Goal: Task Accomplishment & Management: Complete application form

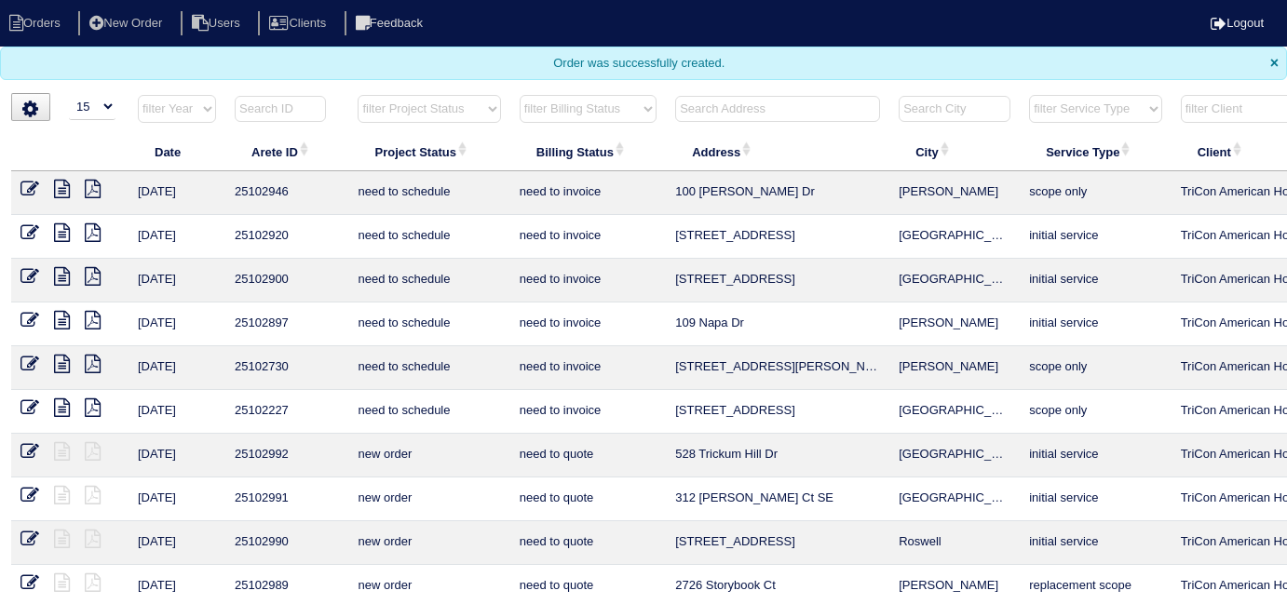
select select "15"
click at [775, 104] on input "text" at bounding box center [777, 109] width 205 height 26
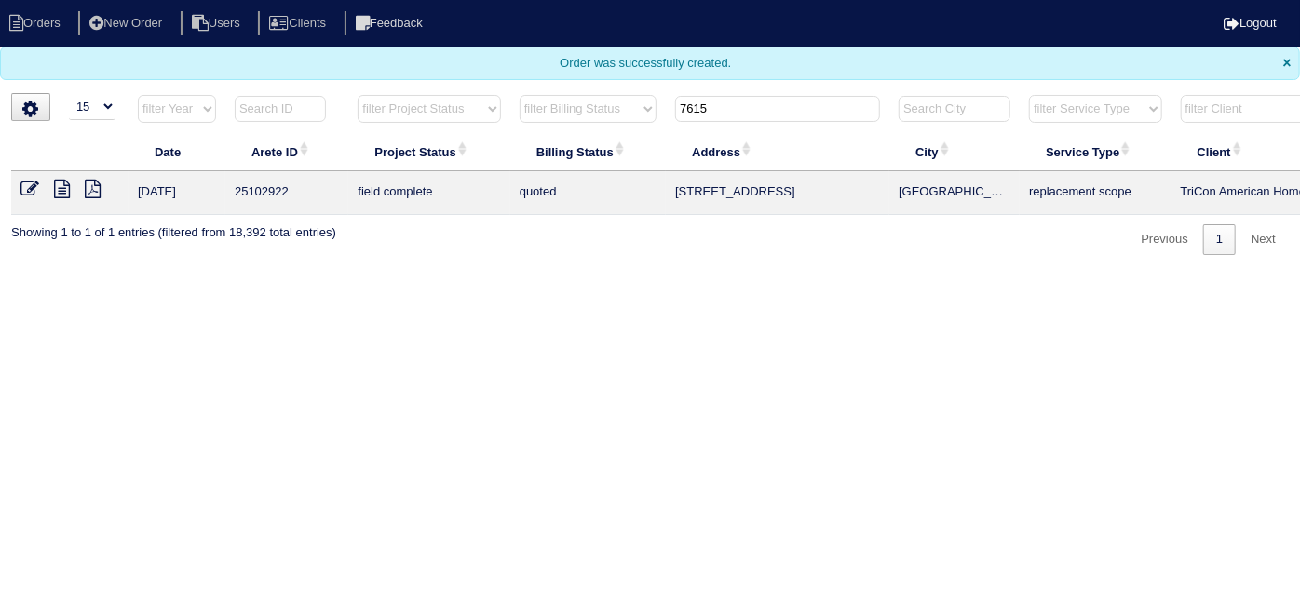
type input "7615"
click at [34, 193] on icon at bounding box center [29, 189] width 19 height 19
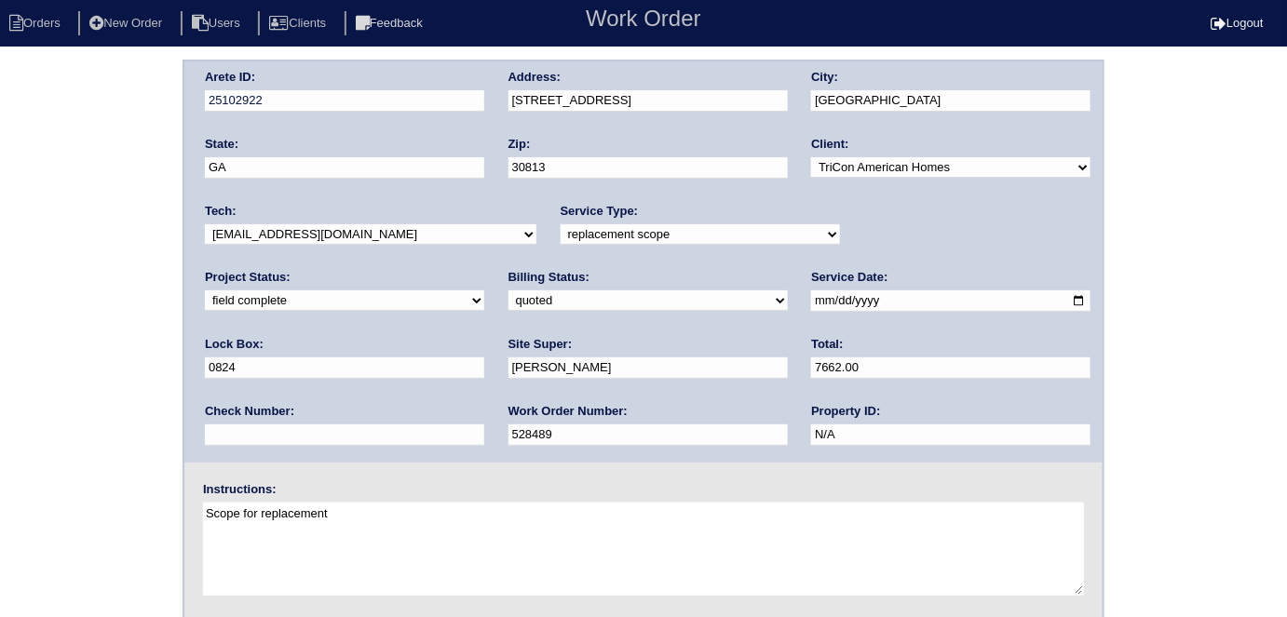
click at [508, 288] on div "Billing Status: need to quote quoted need to invoice invoiced paid warranty pur…" at bounding box center [647, 294] width 279 height 51
click at [508, 295] on select "need to quote quoted need to invoice invoiced paid warranty purchase order need…" at bounding box center [647, 300] width 279 height 20
select select "need to invoice"
click at [508, 290] on select "need to quote quoted need to invoice invoiced paid warranty purchase order need…" at bounding box center [647, 300] width 279 height 20
click at [484, 290] on select "new order assigned in progress field complete need to schedule admin review arc…" at bounding box center [344, 300] width 279 height 20
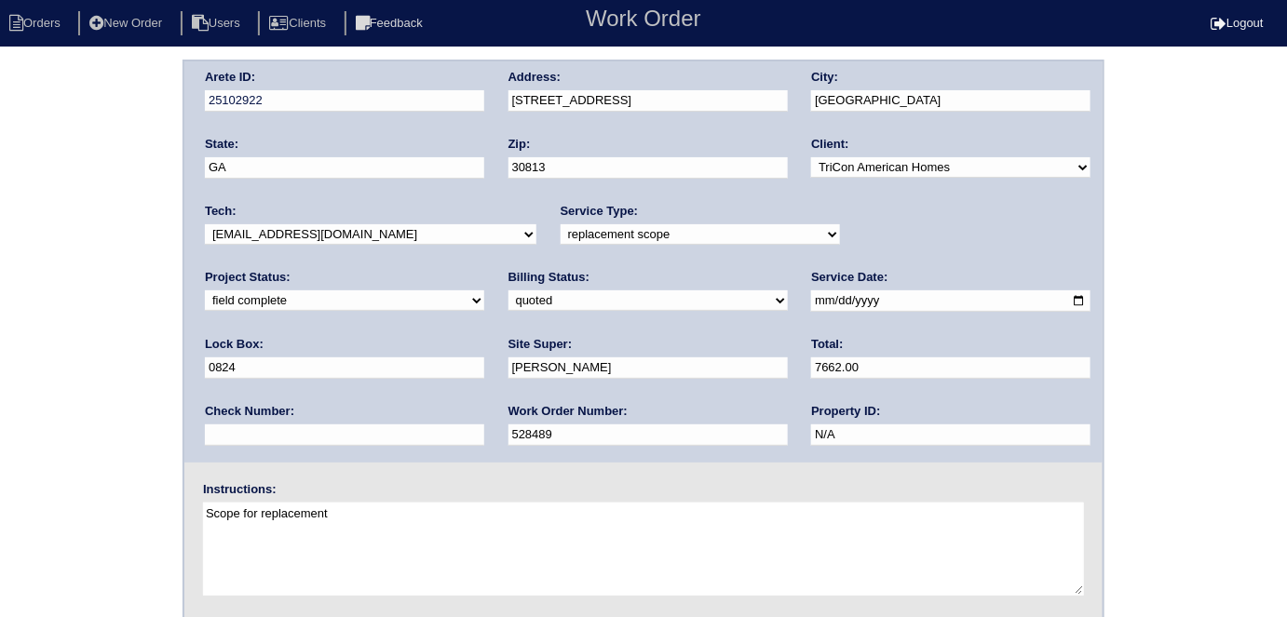
select select "need to schedule"
click at [484, 290] on select "new order assigned in progress field complete need to schedule admin review arc…" at bounding box center [344, 300] width 279 height 20
click at [789, 303] on div "Arete ID: 25102922 Address: 7615 Main Street City: Grovetown State: GA Zip: 308…" at bounding box center [643, 261] width 918 height 401
click at [811, 303] on input "[DATE]" at bounding box center [950, 300] width 279 height 21
type input "2025-08-13"
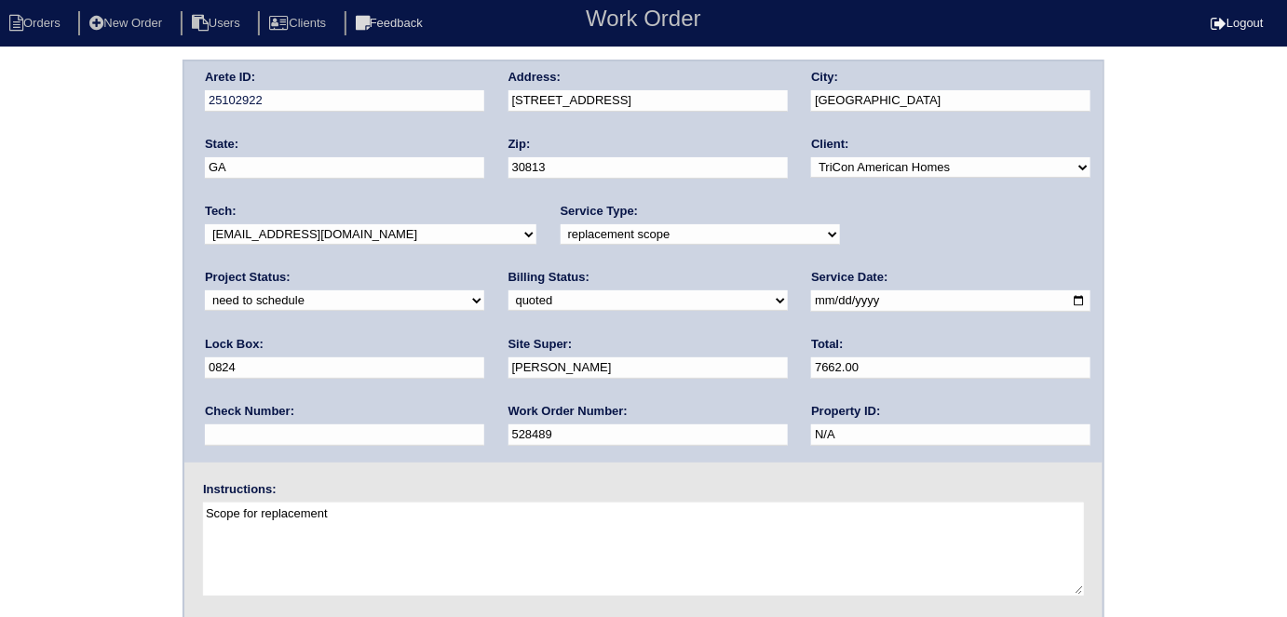
click at [0, 335] on div "Arete ID: 25102922 Address: 7615 Main Street City: Grovetown State: GA Zip: 308…" at bounding box center [643, 436] width 1287 height 753
click at [69, 93] on div "Arete ID: 25102922 Address: 7615 Main Street City: Grovetown State: GA Zip: 308…" at bounding box center [643, 436] width 1287 height 753
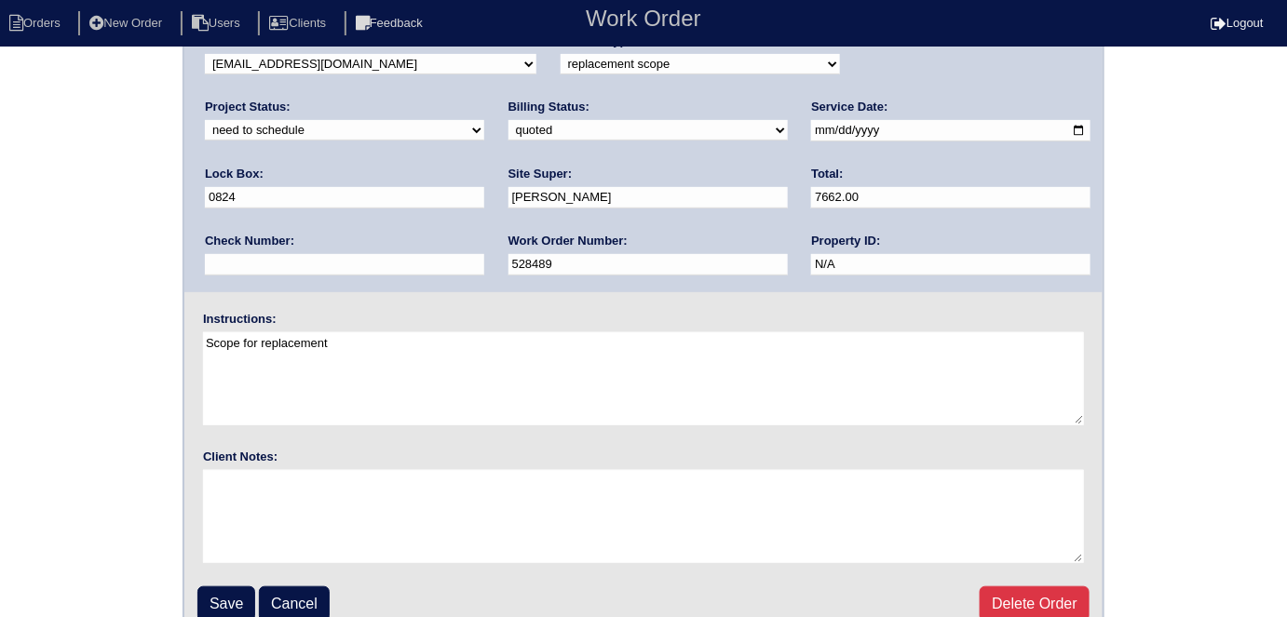
scroll to position [191, 0]
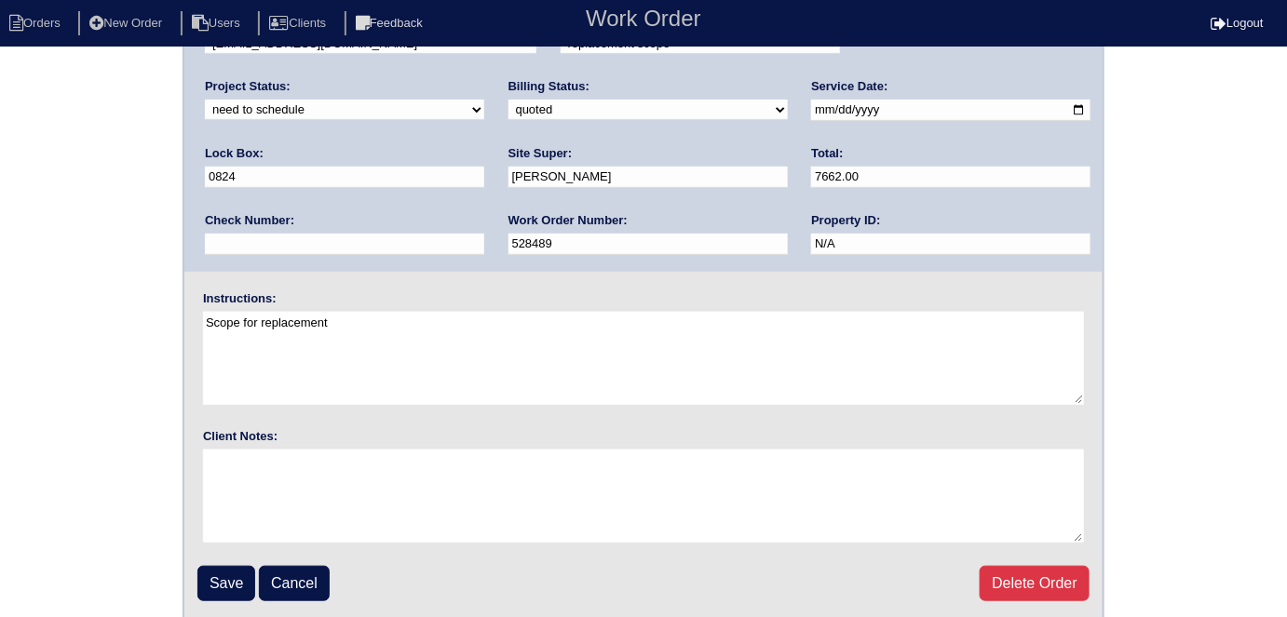
click at [51, 196] on div "Arete ID: 25102922 Address: 7615 Main Street City: Grovetown State: GA Zip: 308…" at bounding box center [643, 245] width 1287 height 753
click at [213, 571] on input "Save" at bounding box center [226, 583] width 58 height 35
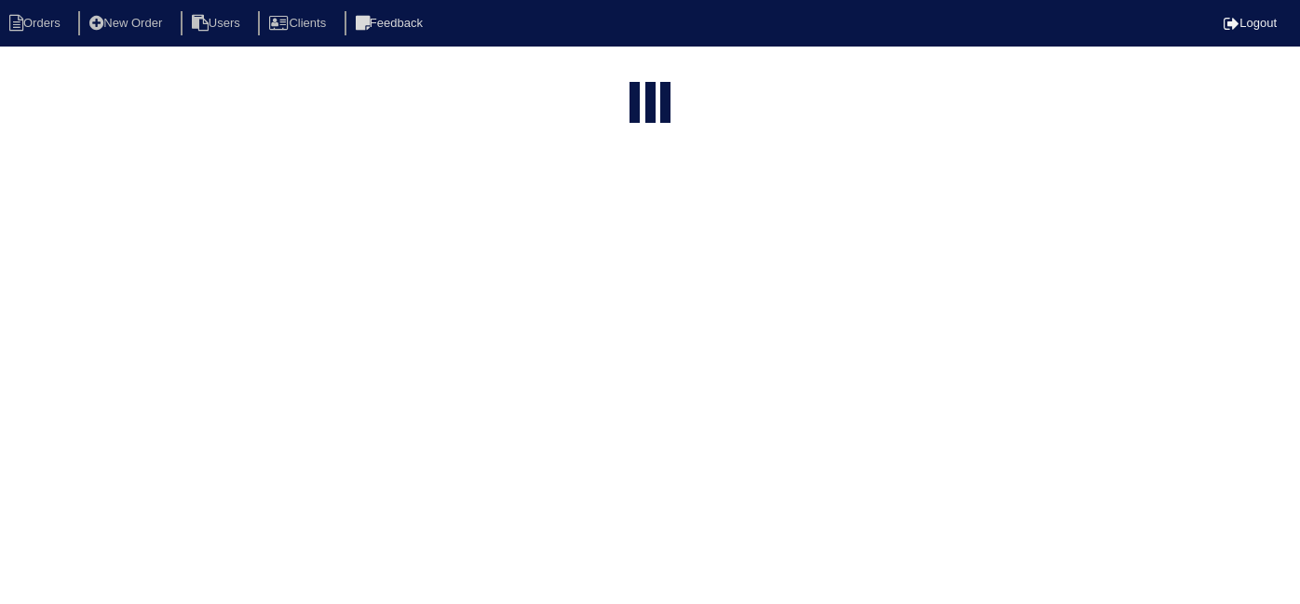
select select "15"
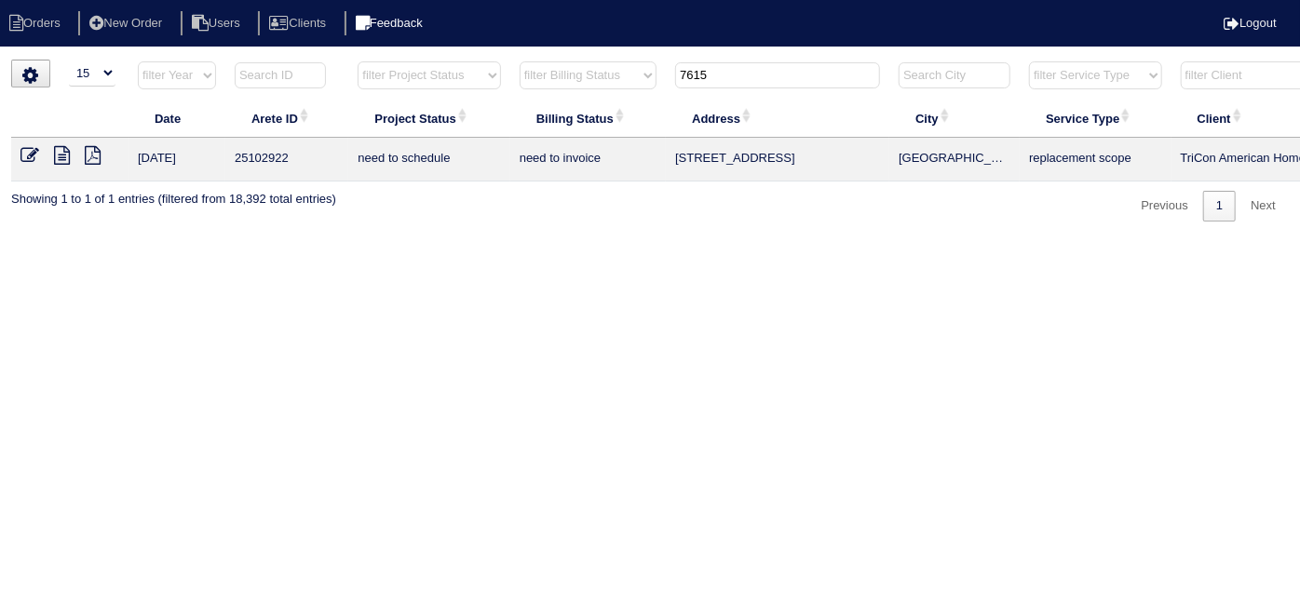
drag, startPoint x: 763, startPoint y: 65, endPoint x: 454, endPoint y: 23, distance: 311.0
click at [531, 47] on html "Orders New Order Users Clients Feedback Logout Orders New Order Users Clients M…" at bounding box center [650, 120] width 1300 height 240
type input "1507 b"
click at [22, 153] on icon at bounding box center [29, 155] width 19 height 19
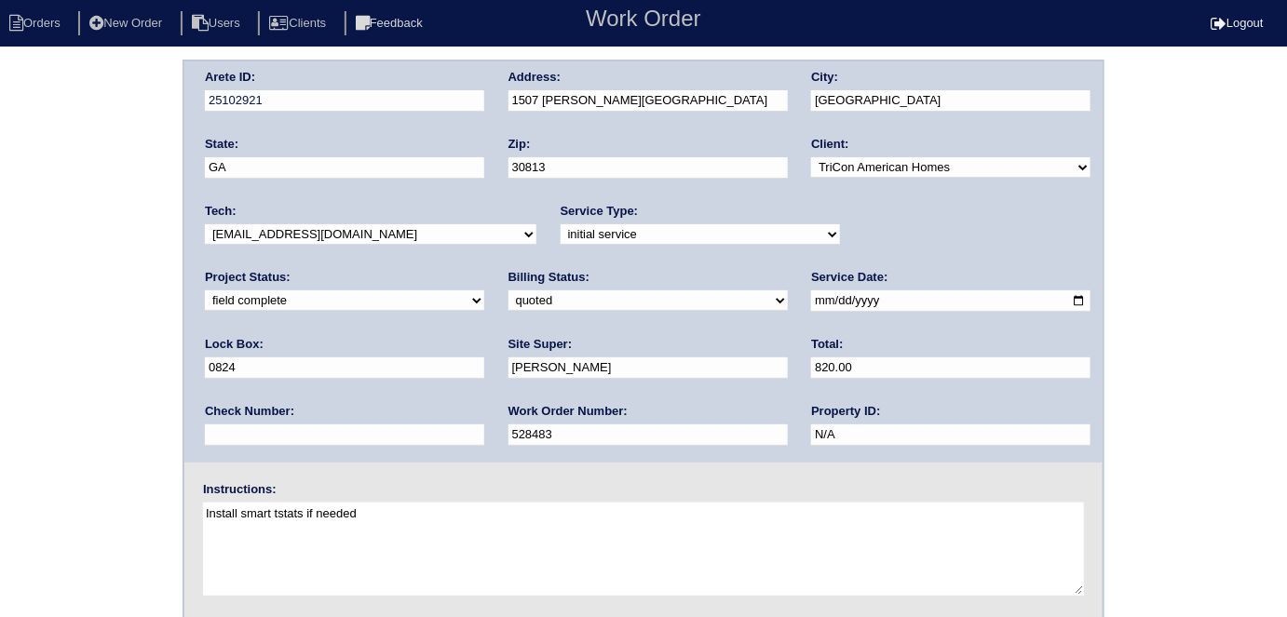
click at [508, 298] on select "need to quote quoted need to invoice invoiced paid warranty purchase order need…" at bounding box center [647, 300] width 279 height 20
select select "need to invoice"
click at [508, 290] on select "need to quote quoted need to invoice invoiced paid warranty purchase order need…" at bounding box center [647, 300] width 279 height 20
click at [508, 375] on input "[PERSON_NAME]" at bounding box center [647, 368] width 279 height 21
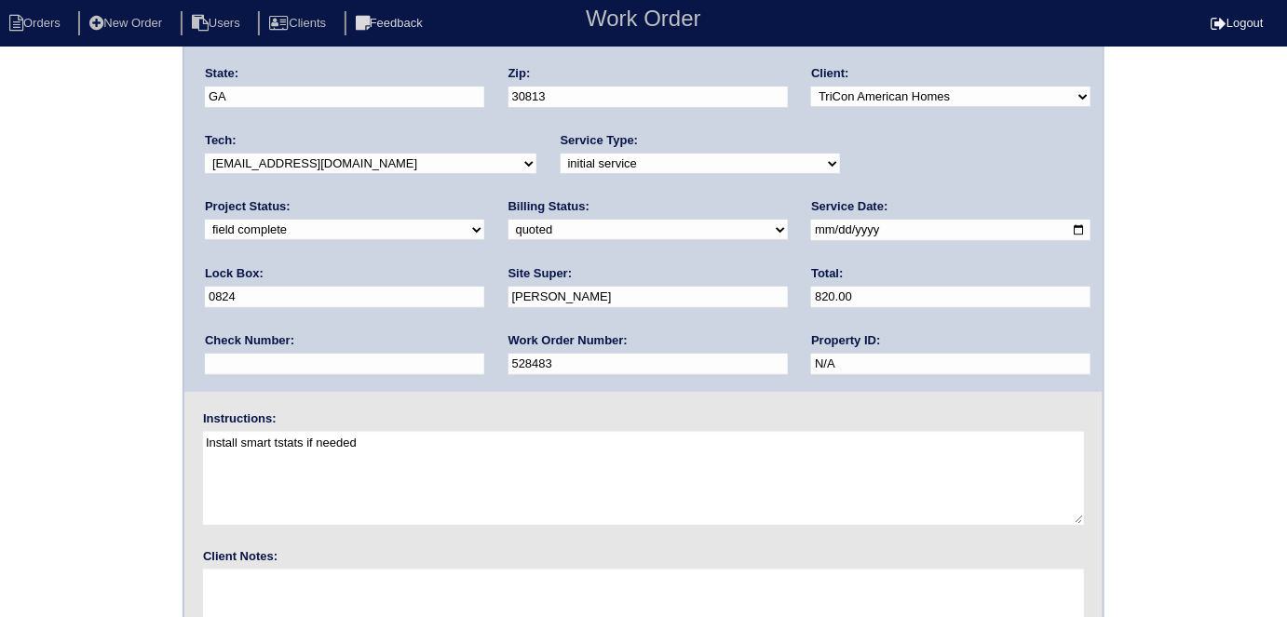
click at [53, 440] on div "Arete ID: 25102921 Address: 1507 Baldwin Lakes Dr City: Grovetown State: GA Zip…" at bounding box center [643, 365] width 1287 height 753
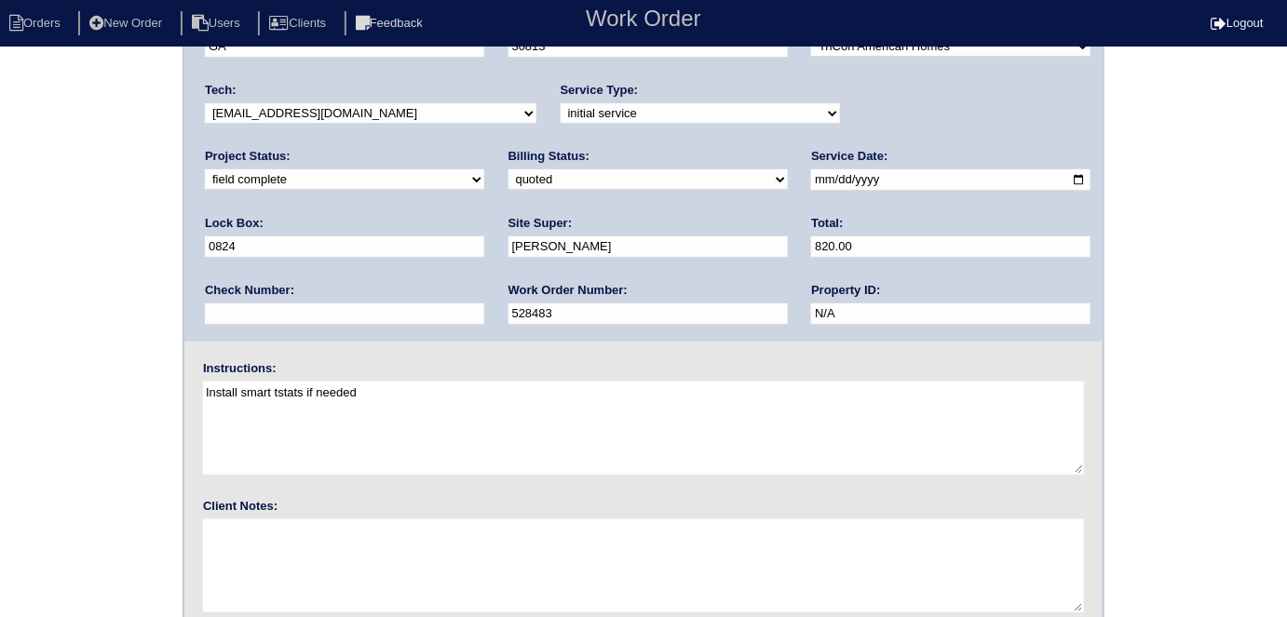
scroll to position [191, 0]
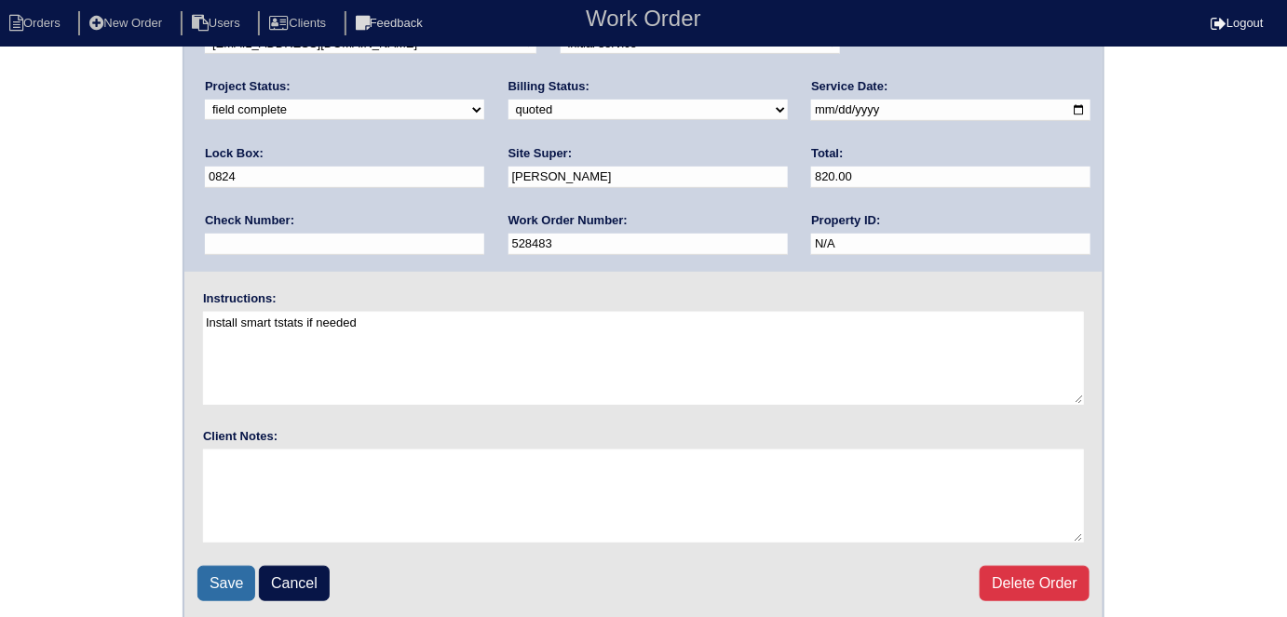
click at [224, 587] on input "Save" at bounding box center [226, 583] width 58 height 35
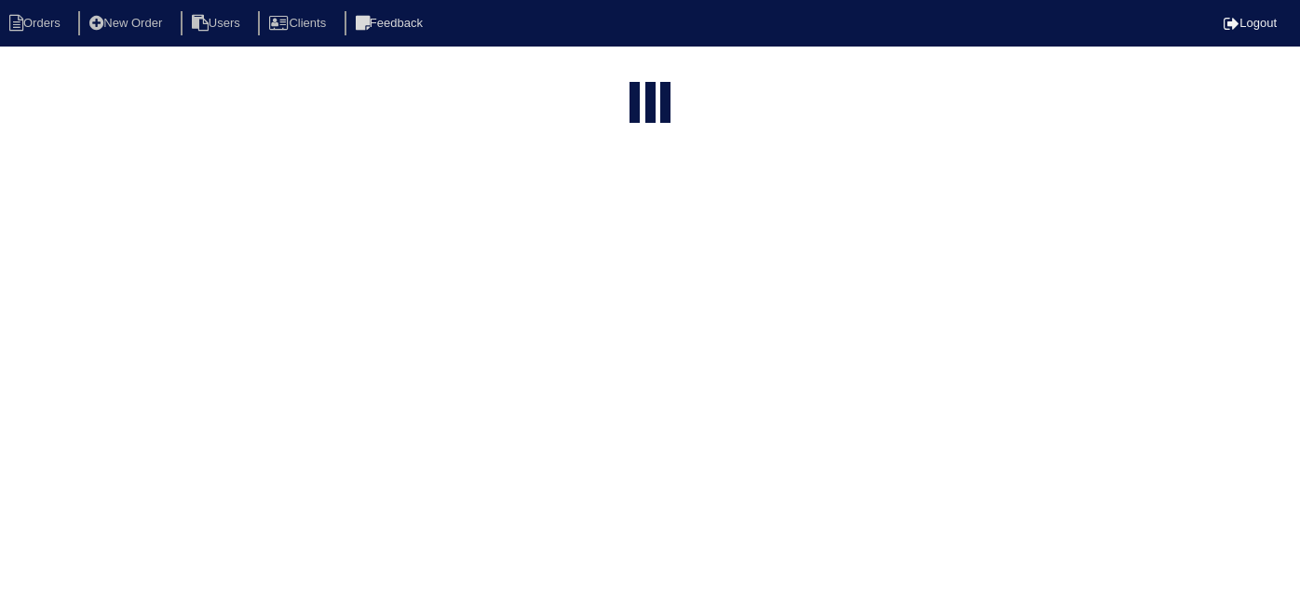
select select "15"
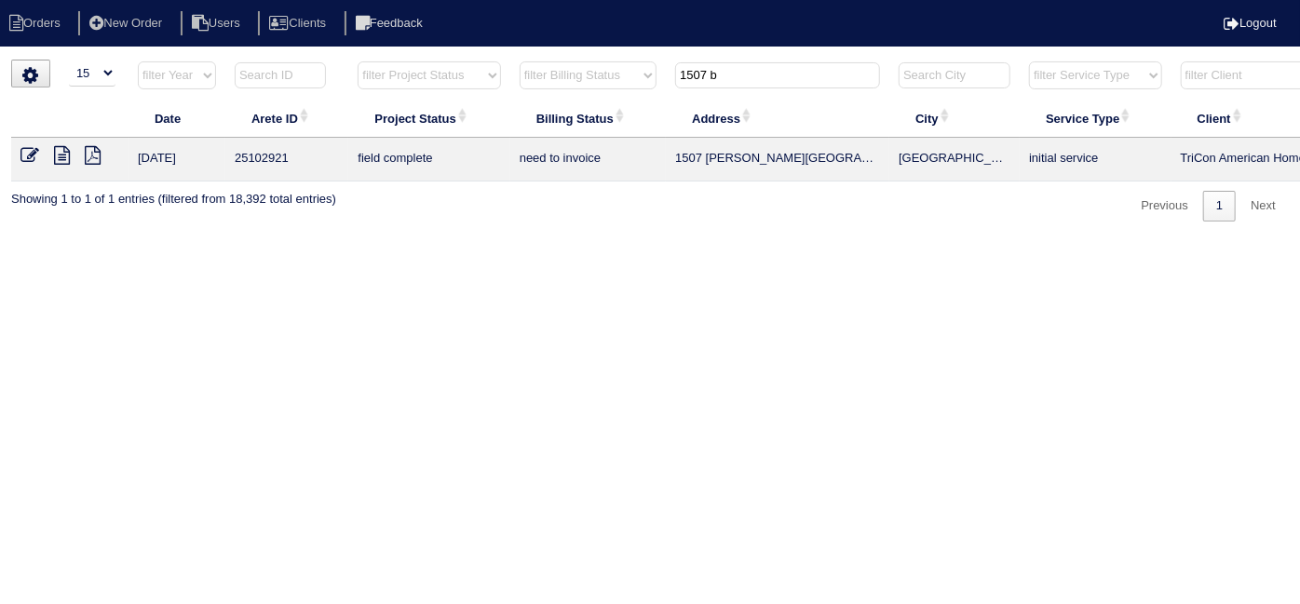
drag, startPoint x: 754, startPoint y: 74, endPoint x: 198, endPoint y: 1, distance: 560.6
click at [281, 60] on body "Orders New Order Users Clients Feedback Logout Orders New Order Users Clients M…" at bounding box center [650, 141] width 1300 height 162
type input "3887"
click at [25, 152] on icon at bounding box center [29, 155] width 19 height 19
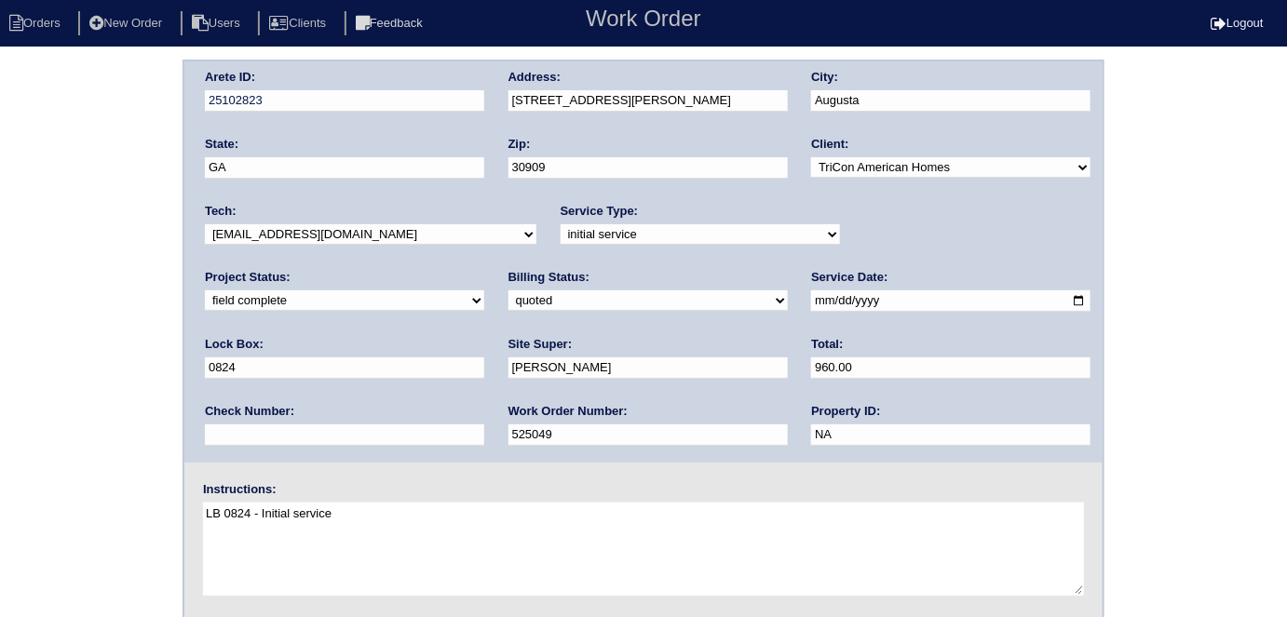
click at [508, 304] on select "need to quote quoted need to invoice invoiced paid warranty purchase order need…" at bounding box center [647, 300] width 279 height 20
select select "need to invoice"
click at [508, 290] on select "need to quote quoted need to invoice invoiced paid warranty purchase order need…" at bounding box center [647, 300] width 279 height 20
drag, startPoint x: 121, startPoint y: 233, endPoint x: 114, endPoint y: 270, distance: 38.0
click at [120, 233] on div "Arete ID: 25102823 Address: [STREET_ADDRESS][PERSON_NAME] City: [GEOGRAPHIC_DAT…" at bounding box center [643, 436] width 1287 height 753
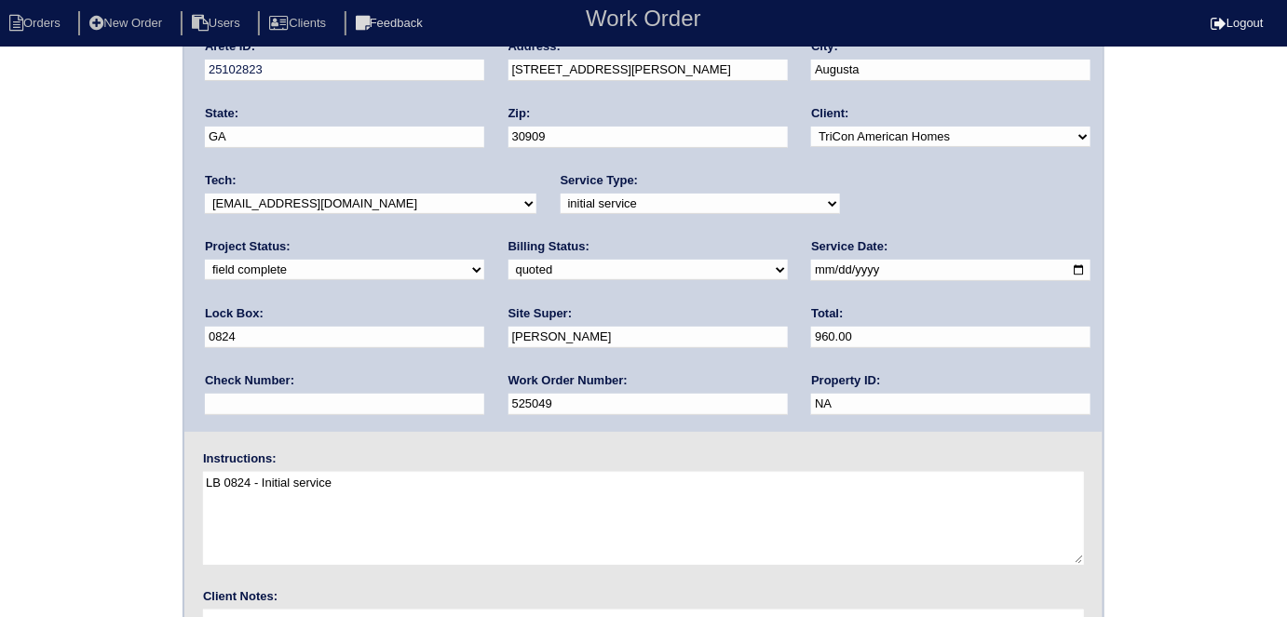
scroll to position [191, 0]
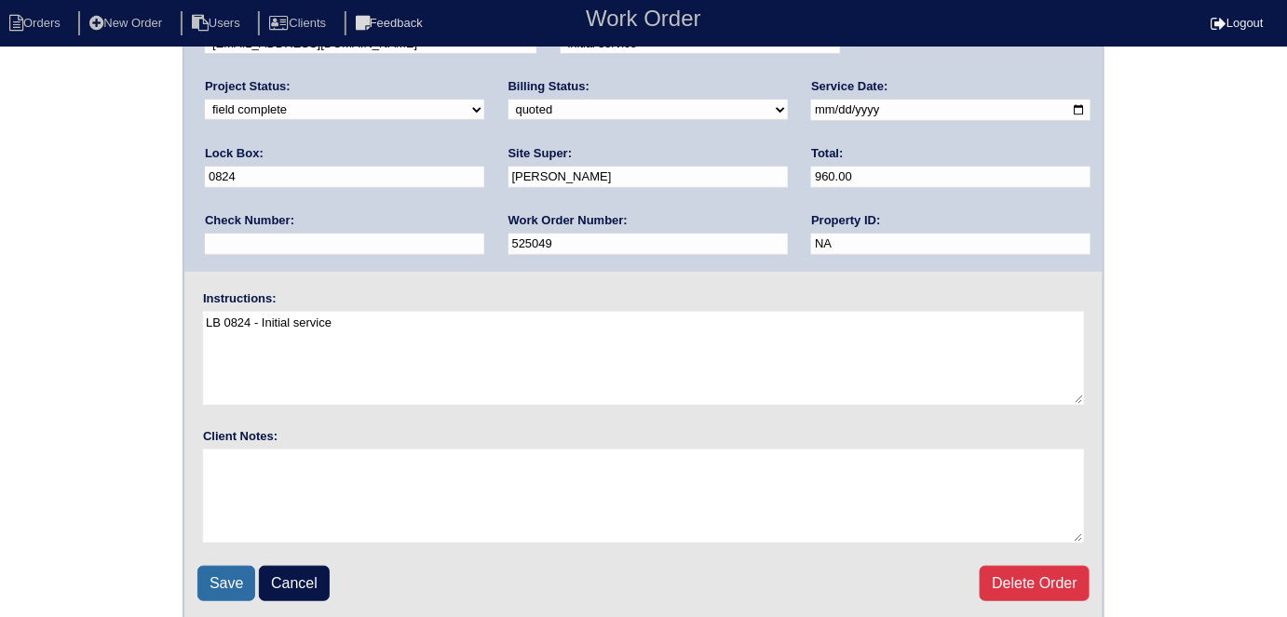
click at [223, 581] on input "Save" at bounding box center [226, 583] width 58 height 35
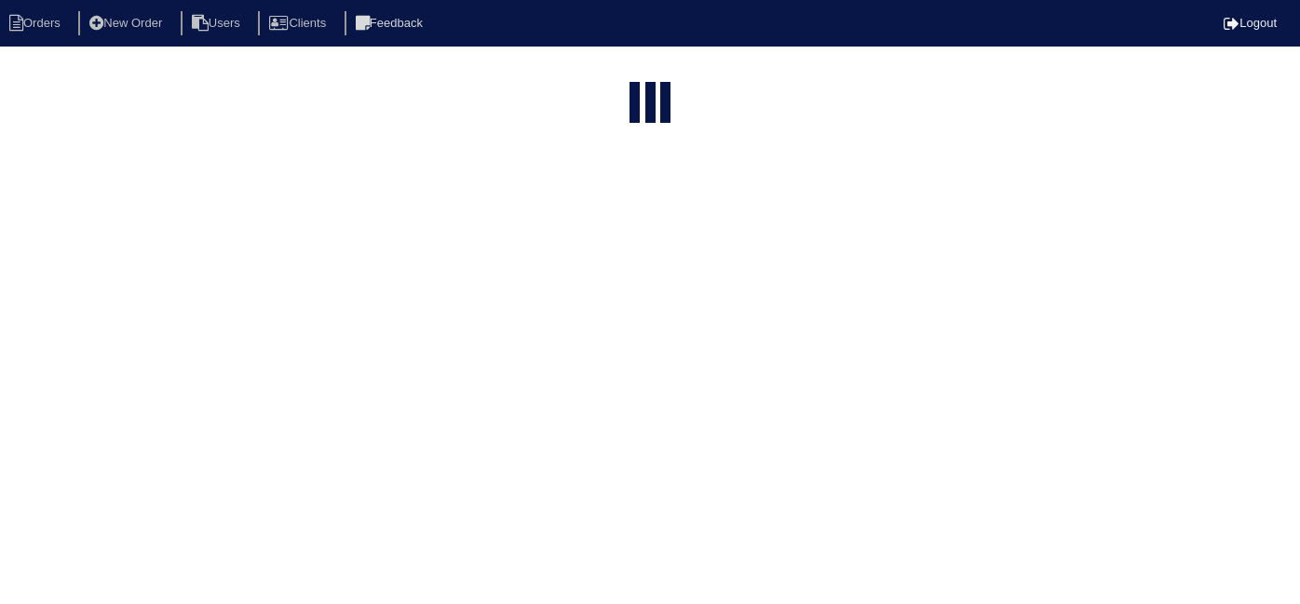
select select "15"
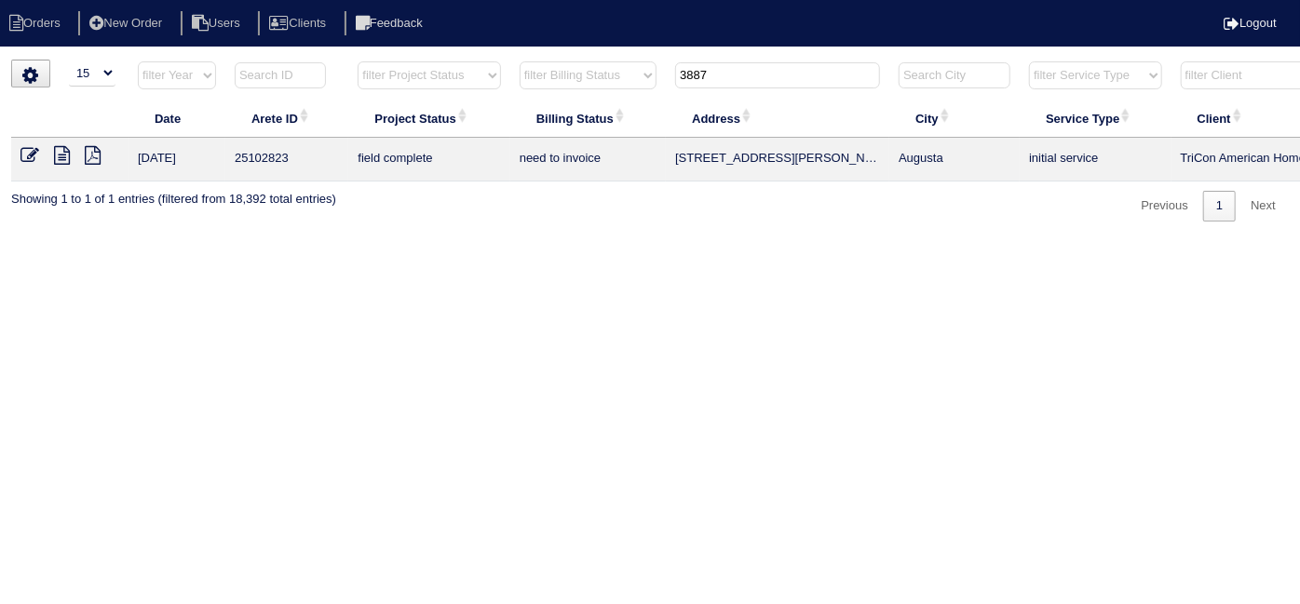
drag, startPoint x: 739, startPoint y: 82, endPoint x: 441, endPoint y: 7, distance: 307.1
click at [441, 60] on body "Orders New Order Users Clients Feedback Logout Orders New Order Users Clients M…" at bounding box center [650, 141] width 1300 height 162
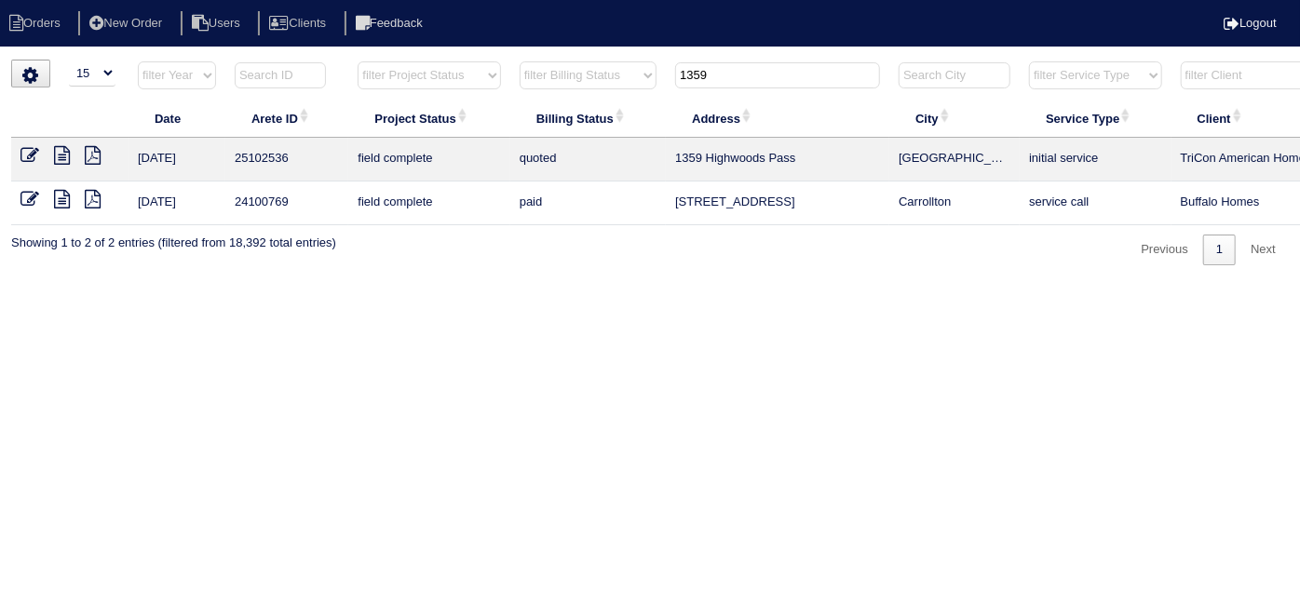
type input "1359"
click at [28, 149] on icon at bounding box center [29, 155] width 19 height 19
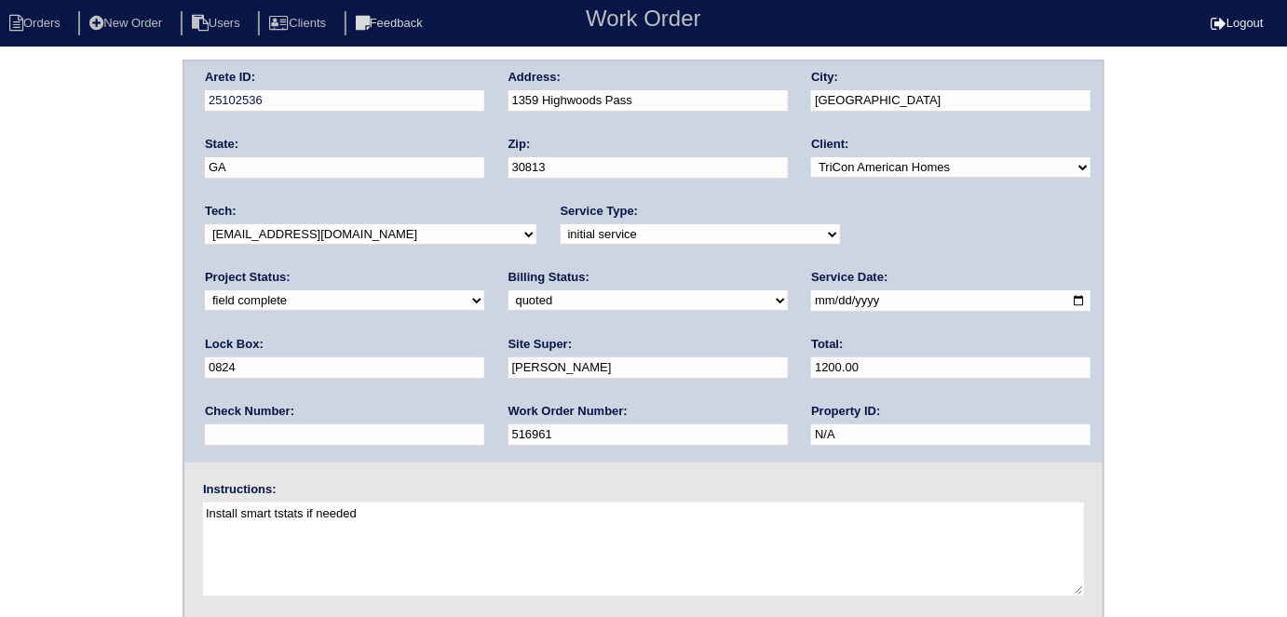
click at [508, 301] on select "need to quote quoted need to invoice invoiced paid warranty purchase order need…" at bounding box center [647, 300] width 279 height 20
select select "need to invoice"
click at [508, 290] on select "need to quote quoted need to invoice invoiced paid warranty purchase order need…" at bounding box center [647, 300] width 279 height 20
drag, startPoint x: 95, startPoint y: 380, endPoint x: 77, endPoint y: 385, distance: 18.3
click at [88, 380] on div "Arete ID: 25102536 Address: 1359 Highwoods Pass City: Grovetown State: GA Zip: …" at bounding box center [643, 436] width 1287 height 753
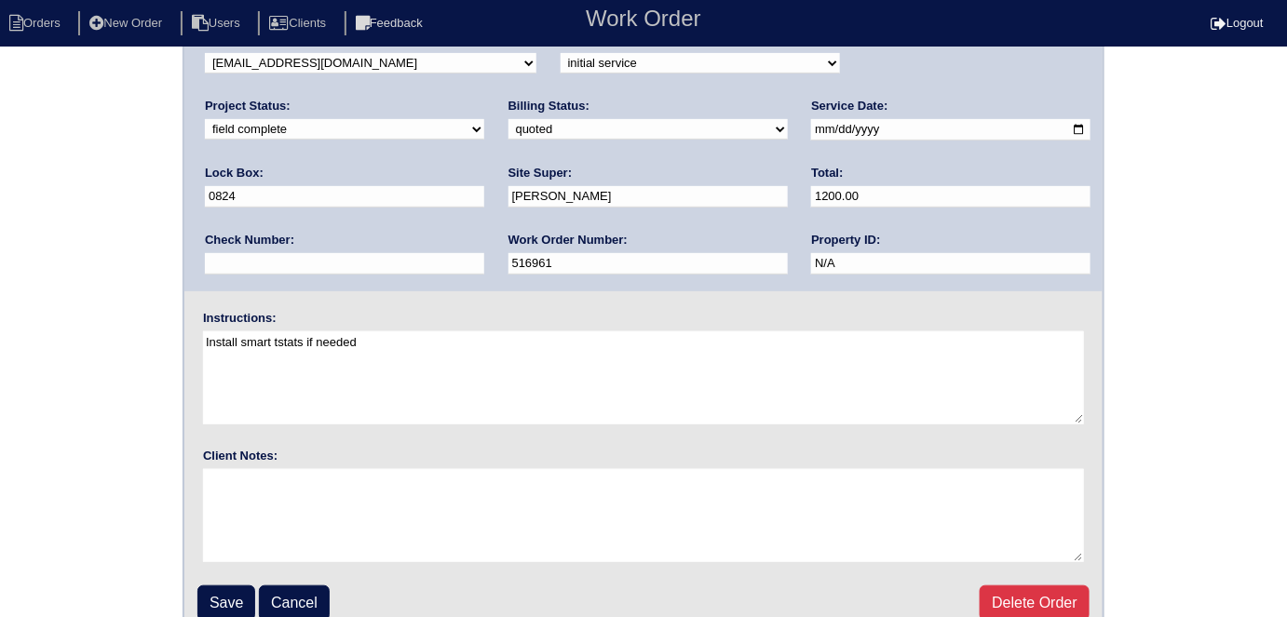
scroll to position [191, 0]
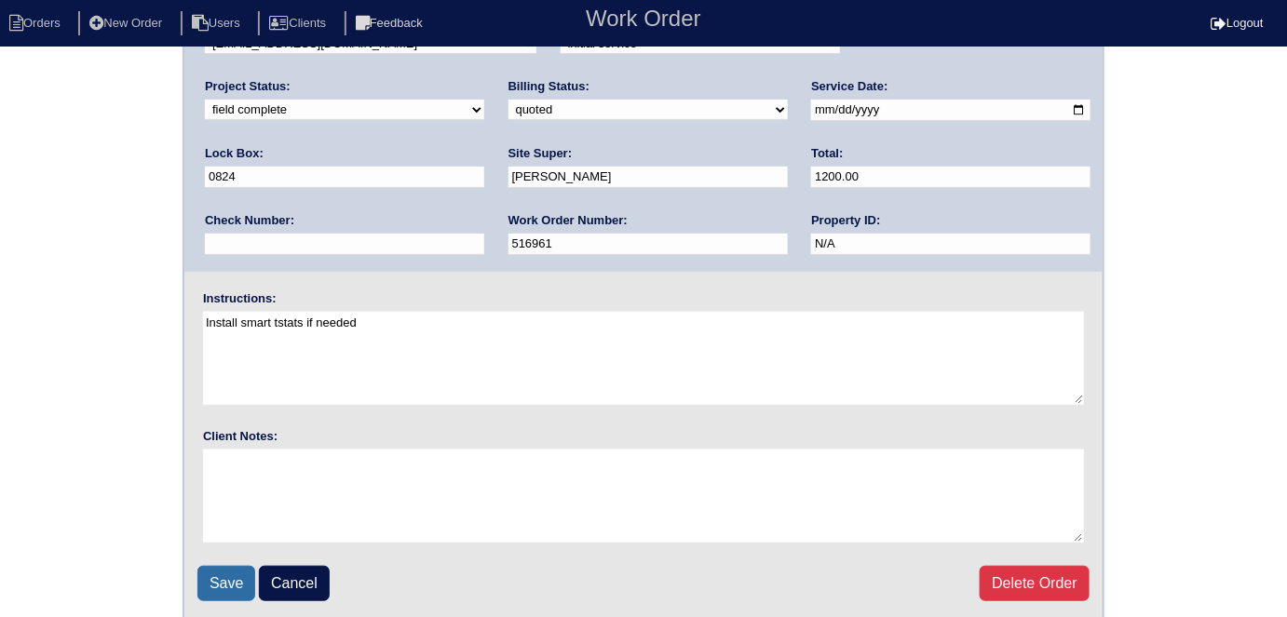
click at [250, 577] on input "Save" at bounding box center [226, 583] width 58 height 35
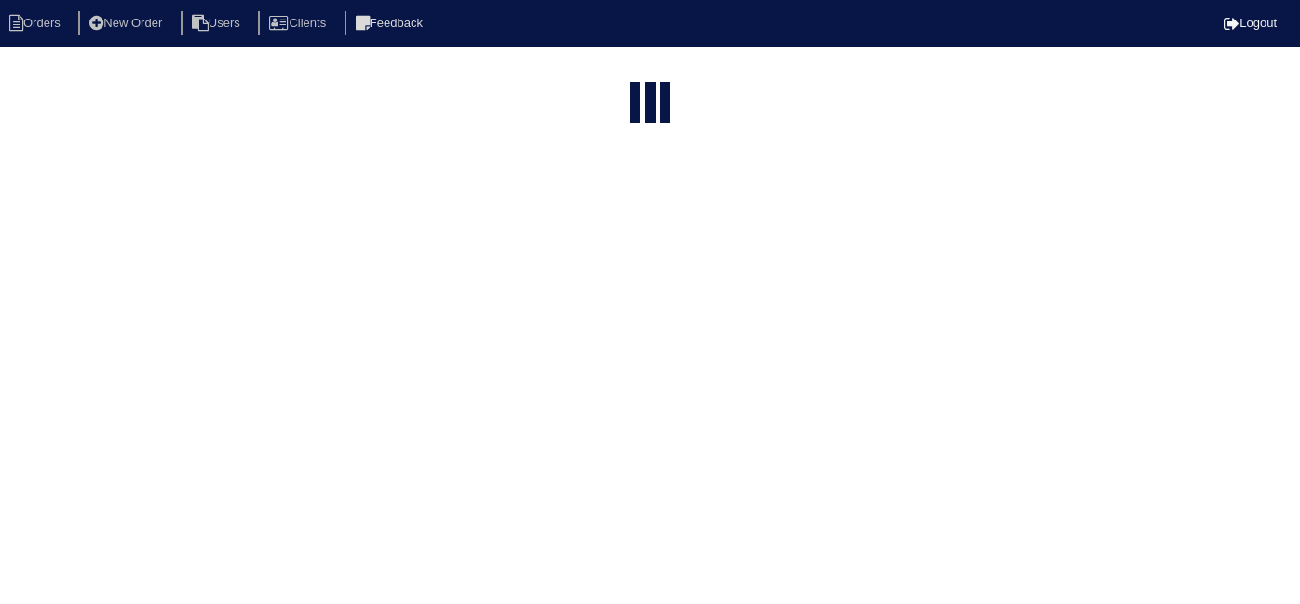
select select "15"
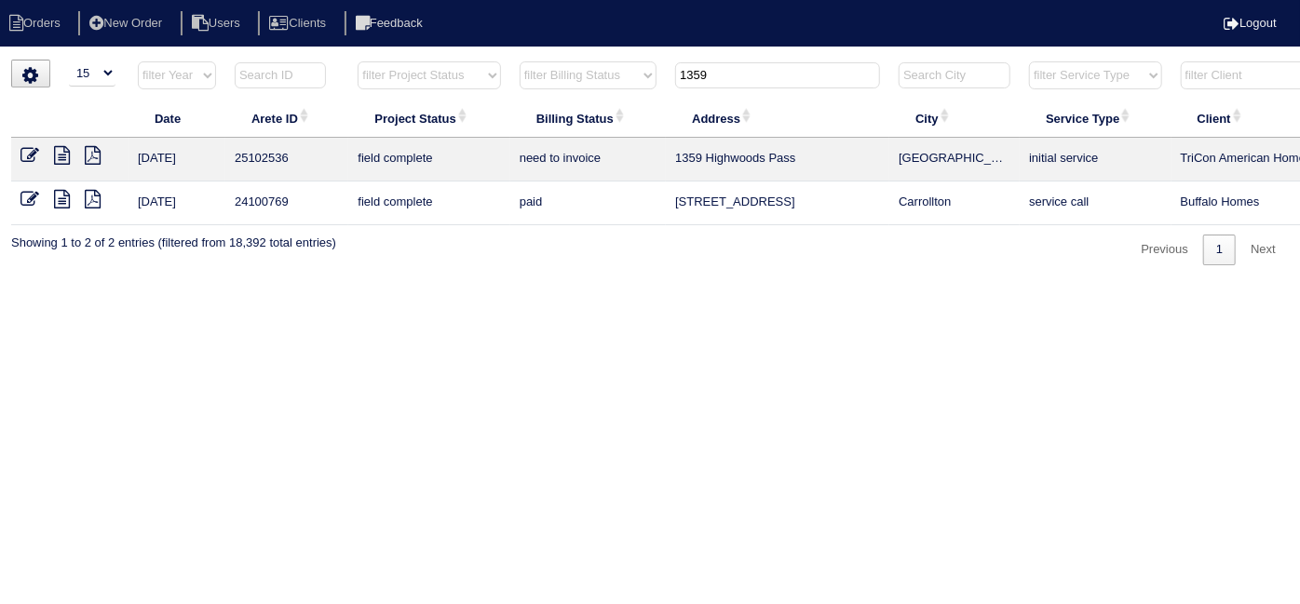
drag, startPoint x: 715, startPoint y: 79, endPoint x: 471, endPoint y: 43, distance: 246.6
click at [475, 53] on html "Orders New Order Users Clients Feedback Logout Orders New Order Users Clients M…" at bounding box center [650, 142] width 1300 height 284
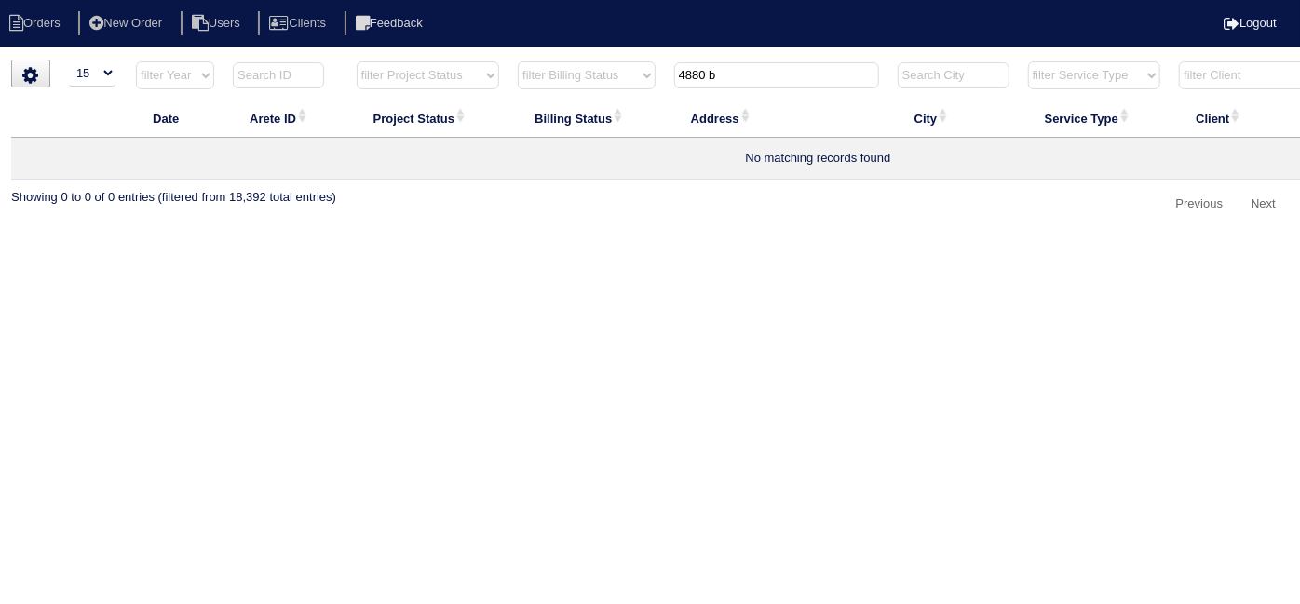
type input "4880 b"
click at [142, 25] on li "New Order" at bounding box center [127, 23] width 99 height 25
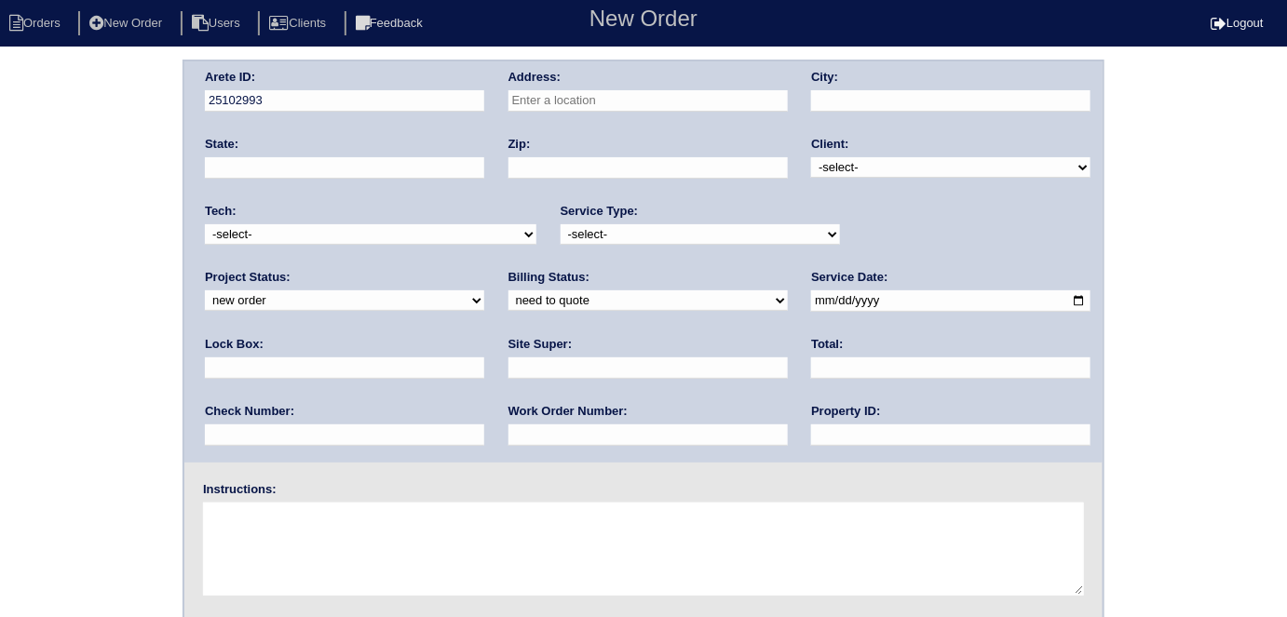
click at [618, 110] on input "text" at bounding box center [647, 100] width 279 height 21
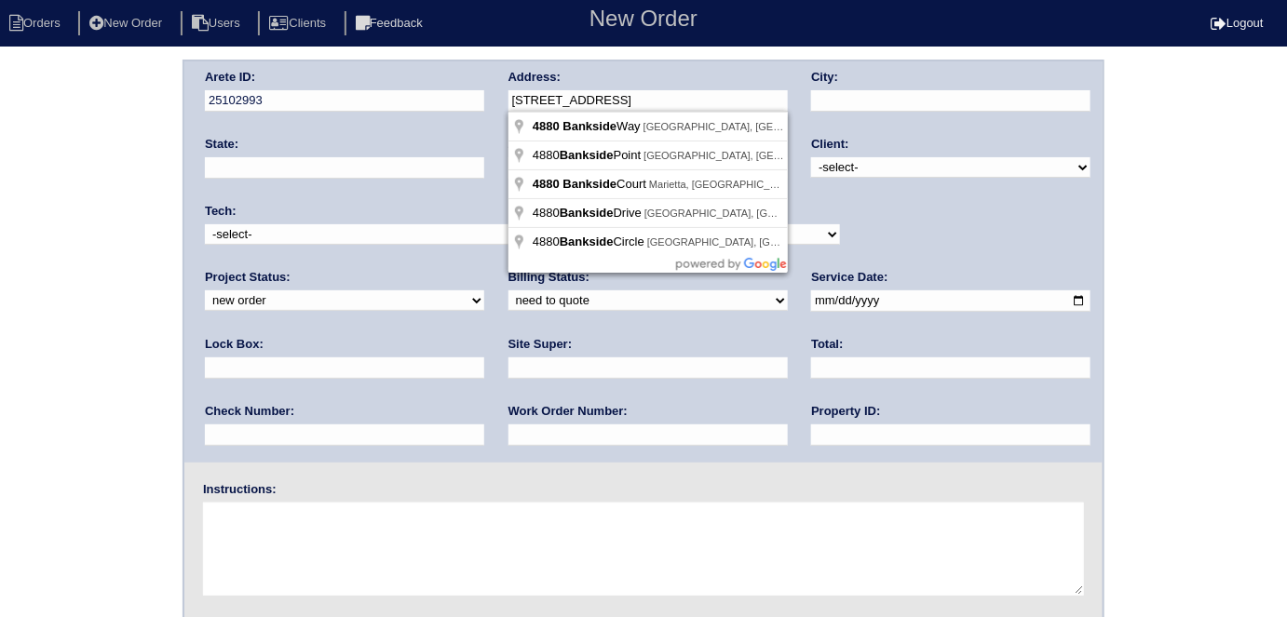
type input "[STREET_ADDRESS]"
type input "Norcross"
type input "GA"
type input "30092"
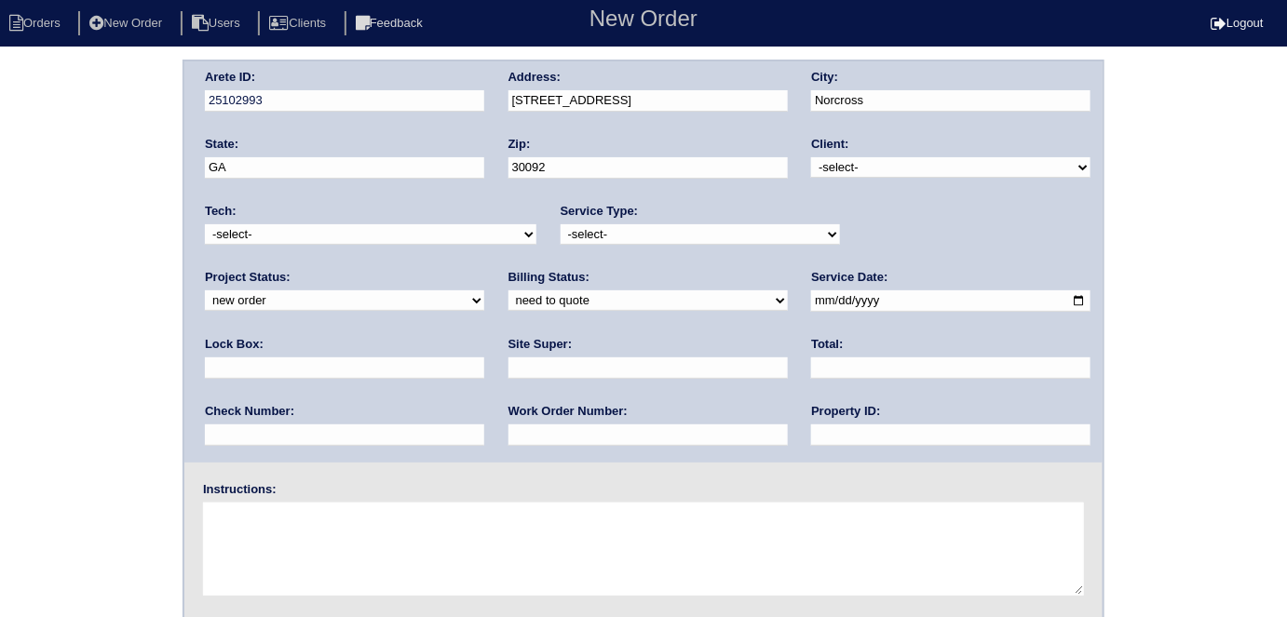
drag, startPoint x: 835, startPoint y: 166, endPoint x: 839, endPoint y: 176, distance: 10.9
click at [835, 166] on select "-select- TriCon American Homes American Homes 4 Rent First Key Homes Zillow The…" at bounding box center [950, 167] width 279 height 20
select select "1"
click at [812, 157] on select "-select- TriCon American Homes American Homes 4 Rent First Key Homes Zillow The…" at bounding box center [950, 167] width 279 height 20
drag, startPoint x: 669, startPoint y: 231, endPoint x: 663, endPoint y: 242, distance: 12.9
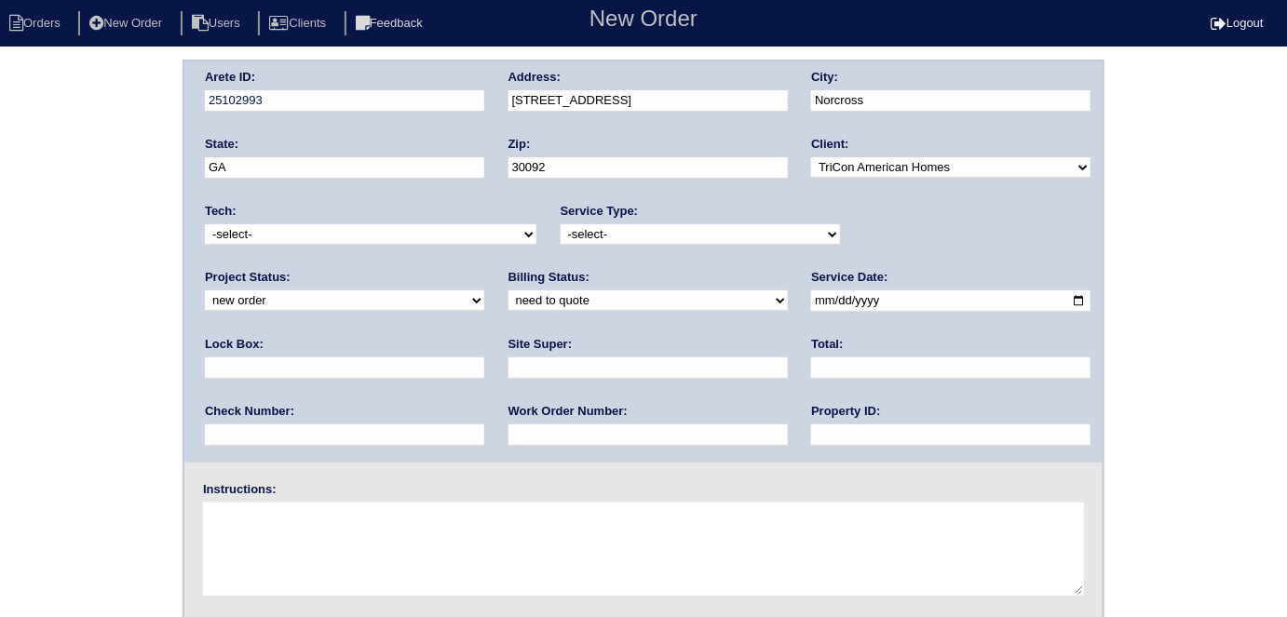
click at [669, 231] on select "-select- initial service basic service maintenance call replacement scope servi…" at bounding box center [699, 234] width 279 height 20
select select "initial service"
click at [560, 224] on select "-select- initial service basic service maintenance call replacement scope servi…" at bounding box center [699, 234] width 279 height 20
click at [508, 432] on input "text" at bounding box center [647, 435] width 279 height 21
type input "531415"
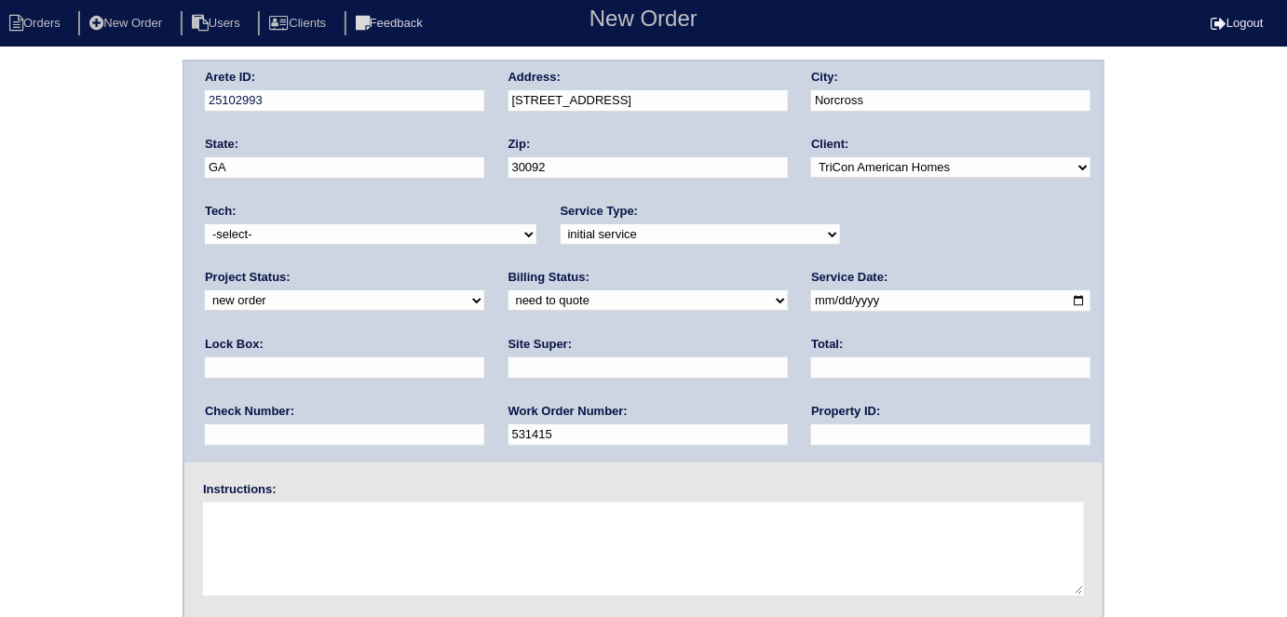
click at [811, 302] on input "date" at bounding box center [950, 300] width 279 height 21
type input "2025-08-12"
click at [484, 358] on input "text" at bounding box center [344, 368] width 279 height 21
type input "9310"
click at [508, 375] on input "text" at bounding box center [647, 368] width 279 height 21
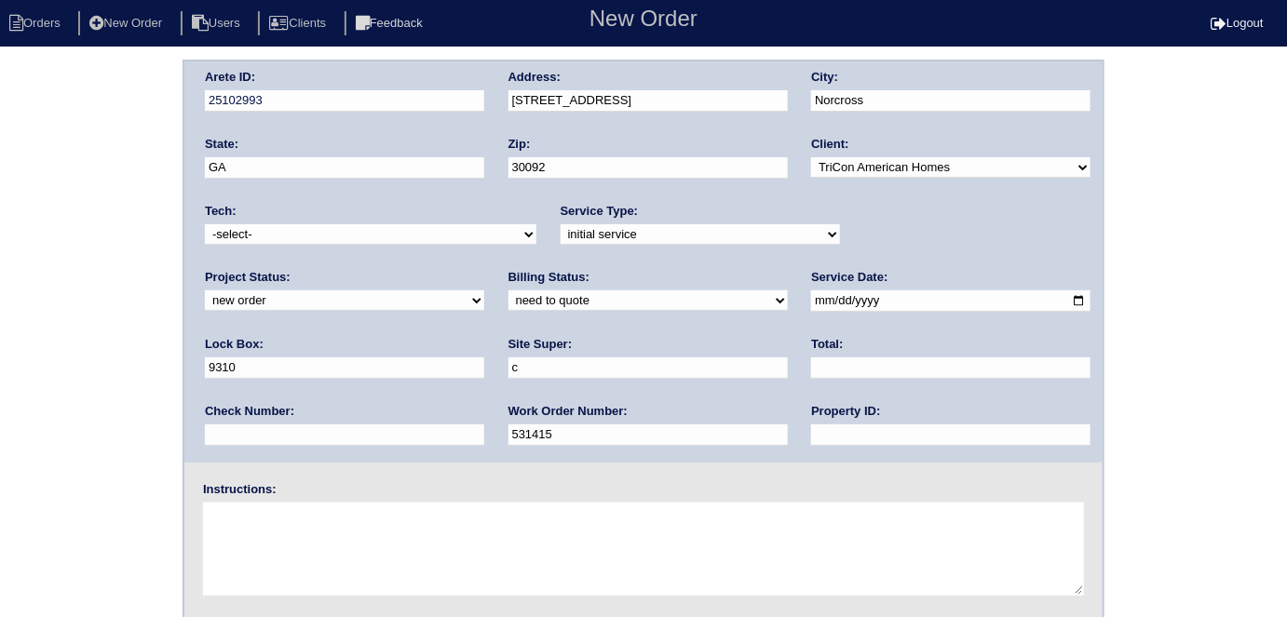
type input "[PERSON_NAME]"
click at [811, 429] on input "text" at bounding box center [950, 435] width 279 height 21
type input "N/A"
click at [256, 511] on textarea at bounding box center [643, 549] width 881 height 93
type textarea "Install smart tstats if needed"
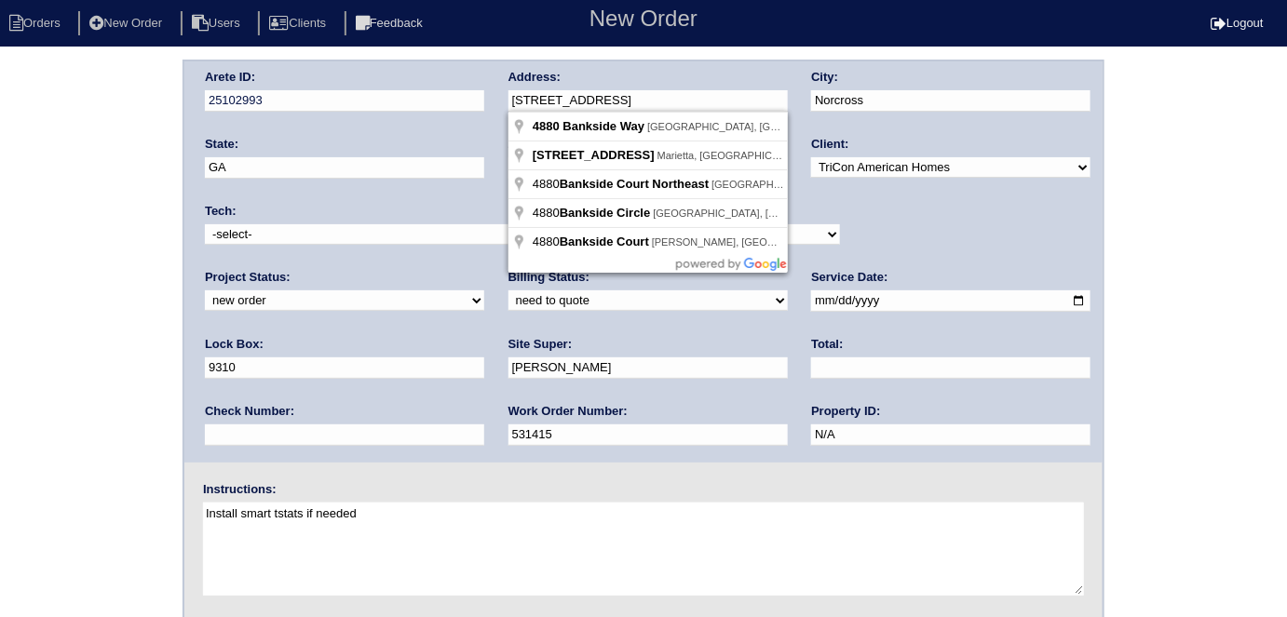
click at [466, 97] on div "Arete ID: 25102993 Address: 4880 Bankside Way City: Norcross State: GA Zip: 300…" at bounding box center [643, 261] width 918 height 401
click at [131, 227] on div "Arete ID: 25102993 Address: 4880 Bankside Way City: Norcross State: GA Zip: 300…" at bounding box center [643, 436] width 1287 height 753
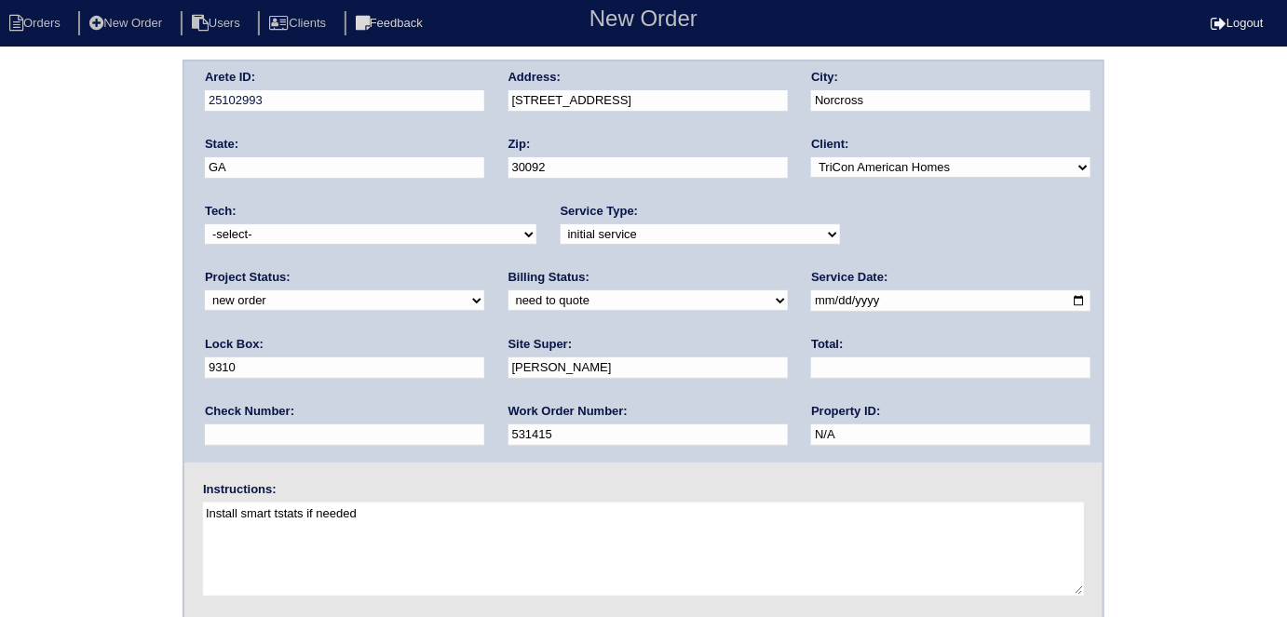
click at [116, 276] on div "Arete ID: 25102993 Address: 4880 Bankside Way City: Norcross State: GA Zip: 300…" at bounding box center [643, 436] width 1287 height 753
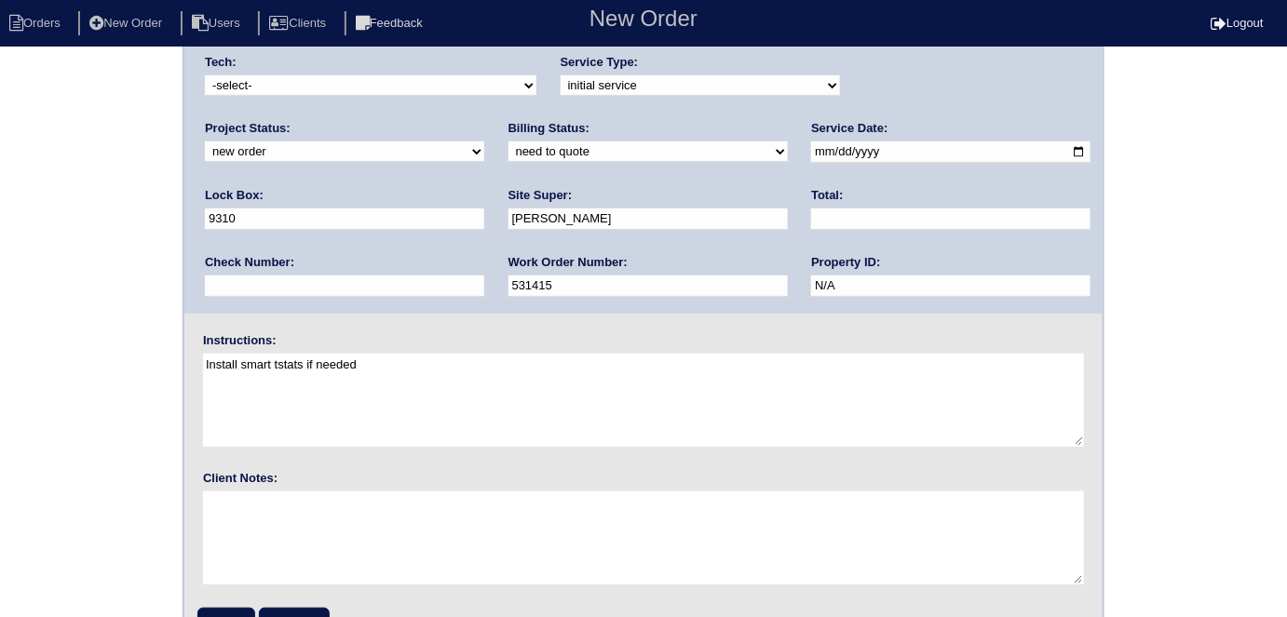
scroll to position [191, 0]
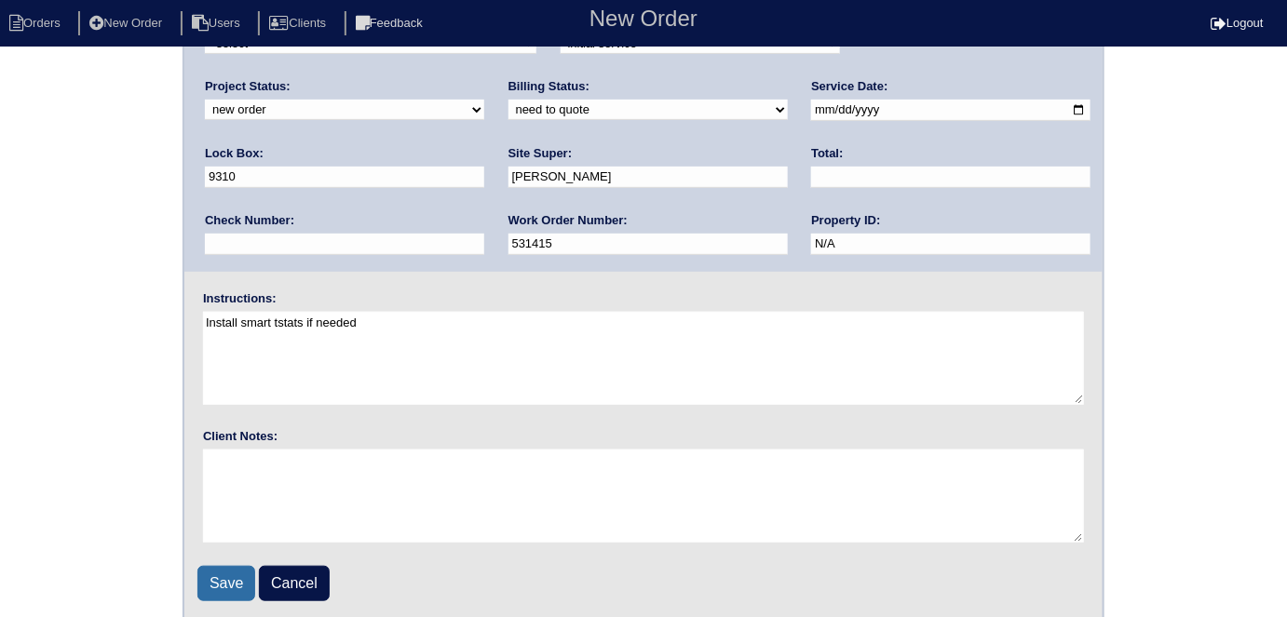
click at [210, 569] on input "Save" at bounding box center [226, 583] width 58 height 35
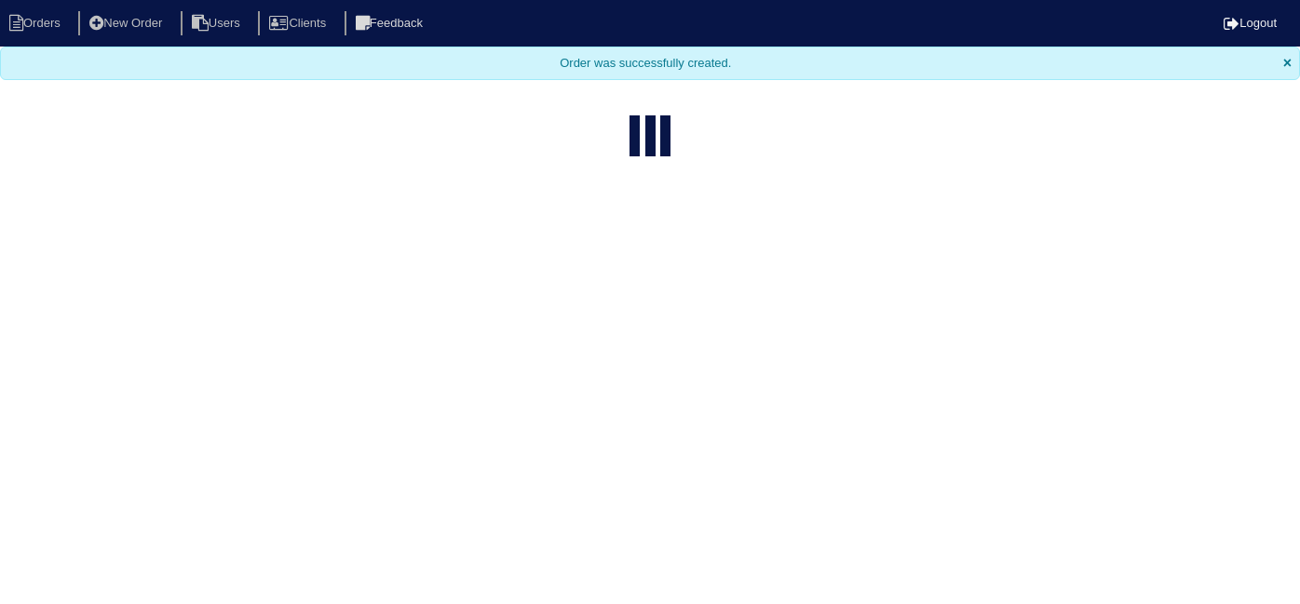
select select "15"
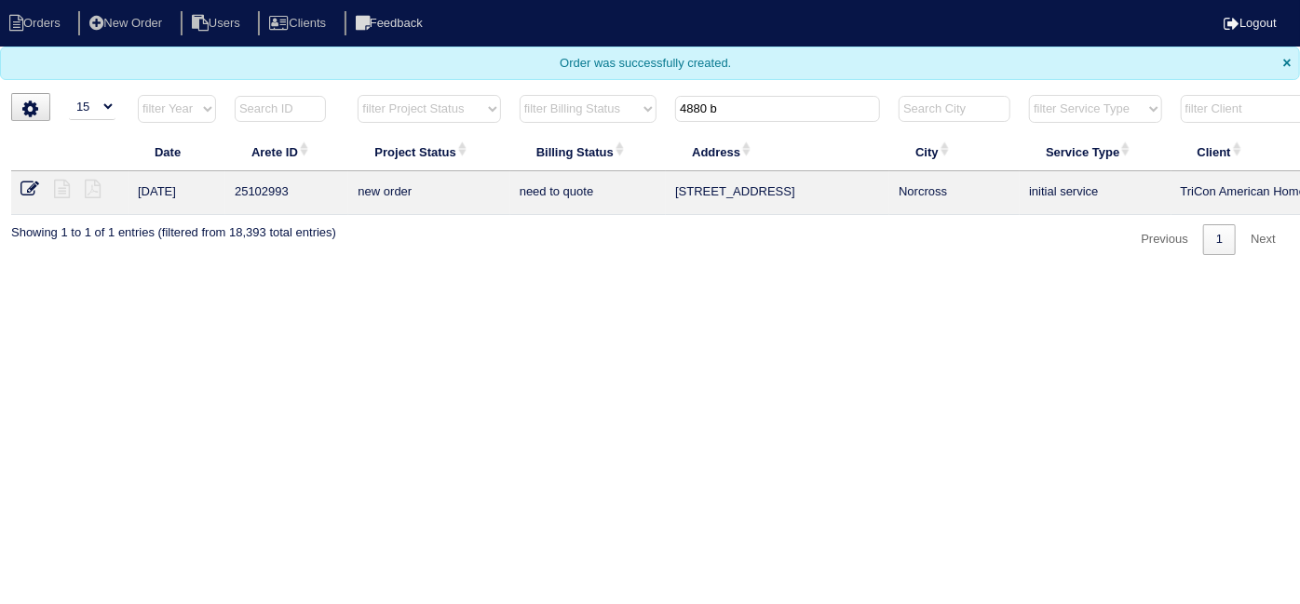
drag, startPoint x: 740, startPoint y: 119, endPoint x: 430, endPoint y: 36, distance: 320.9
click at [432, 54] on body "Orders New Order Users Clients Feedback Logout Orders New Order Users Clients M…" at bounding box center [650, 127] width 1300 height 255
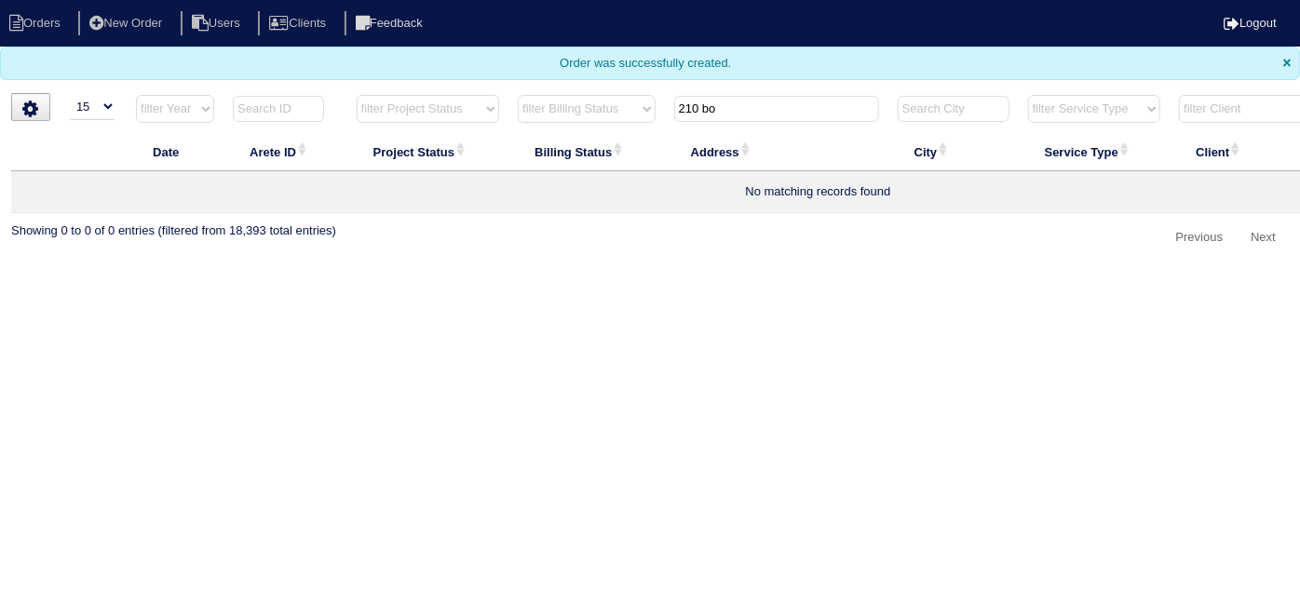
type input "210 bo"
click at [159, 40] on nav "Orders New Order Users Clients Feedback Logout" at bounding box center [650, 23] width 1300 height 47
click at [143, 18] on li "New Order" at bounding box center [127, 23] width 99 height 25
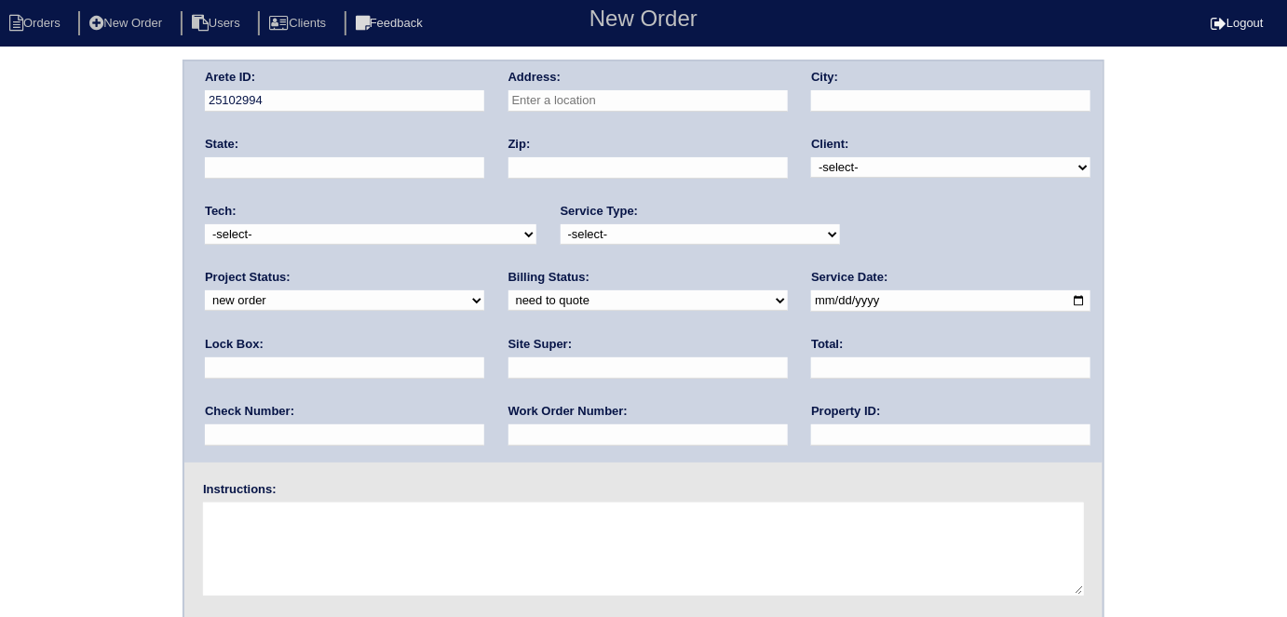
click at [507, 100] on div "Arete ID: 25102994 Address: City: State: Zip: Client: -select- TriCon American …" at bounding box center [643, 261] width 918 height 401
click at [544, 99] on input "text" at bounding box center [647, 100] width 279 height 21
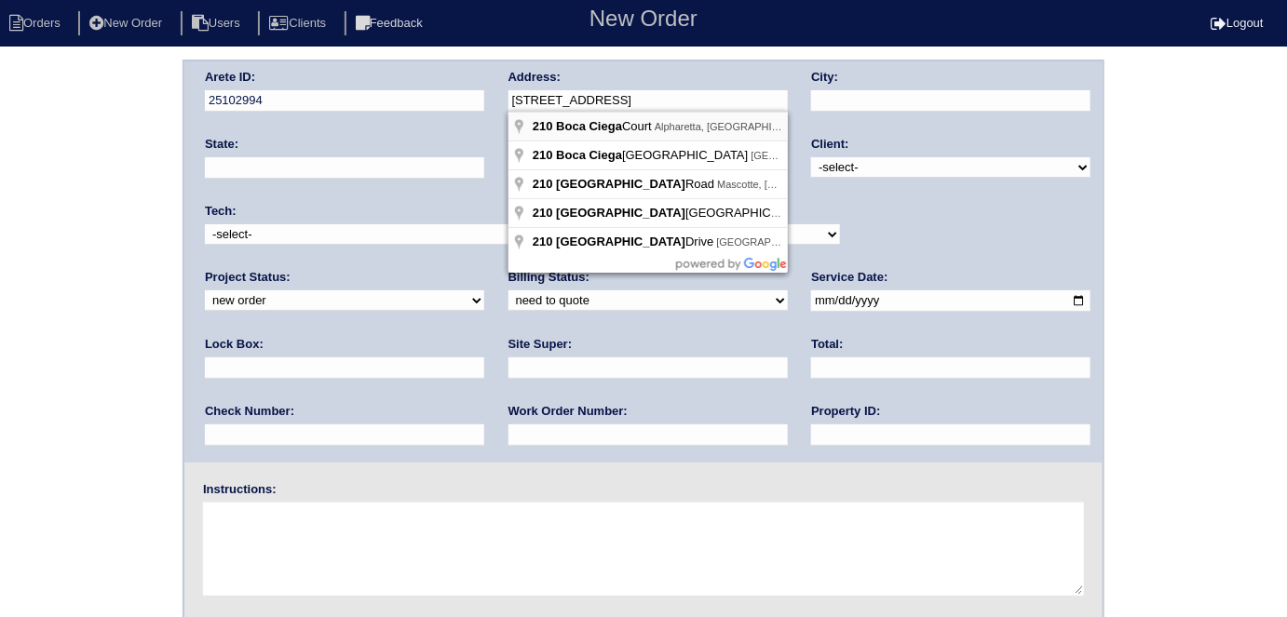
type input "[STREET_ADDRESS]"
type input "Alpharetta"
type input "GA"
type input "30022"
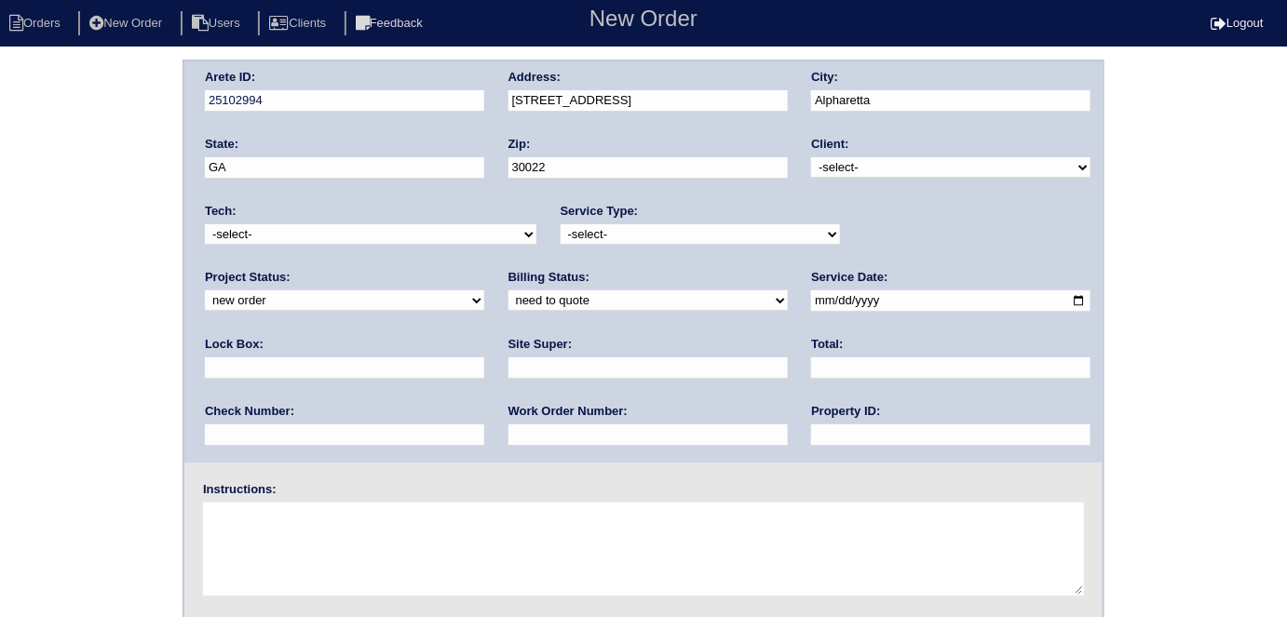
click at [869, 170] on select "-select- TriCon American Homes American Homes 4 Rent First Key Homes Zillow The…" at bounding box center [950, 167] width 279 height 20
select select "1"
click at [812, 157] on select "-select- TriCon American Homes American Homes 4 Rent First Key Homes Zillow The…" at bounding box center [950, 167] width 279 height 20
drag, startPoint x: 633, startPoint y: 234, endPoint x: 626, endPoint y: 242, distance: 11.2
click at [633, 234] on select "-select- initial service basic service maintenance call replacement scope servi…" at bounding box center [699, 234] width 279 height 20
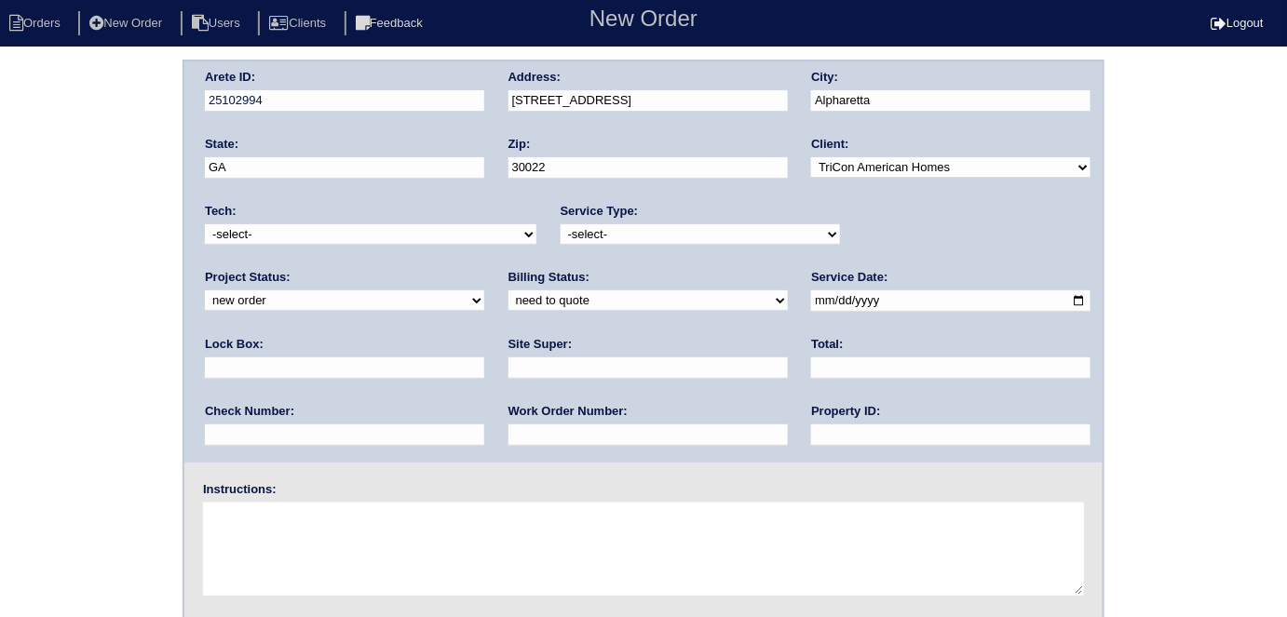
select select "initial service"
click at [560, 224] on select "-select- initial service basic service maintenance call replacement scope servi…" at bounding box center [699, 234] width 279 height 20
click at [508, 364] on input "text" at bounding box center [647, 368] width 279 height 21
type input "Craig Womack"
click at [811, 293] on input "date" at bounding box center [950, 300] width 279 height 21
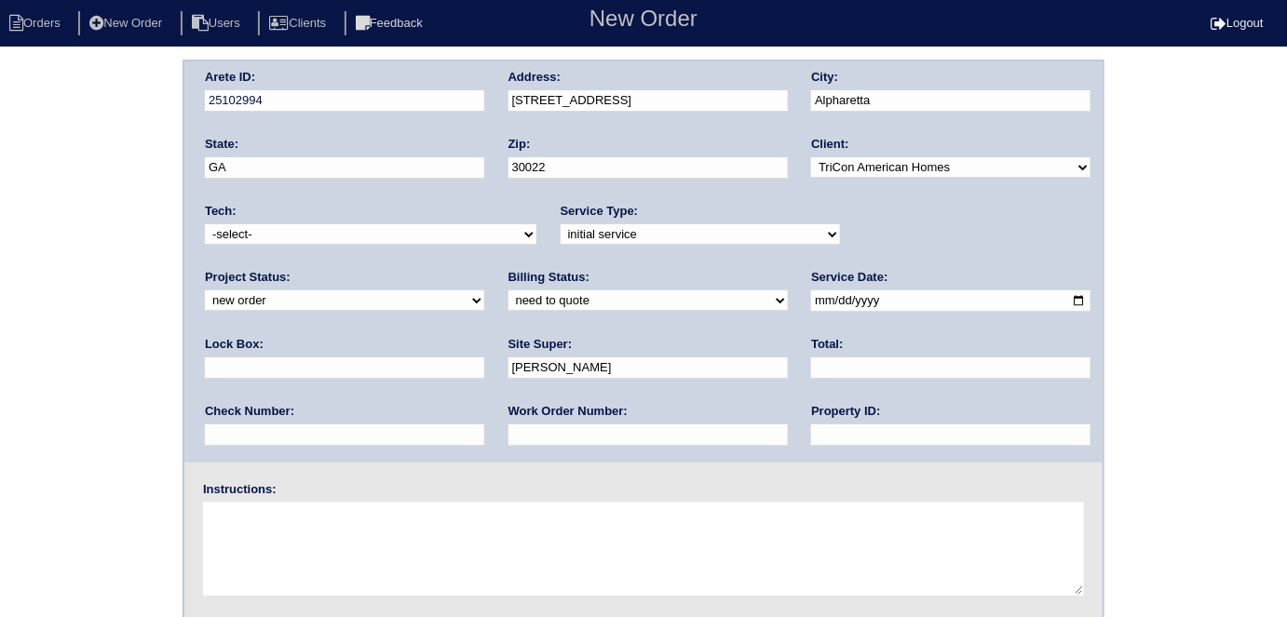
type input "2025-08-12"
click at [811, 438] on input "text" at bounding box center [950, 435] width 279 height 21
type input "N/A"
click at [508, 443] on input "text" at bounding box center [647, 435] width 279 height 21
type input "531425"
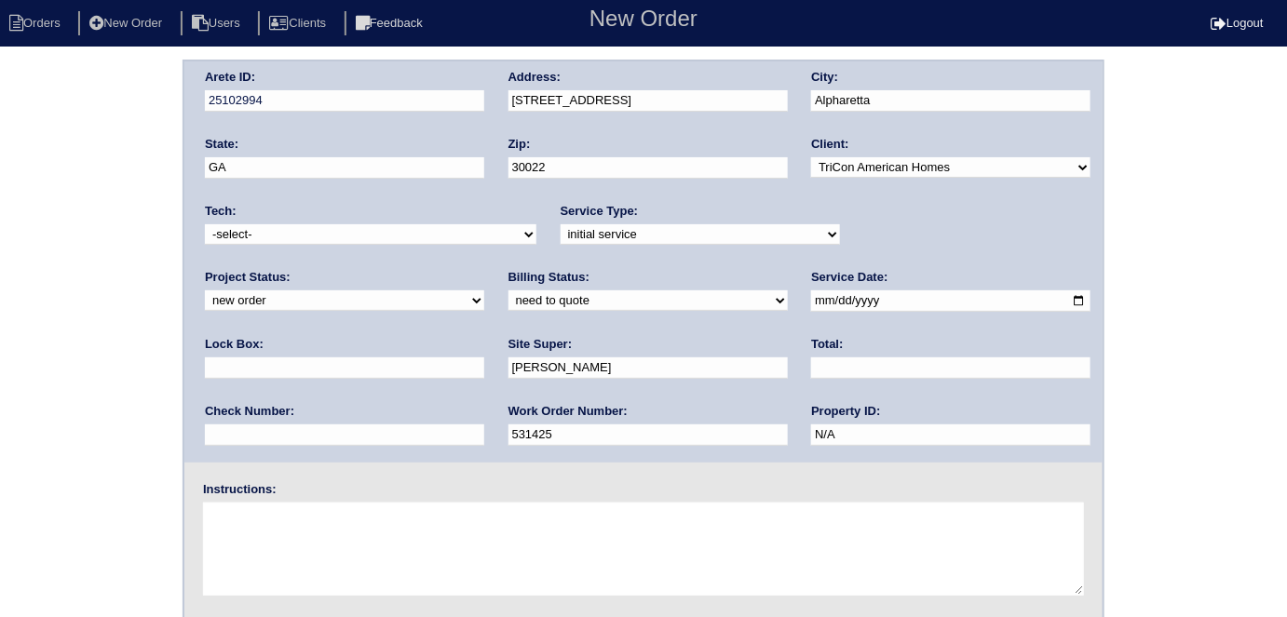
click at [802, 291] on div "Arete ID: 25102994 Address: 210 Boca Ciega Ct City: Alpharetta State: GA Zip: 3…" at bounding box center [643, 261] width 918 height 401
click at [484, 358] on input "text" at bounding box center [344, 368] width 279 height 21
type input "9310"
click at [329, 568] on textarea at bounding box center [643, 549] width 881 height 93
type textarea "Install smart tstats if needed"
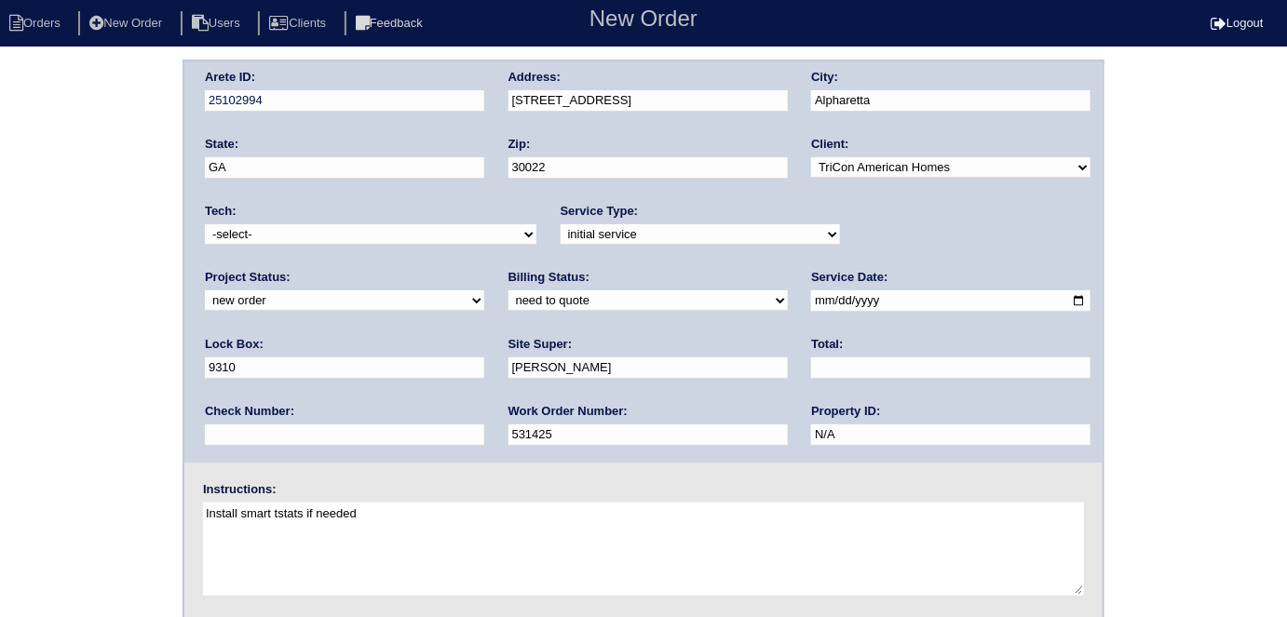
click at [660, 85] on div "Address: 210 Boca Ciega Ct" at bounding box center [647, 95] width 279 height 52
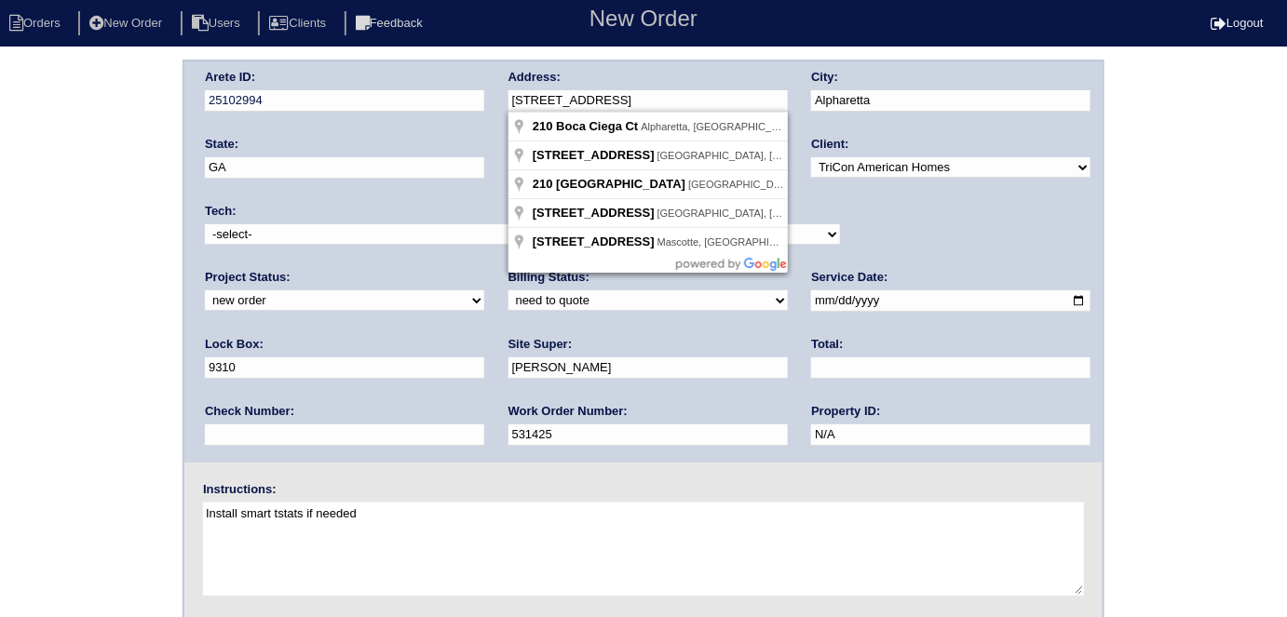
click at [425, 101] on div "Arete ID: 25102994 Address: 210 Boca Ciega Ct City: Alpharetta State: GA Zip: 3…" at bounding box center [643, 261] width 918 height 401
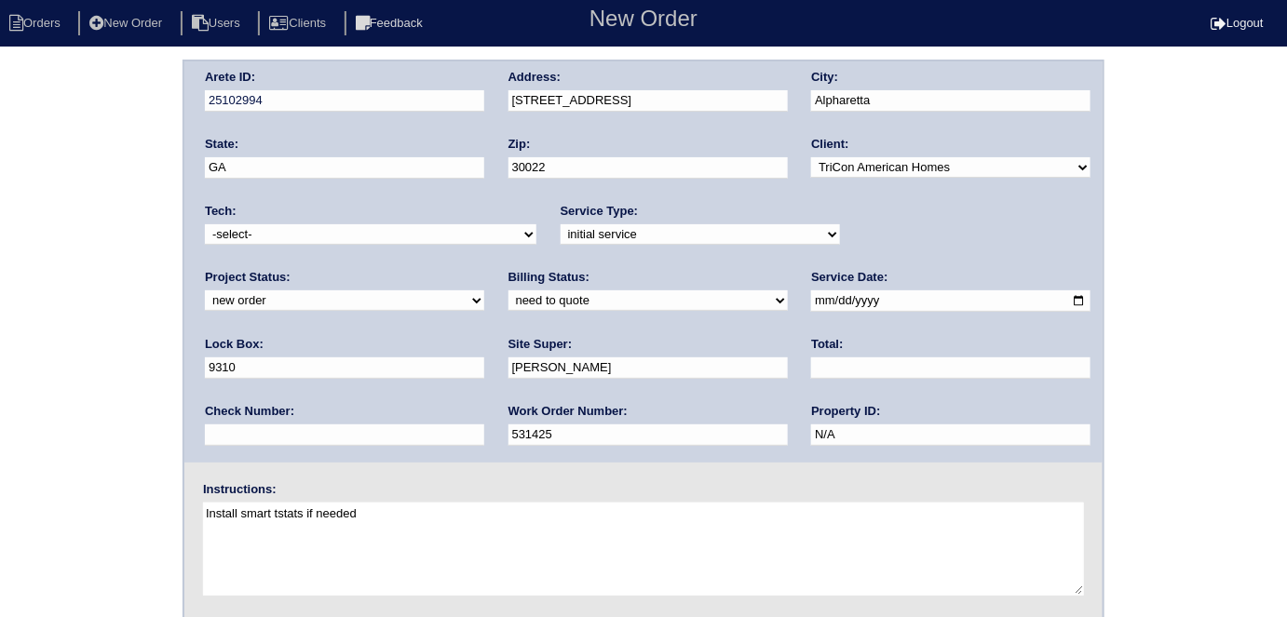
click at [79, 108] on div "Arete ID: 25102994 Address: 210 Boca Ciega Ct City: Alpharetta State: GA Zip: 3…" at bounding box center [643, 436] width 1287 height 753
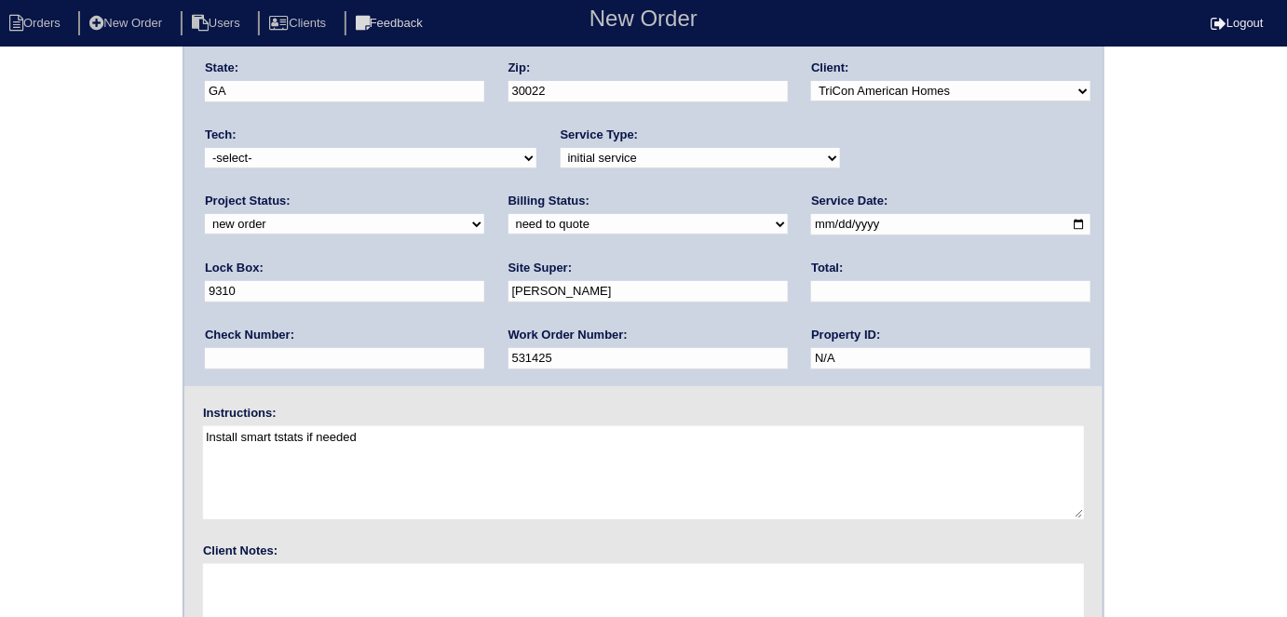
scroll to position [191, 0]
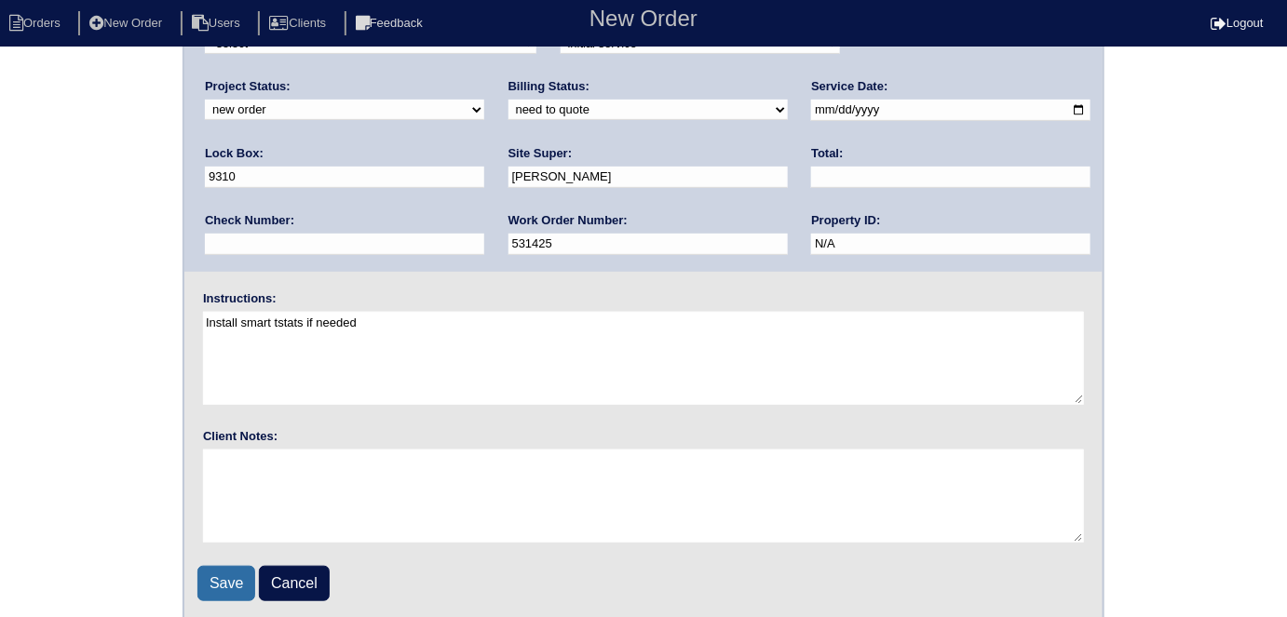
click at [216, 568] on input "Save" at bounding box center [226, 583] width 58 height 35
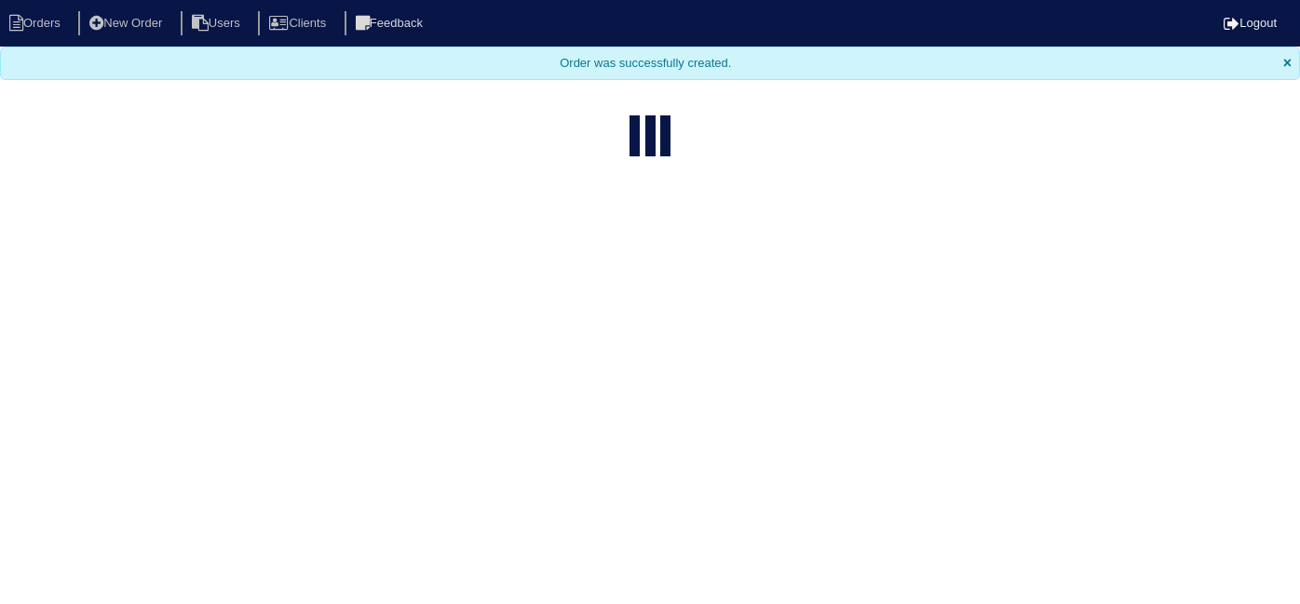
select select "15"
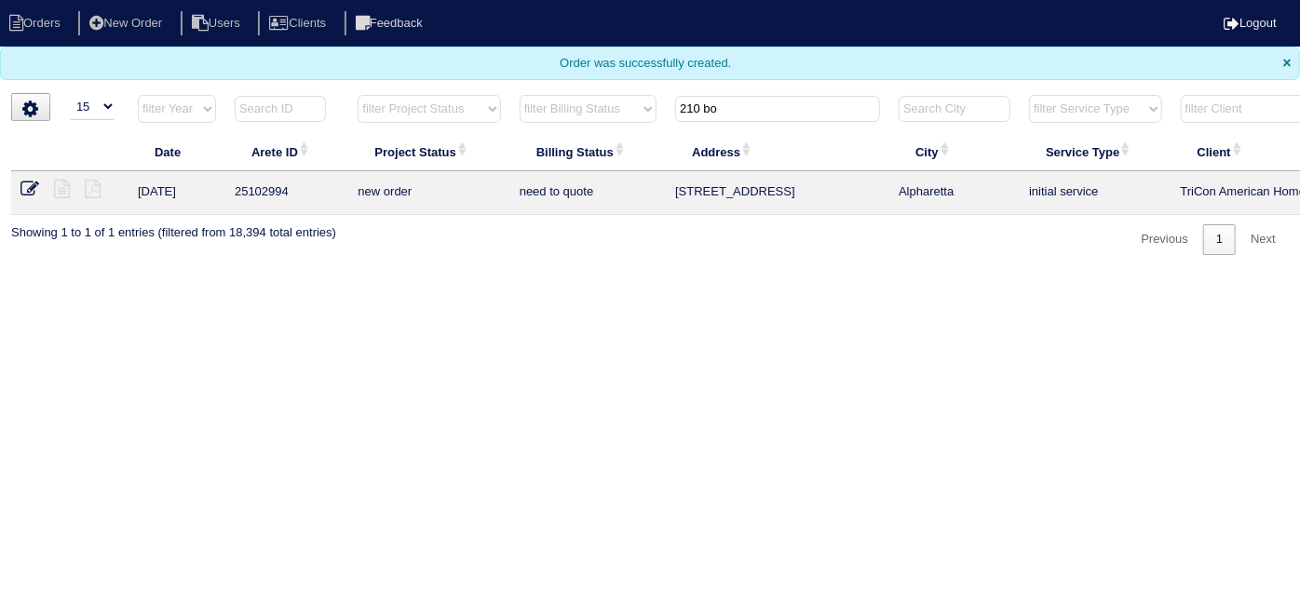
drag, startPoint x: 739, startPoint y: 113, endPoint x: 431, endPoint y: 43, distance: 316.0
click at [444, 50] on body "Orders New Order Users Clients Feedback Logout Orders New Order Users Clients M…" at bounding box center [650, 127] width 1300 height 255
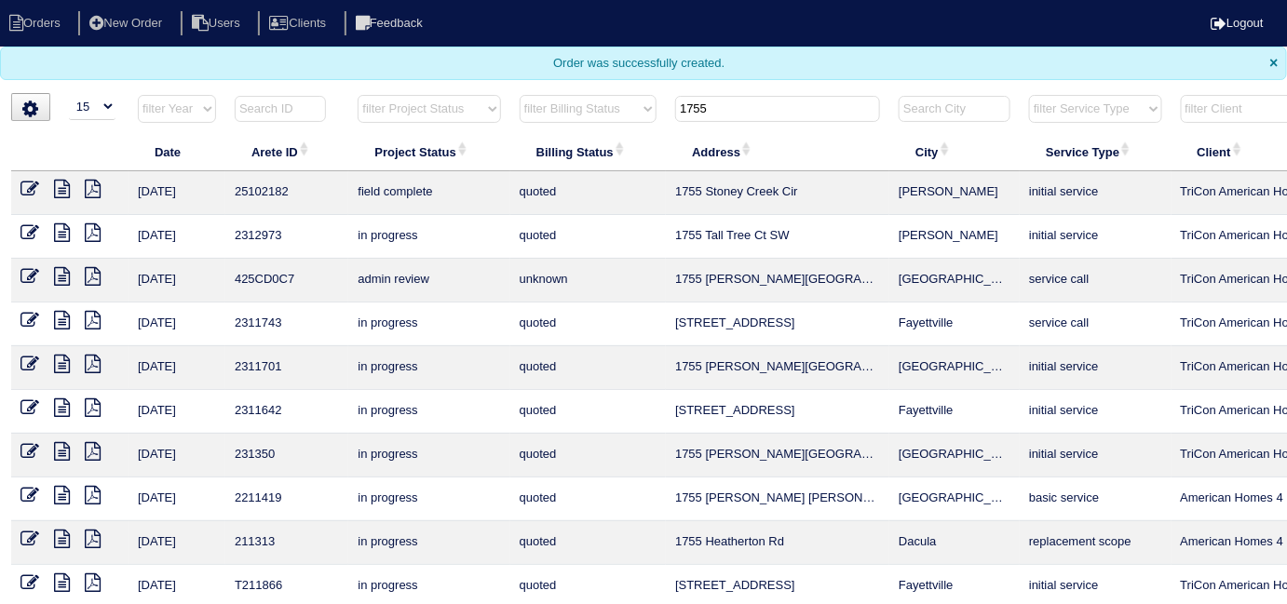
type input "1755"
click at [32, 184] on icon at bounding box center [29, 189] width 19 height 19
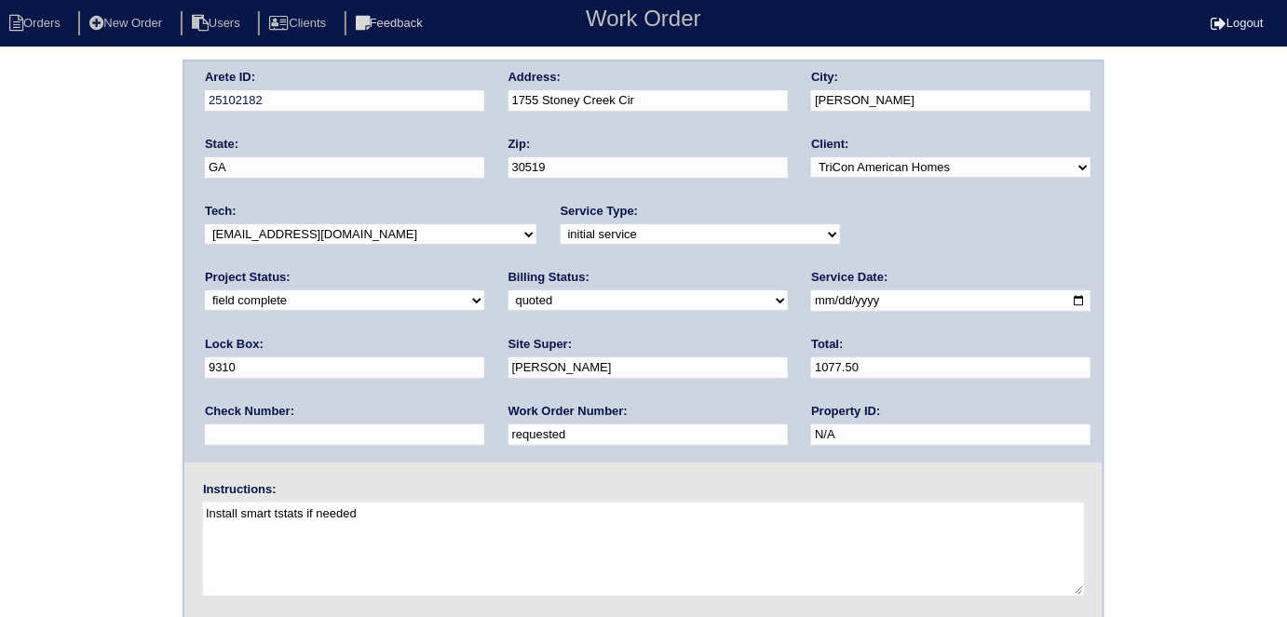
drag, startPoint x: 296, startPoint y: 439, endPoint x: 111, endPoint y: 398, distance: 189.8
click at [112, 401] on div "Arete ID: 25102182 Address: [STREET_ADDRESS] City: [GEOGRAPHIC_DATA] State: [GE…" at bounding box center [643, 436] width 1287 height 753
type input "531440"
click at [111, 398] on div "Arete ID: 25102182 Address: [STREET_ADDRESS] City: [GEOGRAPHIC_DATA] State: [GE…" at bounding box center [643, 436] width 1287 height 753
click at [27, 363] on div "Arete ID: 25102182 Address: [STREET_ADDRESS] City: [GEOGRAPHIC_DATA] State: [GE…" at bounding box center [643, 436] width 1287 height 753
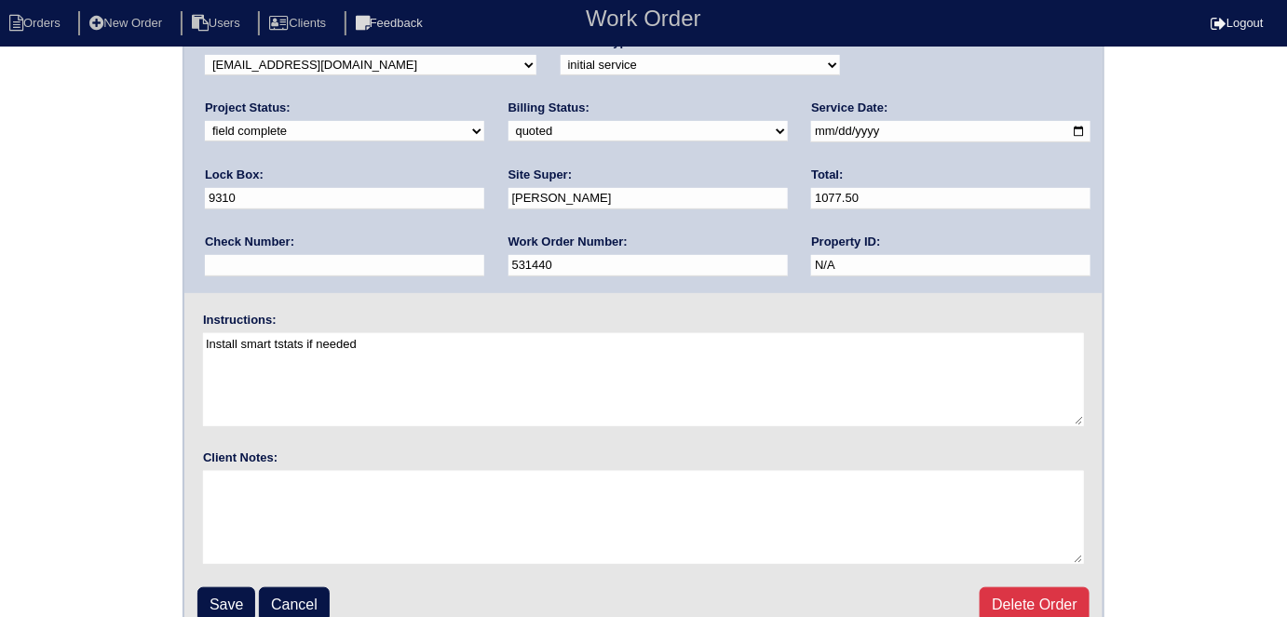
scroll to position [191, 0]
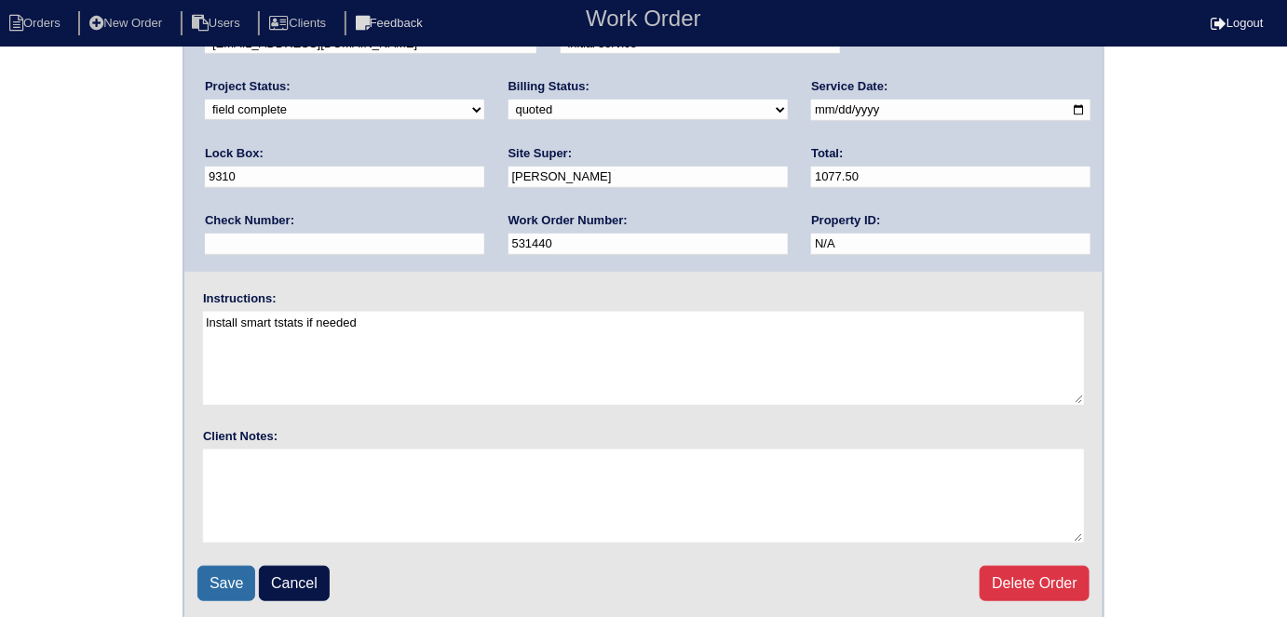
click at [200, 566] on input "Save" at bounding box center [226, 583] width 58 height 35
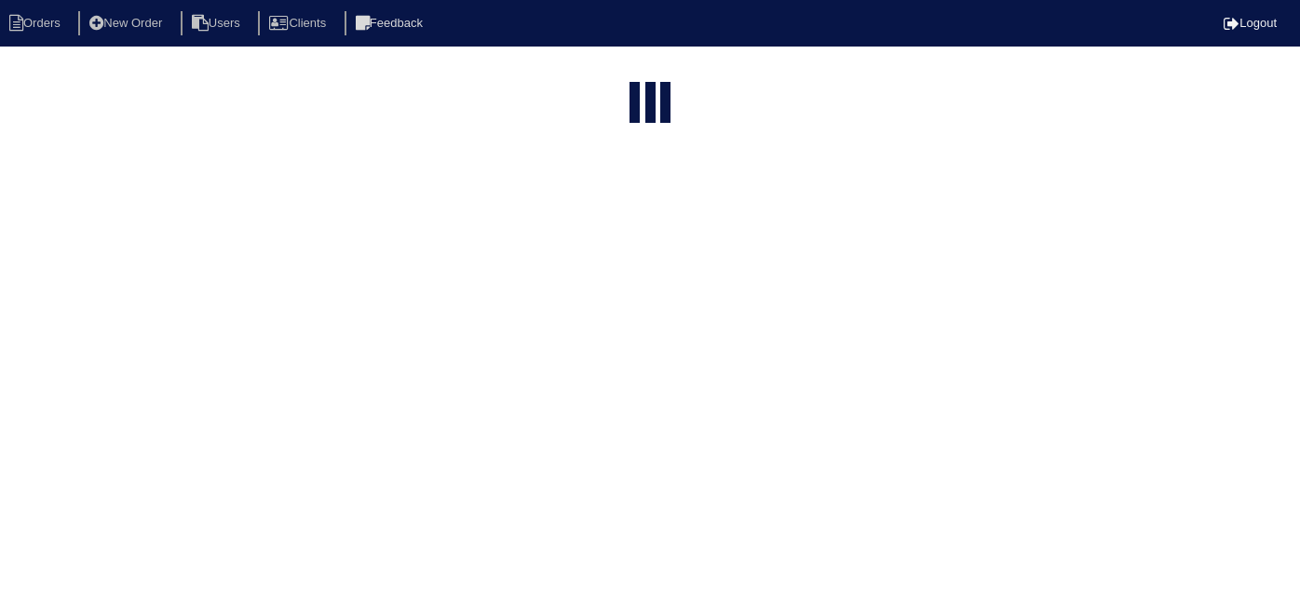
select select "15"
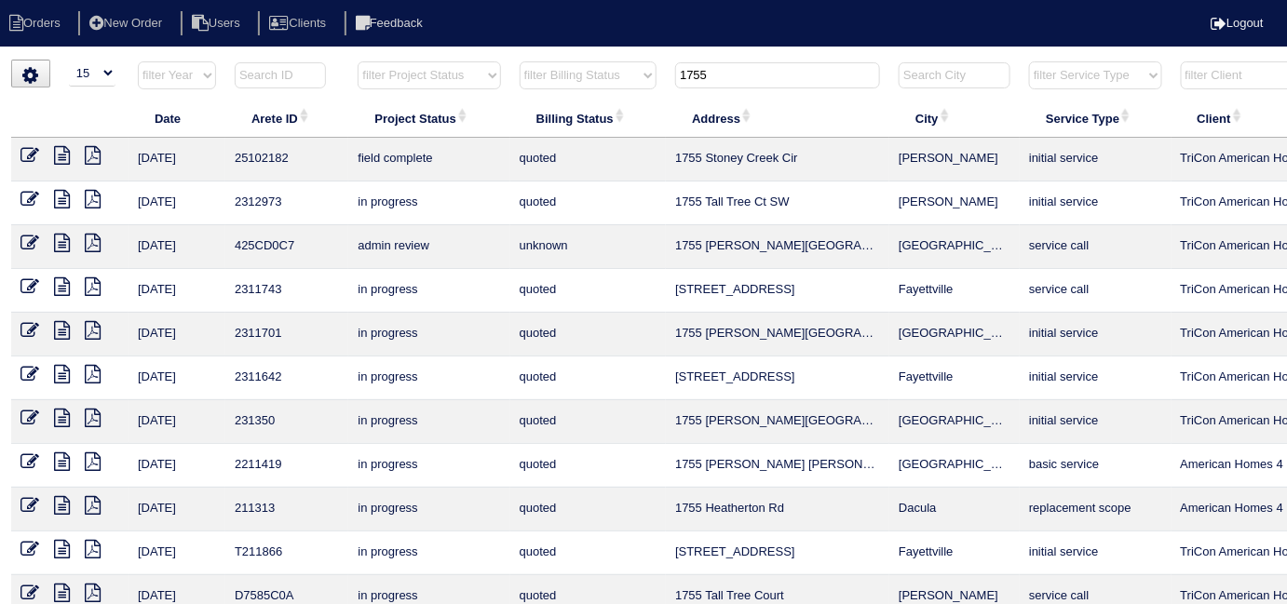
drag, startPoint x: 742, startPoint y: 69, endPoint x: 461, endPoint y: 60, distance: 281.3
click at [461, 61] on tr "filter Year -- Any Year -- 2025 2024 2023 2022 2021 2020 2019 filter Project St…" at bounding box center [818, 80] width 1614 height 38
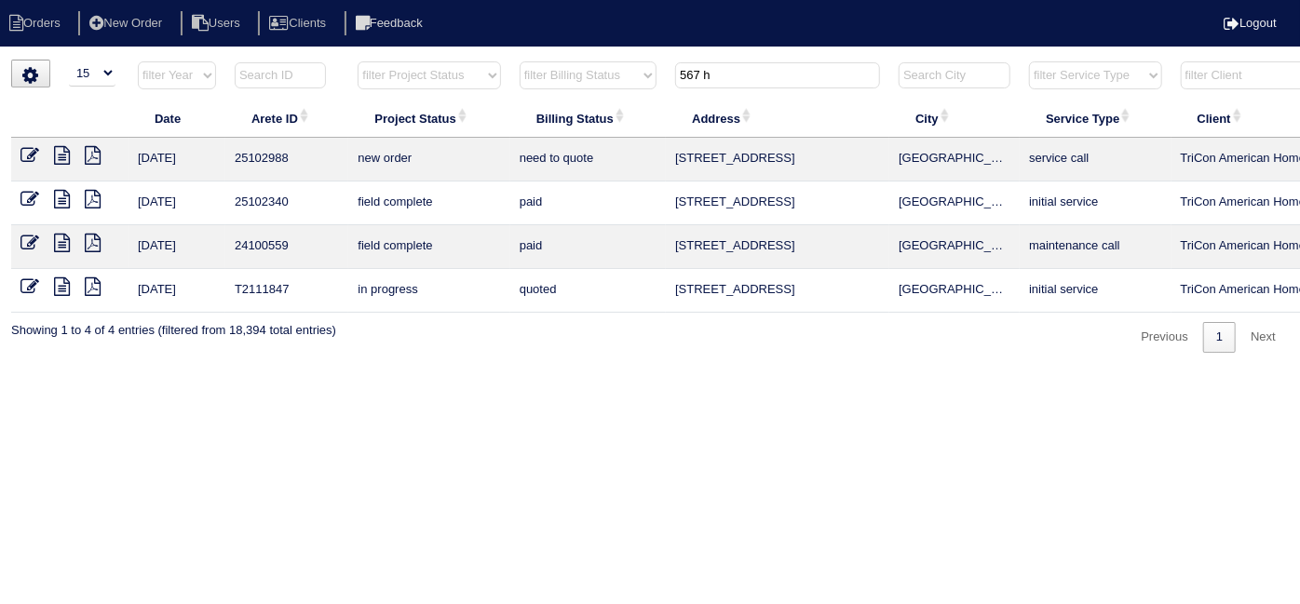
type input "567 h"
click at [36, 150] on icon at bounding box center [29, 155] width 19 height 19
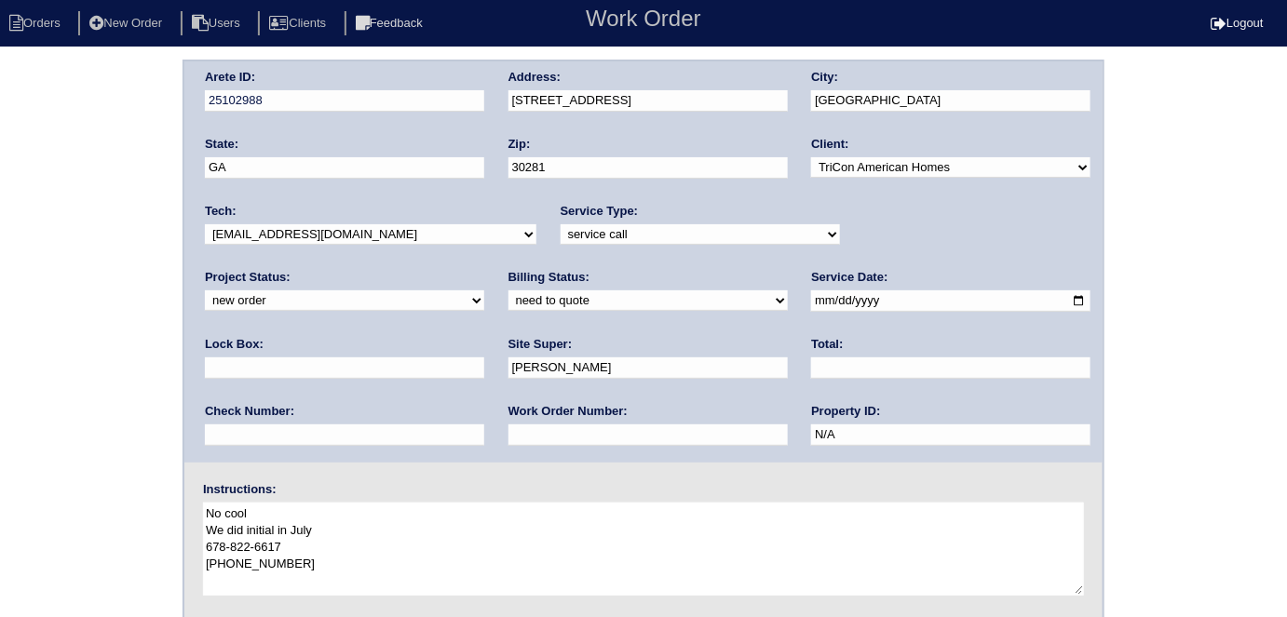
click at [484, 290] on select "new order assigned in progress field complete need to schedule admin review arc…" at bounding box center [344, 300] width 279 height 20
select select "canceled"
click at [484, 290] on select "new order assigned in progress field complete need to schedule admin review arc…" at bounding box center [344, 300] width 279 height 20
click at [4, 383] on div "Arete ID: 25102988 Address: 567 Horseshoe Circle City: Stockbridge State: GA Zi…" at bounding box center [643, 436] width 1287 height 753
click at [508, 301] on select "need to quote quoted need to invoice invoiced paid warranty purchase order need…" at bounding box center [647, 300] width 279 height 20
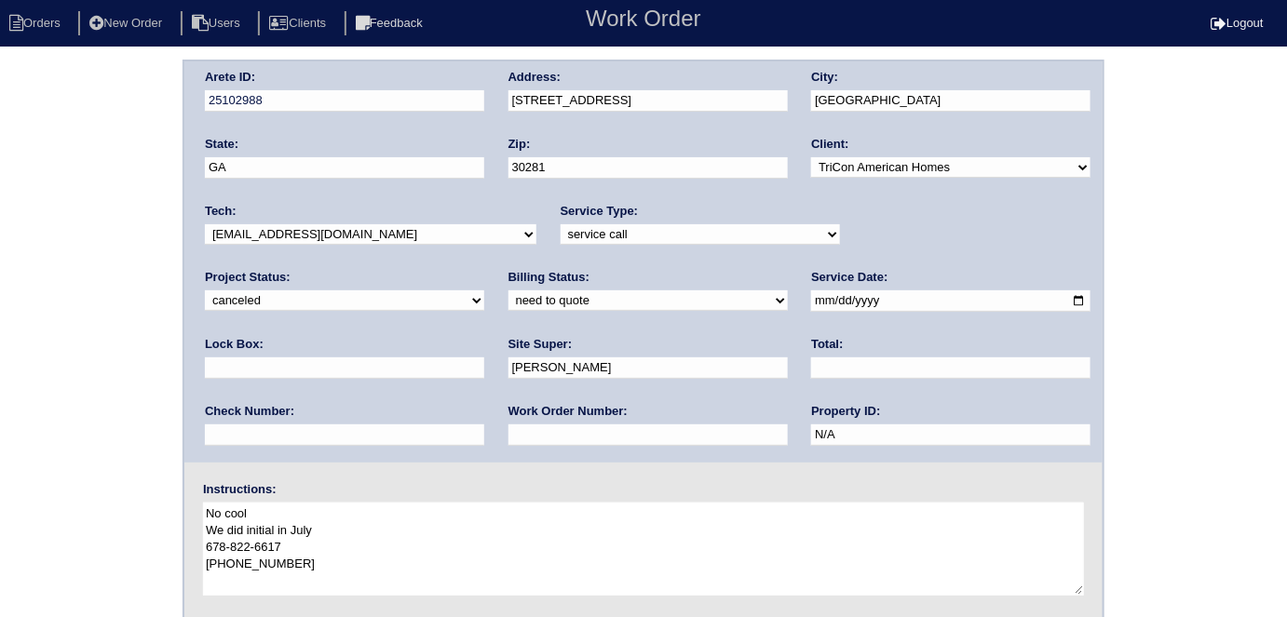
select select "quoted"
click at [508, 290] on select "need to quote quoted need to invoice invoiced paid warranty purchase order need…" at bounding box center [647, 300] width 279 height 20
click at [62, 354] on div "Arete ID: 25102988 Address: 567 Horseshoe Circle City: Stockbridge State: GA Zi…" at bounding box center [643, 436] width 1287 height 753
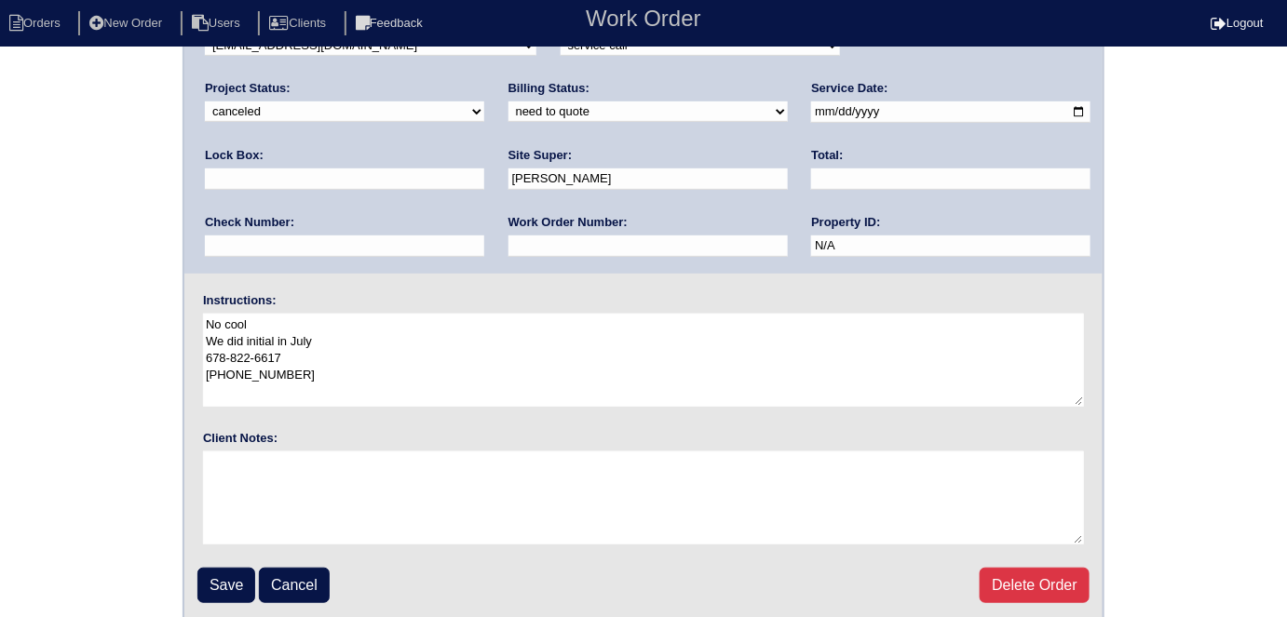
scroll to position [191, 0]
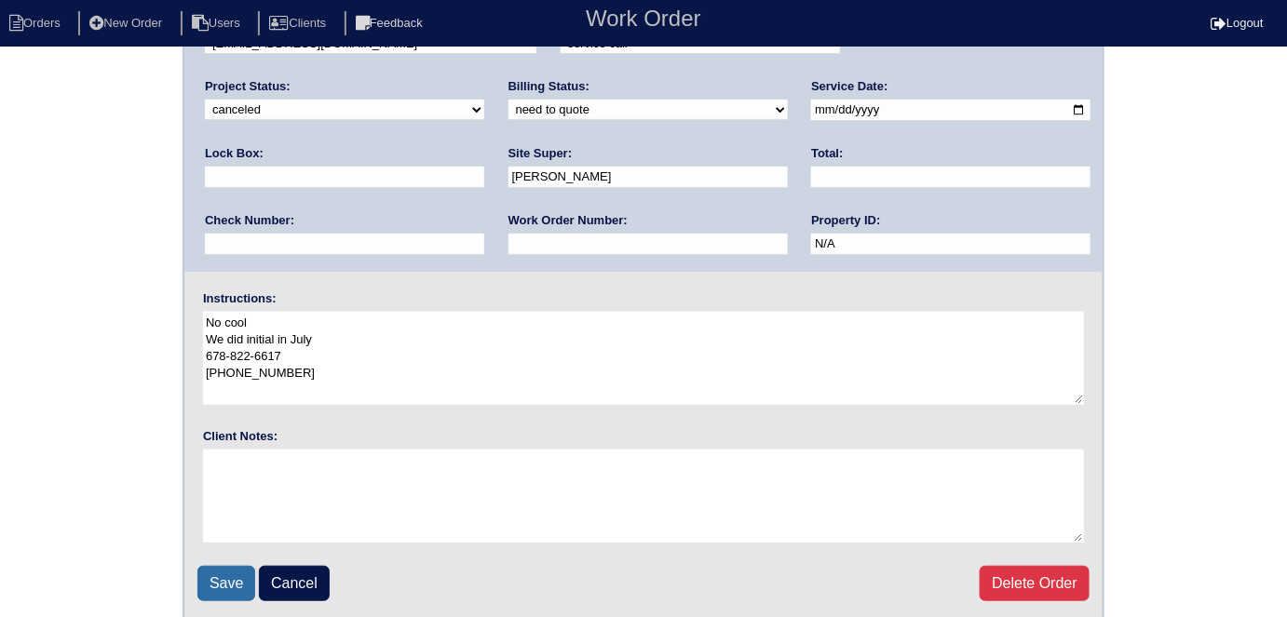
click at [235, 572] on input "Save" at bounding box center [226, 583] width 58 height 35
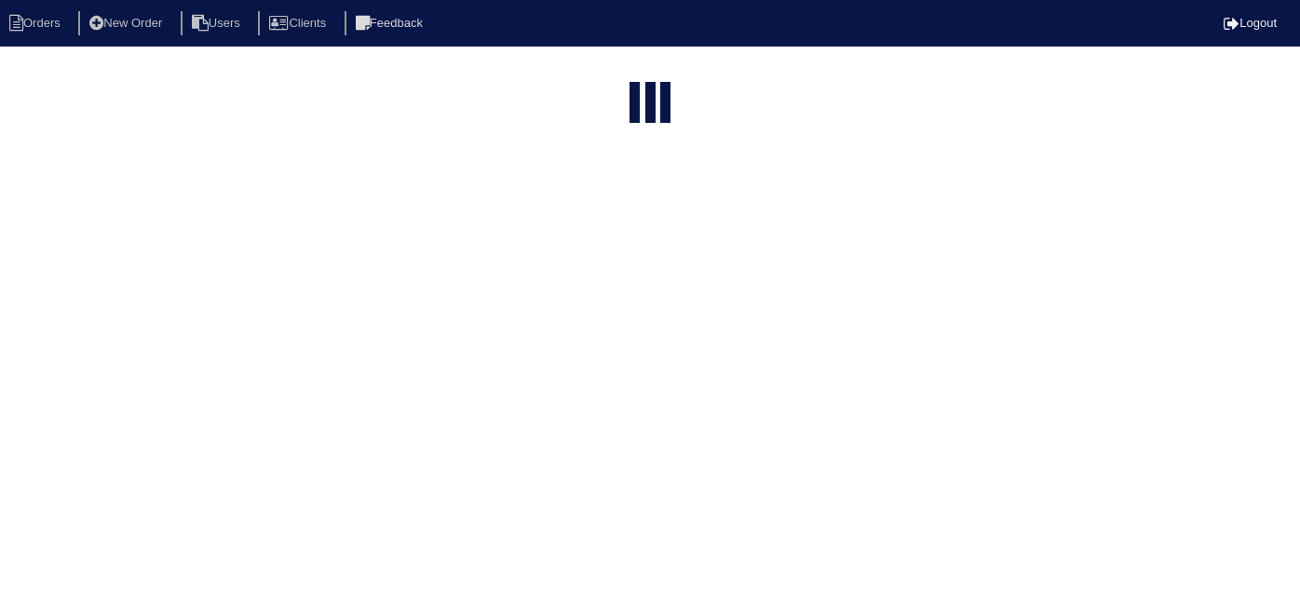
select select "15"
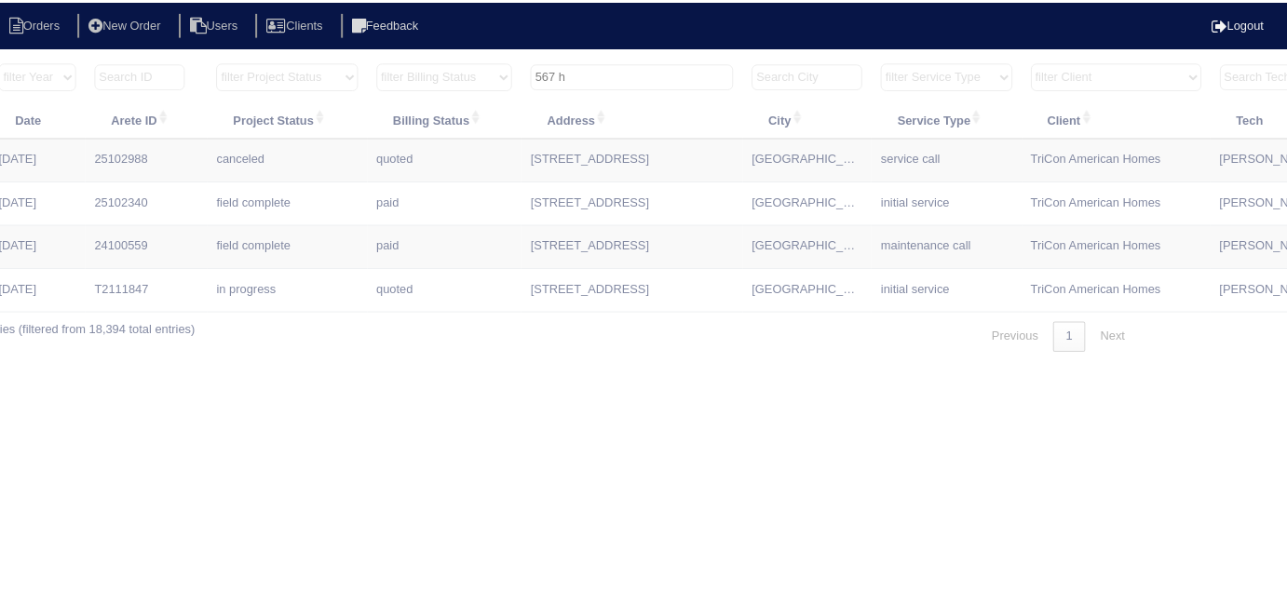
scroll to position [0, 324]
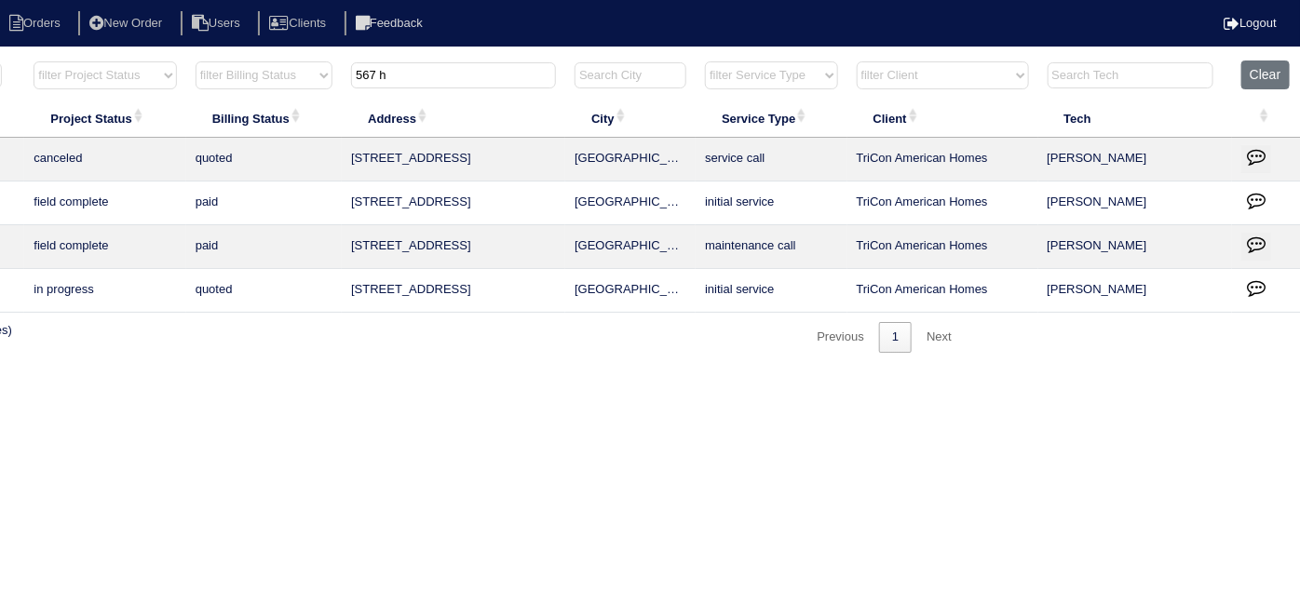
click at [1247, 150] on icon "button" at bounding box center [1256, 156] width 19 height 19
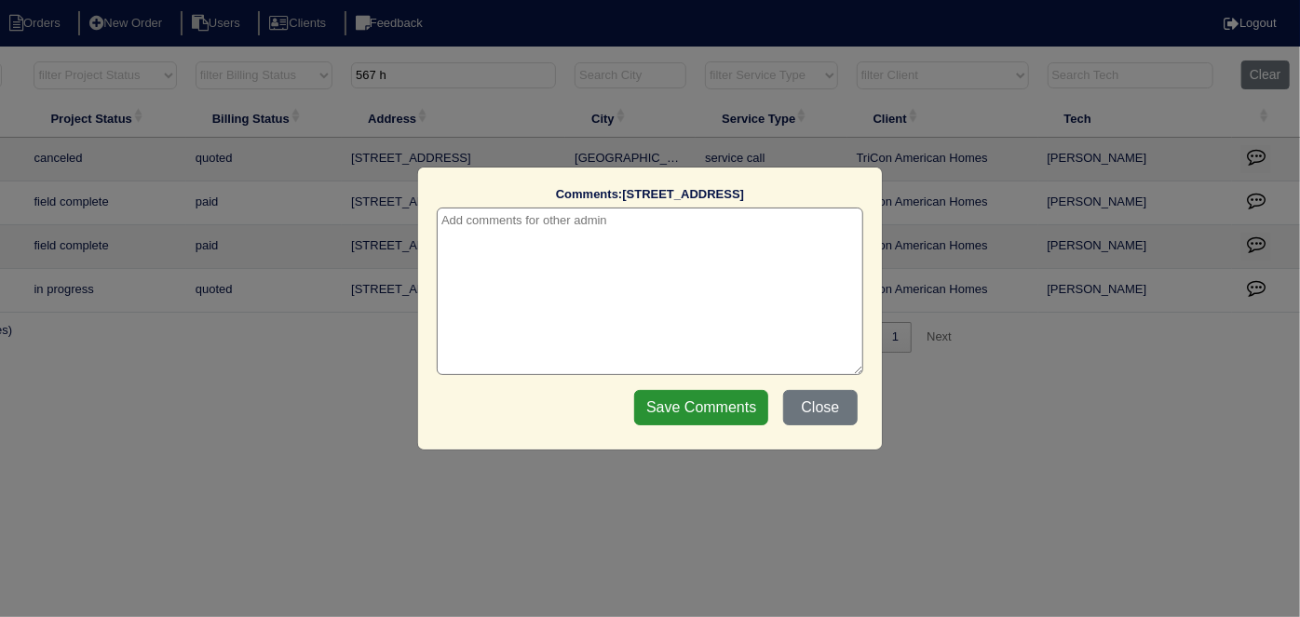
click at [498, 228] on textarea at bounding box center [650, 292] width 426 height 168
type textarea "[DATE] - Job canceled via email from site super - KE"
click at [649, 409] on input "Save Comments" at bounding box center [701, 407] width 134 height 35
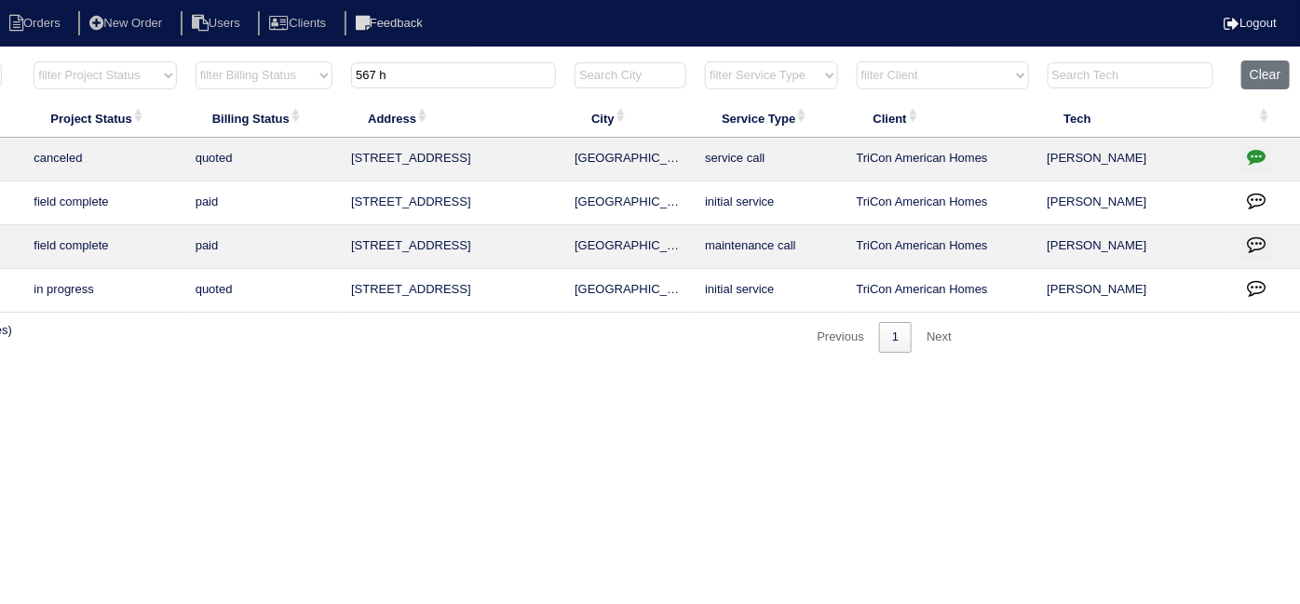
click at [554, 371] on html "Orders New Order Users Clients Feedback Logout Orders New Order Users Clients M…" at bounding box center [326, 185] width 1300 height 371
drag, startPoint x: 436, startPoint y: 87, endPoint x: 179, endPoint y: 77, distance: 257.1
click at [190, 80] on tr "filter Year -- Any Year -- 2025 2024 2023 2022 2021 2020 2019 filter Project St…" at bounding box center [494, 80] width 1614 height 38
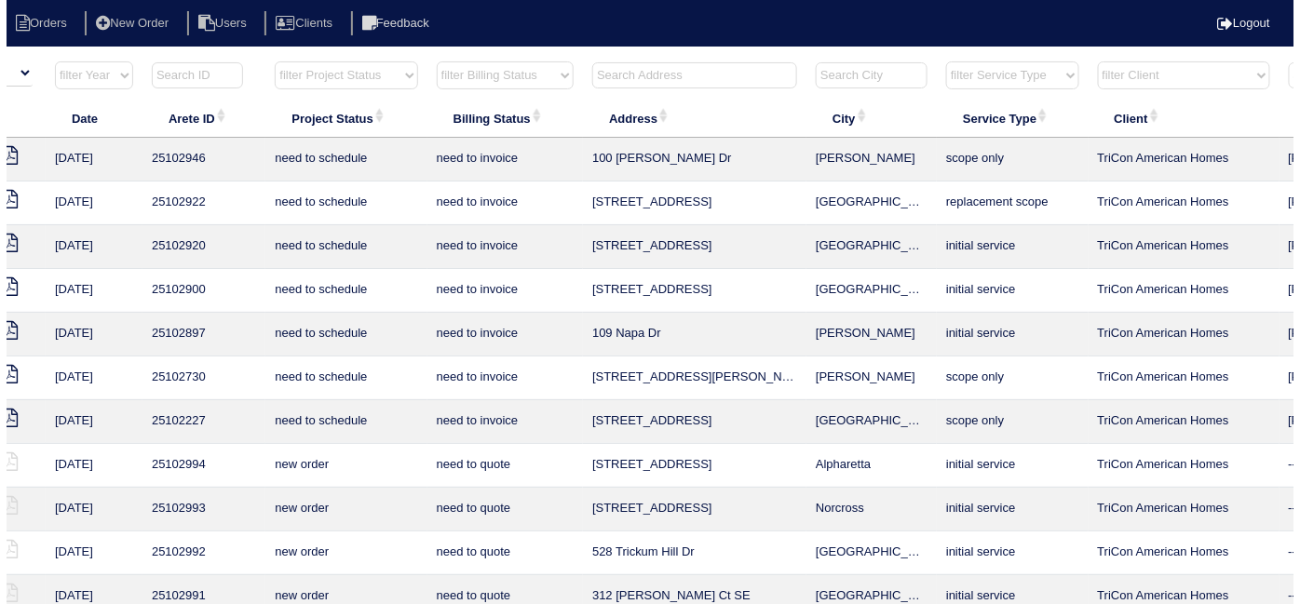
scroll to position [0, 31]
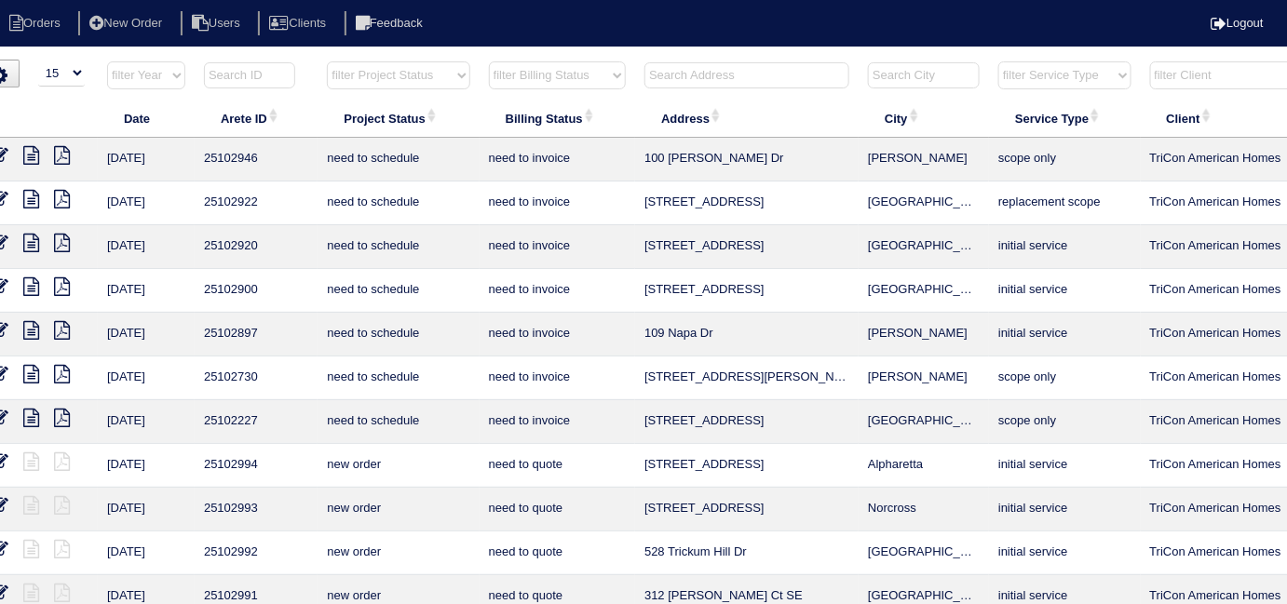
click at [682, 76] on input "text" at bounding box center [746, 75] width 205 height 26
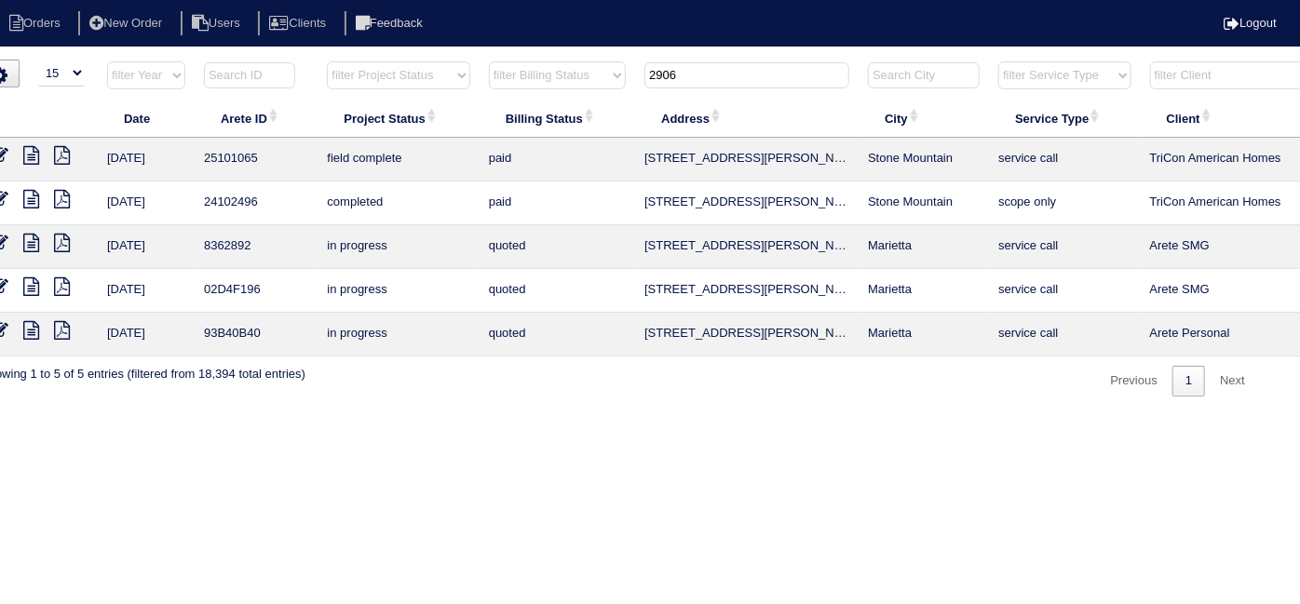
type input "2906"
click at [133, 25] on li "New Order" at bounding box center [127, 23] width 99 height 25
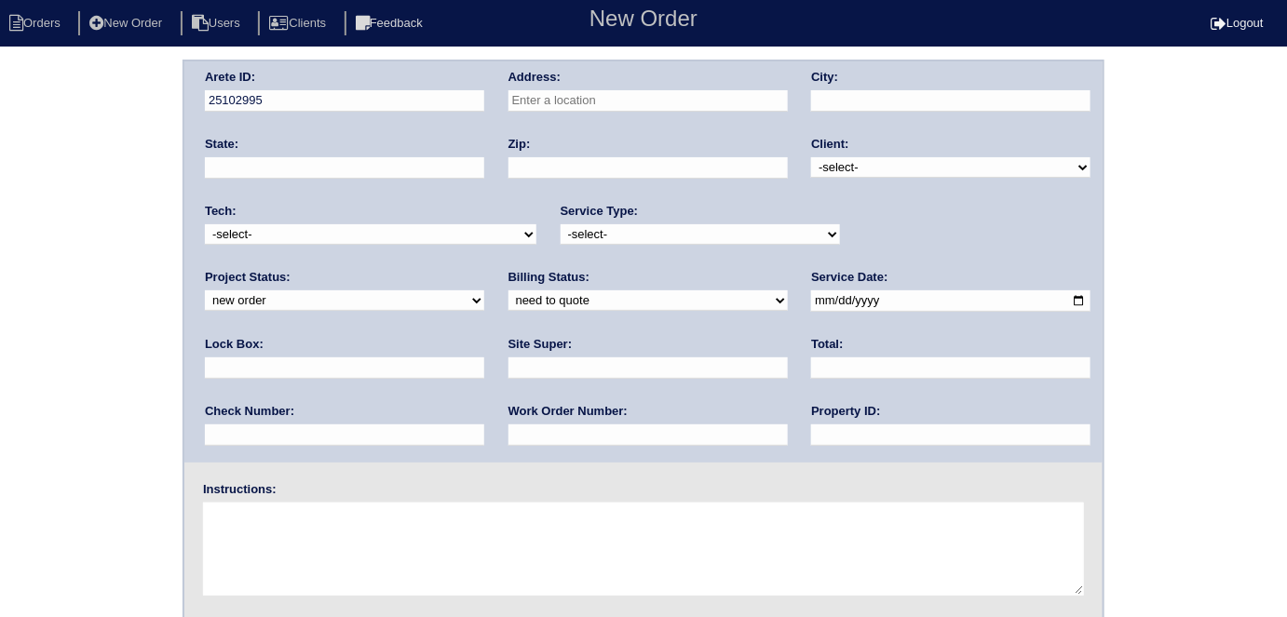
click at [593, 101] on input "text" at bounding box center [647, 100] width 279 height 21
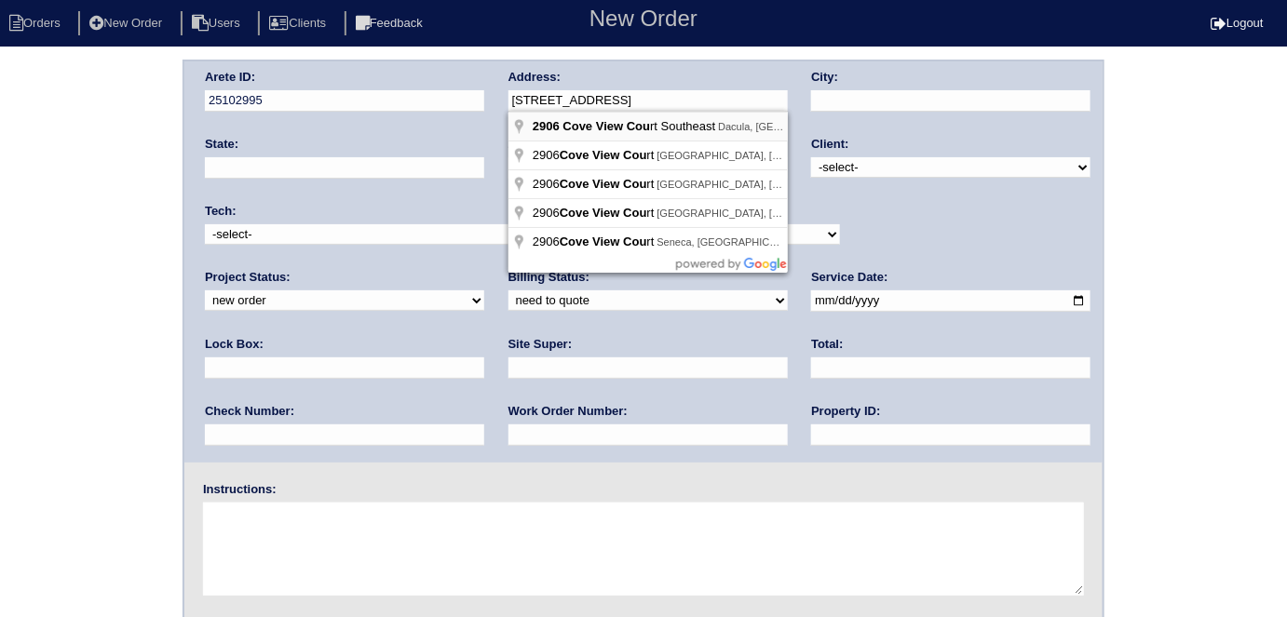
type input "2906 Cove View Ct SE"
type input "Dacula"
type input "GA"
type input "30019"
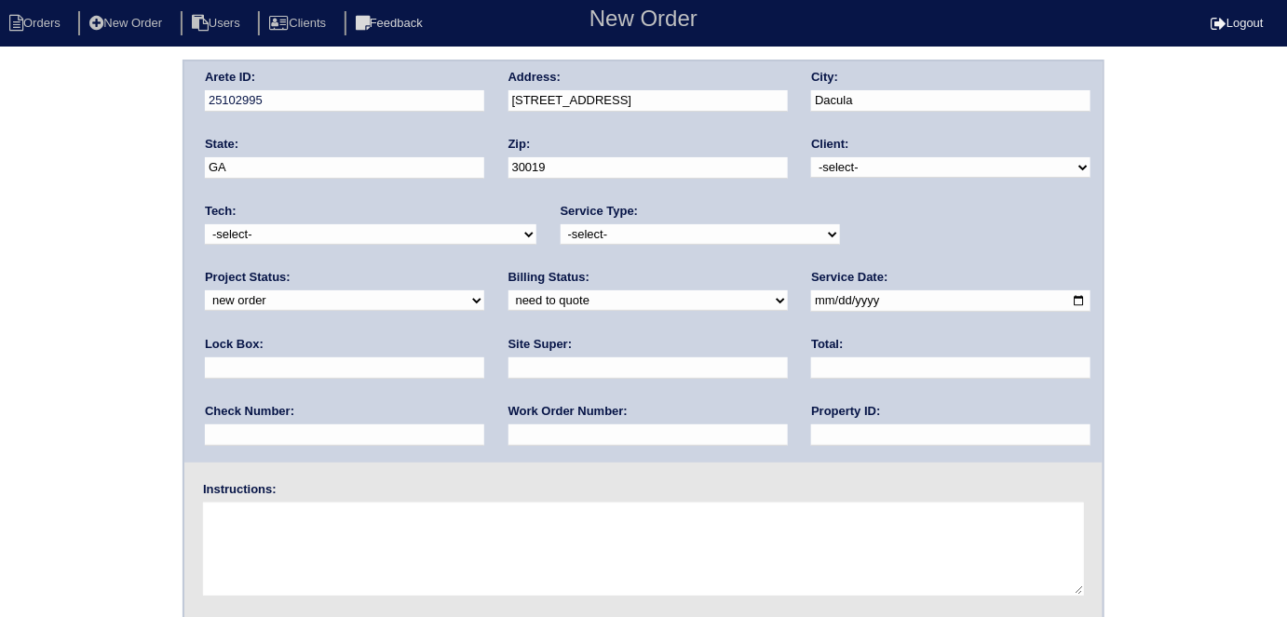
drag, startPoint x: 842, startPoint y: 159, endPoint x: 843, endPoint y: 173, distance: 14.0
click at [842, 159] on select "-select- TriCon American Homes American Homes 4 Rent First Key Homes Zillow The…" at bounding box center [950, 167] width 279 height 20
select select "1"
click at [812, 157] on select "-select- TriCon American Homes American Homes 4 Rent First Key Homes Zillow The…" at bounding box center [950, 167] width 279 height 20
click at [770, 225] on select "-select- initial service basic service maintenance call replacement scope servi…" at bounding box center [699, 234] width 279 height 20
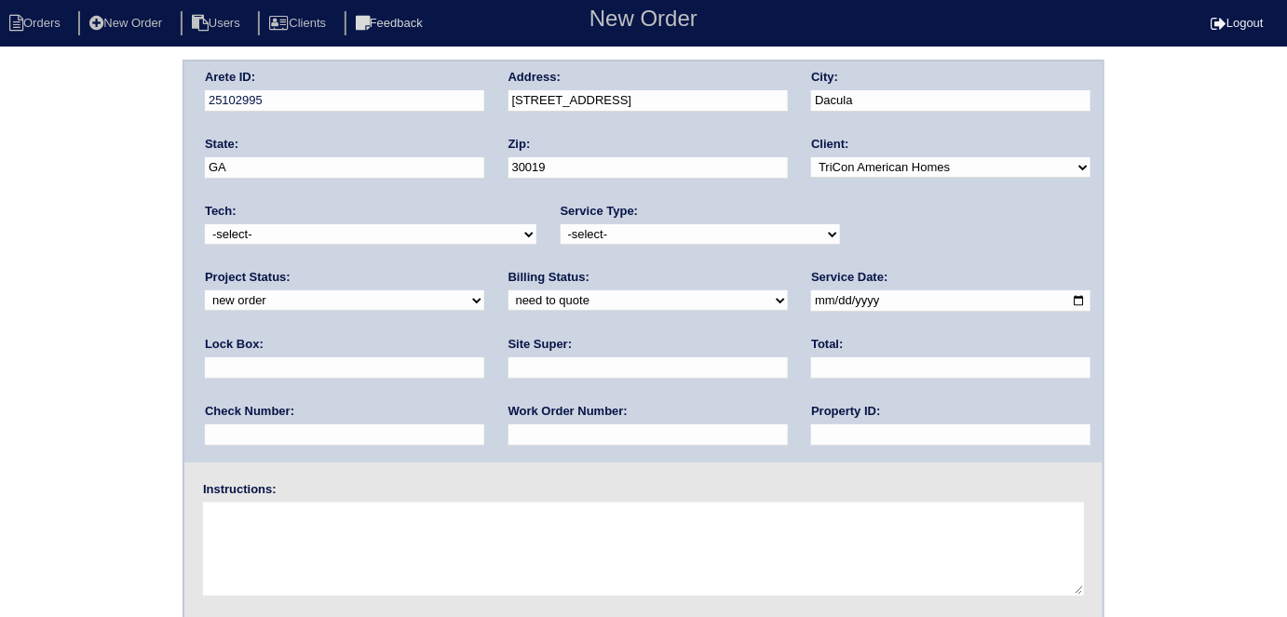
select select "initial service"
click at [560, 224] on select "-select- initial service basic service maintenance call replacement scope servi…" at bounding box center [699, 234] width 279 height 20
click at [811, 298] on input "date" at bounding box center [950, 300] width 279 height 21
type input "2025-08-12"
drag, startPoint x: 588, startPoint y: 443, endPoint x: 593, endPoint y: 424, distance: 20.1
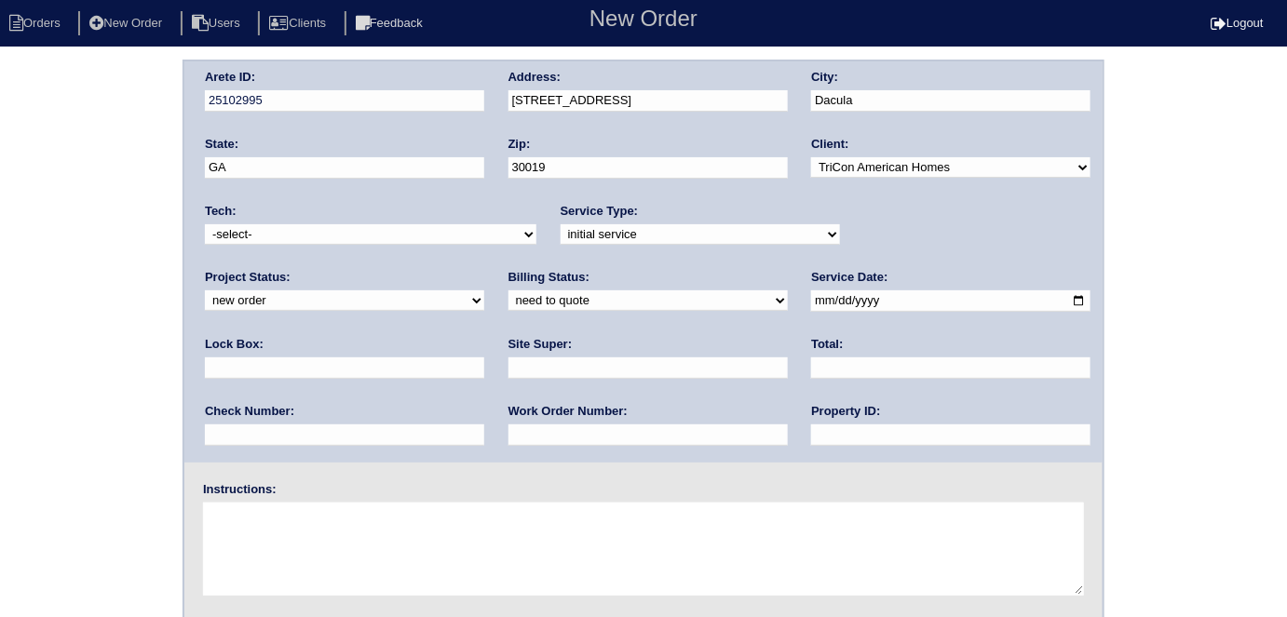
click at [811, 443] on input "text" at bounding box center [950, 435] width 279 height 21
type input "N/A"
click at [508, 445] on div "Work Order Number:" at bounding box center [647, 429] width 279 height 52
click at [508, 429] on input "text" at bounding box center [647, 435] width 279 height 21
type input "531465"
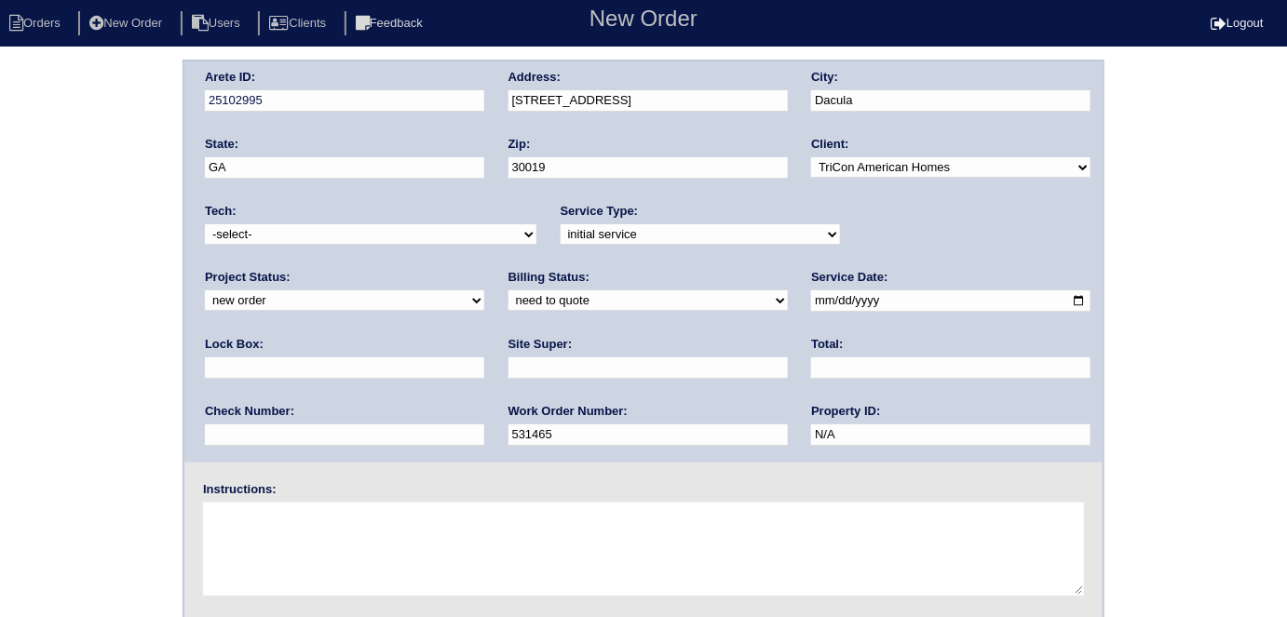
click at [508, 373] on input "text" at bounding box center [647, 368] width 279 height 21
type input "Craig Womack"
click at [484, 358] on input "text" at bounding box center [344, 368] width 279 height 21
type input "9310"
click at [276, 462] on fieldset "Arete ID: 25102995 Address: 2906 Cove View Ct SE City: Dacula State: GA Zip: 30…" at bounding box center [643, 435] width 918 height 749
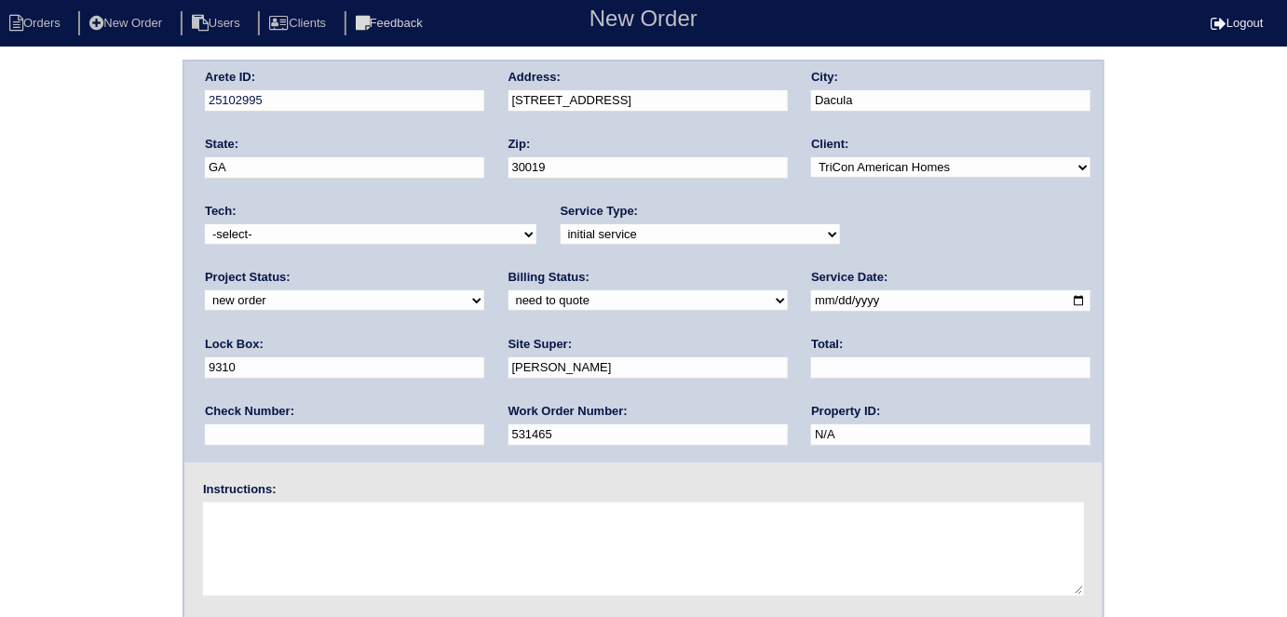
click at [334, 579] on textarea at bounding box center [643, 549] width 881 height 93
type textarea "U"
type textarea "Install smart tstats if needed"
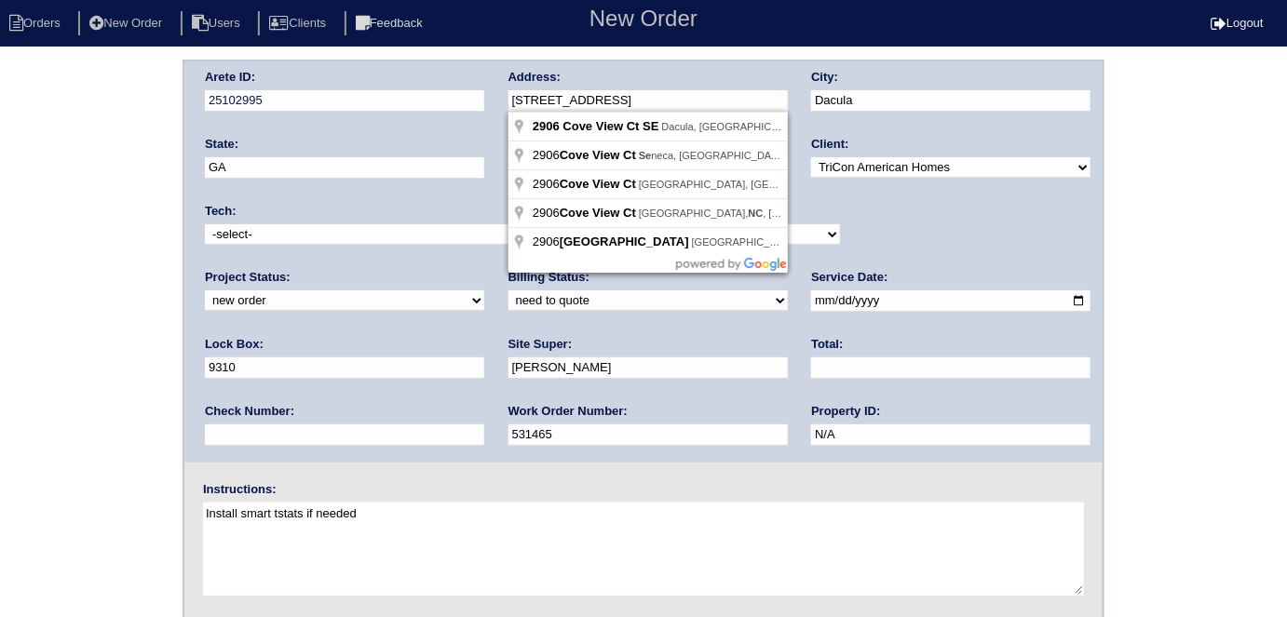
drag, startPoint x: 664, startPoint y: 106, endPoint x: 434, endPoint y: 114, distance: 230.1
click at [434, 114] on div "Arete ID: 25102995 Address: 2906 Cove View Ct SE City: Dacula State: GA Zip: 30…" at bounding box center [643, 261] width 918 height 401
click at [7, 229] on div "Arete ID: 25102995 Address: 2906 Cove View Ct SE City: Dacula State: GA Zip: 30…" at bounding box center [643, 436] width 1287 height 753
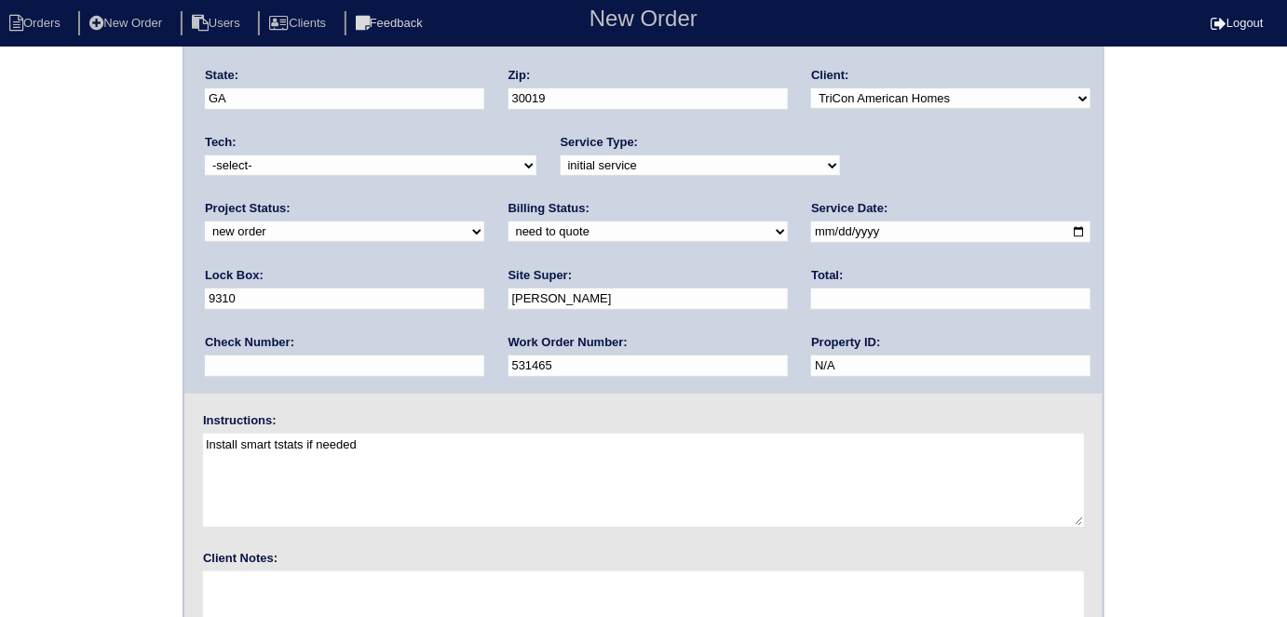
scroll to position [191, 0]
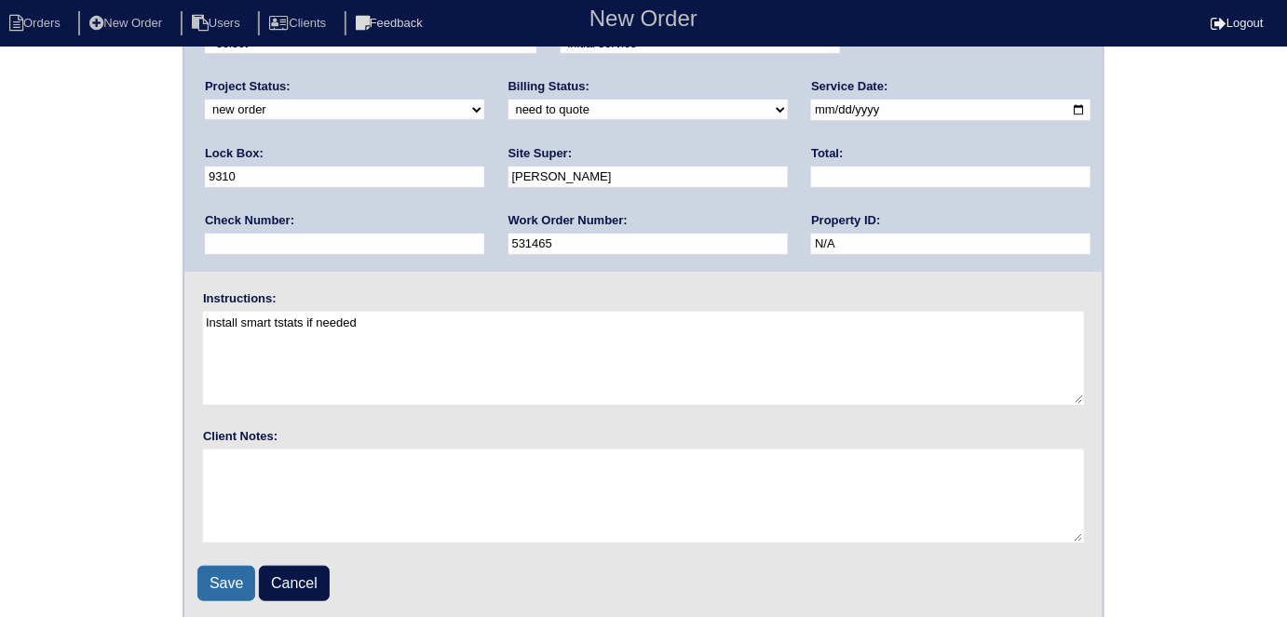
click at [218, 584] on input "Save" at bounding box center [226, 583] width 58 height 35
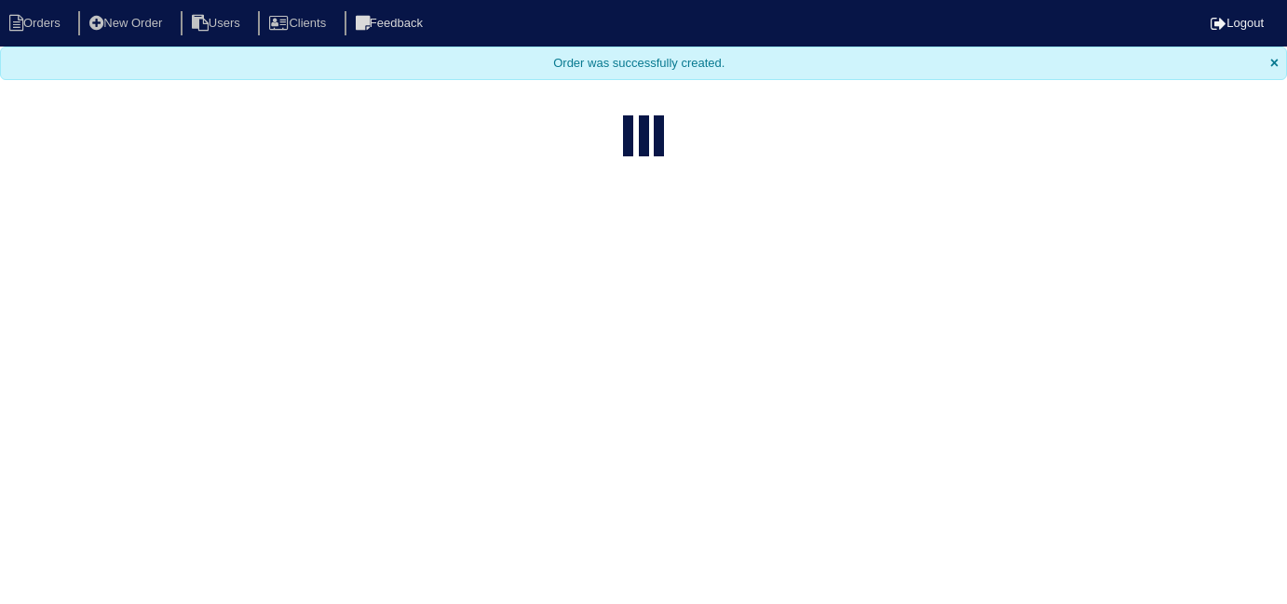
select select "15"
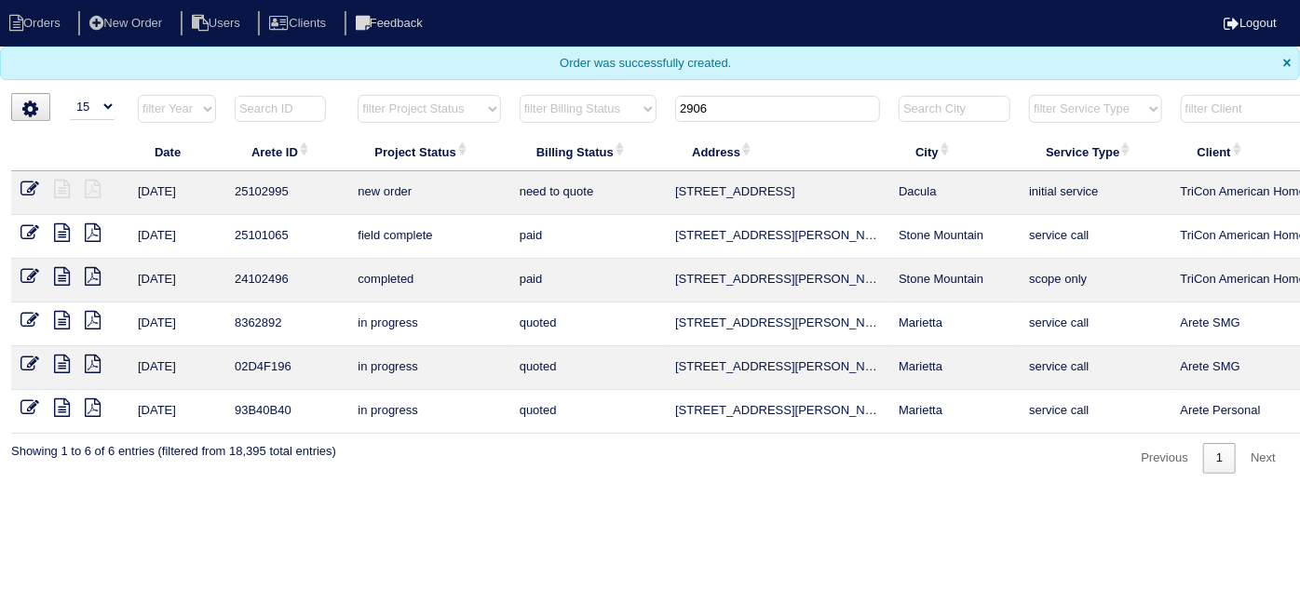
click at [725, 88] on body "Orders New Order Users Clients Feedback Logout Orders New Order Users Clients M…" at bounding box center [650, 237] width 1300 height 474
drag, startPoint x: 724, startPoint y: 105, endPoint x: 446, endPoint y: 11, distance: 293.8
click at [496, 43] on body "Orders New Order Users Clients Feedback Logout Orders New Order Users Clients M…" at bounding box center [650, 237] width 1300 height 474
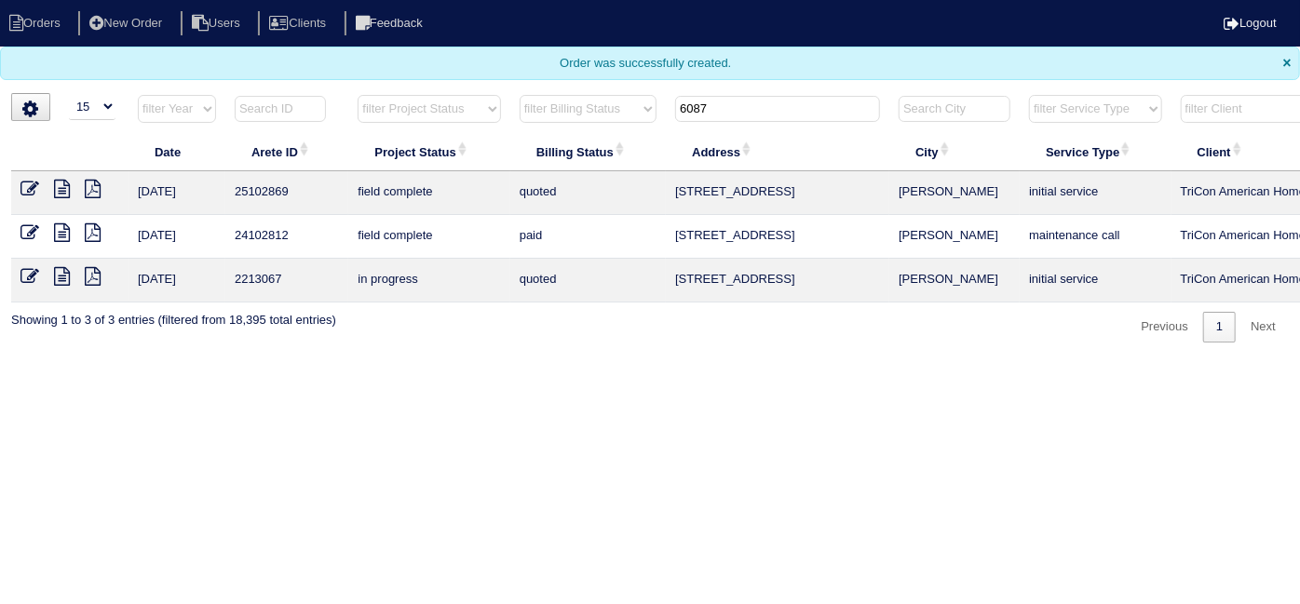
type input "6087"
click at [31, 186] on icon at bounding box center [29, 189] width 19 height 19
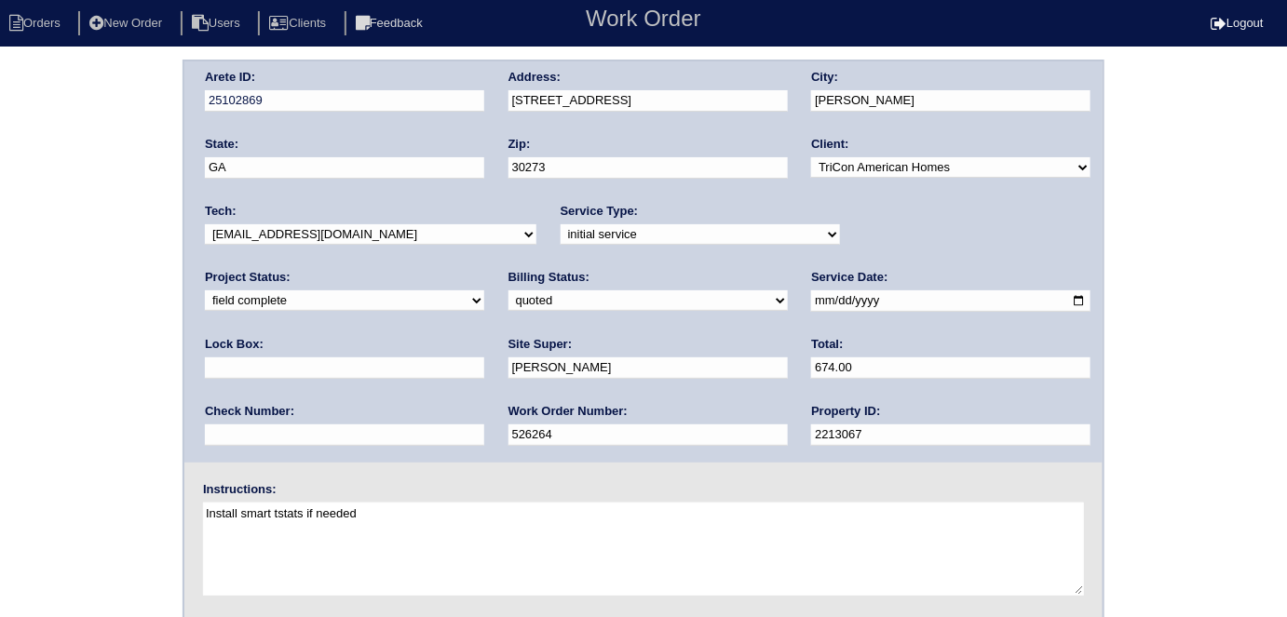
click at [102, 178] on div "Arete ID: 25102869 Address: [STREET_ADDRESS] City: [PERSON_NAME] State: [GEOGRA…" at bounding box center [643, 436] width 1287 height 753
click at [508, 298] on select "need to quote quoted need to invoice invoiced paid warranty purchase order need…" at bounding box center [647, 300] width 279 height 20
select select "need to invoice"
click at [508, 290] on select "need to quote quoted need to invoice invoiced paid warranty purchase order need…" at bounding box center [647, 300] width 279 height 20
click at [15, 420] on div "Arete ID: 25102869 Address: [STREET_ADDRESS] City: [PERSON_NAME] State: [GEOGRA…" at bounding box center [643, 436] width 1287 height 753
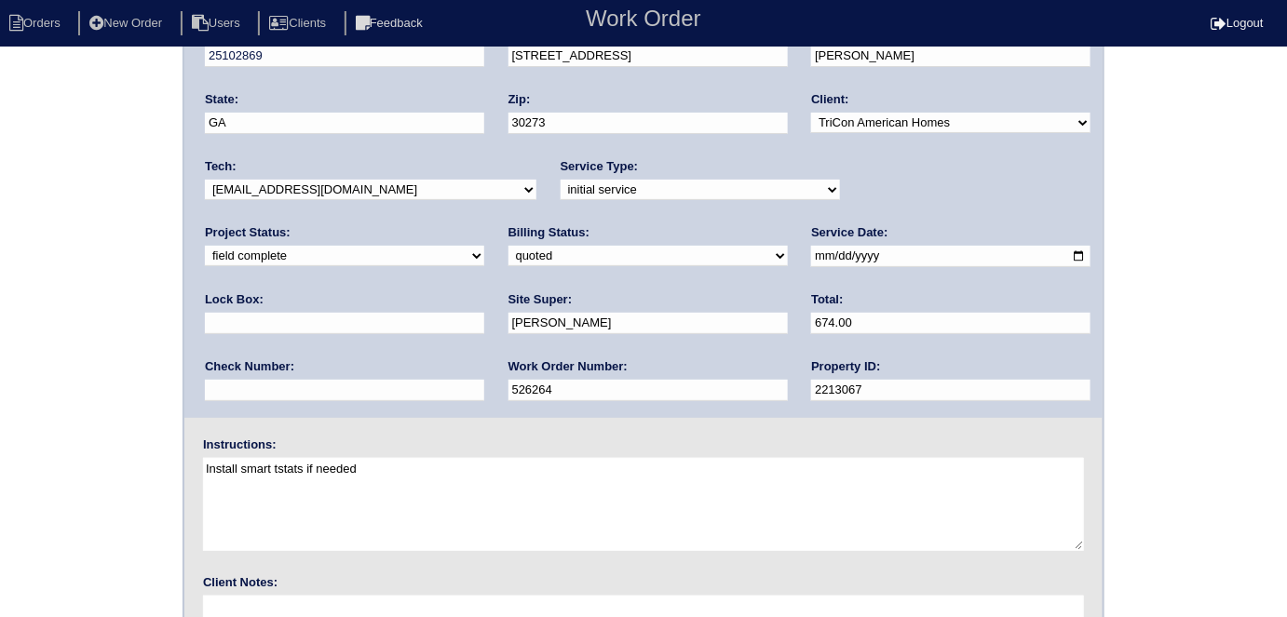
scroll to position [191, 0]
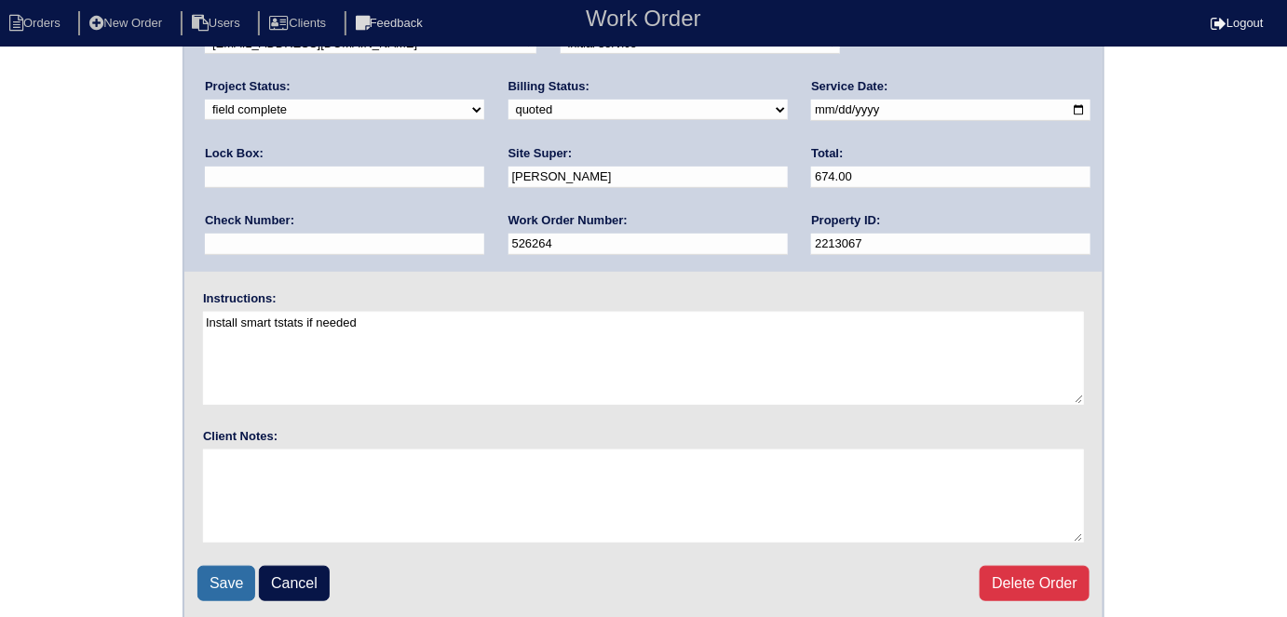
click at [216, 579] on input "Save" at bounding box center [226, 583] width 58 height 35
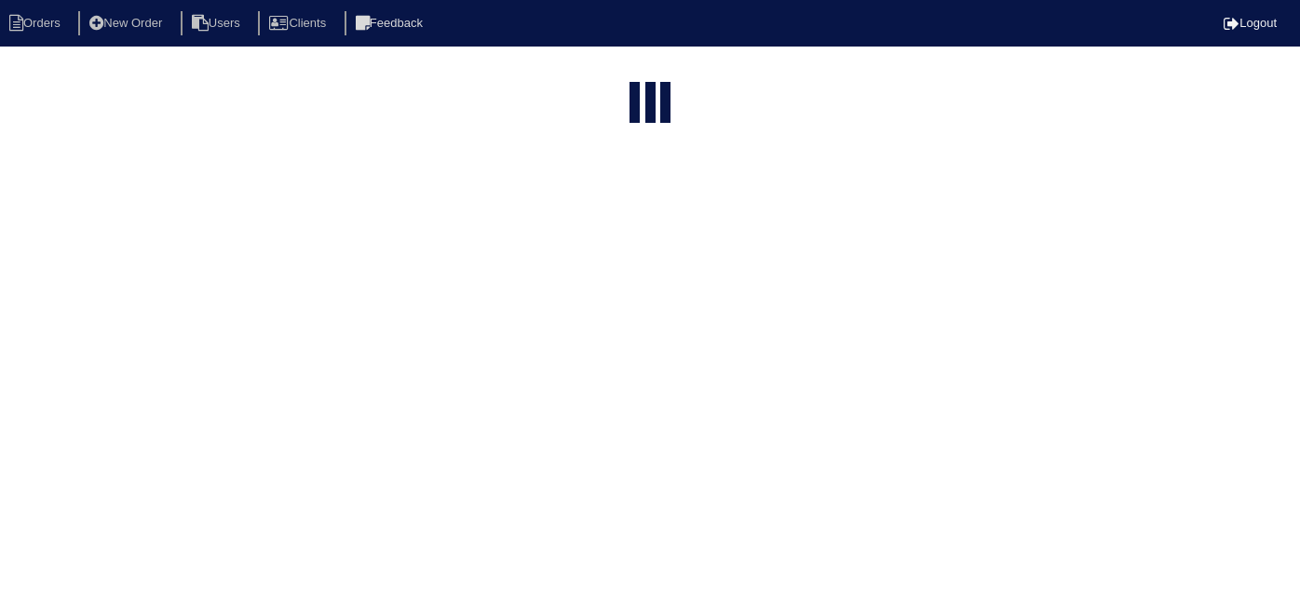
select select "15"
type input "6087"
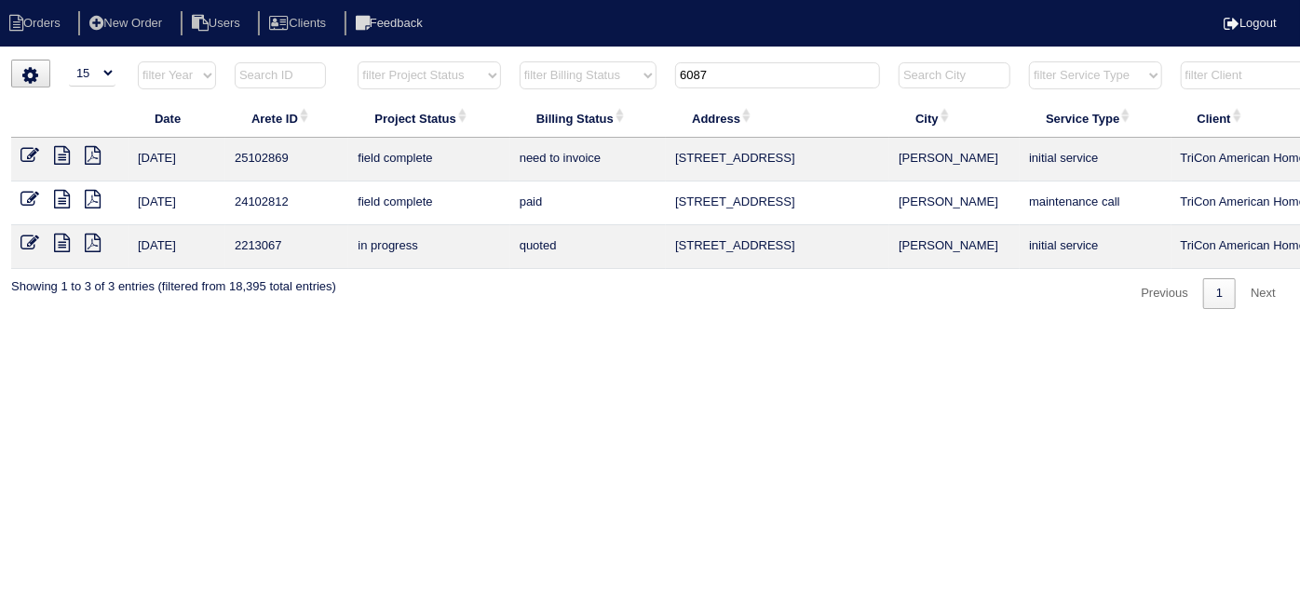
click at [749, 69] on input "6087" at bounding box center [777, 75] width 205 height 26
click at [34, 152] on icon at bounding box center [29, 155] width 19 height 19
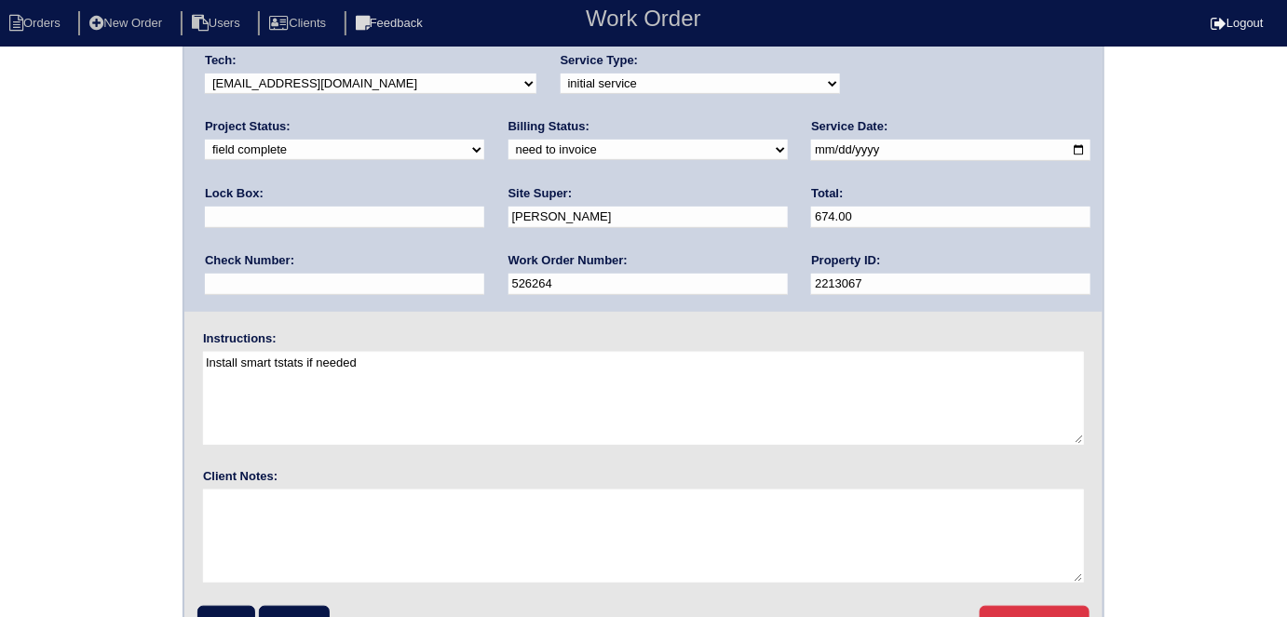
scroll to position [191, 0]
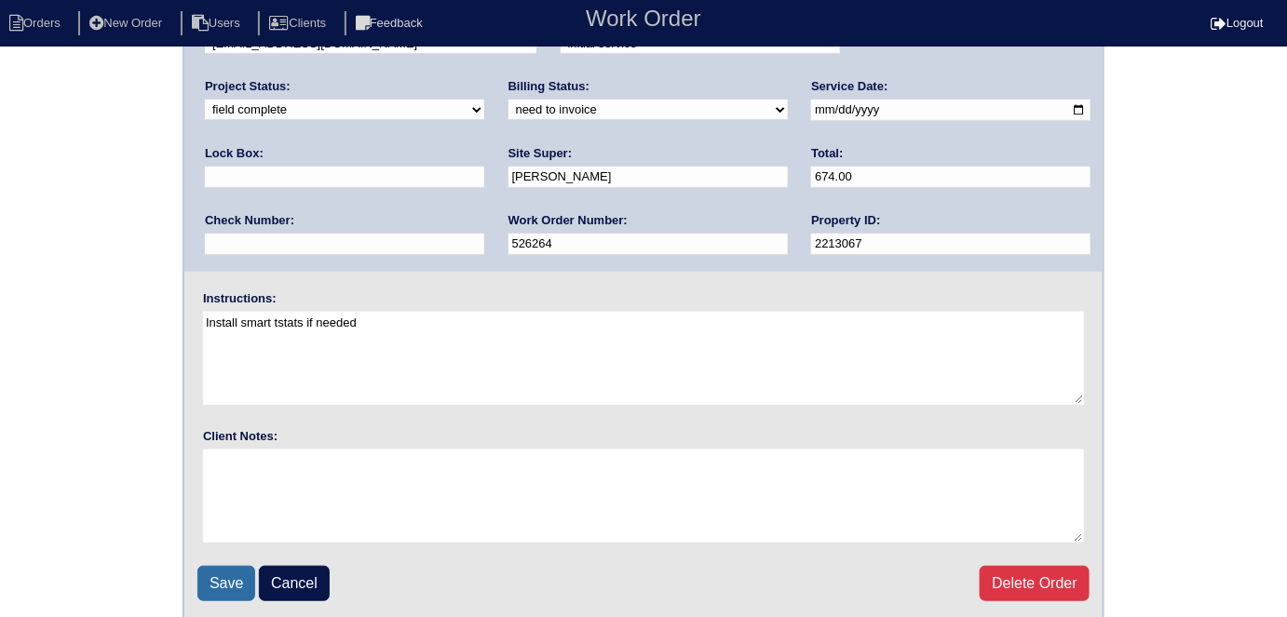
click at [241, 583] on input "Save" at bounding box center [226, 583] width 58 height 35
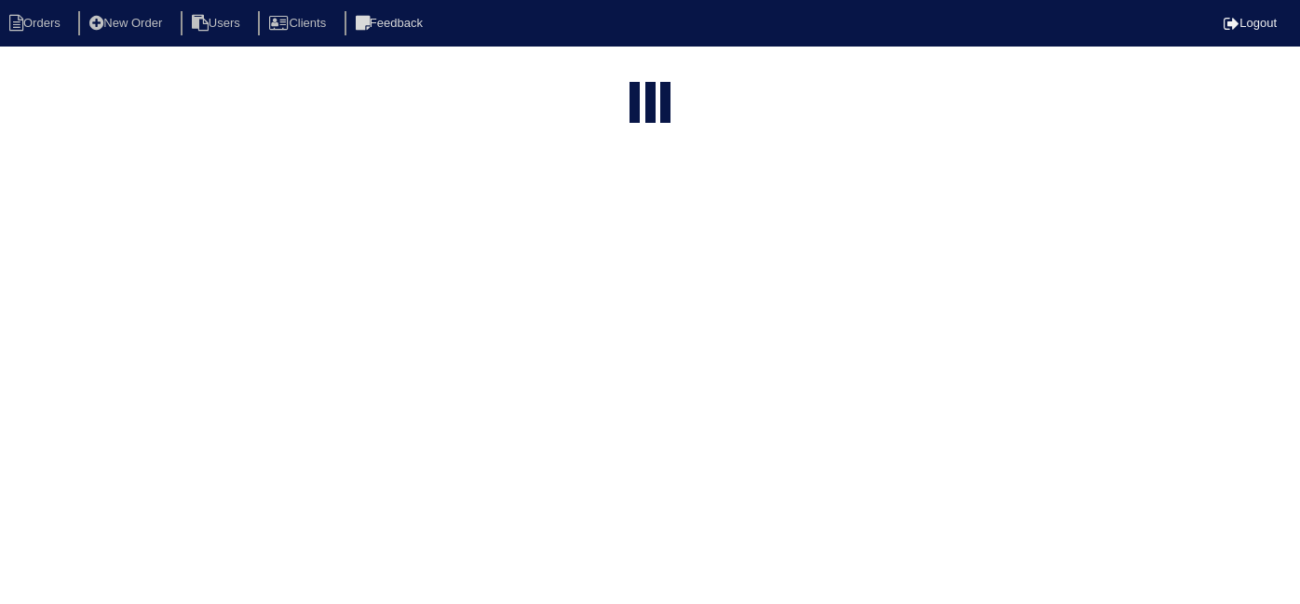
select select "15"
type input "6087"
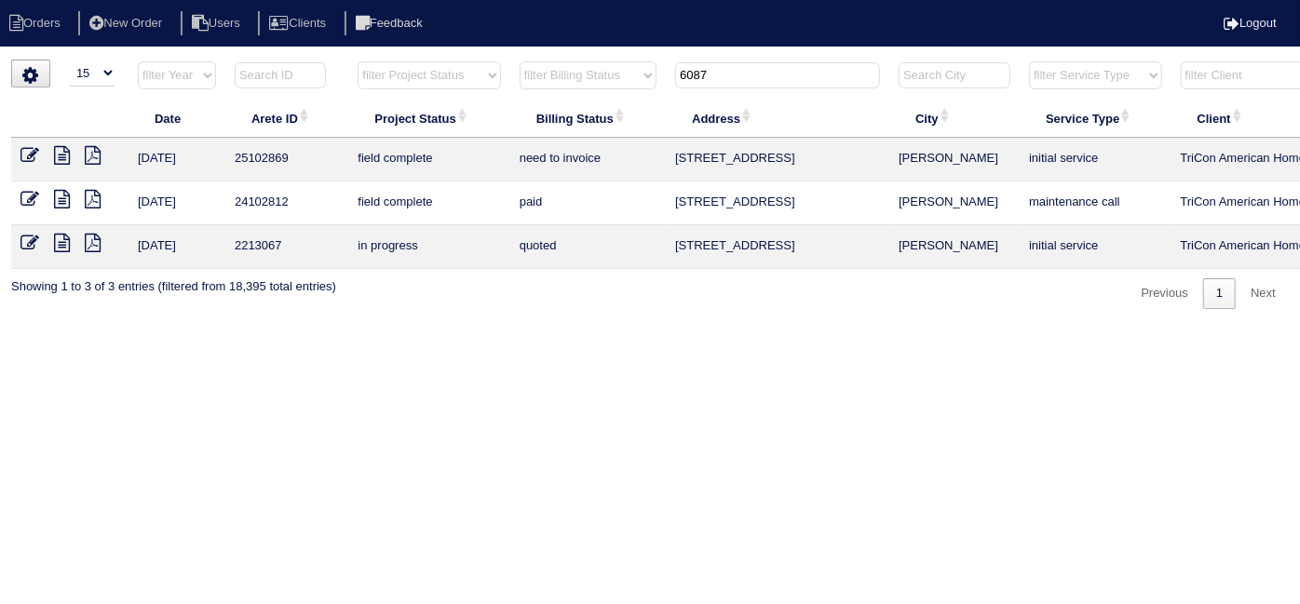
click at [61, 151] on icon at bounding box center [62, 155] width 16 height 19
click at [60, 158] on icon at bounding box center [62, 155] width 16 height 19
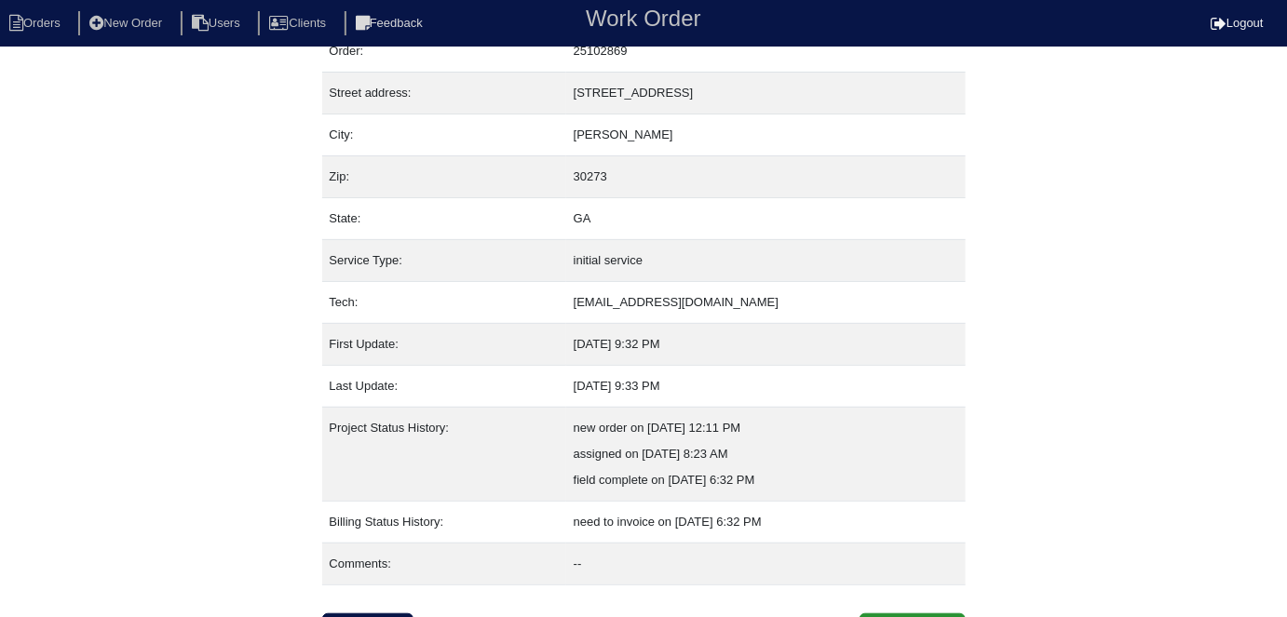
scroll to position [98, 0]
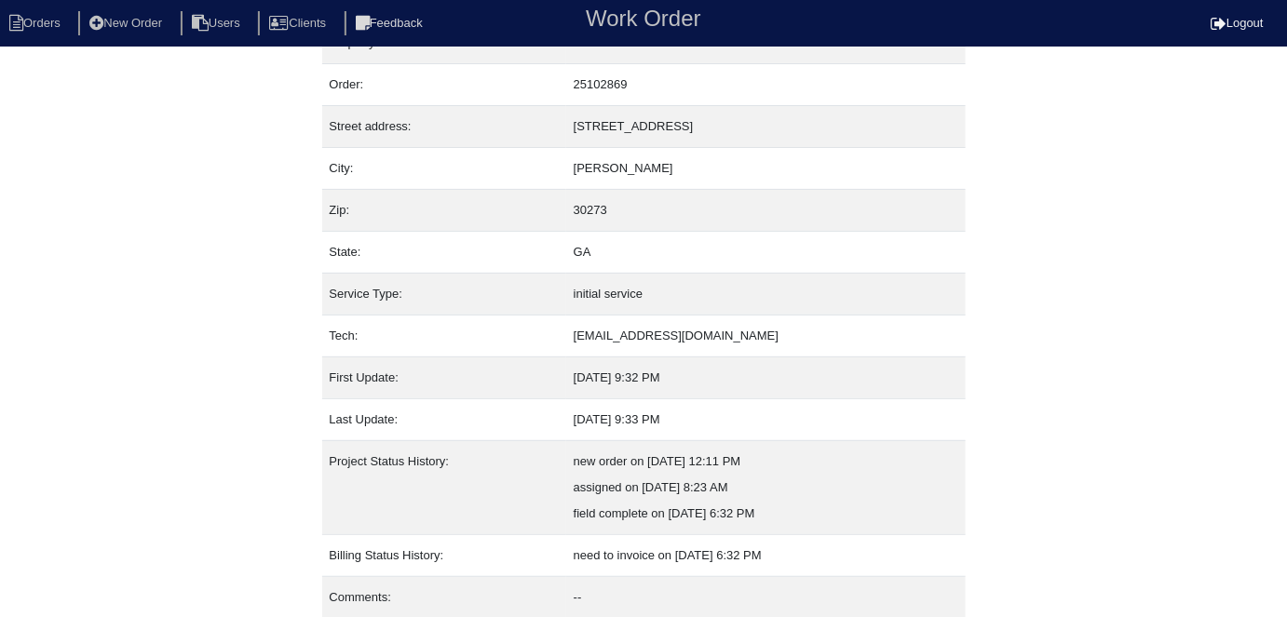
scroll to position [98, 0]
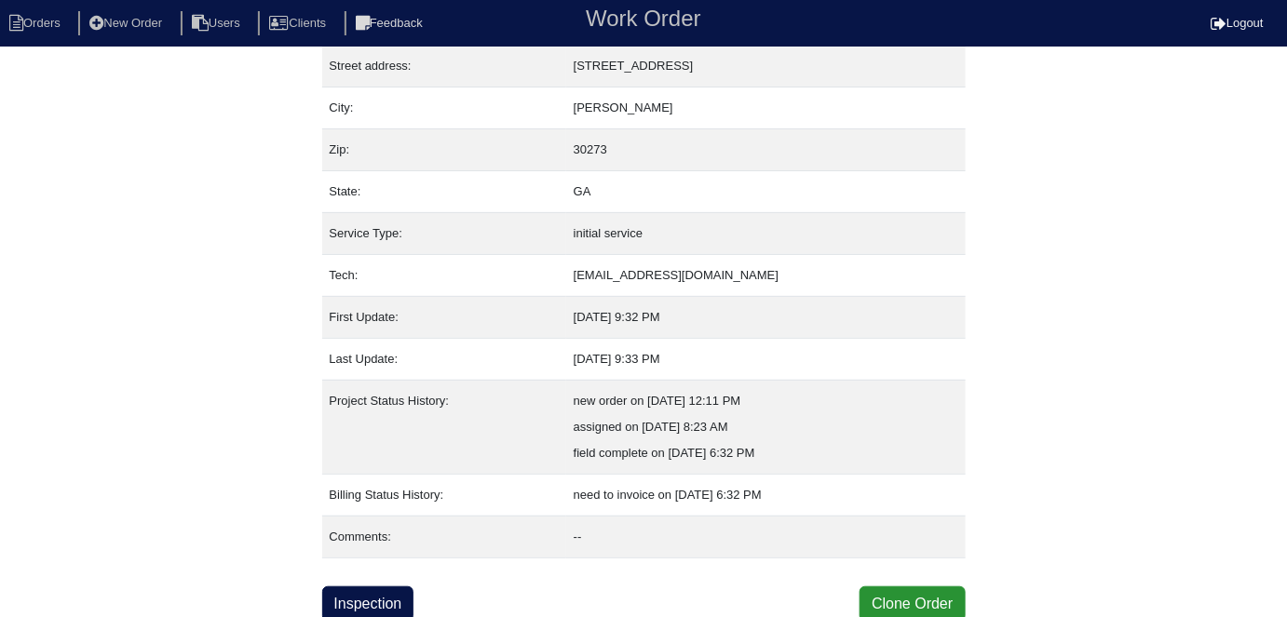
click at [385, 579] on div "Property: 2213067 Order: 25102869 Street address: [STREET_ADDRESS] City: [GEOGR…" at bounding box center [643, 292] width 643 height 660
click at [385, 581] on div "Property: 2213067 Order: 25102869 Street address: [STREET_ADDRESS] City: [GEOGR…" at bounding box center [643, 292] width 643 height 660
click at [386, 606] on link "Inspection" at bounding box center [368, 604] width 92 height 35
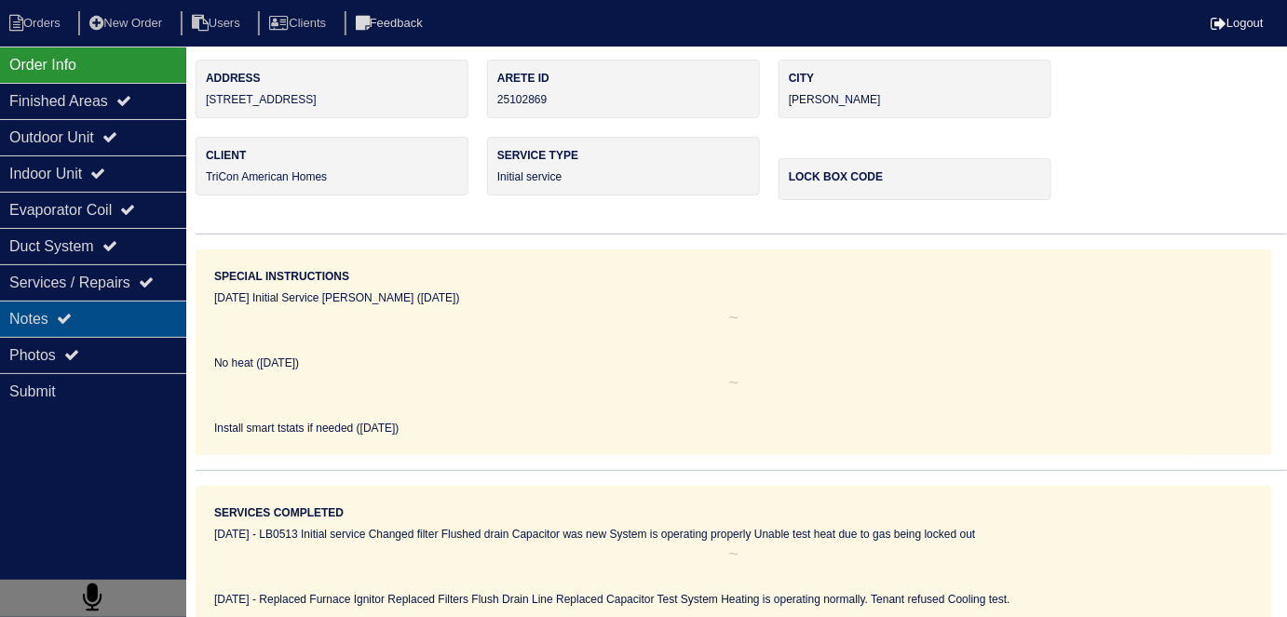
click at [114, 311] on div "Notes" at bounding box center [93, 319] width 186 height 36
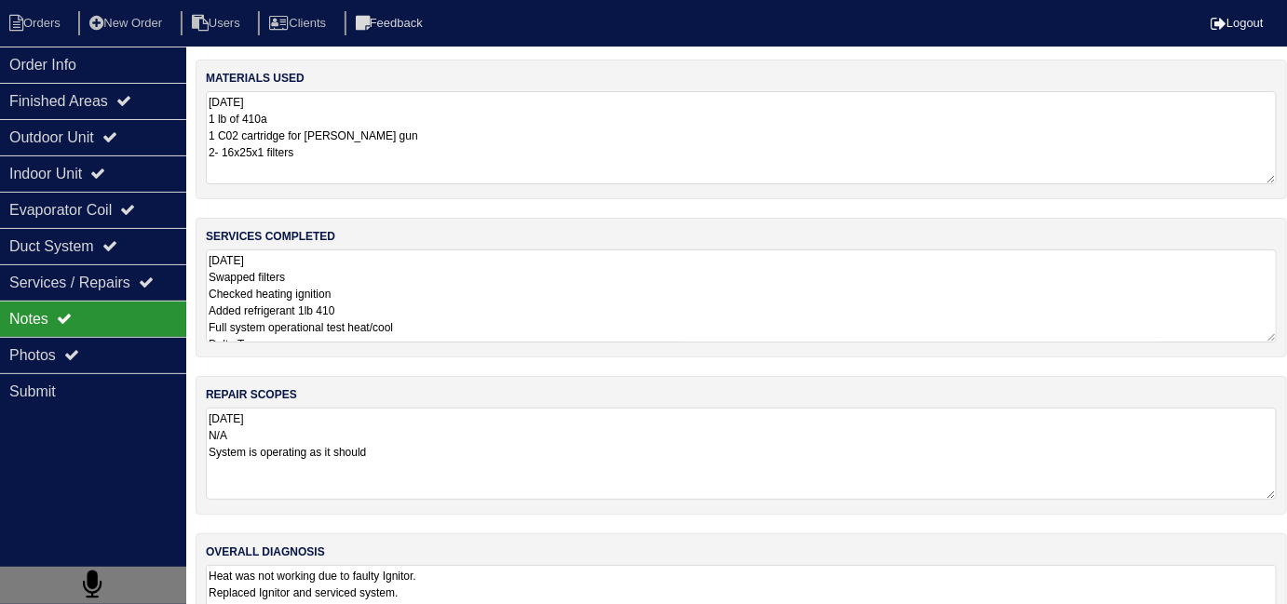
click at [456, 439] on textarea "08/06/2025 N/A System is operating as it should" at bounding box center [741, 454] width 1071 height 92
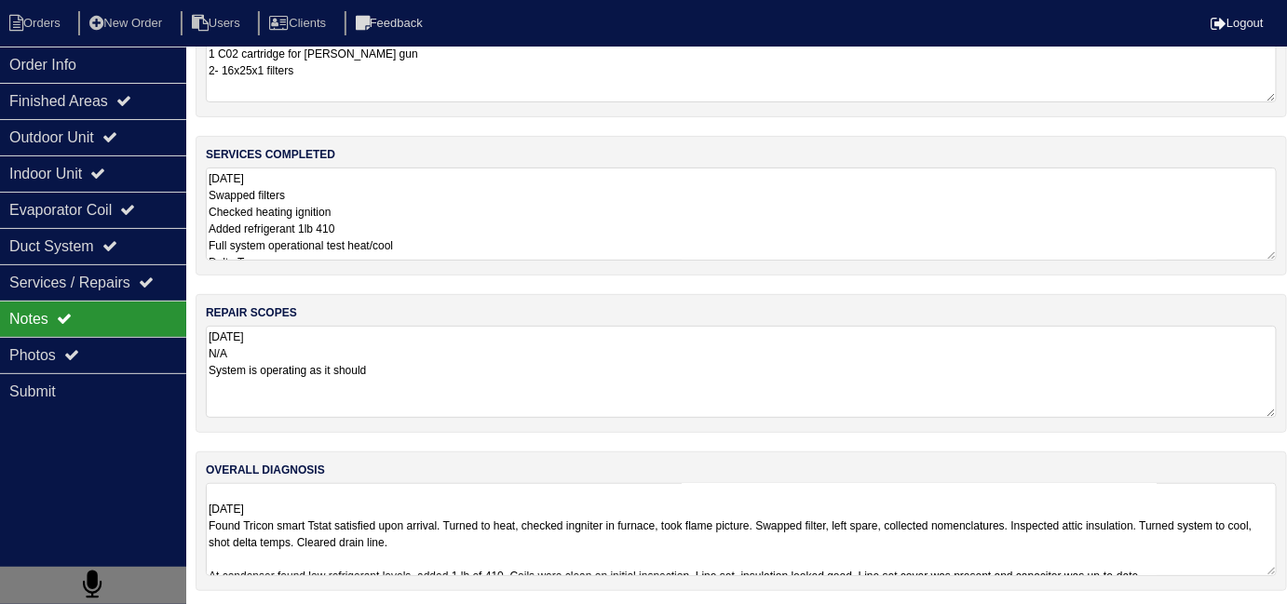
scroll to position [1, 0]
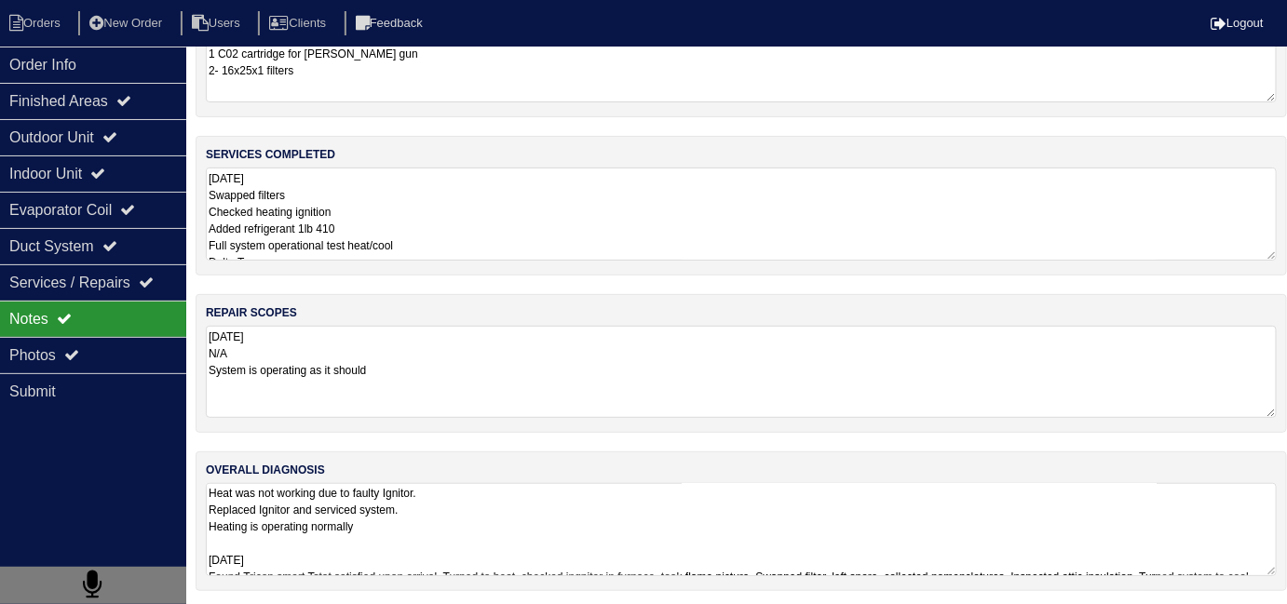
click at [701, 524] on textarea "Heat was not working due to faulty Ignitor. Replaced Ignitor and serviced syste…" at bounding box center [741, 529] width 1071 height 93
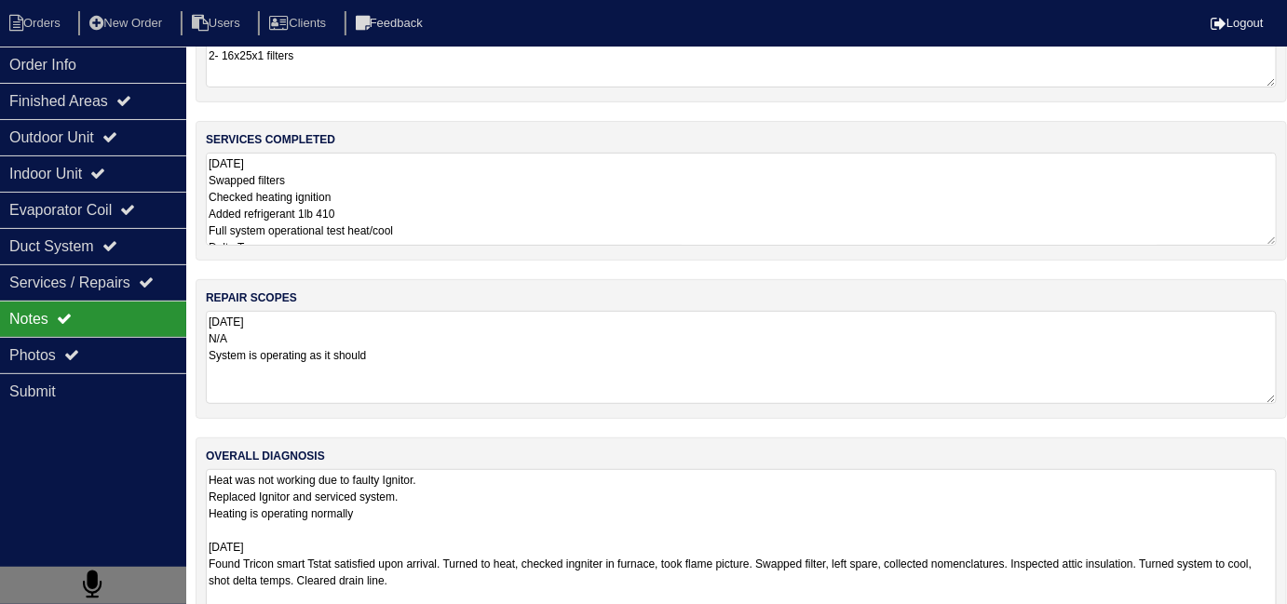
scroll to position [195, 0]
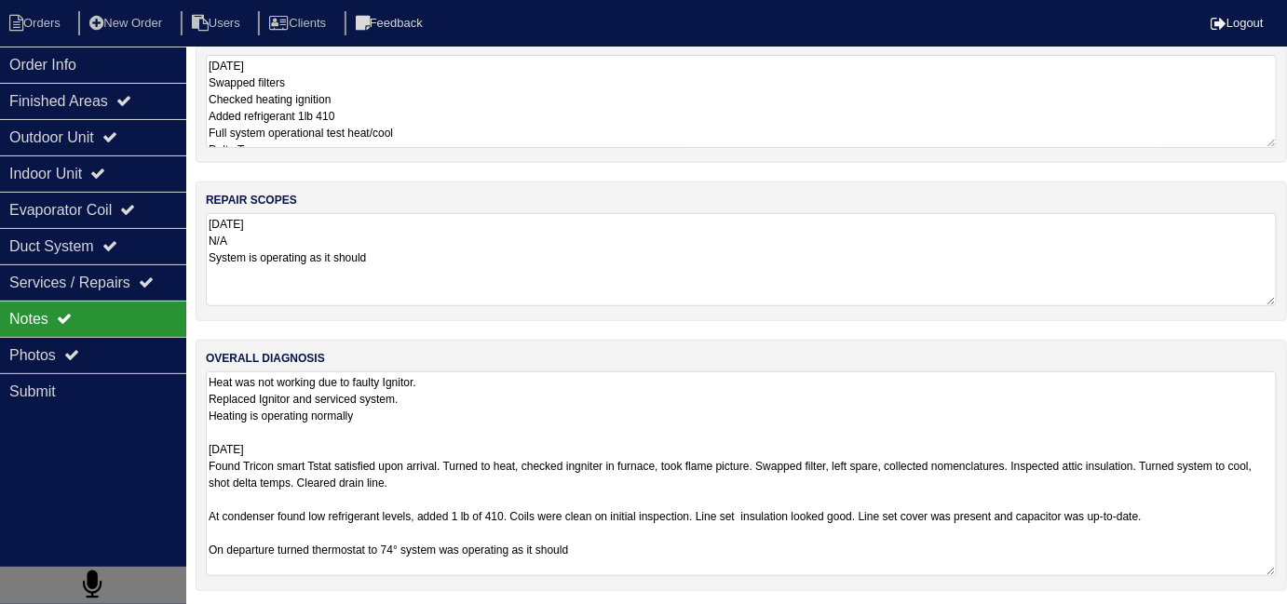
click at [732, 537] on textarea "Heat was not working due to faulty Ignitor. Replaced Ignitor and serviced syste…" at bounding box center [741, 473] width 1071 height 205
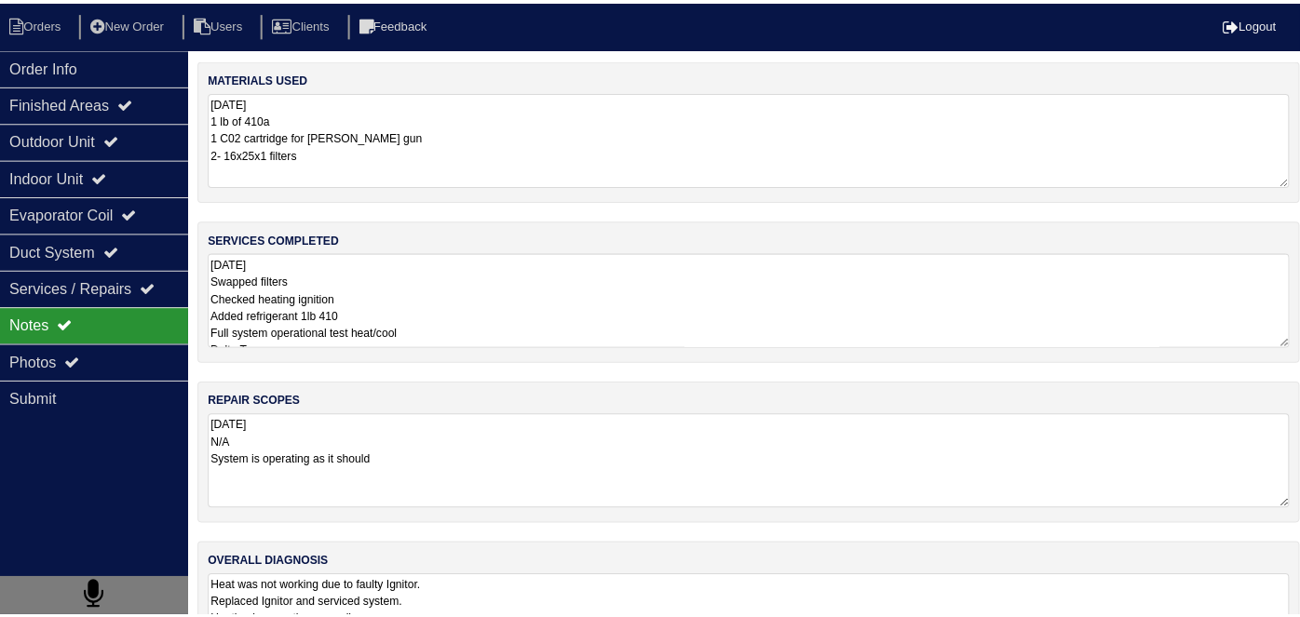
scroll to position [0, 0]
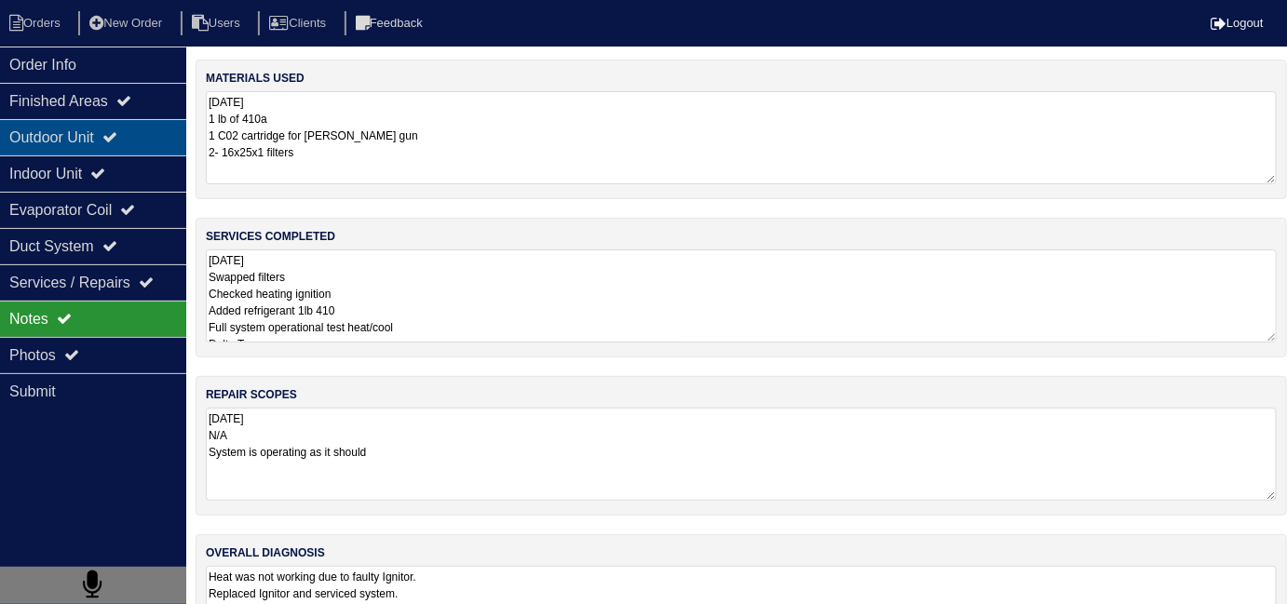
click at [113, 129] on div "Outdoor Unit" at bounding box center [93, 137] width 186 height 36
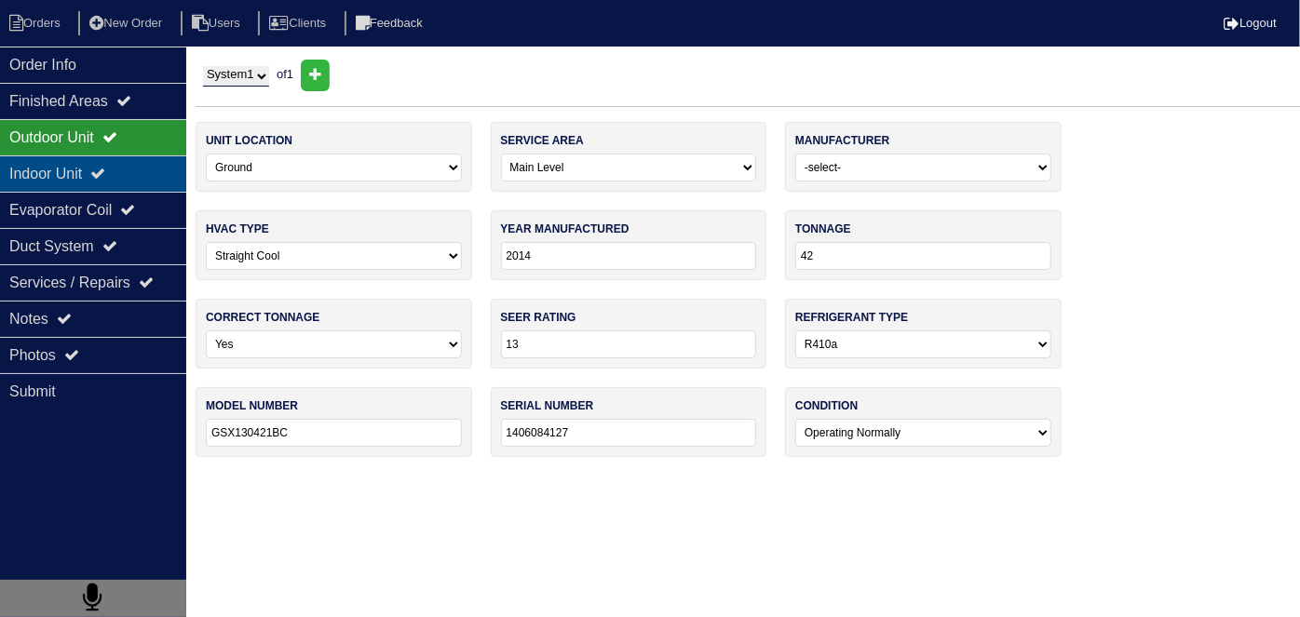
click at [99, 157] on div "Indoor Unit" at bounding box center [93, 173] width 186 height 36
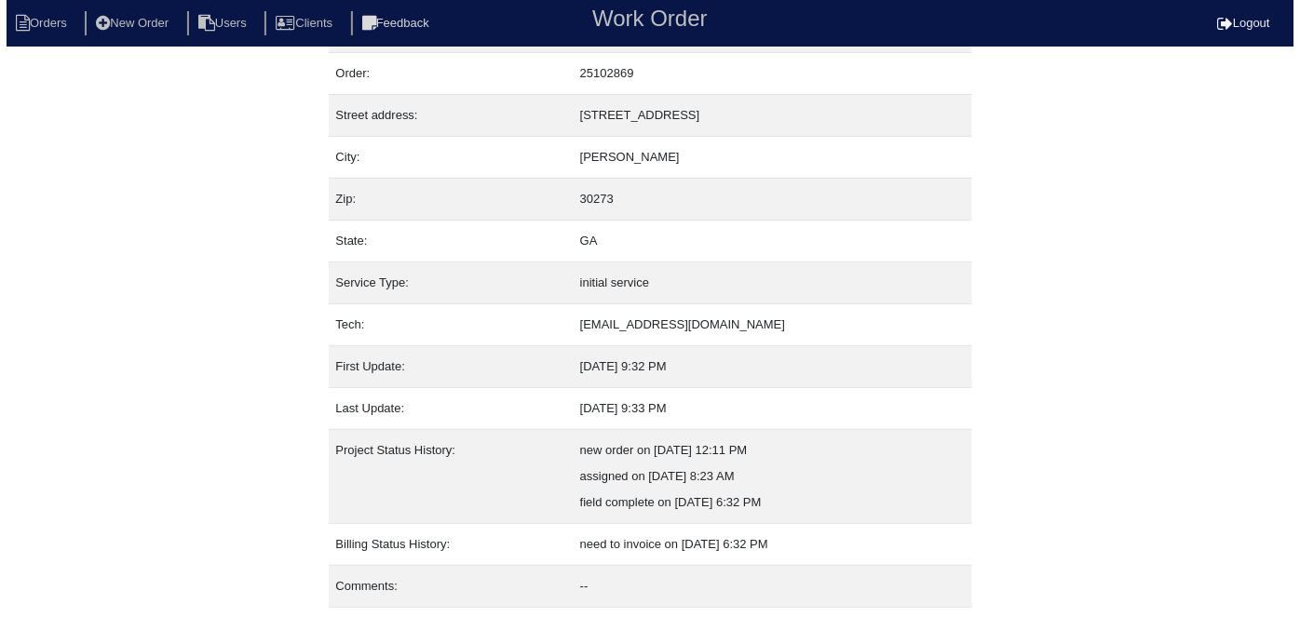
scroll to position [98, 0]
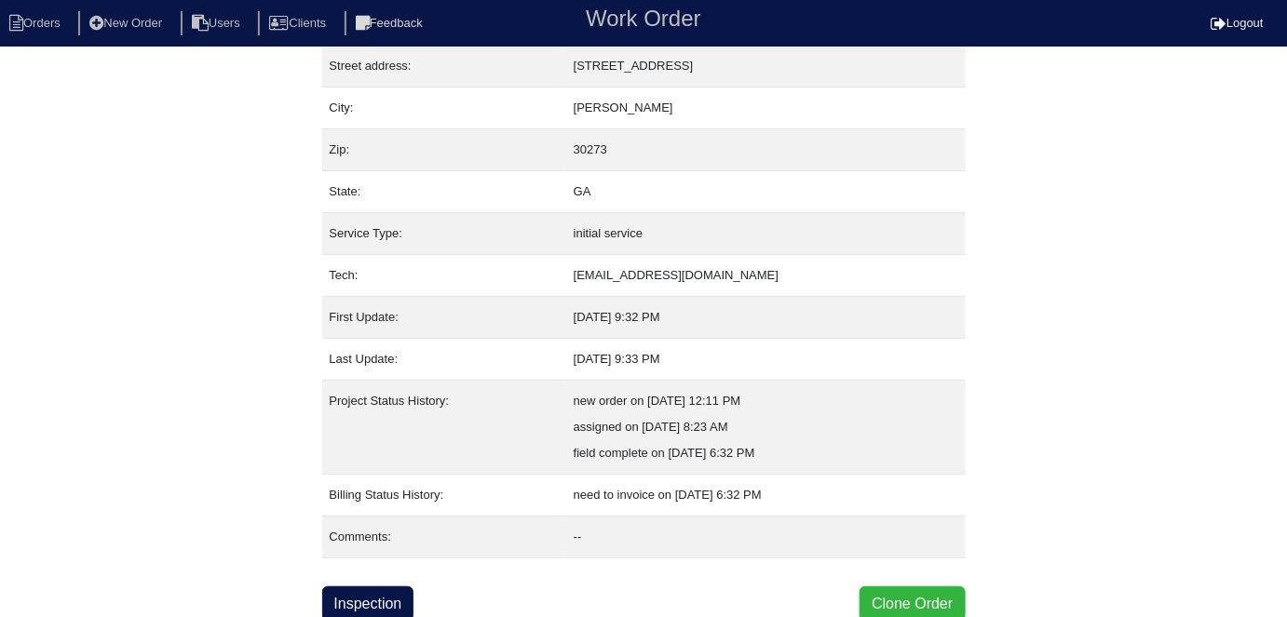
click at [916, 593] on button "Clone Order" at bounding box center [911, 604] width 105 height 35
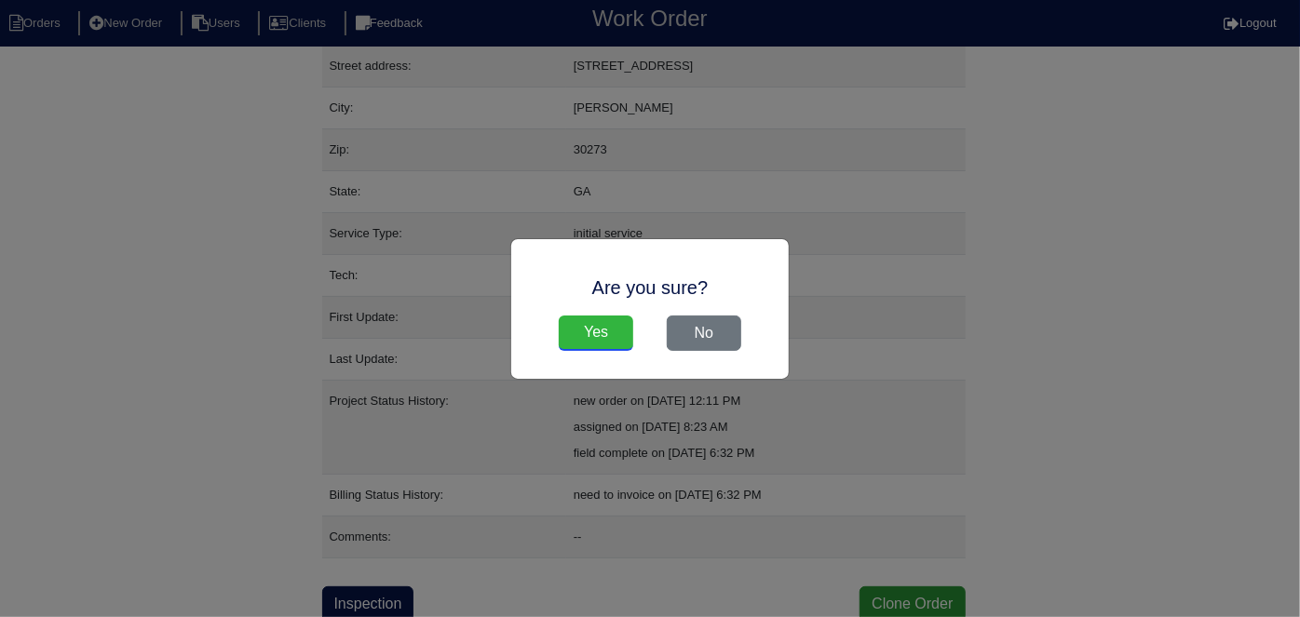
click at [601, 333] on input "Yes" at bounding box center [596, 333] width 74 height 35
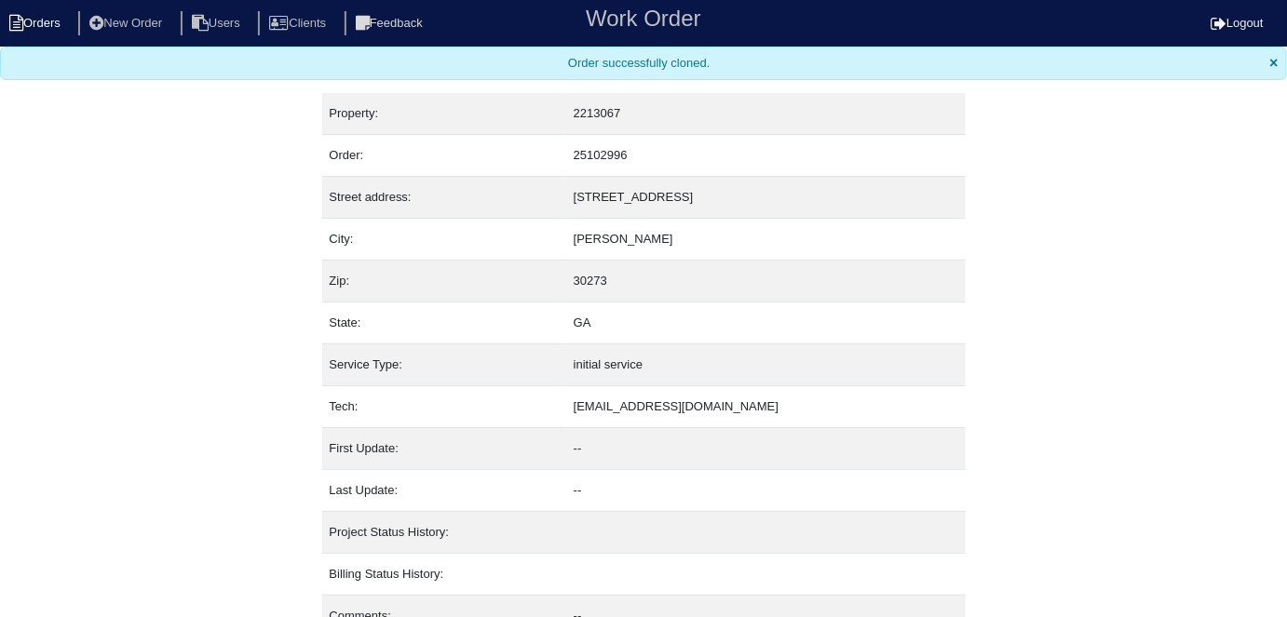
click at [45, 20] on li "Orders" at bounding box center [37, 23] width 75 height 25
select select "15"
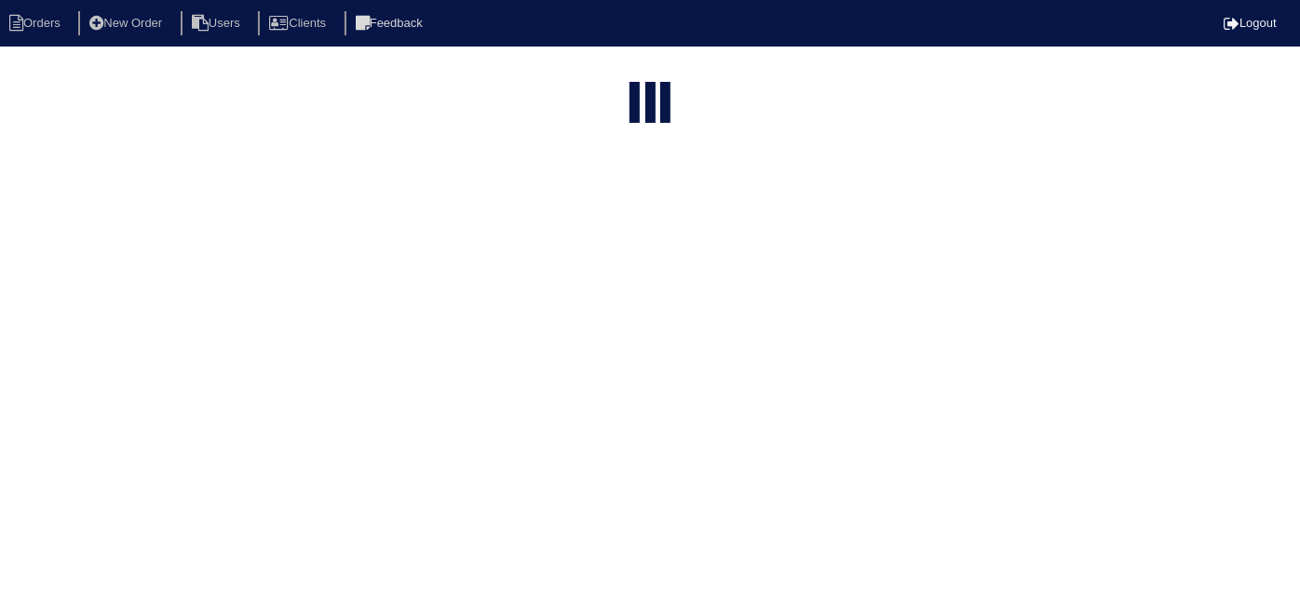
type input "6087"
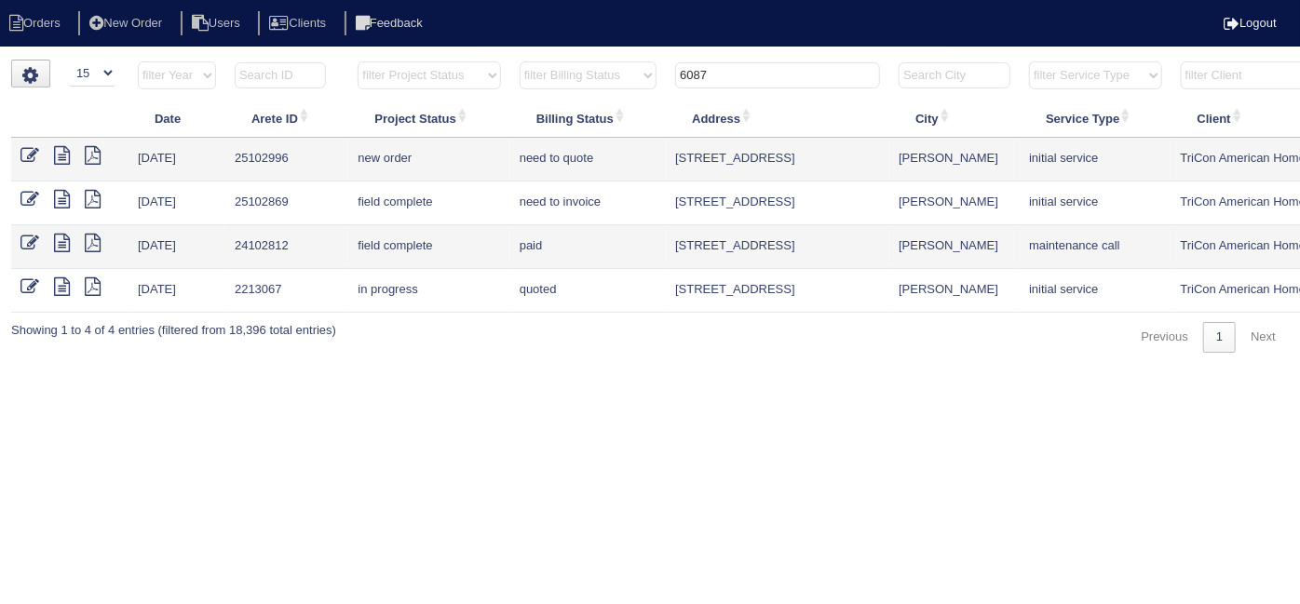
click at [32, 153] on icon at bounding box center [29, 155] width 19 height 19
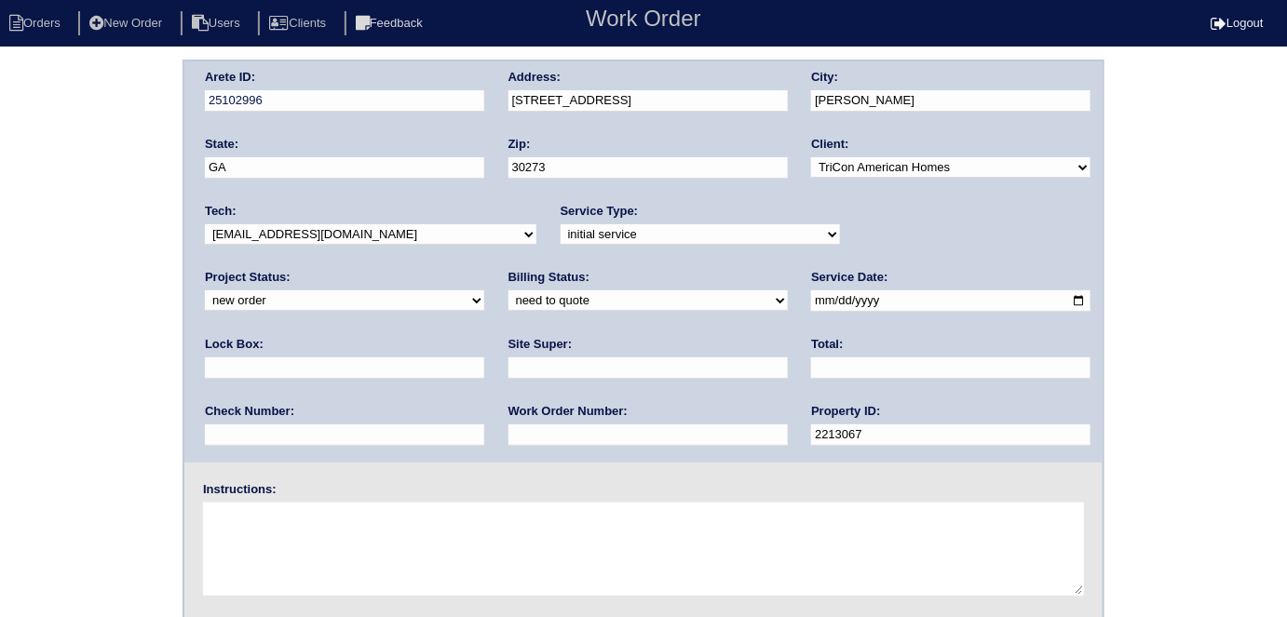
click at [574, 234] on select "-select- initial service basic service maintenance call replacement scope servi…" at bounding box center [699, 234] width 279 height 20
select select "service call"
click at [560, 224] on select "-select- initial service basic service maintenance call replacement scope servi…" at bounding box center [699, 234] width 279 height 20
click at [508, 372] on input "text" at bounding box center [647, 368] width 279 height 21
type input "[PERSON_NAME]"
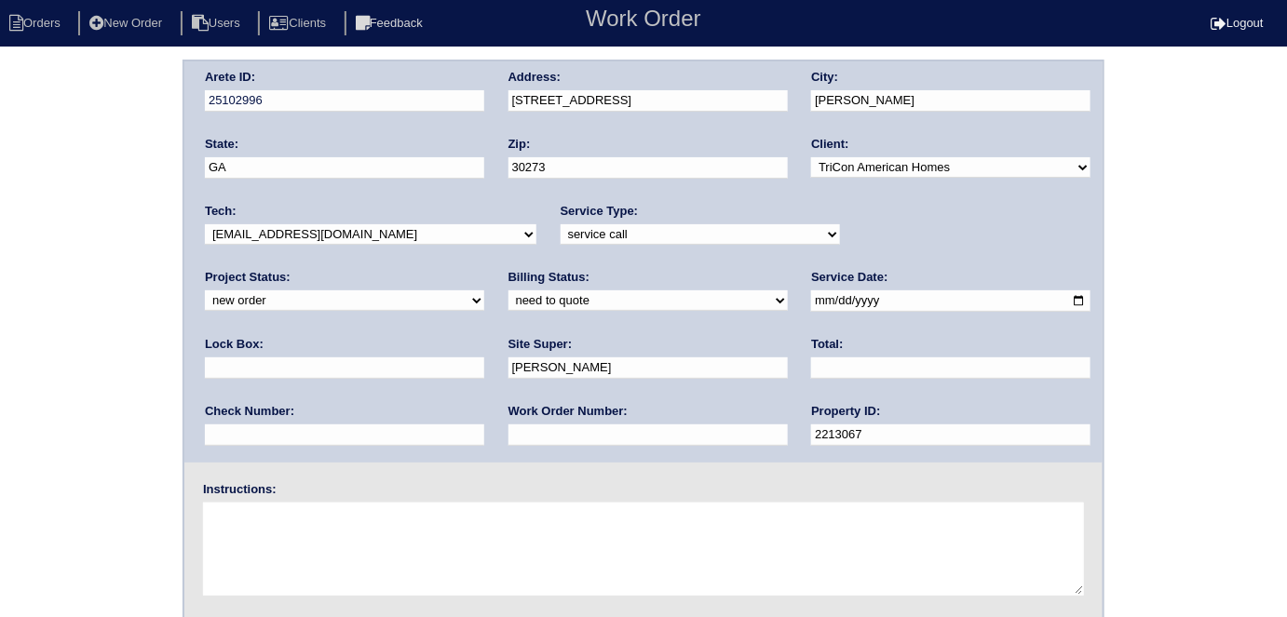
click at [459, 558] on textarea at bounding box center [643, 549] width 881 height 93
click at [261, 545] on textarea at bounding box center [643, 549] width 881 height 93
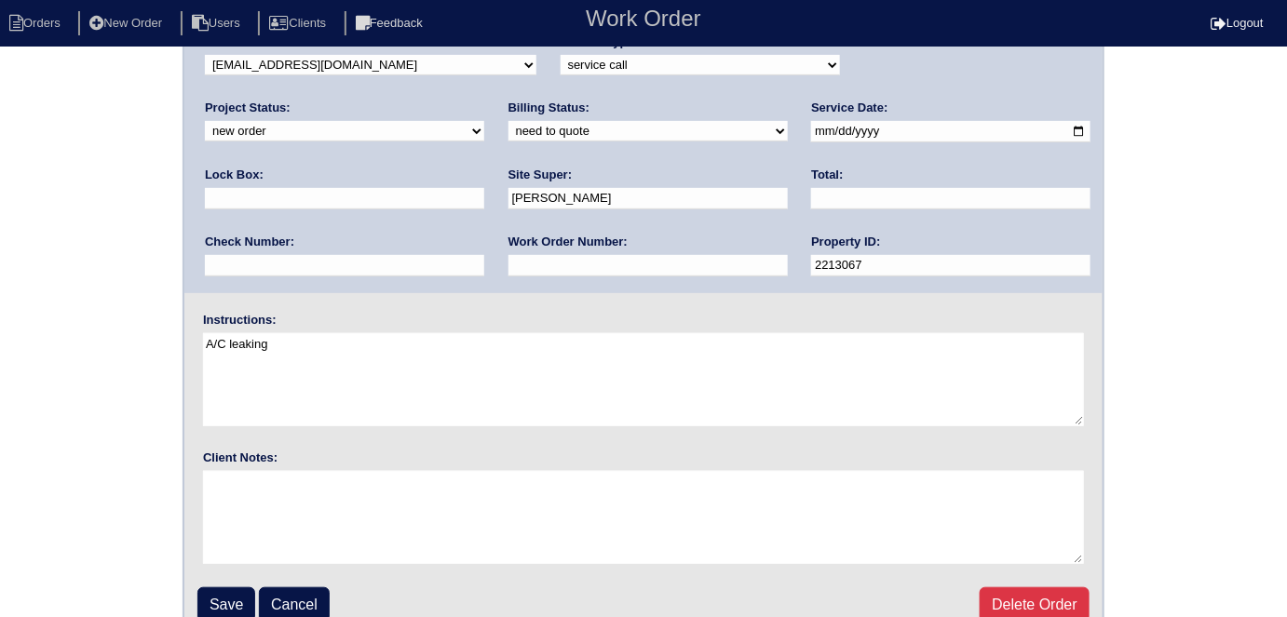
scroll to position [191, 0]
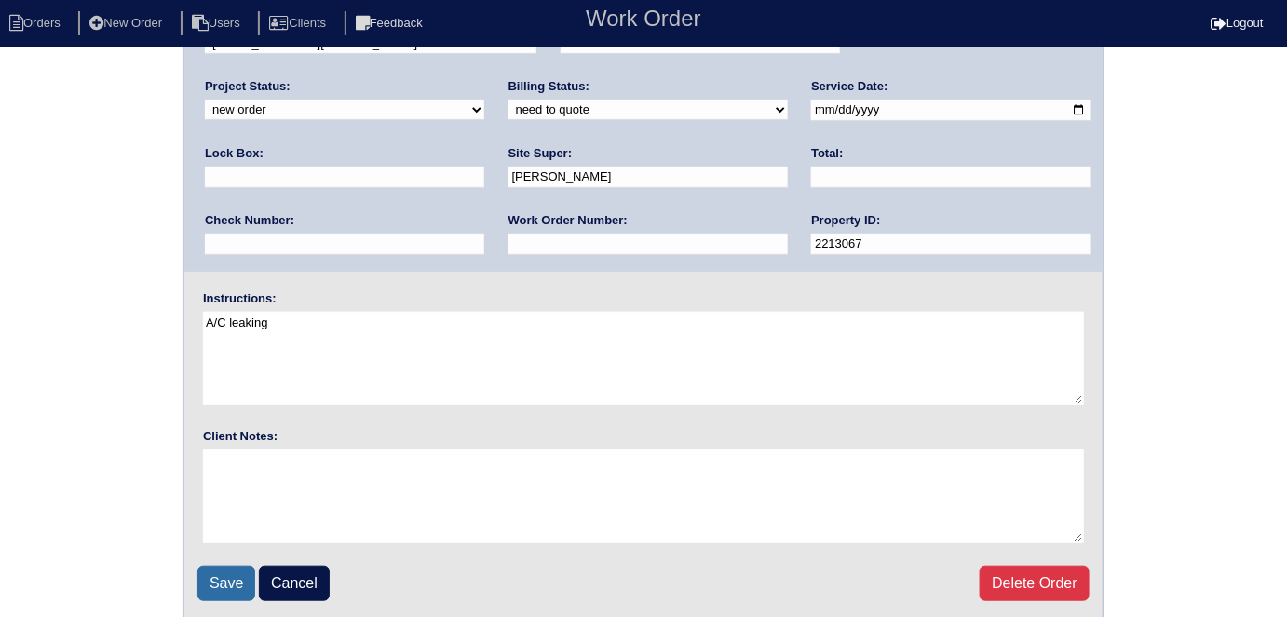
type textarea "A/C leaking"
click at [207, 578] on input "Save" at bounding box center [226, 583] width 58 height 35
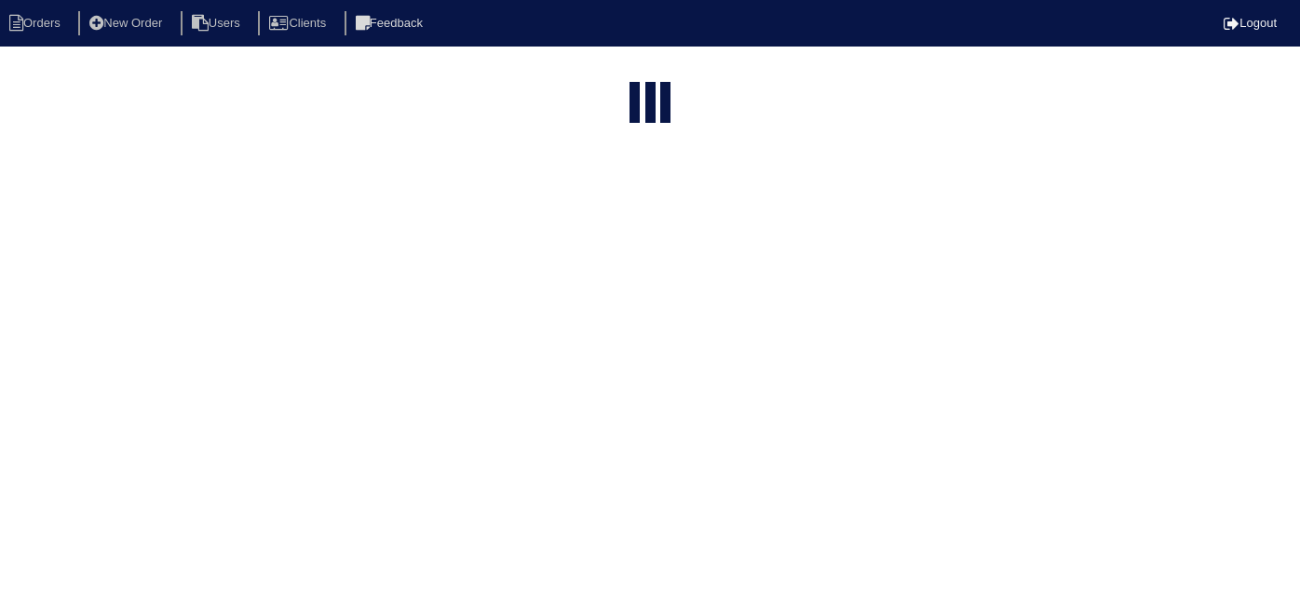
select select "15"
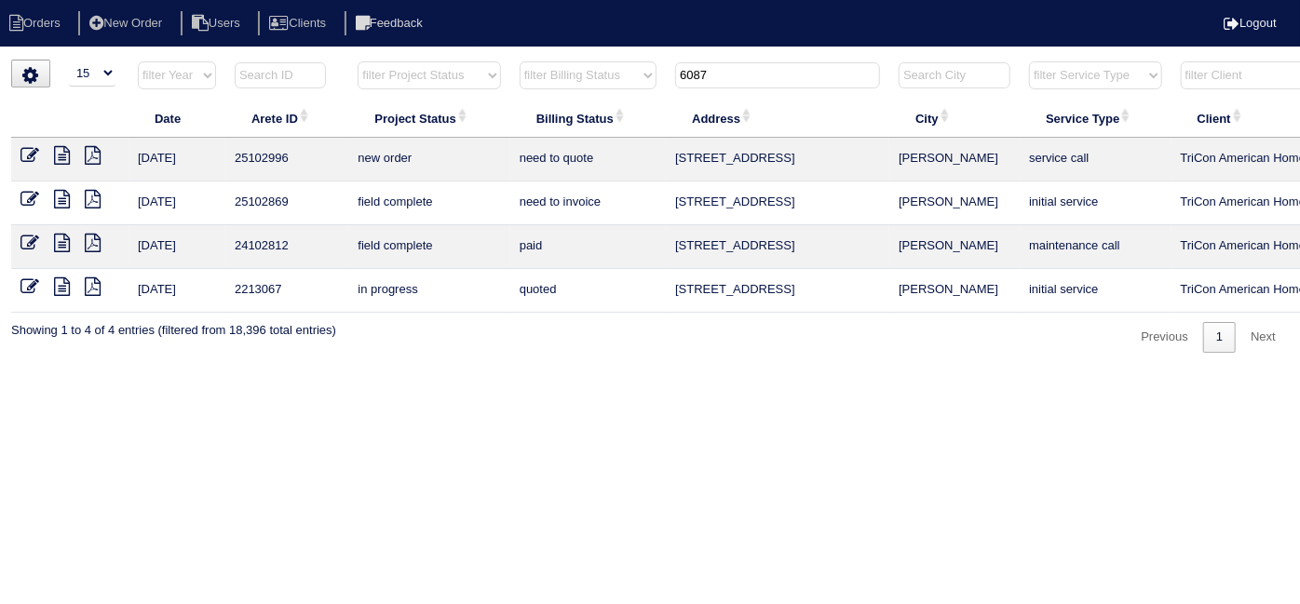
click at [20, 192] on icon at bounding box center [29, 199] width 19 height 19
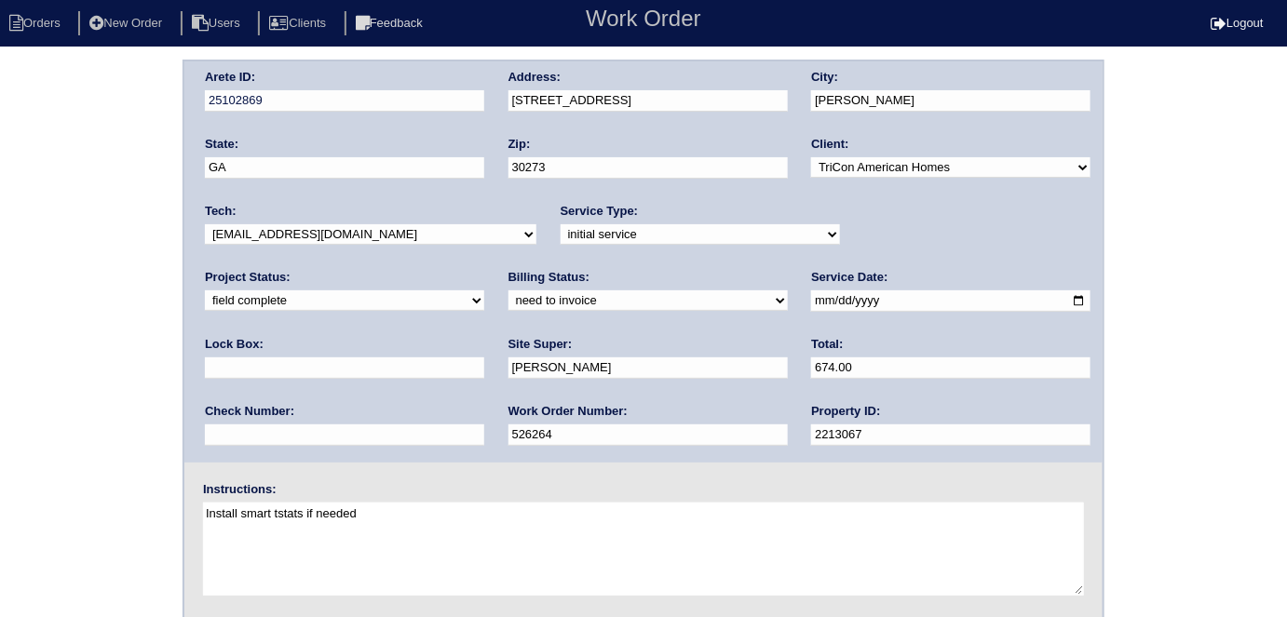
click at [33, 204] on div "Arete ID: 25102869 Address: [STREET_ADDRESS] City: [PERSON_NAME] State: [GEOGRA…" at bounding box center [643, 436] width 1287 height 753
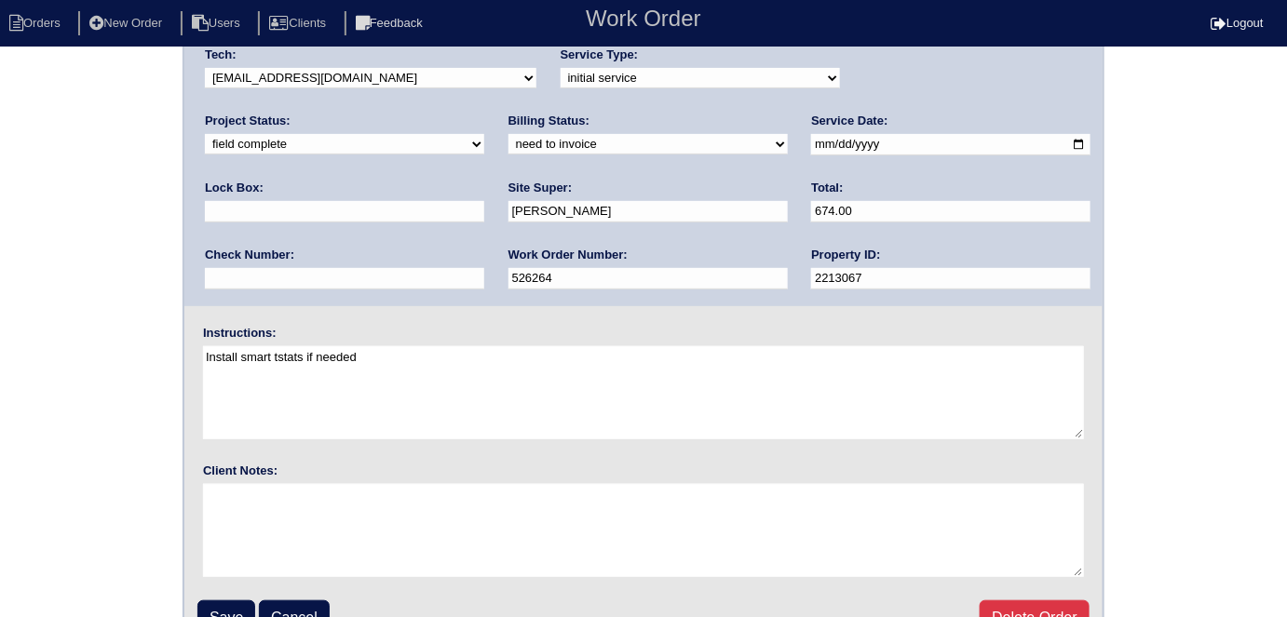
scroll to position [191, 0]
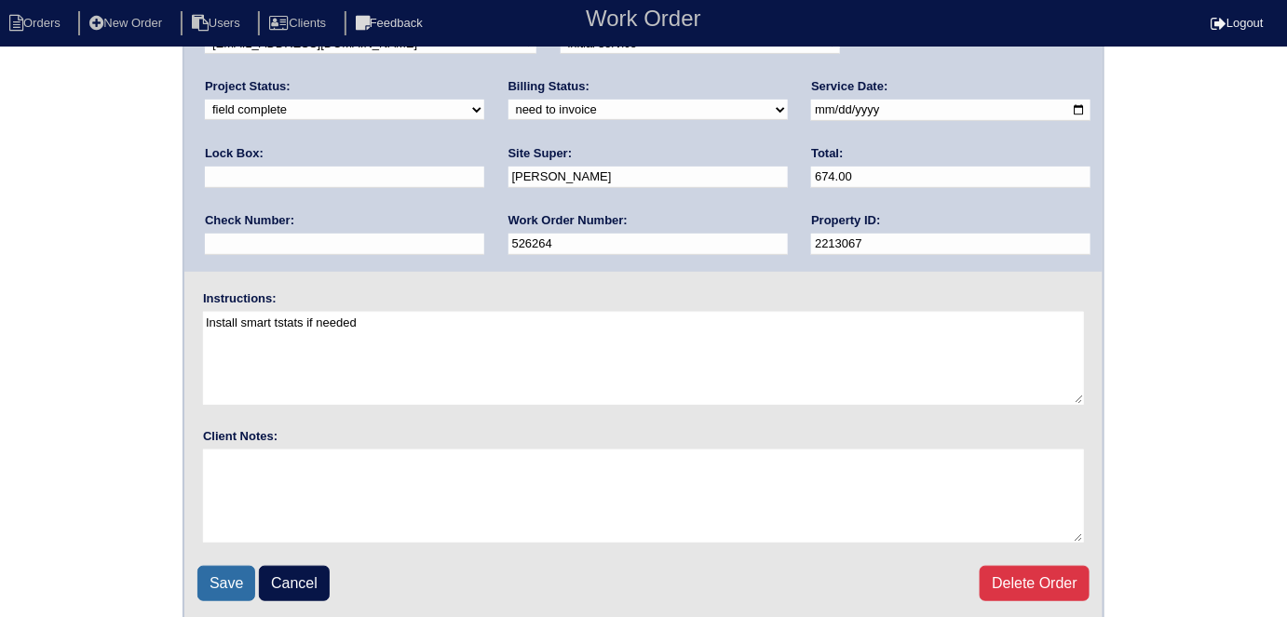
click at [218, 566] on input "Save" at bounding box center [226, 583] width 58 height 35
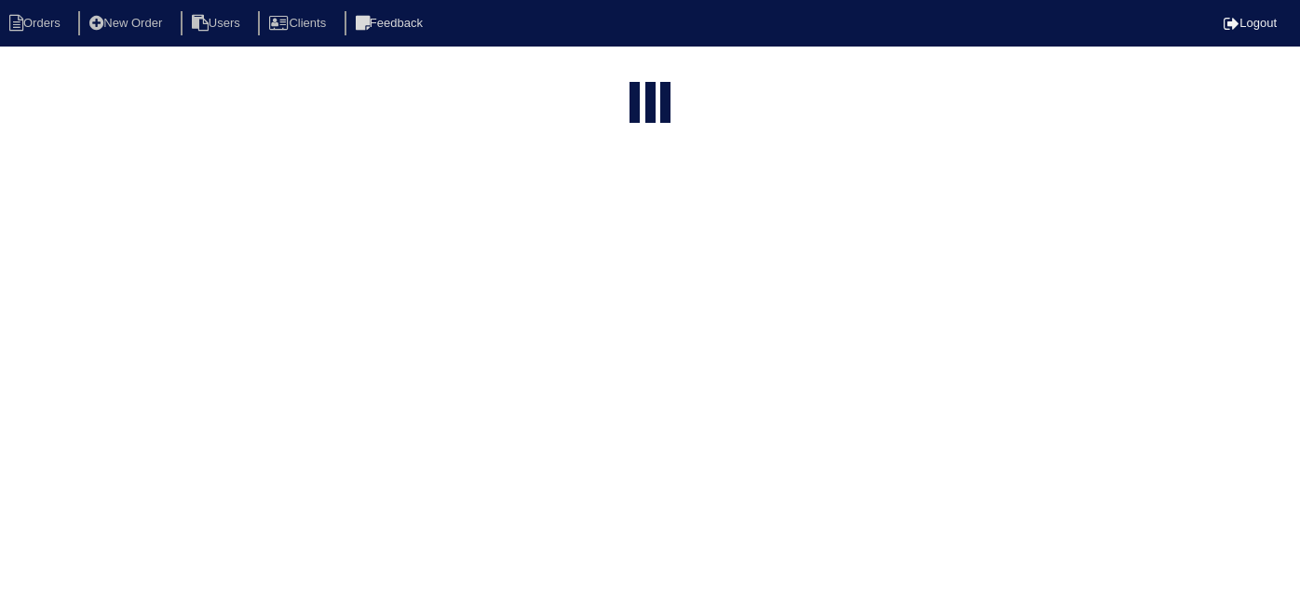
select select "15"
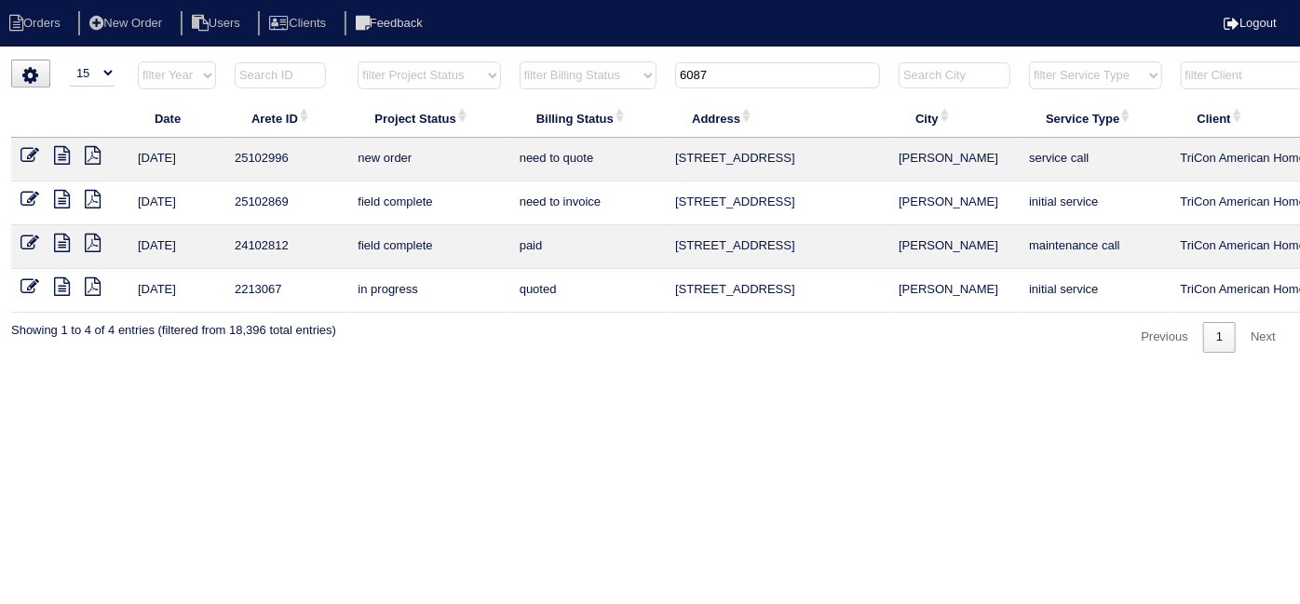
click at [32, 152] on icon at bounding box center [29, 155] width 19 height 19
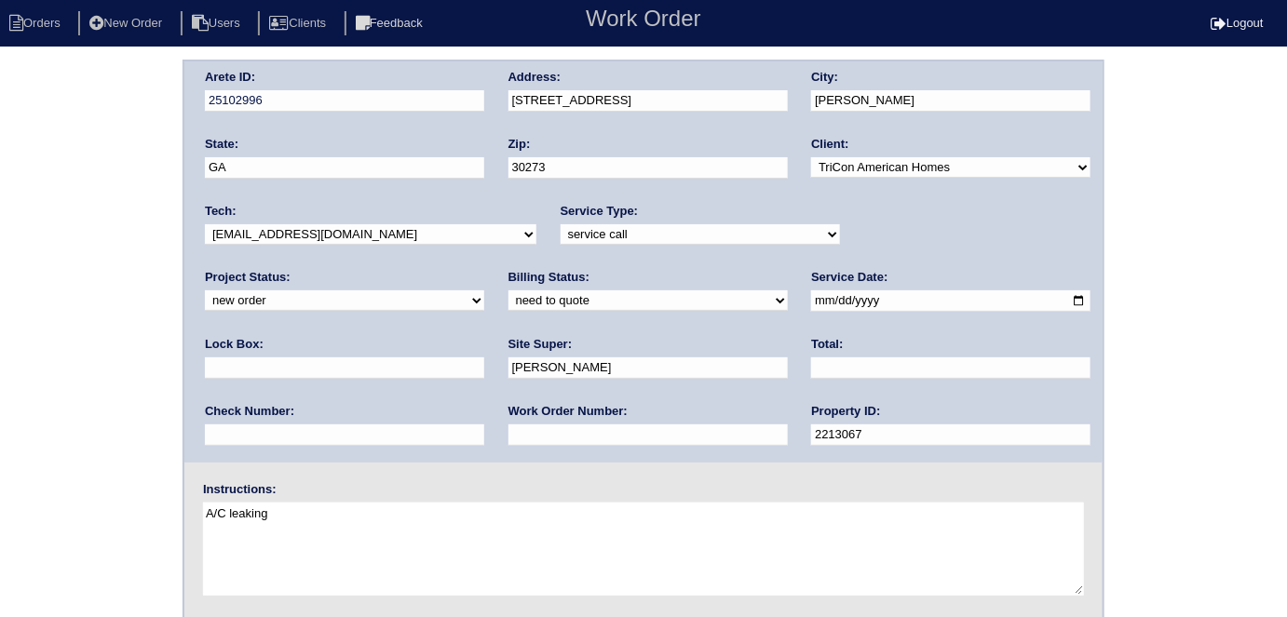
click at [323, 517] on textarea "A/C leaking" at bounding box center [643, 549] width 881 height 93
type textarea "A/C leaking We were just out 8/6"
click at [20, 296] on div "Arete ID: 25102996 Address: [STREET_ADDRESS] City: [PERSON_NAME] State: [GEOGRA…" at bounding box center [643, 436] width 1287 height 753
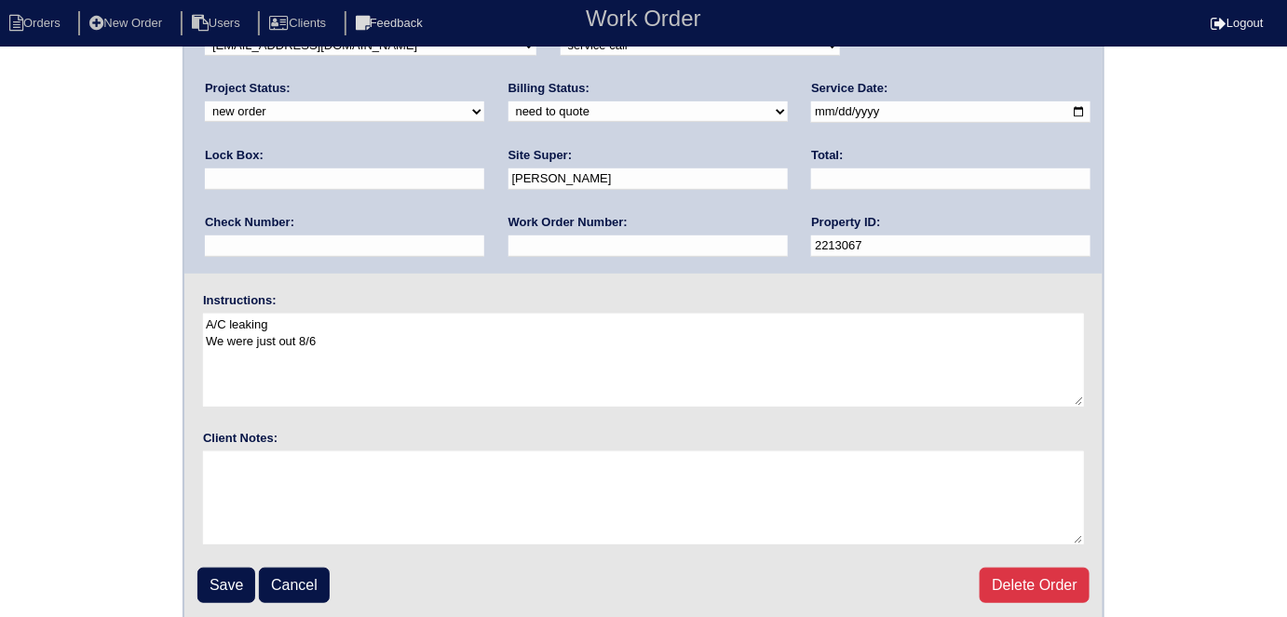
scroll to position [191, 0]
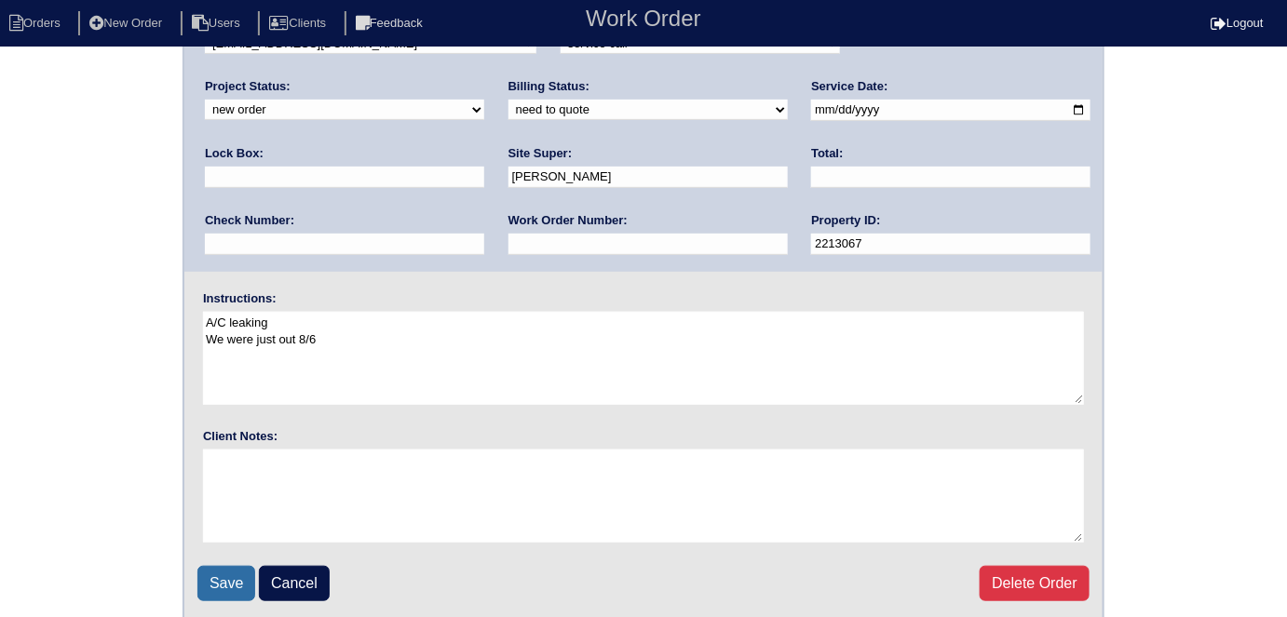
click at [247, 584] on input "Save" at bounding box center [226, 583] width 58 height 35
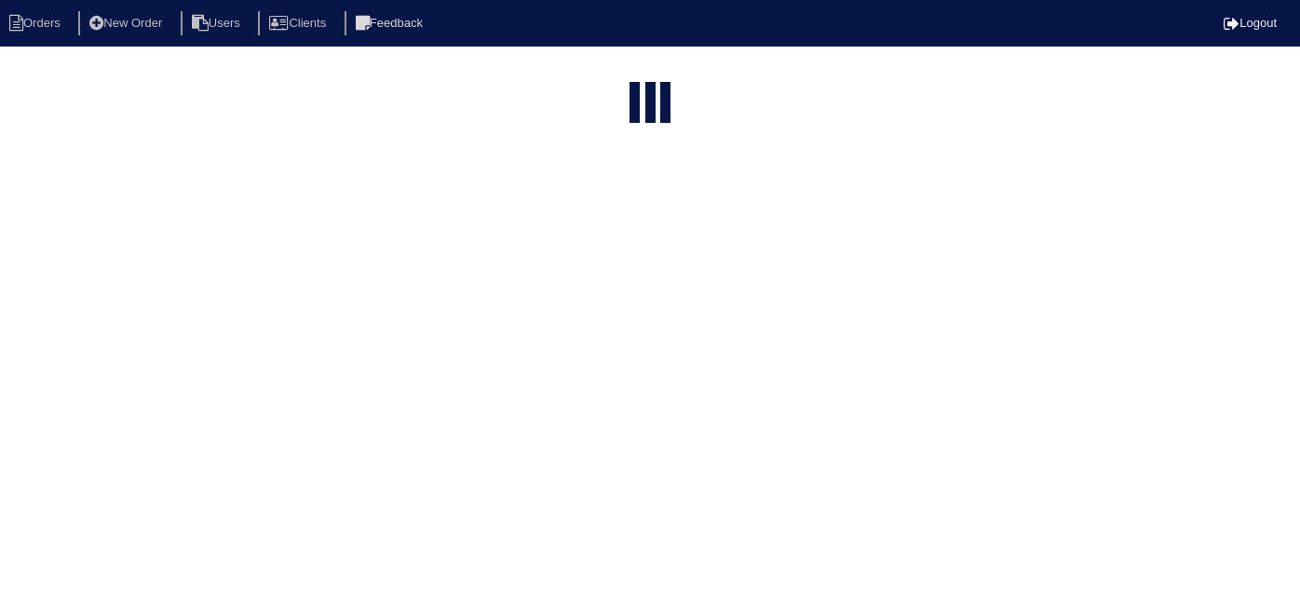
select select "15"
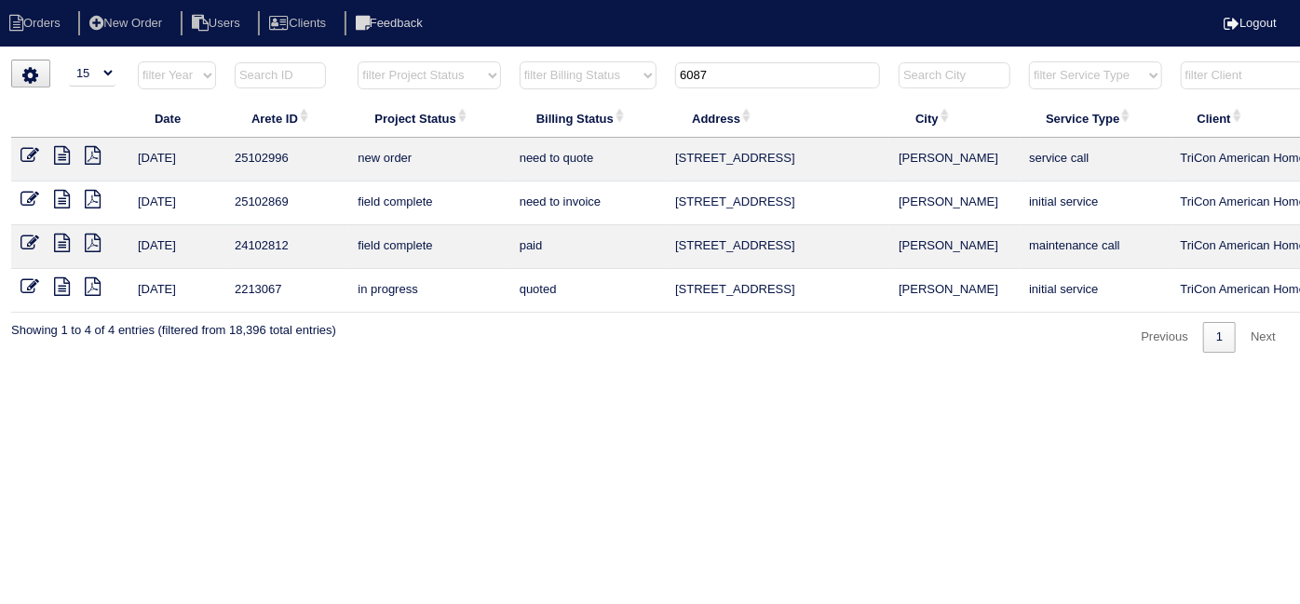
drag, startPoint x: 736, startPoint y: 73, endPoint x: 254, endPoint y: 70, distance: 482.3
click at [339, 71] on tr "filter Year -- Any Year -- 2025 2024 2023 2022 2021 2020 2019 filter Project St…" at bounding box center [818, 80] width 1614 height 38
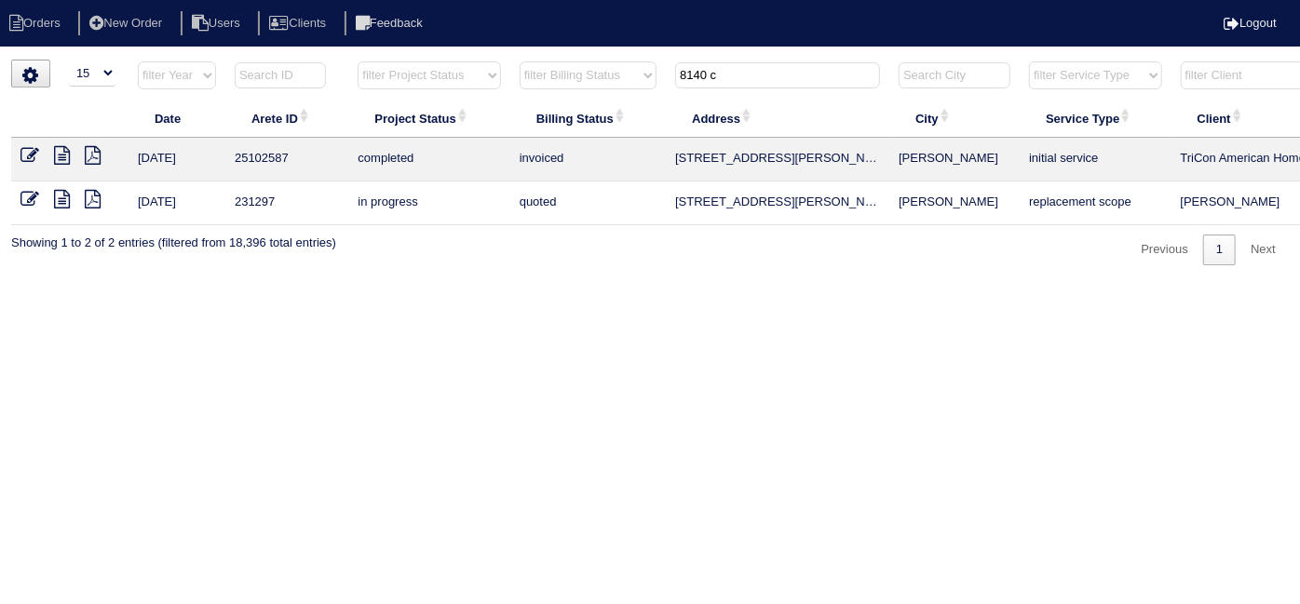
scroll to position [0, 324]
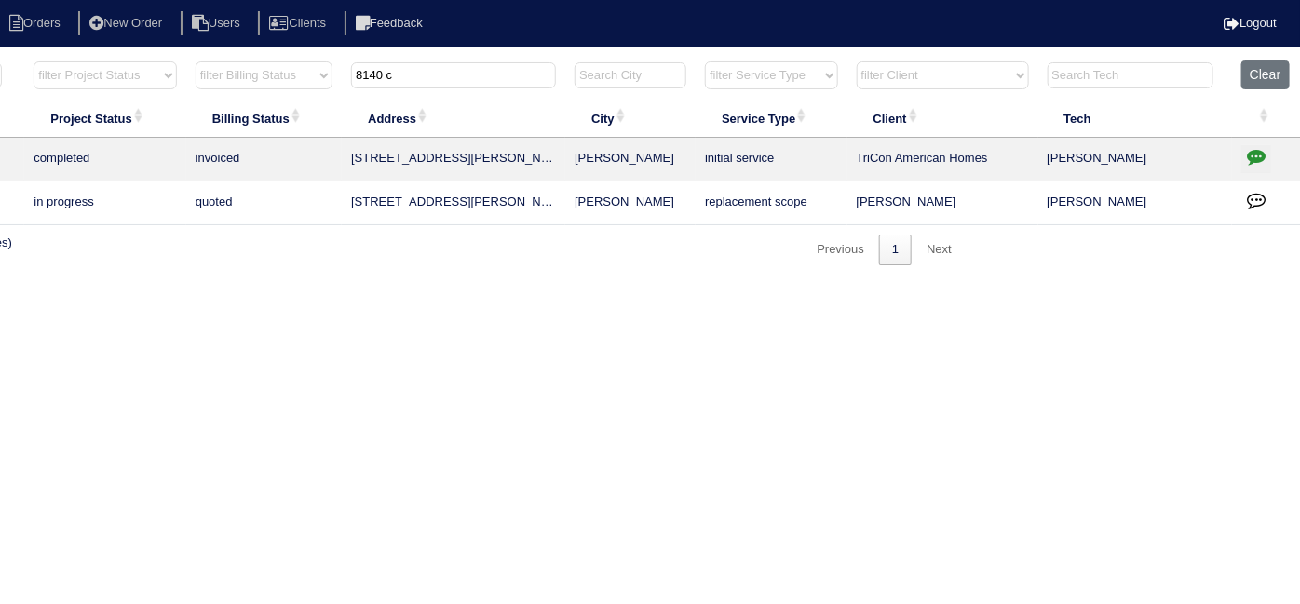
type input "8140 c"
click at [1257, 153] on icon "button" at bounding box center [1256, 156] width 19 height 19
type textarea "7/30/25 - Replace E-coil warranty approved - Sent to Dan, Payton, Reeca - KE 7/…"
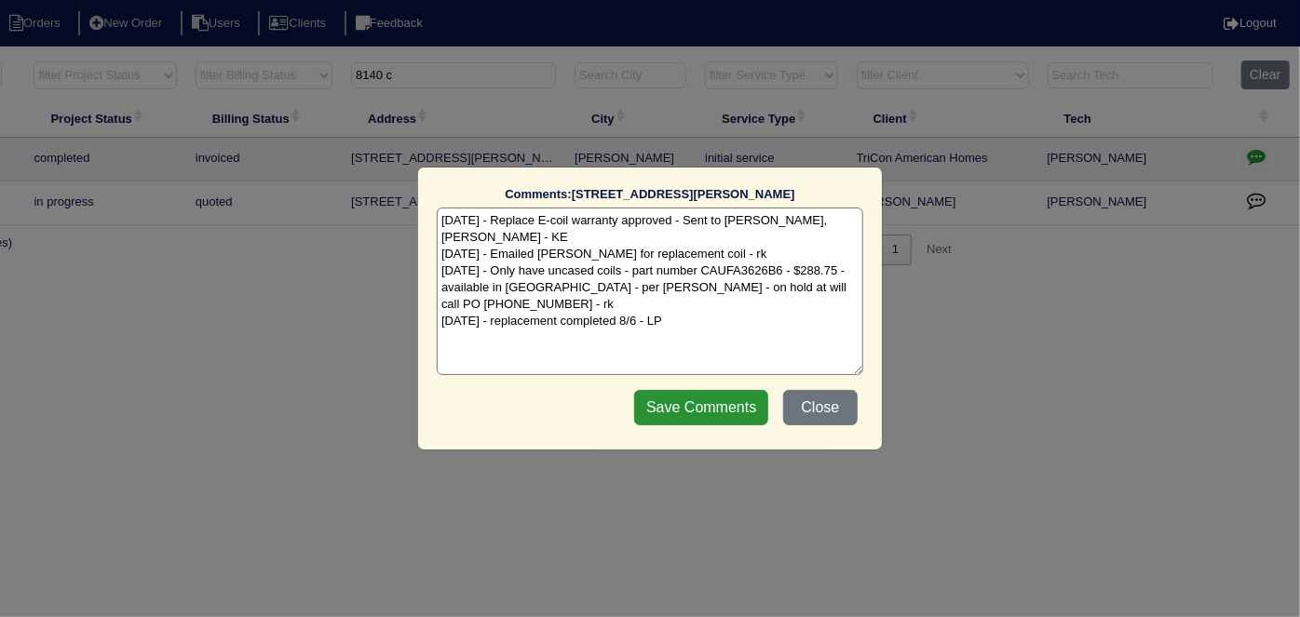
click at [740, 313] on textarea "7/30/25 - Replace E-coil warranty approved - Sent to Dan, Payton, Reeca - KE 7/…" at bounding box center [650, 292] width 426 height 168
click at [813, 402] on button "Close" at bounding box center [820, 407] width 74 height 35
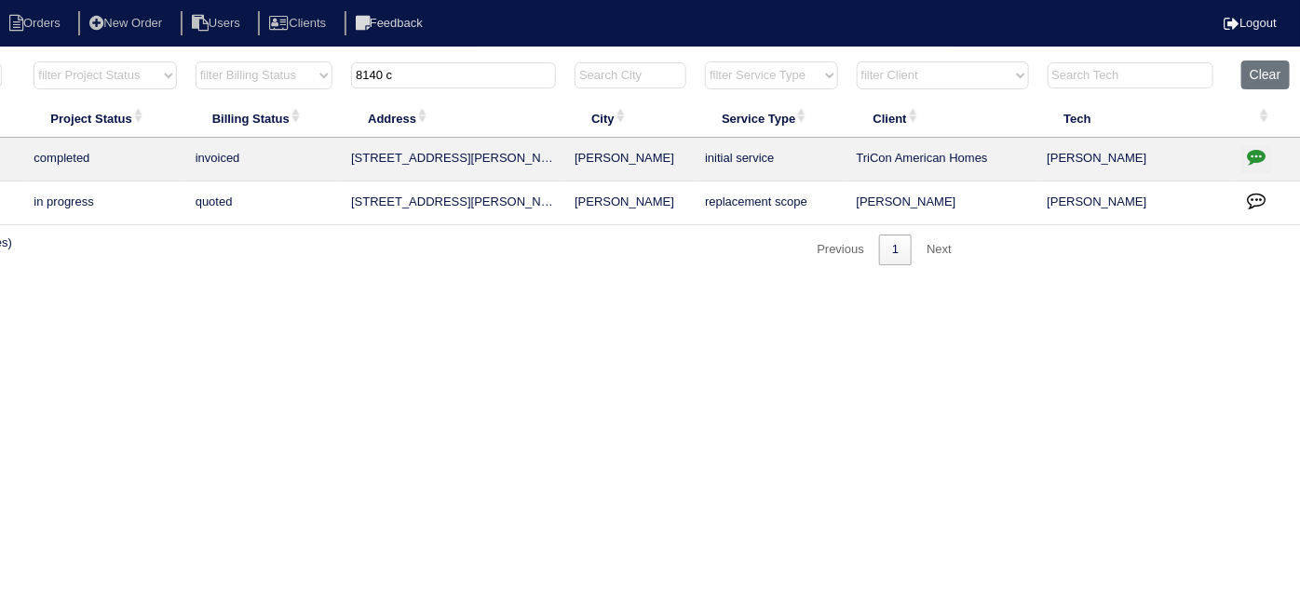
scroll to position [0, 0]
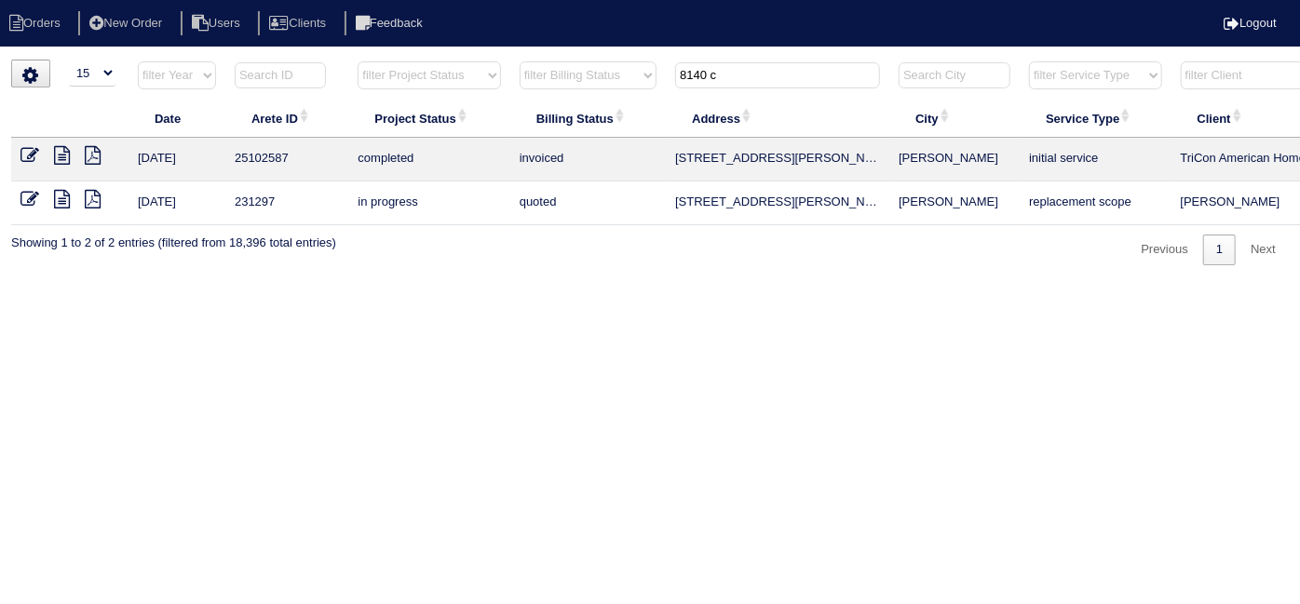
click at [61, 156] on icon at bounding box center [62, 155] width 16 height 19
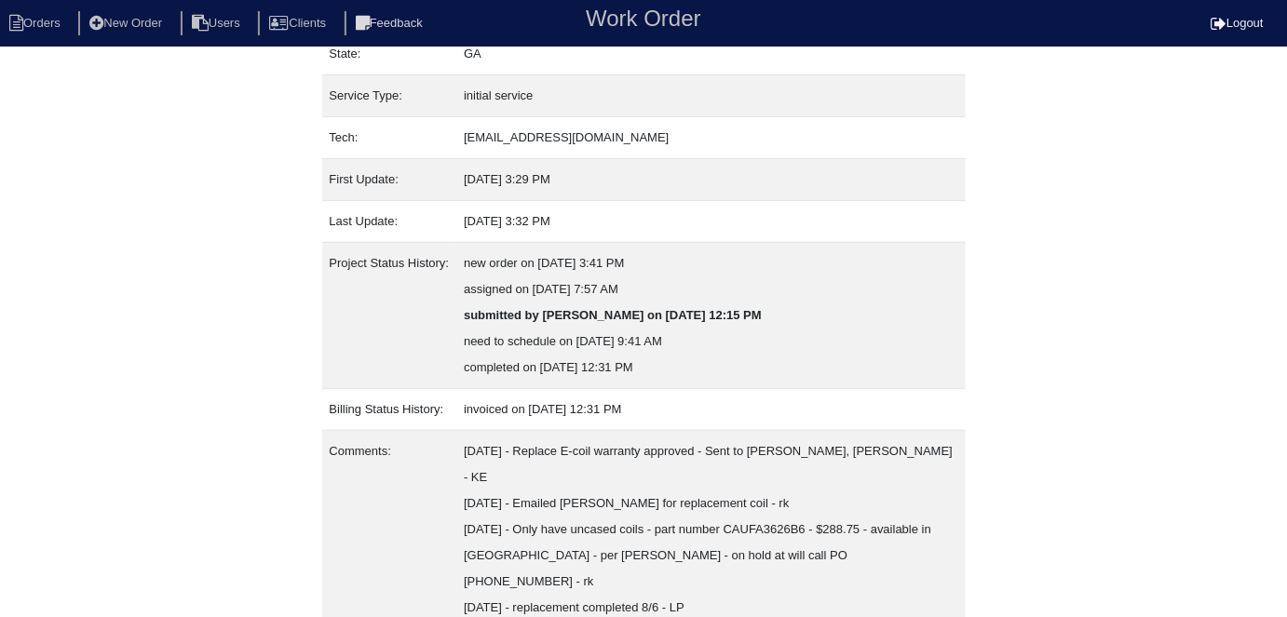
scroll to position [280, 0]
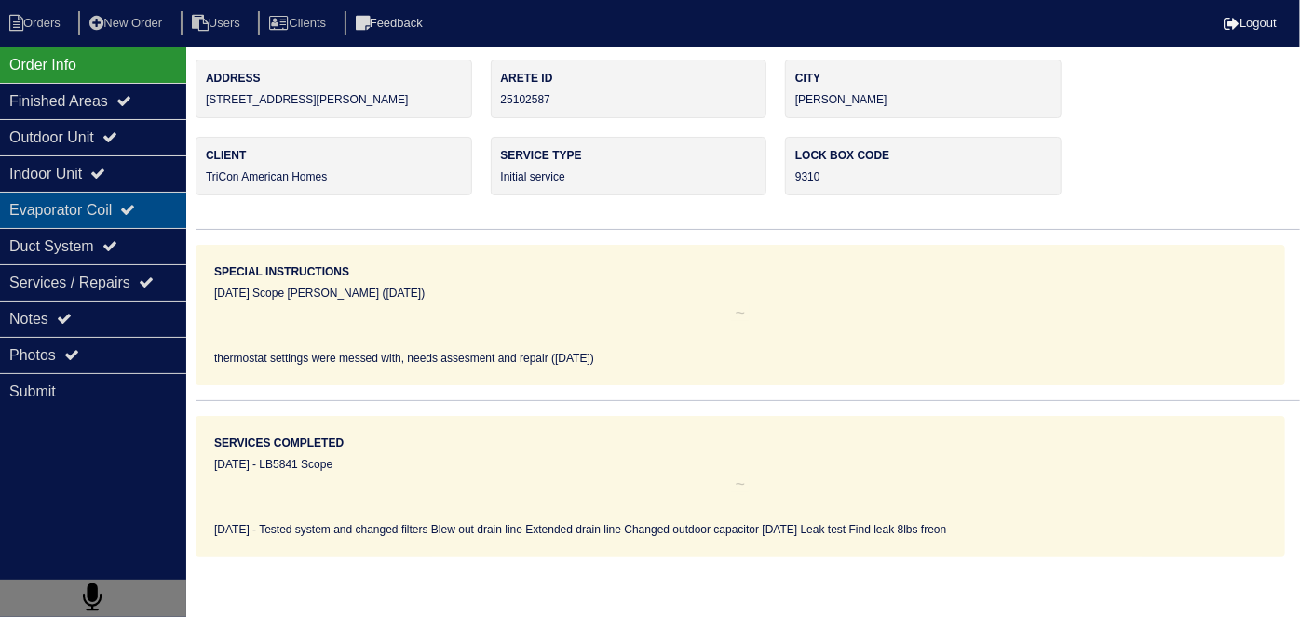
click at [116, 204] on div "Evaporator Coil" at bounding box center [93, 210] width 186 height 36
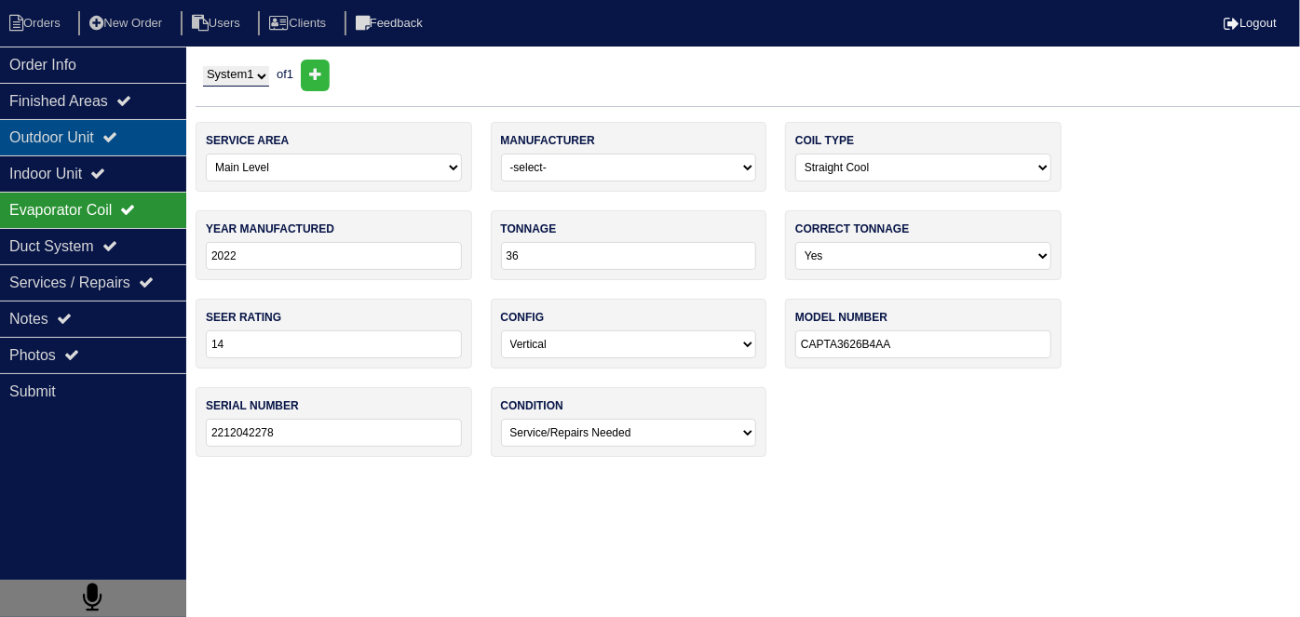
click at [101, 132] on div "Outdoor Unit" at bounding box center [93, 137] width 186 height 36
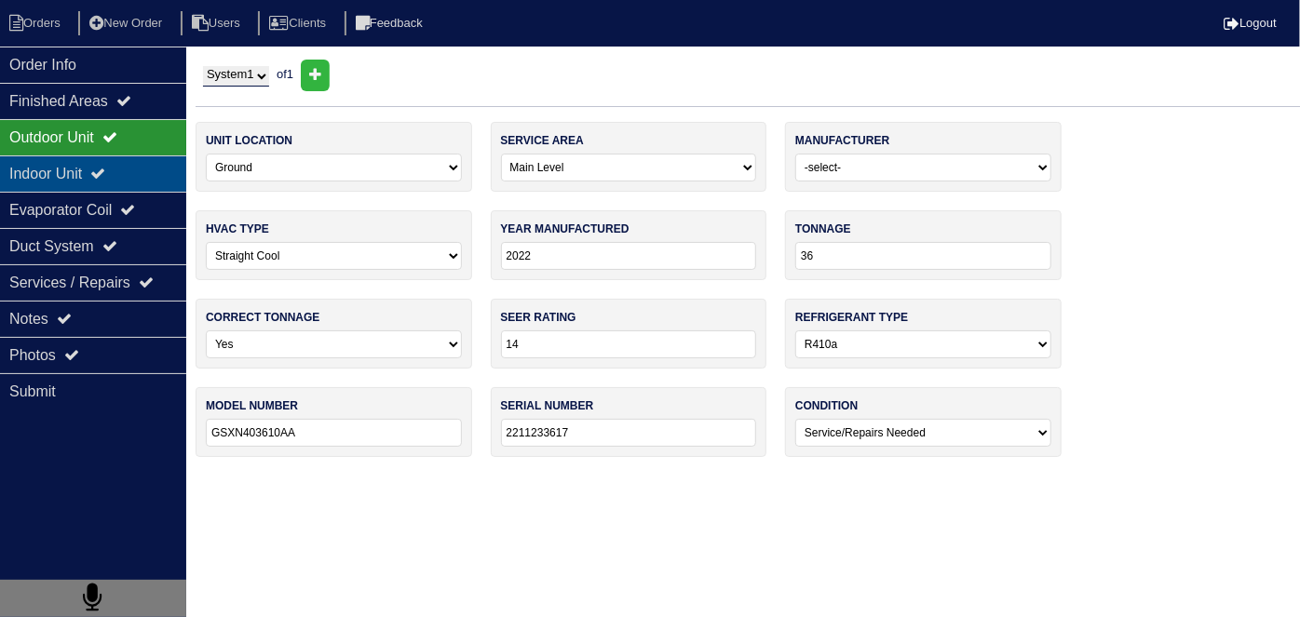
click at [89, 157] on div "Indoor Unit" at bounding box center [93, 173] width 186 height 36
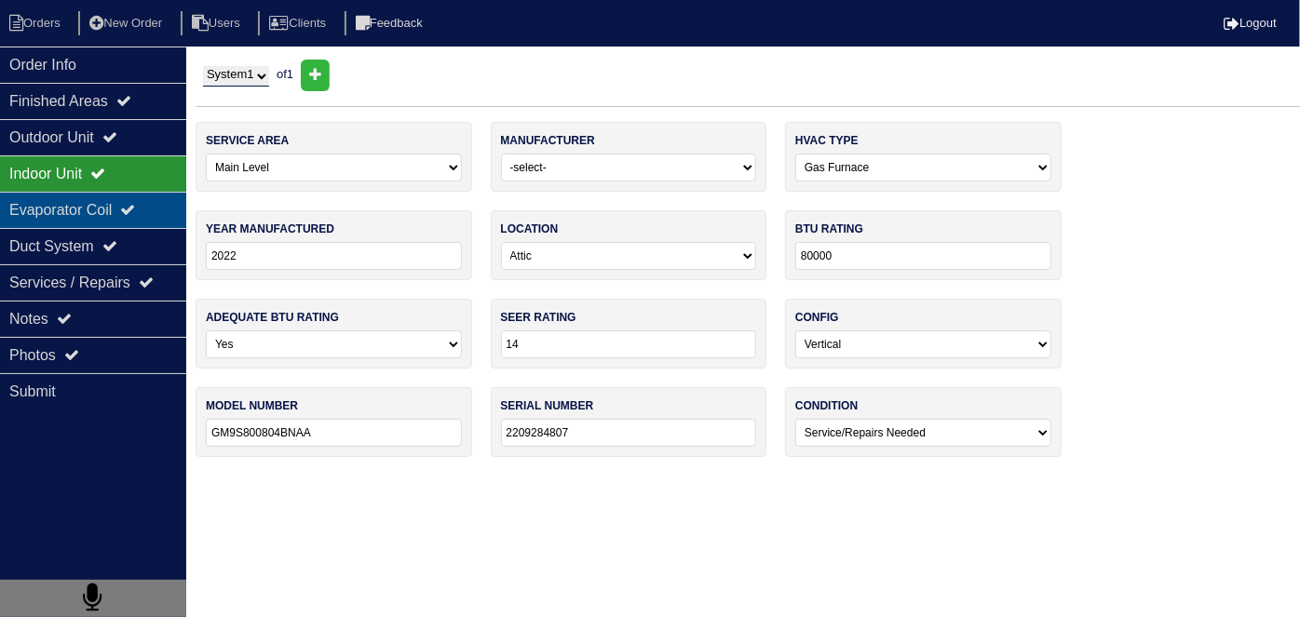
click at [79, 209] on div "Evaporator Coil" at bounding box center [93, 210] width 186 height 36
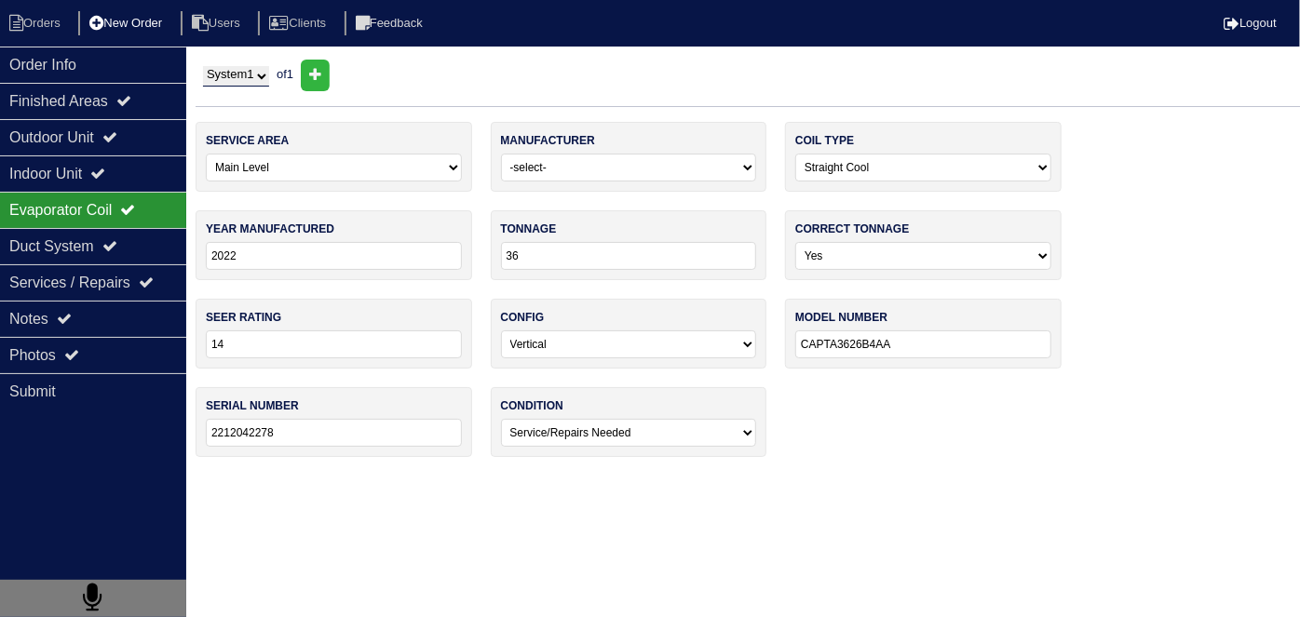
click at [143, 18] on li "New Order" at bounding box center [127, 23] width 99 height 25
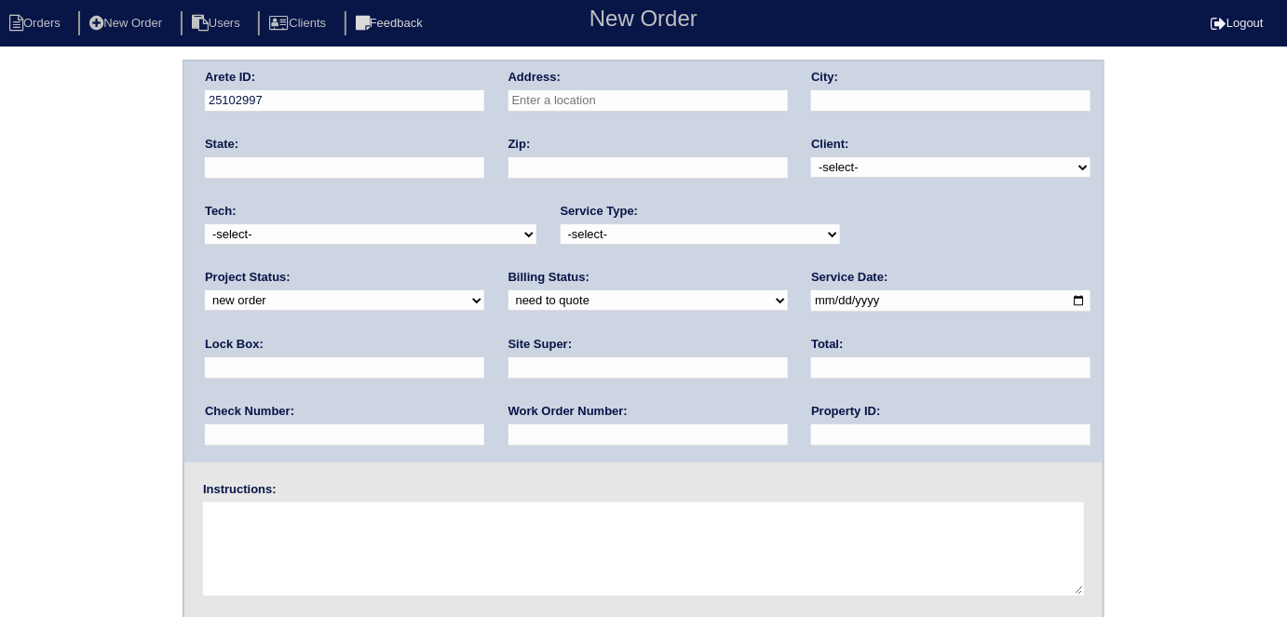
click at [578, 97] on input "text" at bounding box center [647, 100] width 279 height 21
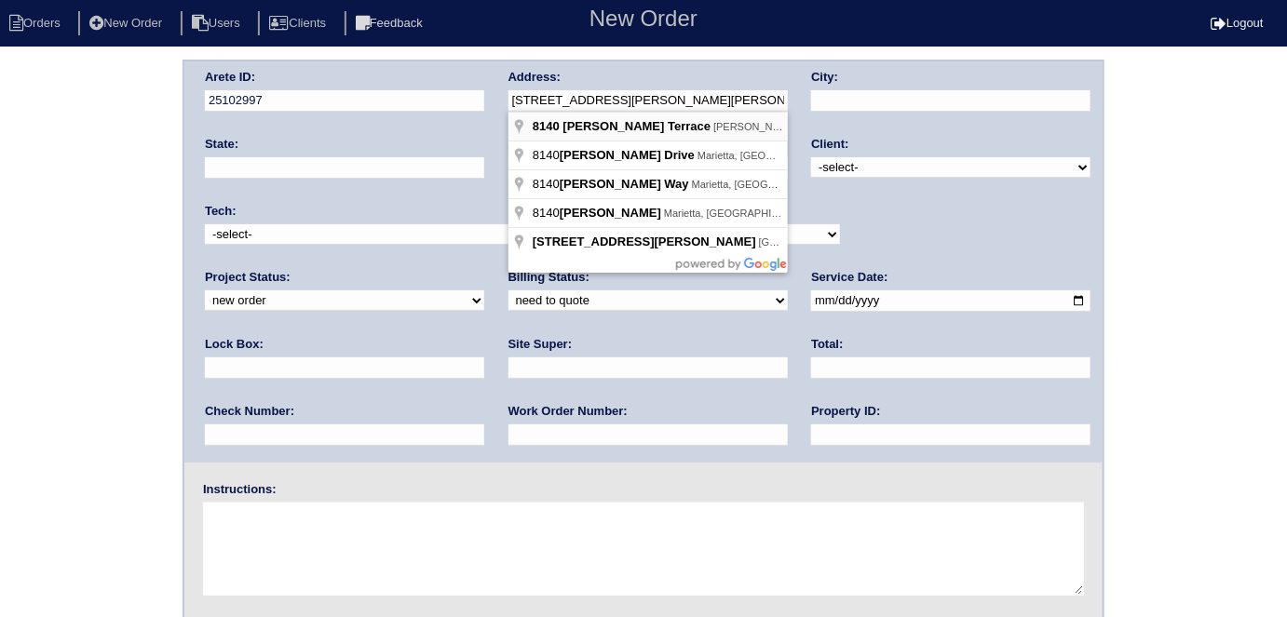
type input "[STREET_ADDRESS][PERSON_NAME]"
type input "[PERSON_NAME]"
type input "GA"
type input "30252"
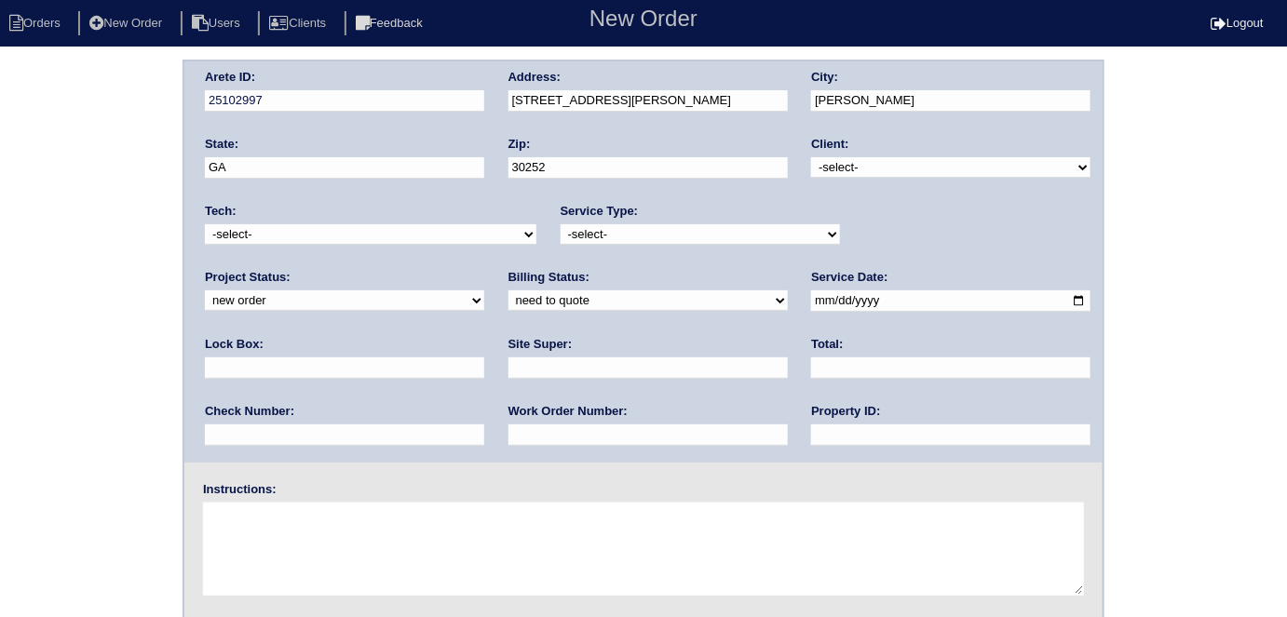
click at [860, 162] on select "-select- TriCon American Homes American Homes 4 Rent First Key Homes Zillow The…" at bounding box center [950, 167] width 279 height 20
select select "1"
click at [812, 157] on select "-select- TriCon American Homes American Homes 4 Rent First Key Homes Zillow The…" at bounding box center [950, 167] width 279 height 20
click at [636, 238] on select "-select- initial service basic service maintenance call replacement scope servi…" at bounding box center [699, 234] width 279 height 20
select select "service call"
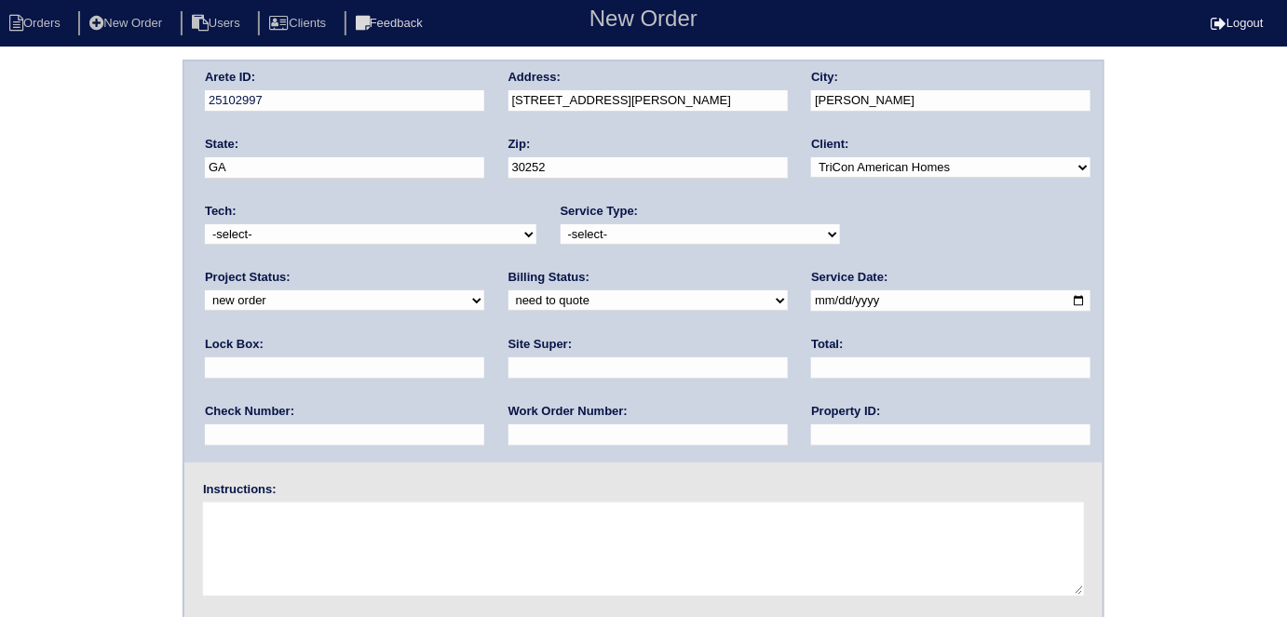
click at [560, 224] on select "-select- initial service basic service maintenance call replacement scope servi…" at bounding box center [699, 234] width 279 height 20
click at [811, 298] on input "date" at bounding box center [950, 300] width 279 height 21
type input "2025-08-12"
click at [811, 427] on input "text" at bounding box center [950, 435] width 279 height 21
type input "N/A"
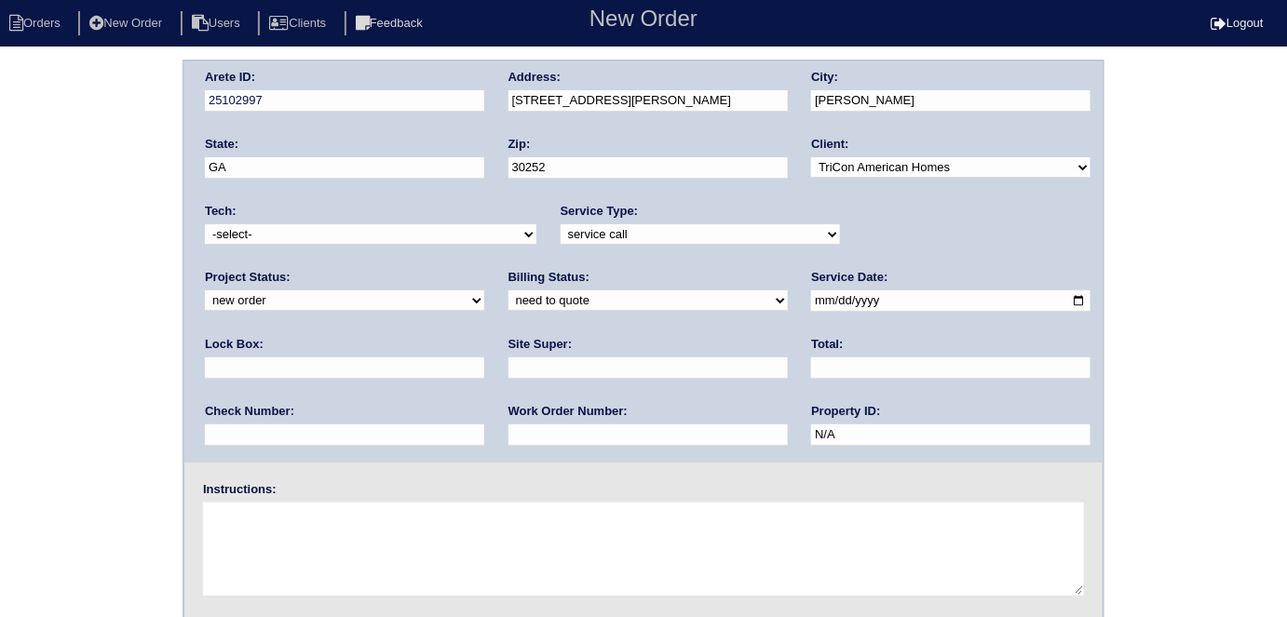
click at [327, 512] on textarea at bounding box center [643, 549] width 881 height 93
type textarea "S"
click at [327, 512] on textarea "No cool 678-544-3272" at bounding box center [643, 549] width 881 height 93
click at [335, 509] on textarea "No cool - Just replace coil 678-544-3272" at bounding box center [643, 549] width 881 height 93
click at [435, 516] on textarea "No cool - Just replaced coil 678-544-3272" at bounding box center [643, 549] width 881 height 93
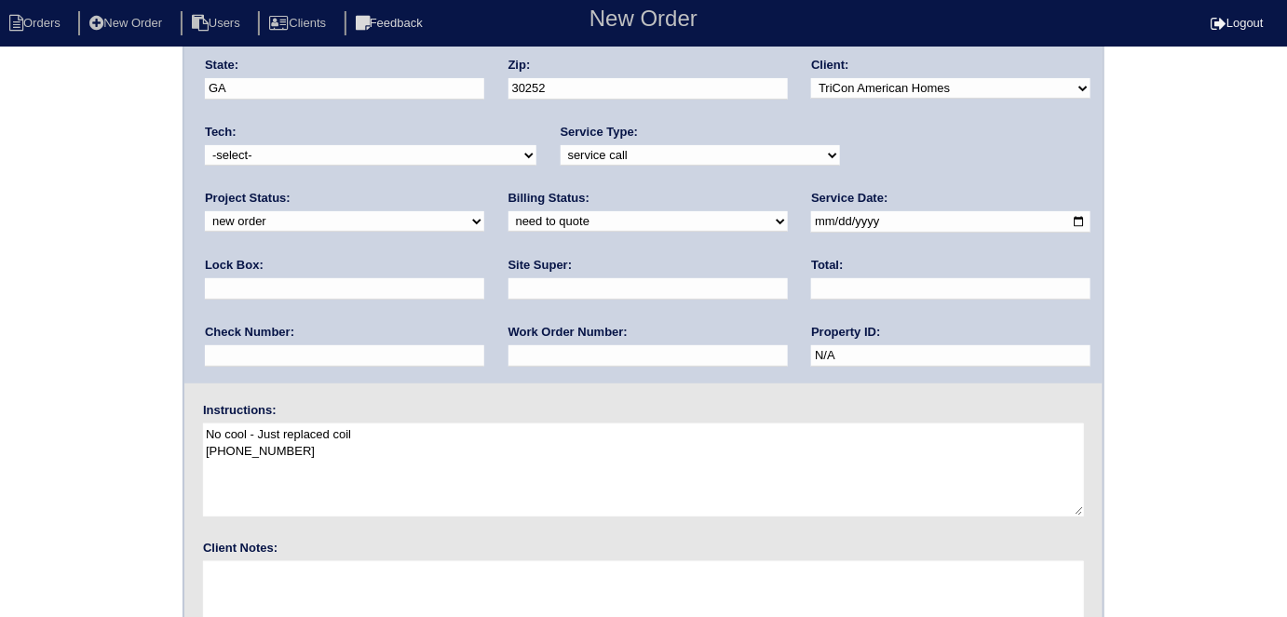
scroll to position [191, 0]
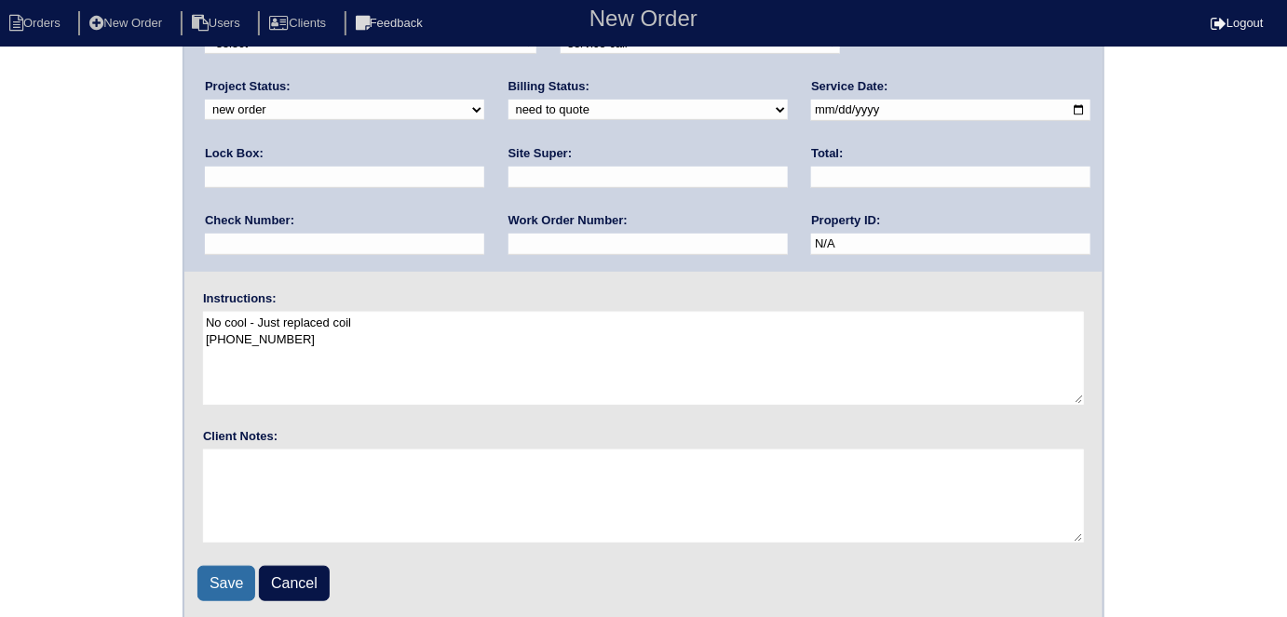
type textarea "No cool - Just replaced coil 678-544-3272"
click at [236, 576] on input "Save" at bounding box center [226, 583] width 58 height 35
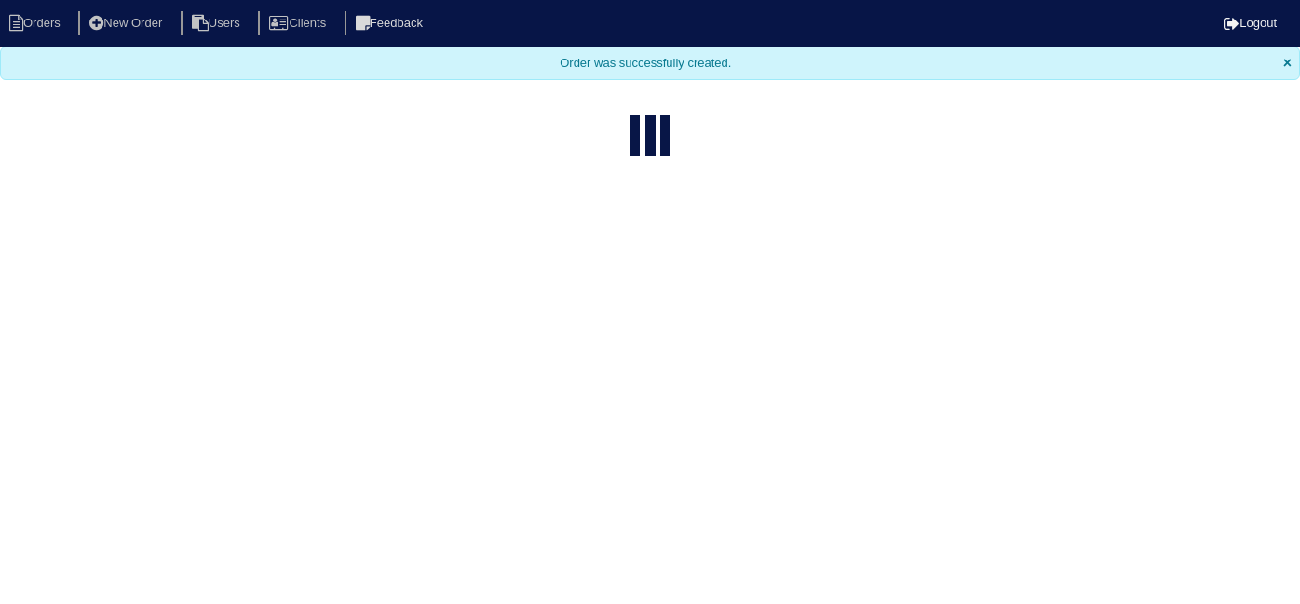
select select "15"
drag, startPoint x: 0, startPoint y: 0, endPoint x: 824, endPoint y: 604, distance: 1021.8
click at [824, 361] on html "Orders New Order Users Clients Feedback Logout Orders New Order Users Clients M…" at bounding box center [650, 180] width 1300 height 361
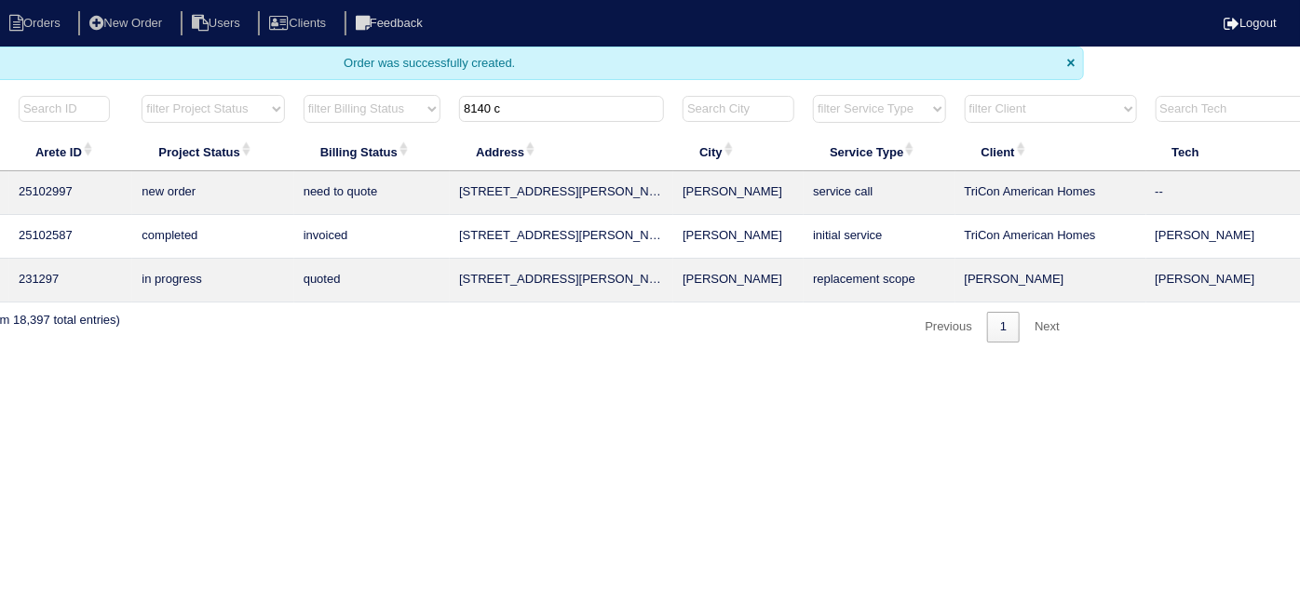
scroll to position [0, 213]
click at [887, 361] on html "Orders New Order Users Clients Feedback Logout Orders New Order Users Clients M…" at bounding box center [437, 180] width 1300 height 361
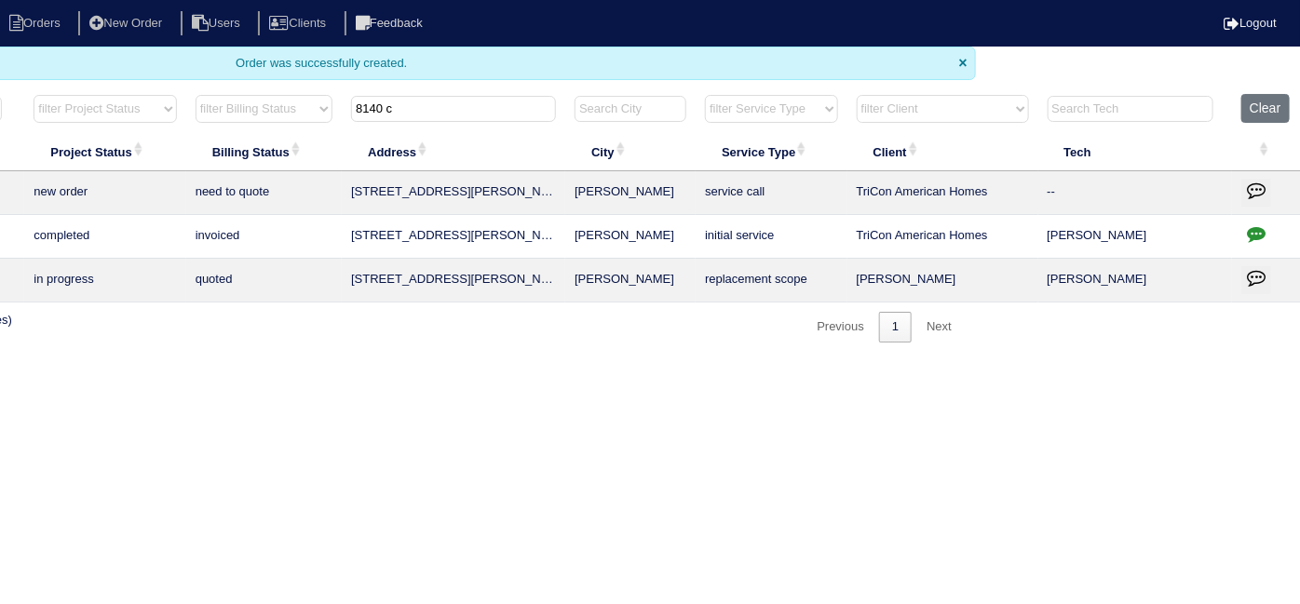
click at [1253, 234] on icon "button" at bounding box center [1256, 233] width 19 height 19
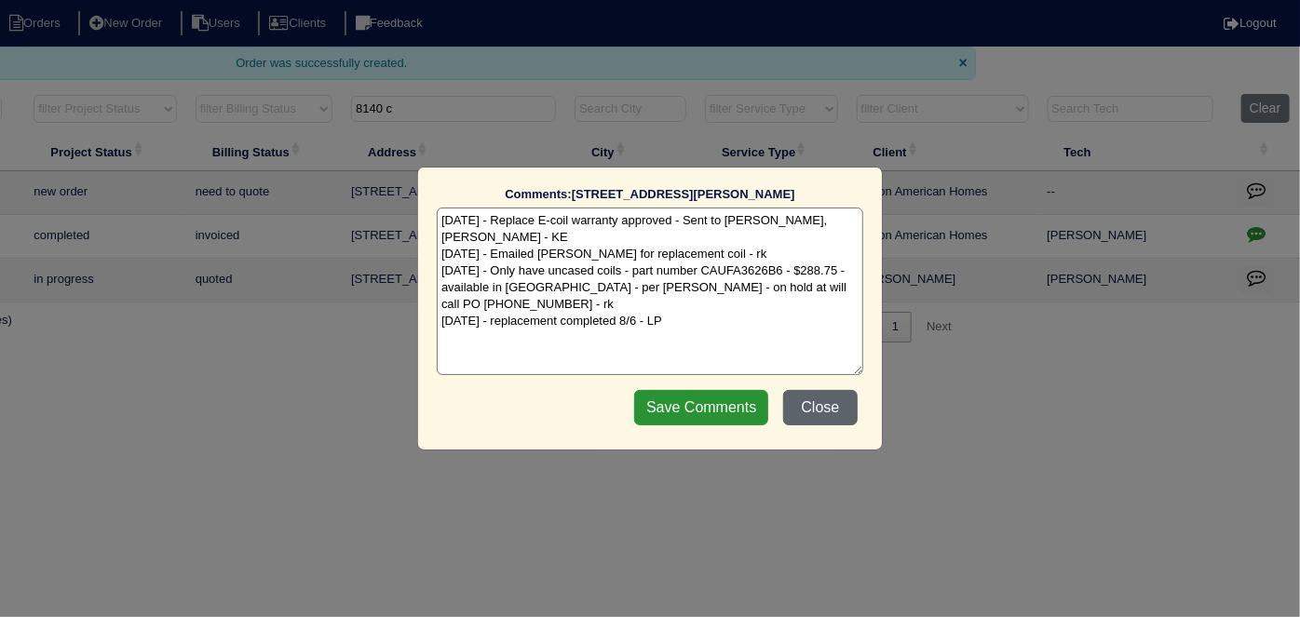
click at [842, 390] on button "Close" at bounding box center [820, 407] width 74 height 35
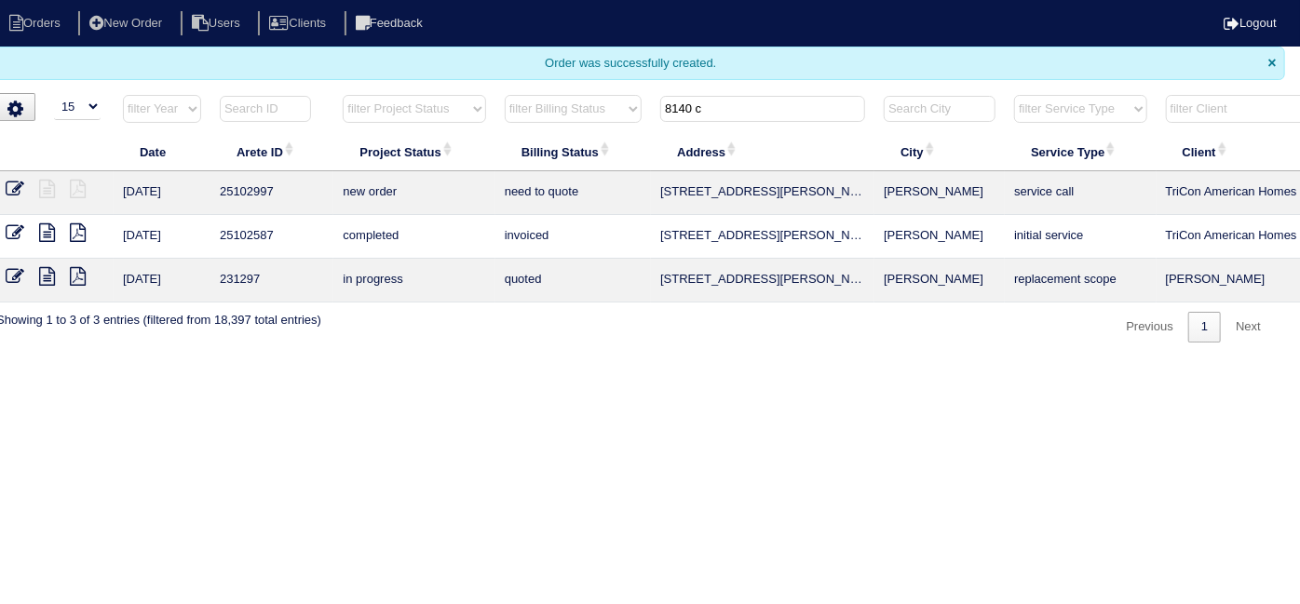
scroll to position [0, 0]
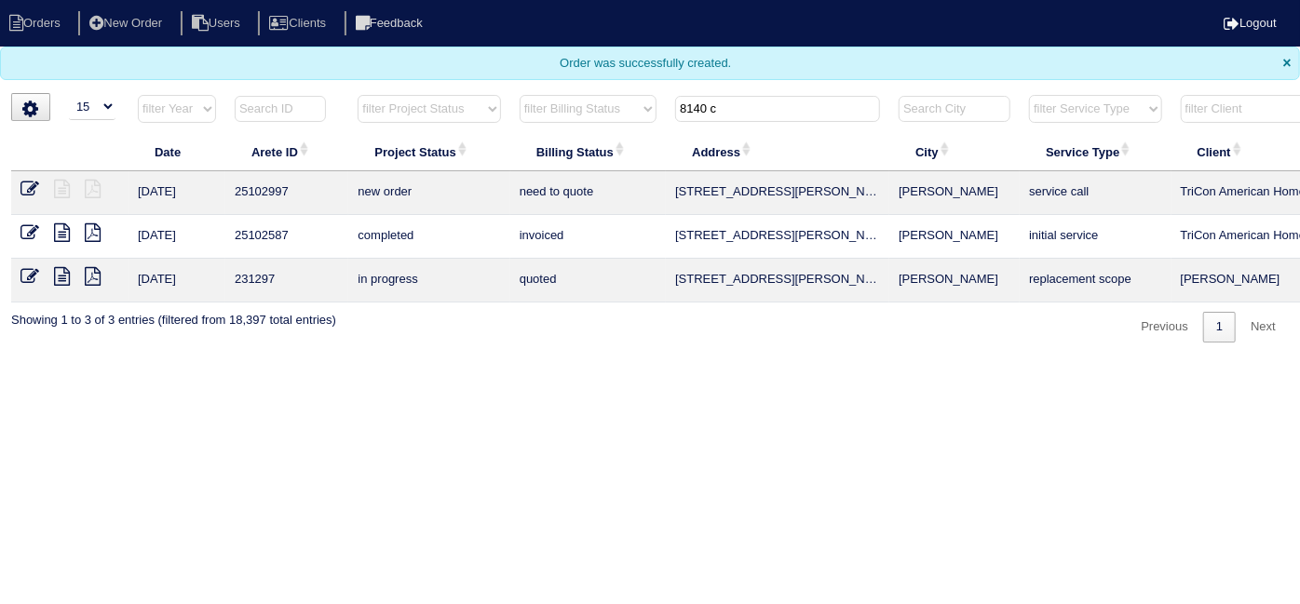
click at [39, 179] on td at bounding box center [69, 193] width 117 height 44
click at [33, 184] on icon at bounding box center [29, 189] width 19 height 19
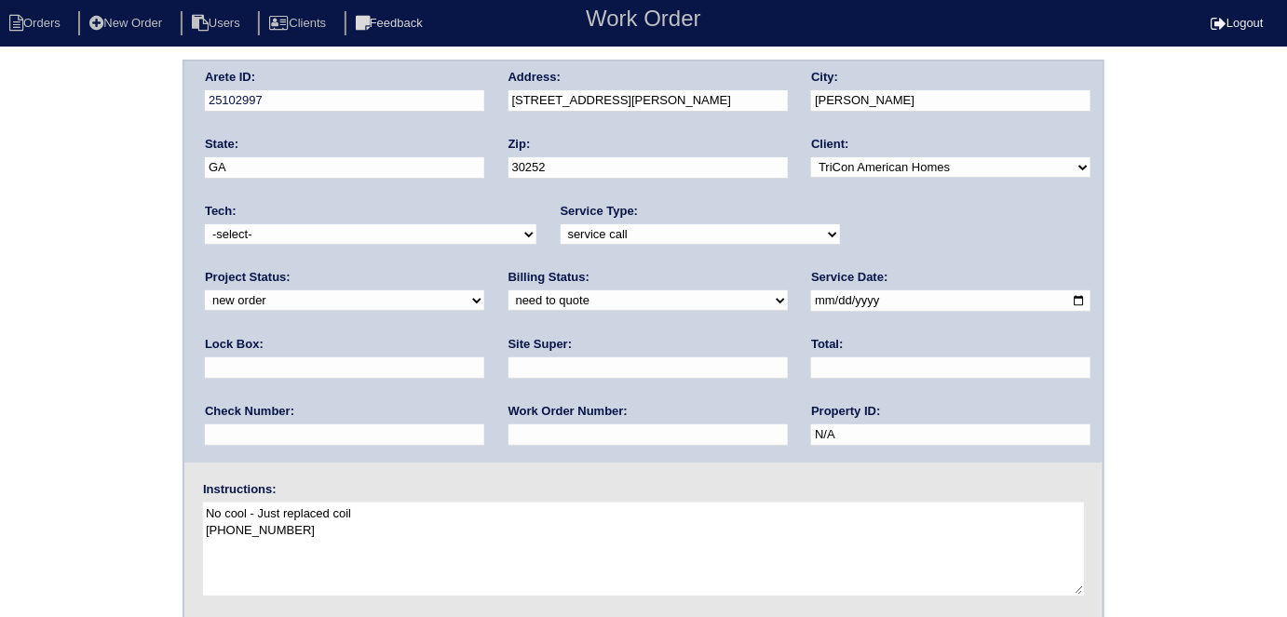
click at [376, 523] on textarea "No cool - Just replaced coil 678-544-3272" at bounding box center [643, 549] width 881 height 93
click at [386, 481] on div "Instructions: No cool - Just replaced coil 678-544-3272" at bounding box center [643, 540] width 918 height 119
click at [390, 513] on textarea "No cool - Just replaced coil 678-544-3272" at bounding box center [643, 549] width 881 height 93
type textarea "No cool - Just replaced coil 8/7 678-544-3272"
click at [94, 453] on div "Arete ID: 25102997 Address: 8140 Chapman Terrace City: McDonough State: GA Zip:…" at bounding box center [643, 436] width 1287 height 753
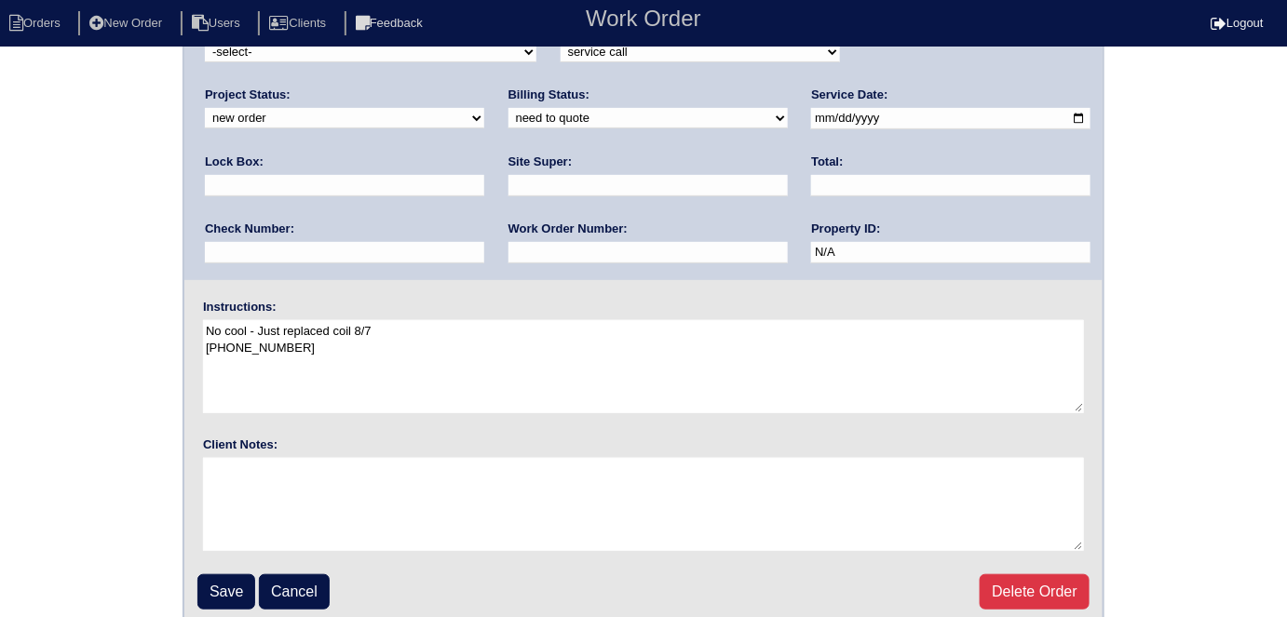
scroll to position [191, 0]
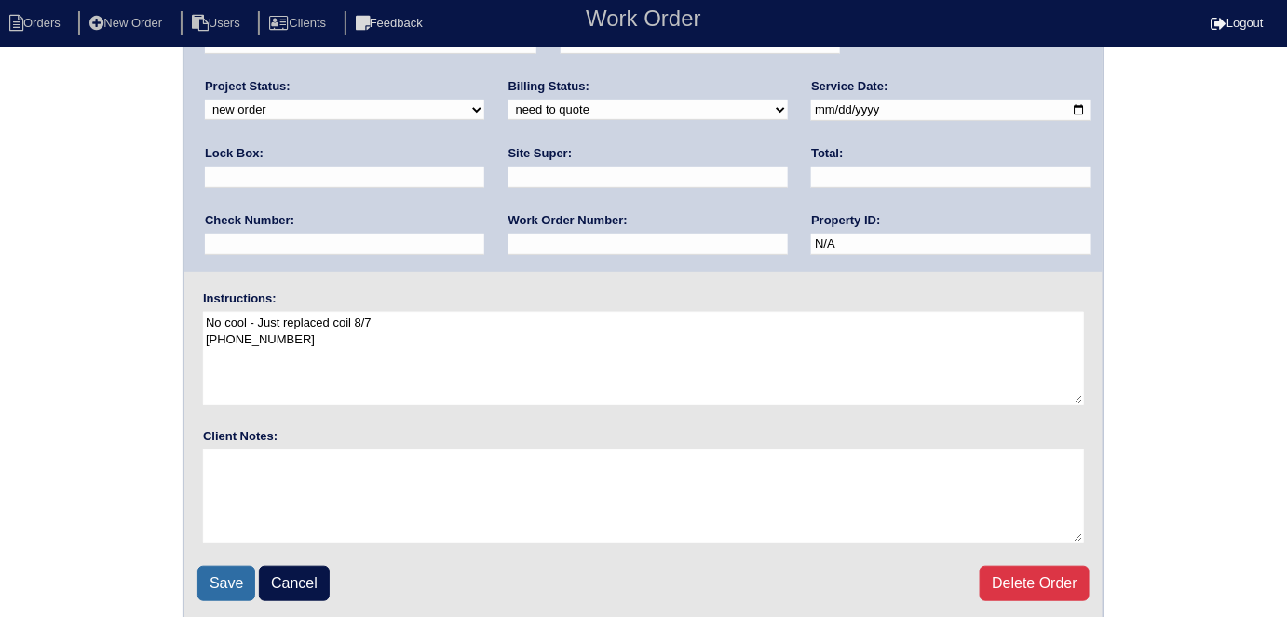
click at [222, 587] on input "Save" at bounding box center [226, 583] width 58 height 35
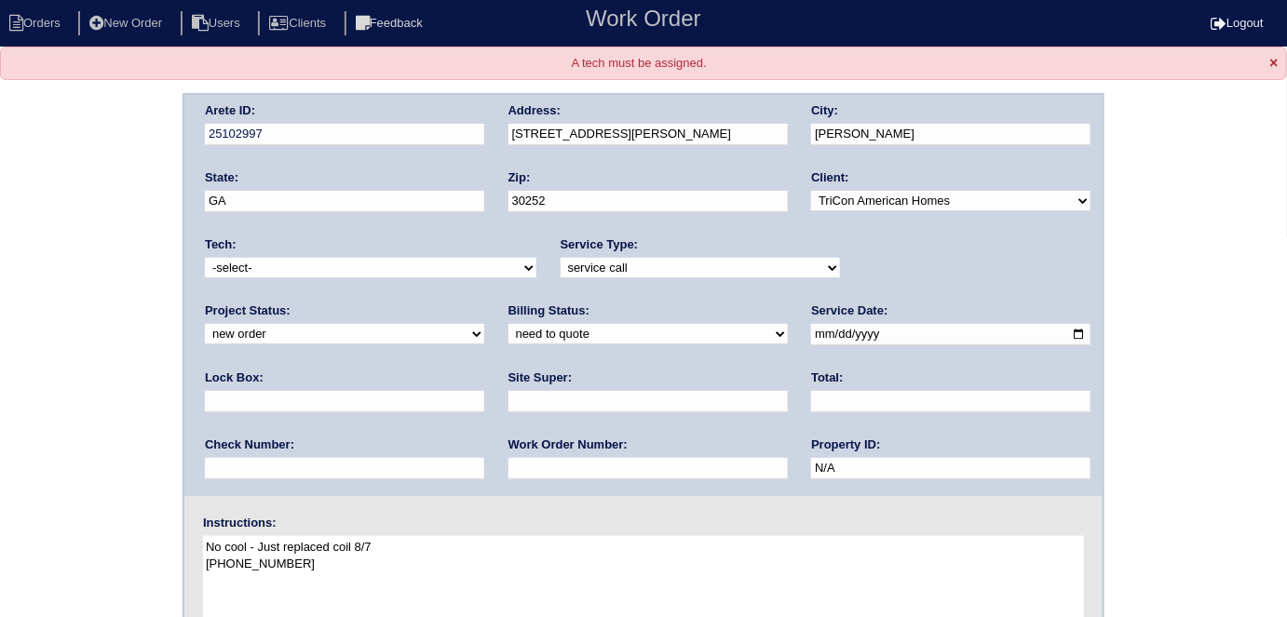
click at [252, 259] on select "-select- aretesmg+backup-tech@gmail.com benjohnholt88@gmail.com callisonhvac@ya…" at bounding box center [370, 268] width 331 height 20
select select "33"
click at [205, 258] on select "-select- aretesmg+backup-tech@gmail.com benjohnholt88@gmail.com callisonhvac@ya…" at bounding box center [370, 268] width 331 height 20
click at [125, 321] on div "Arete ID: 25102997 Address: [STREET_ADDRESS][PERSON_NAME] City: [PERSON_NAME] S…" at bounding box center [643, 469] width 1287 height 753
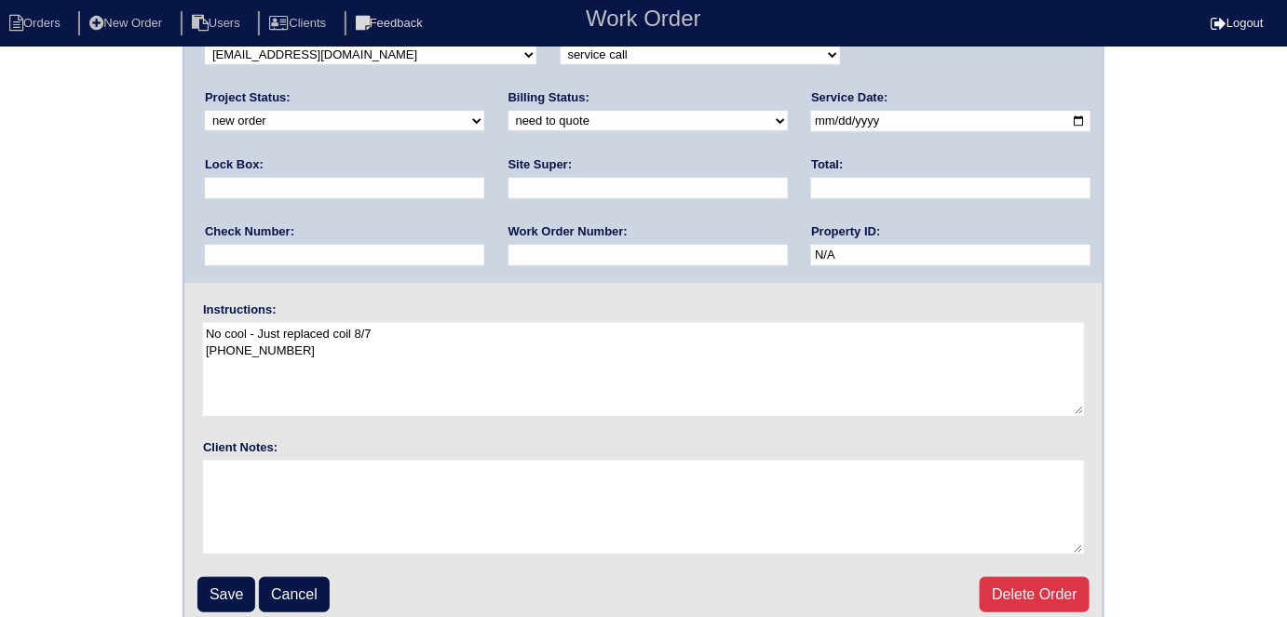
scroll to position [223, 0]
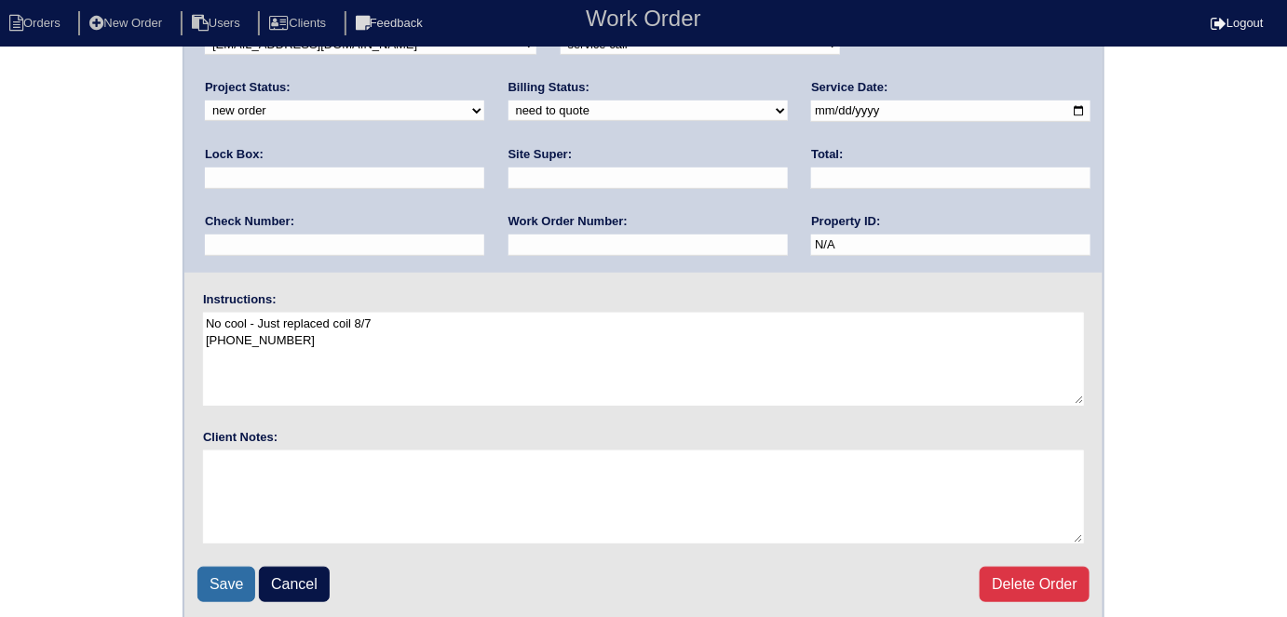
click at [211, 574] on input "Save" at bounding box center [226, 584] width 58 height 35
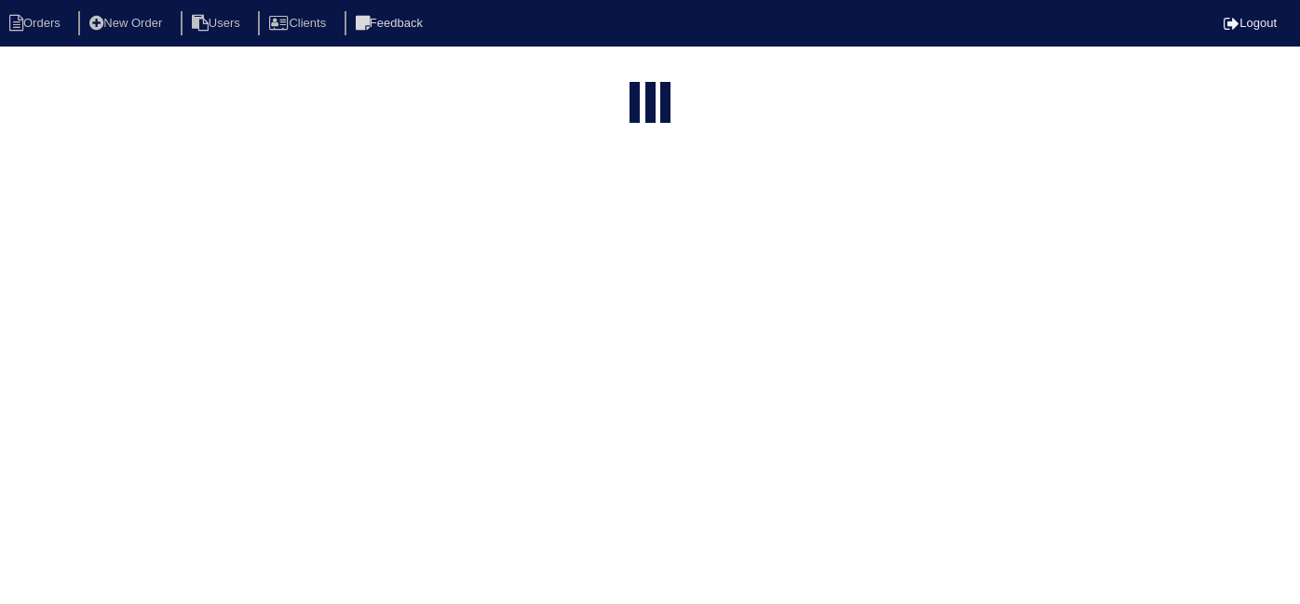
select select "15"
type input "8140 c"
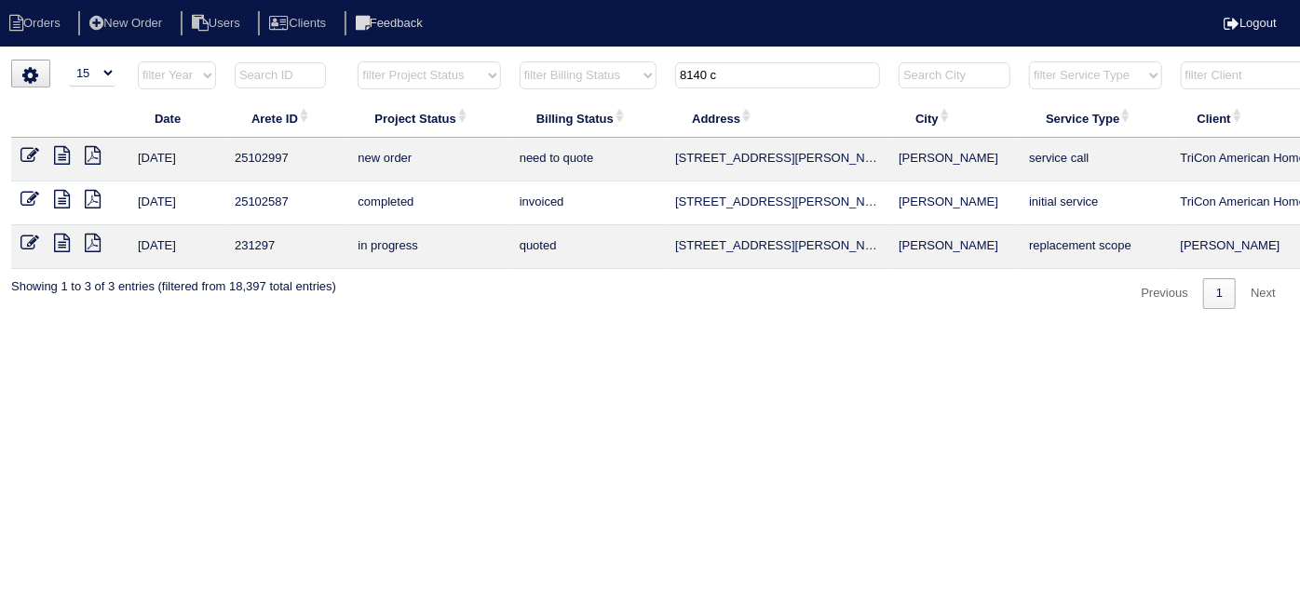
click at [20, 197] on icon at bounding box center [29, 199] width 19 height 19
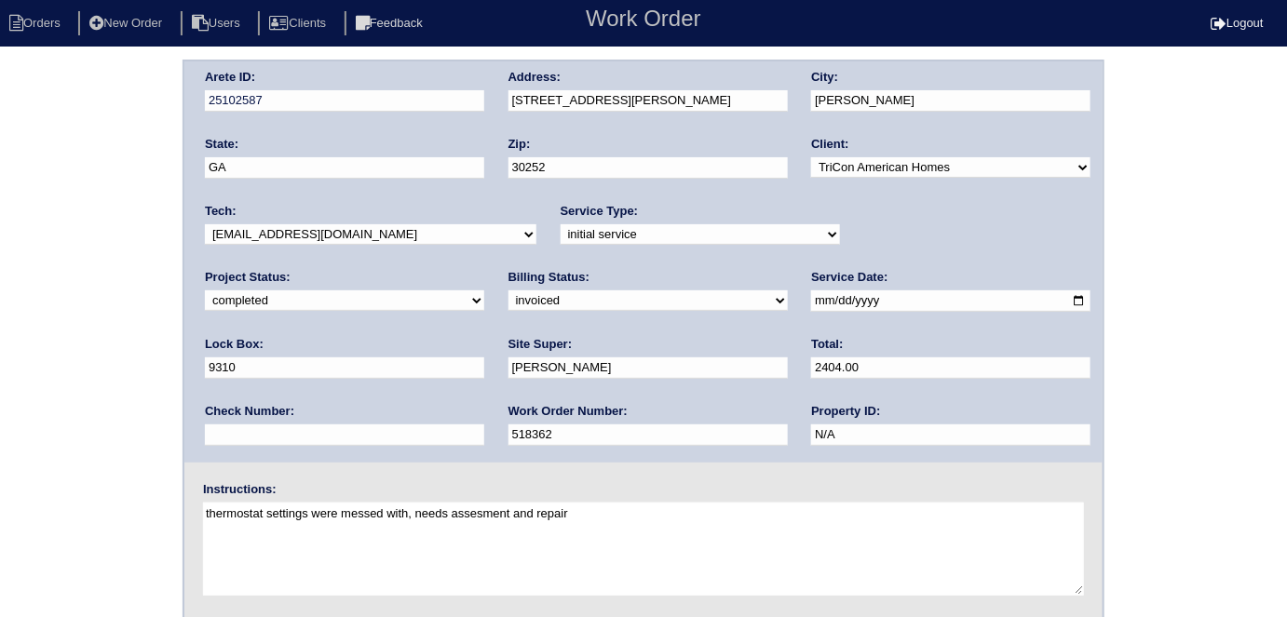
click at [28, 281] on div "Arete ID: 25102587 Address: [STREET_ADDRESS][PERSON_NAME] City: [PERSON_NAME] S…" at bounding box center [643, 436] width 1287 height 753
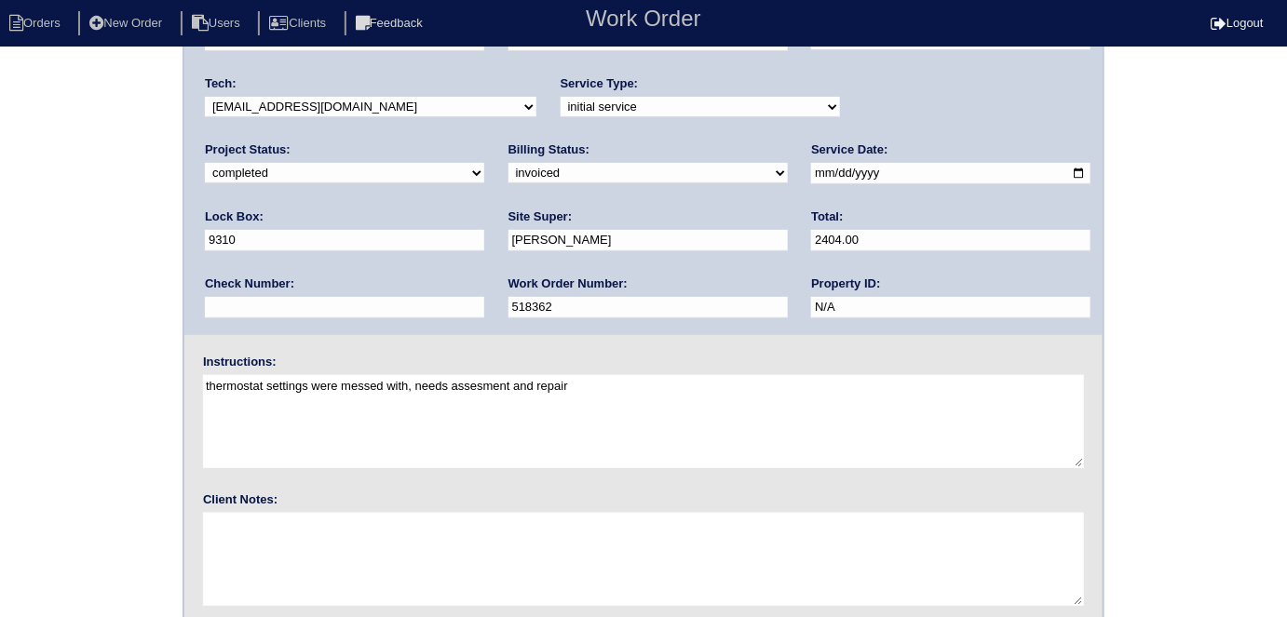
scroll to position [191, 0]
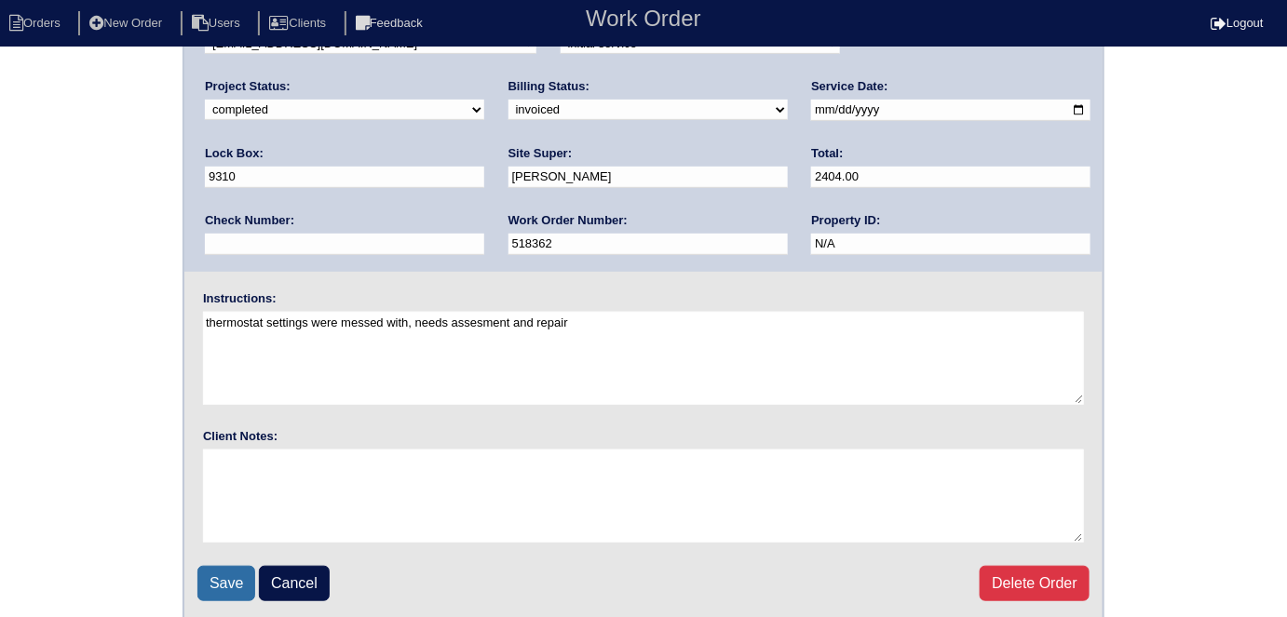
click at [213, 572] on input "Save" at bounding box center [226, 583] width 58 height 35
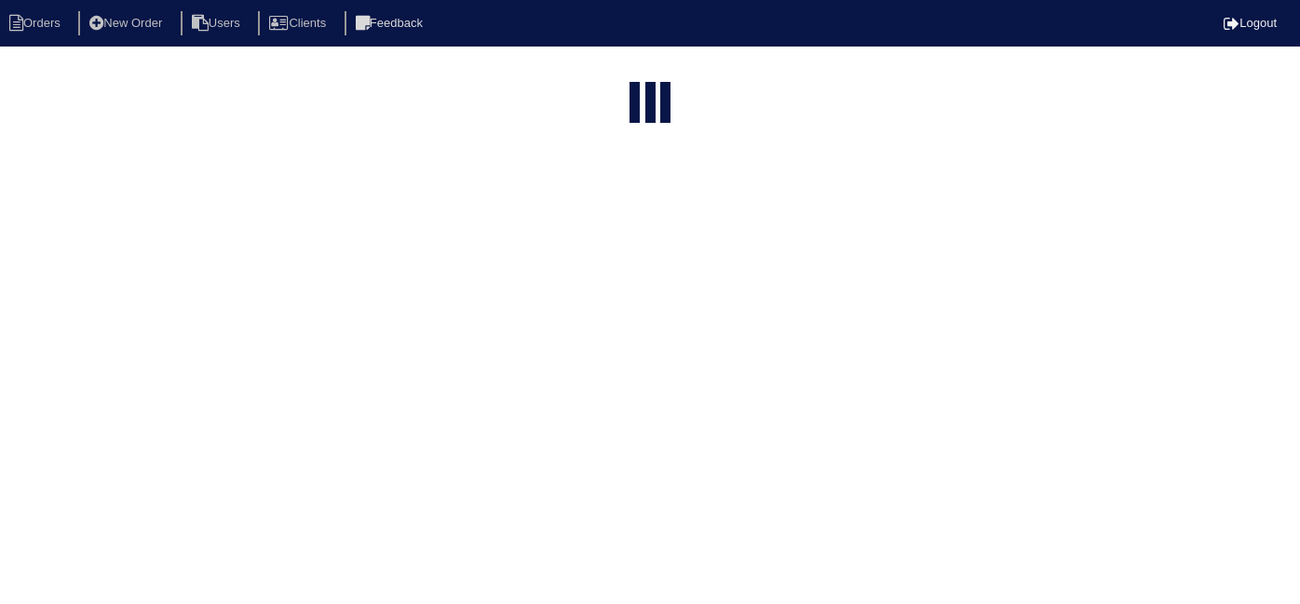
select select "15"
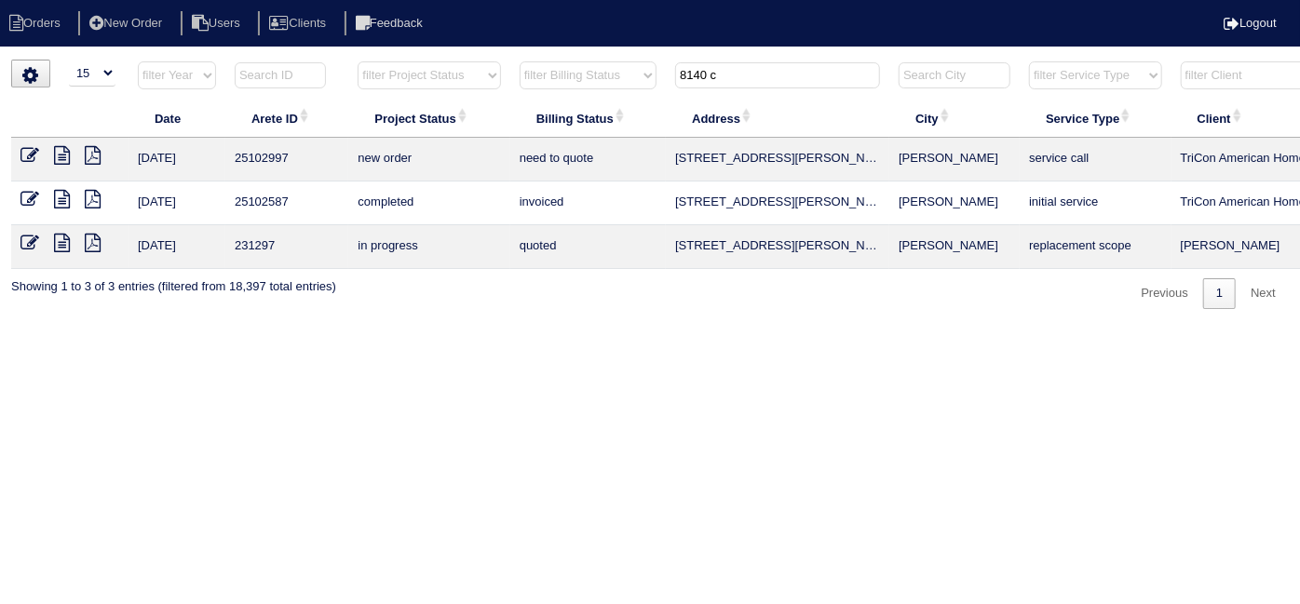
click at [60, 199] on icon at bounding box center [62, 199] width 16 height 19
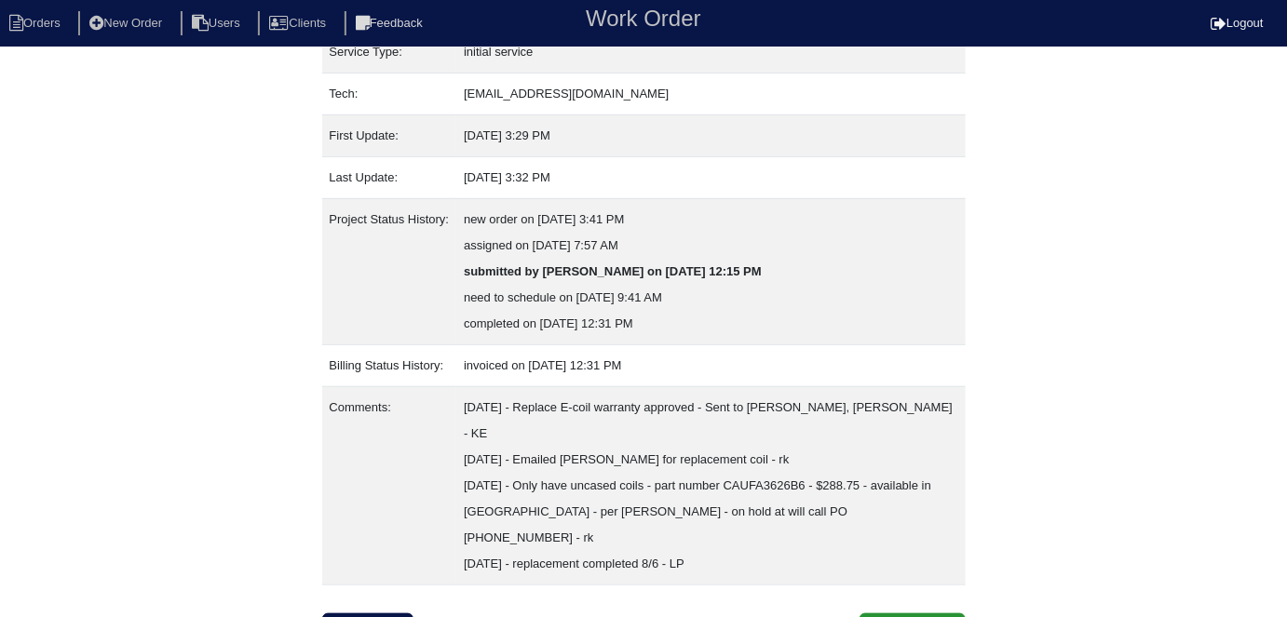
scroll to position [280, 0]
click at [0, 318] on div "Property: N/A Order: 25102587 Street address: [STREET_ADDRESS][PERSON_NAME] Cit…" at bounding box center [643, 213] width 1287 height 869
click at [34, 22] on li "Orders" at bounding box center [37, 23] width 75 height 25
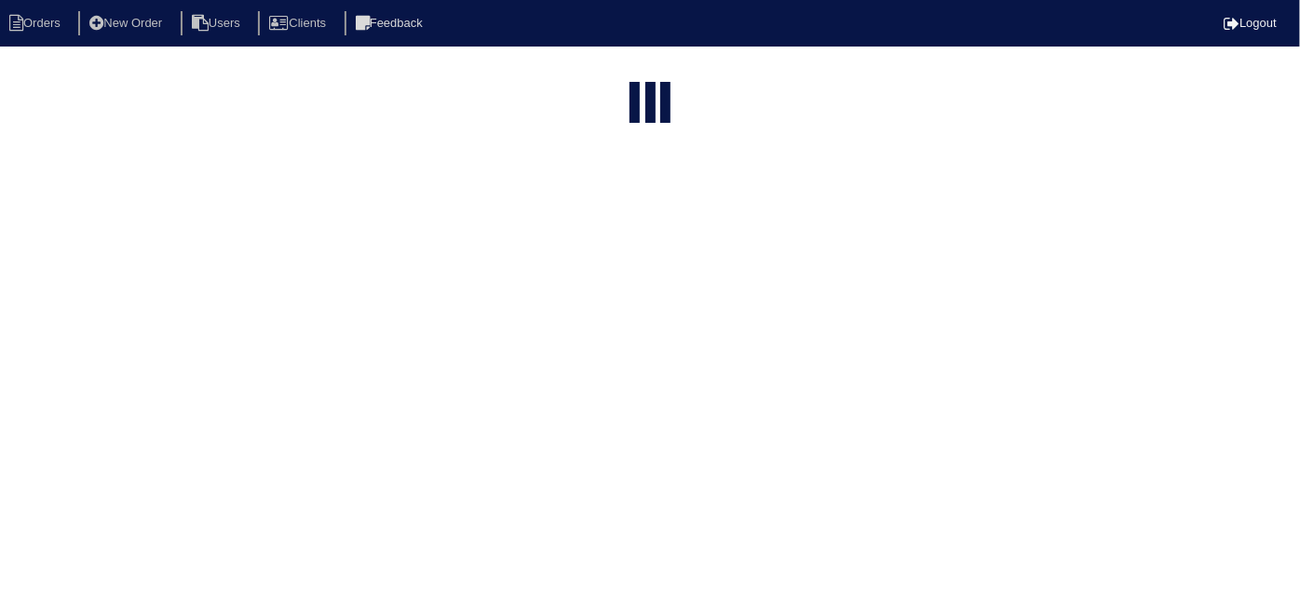
select select "15"
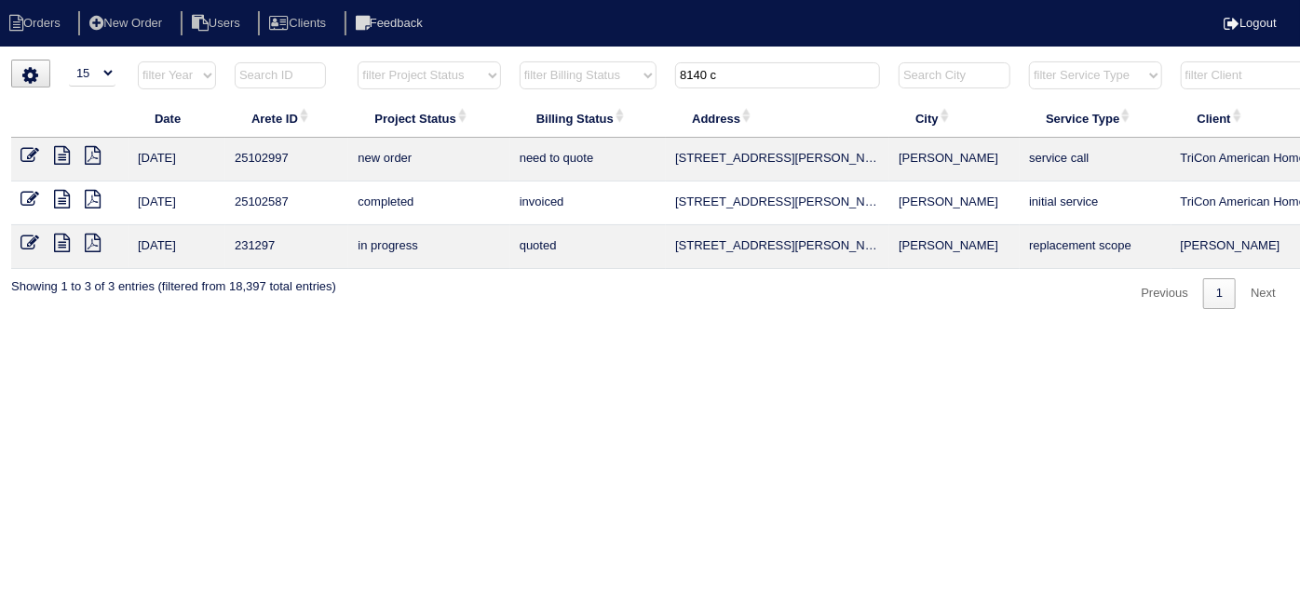
click at [28, 146] on icon at bounding box center [29, 155] width 19 height 19
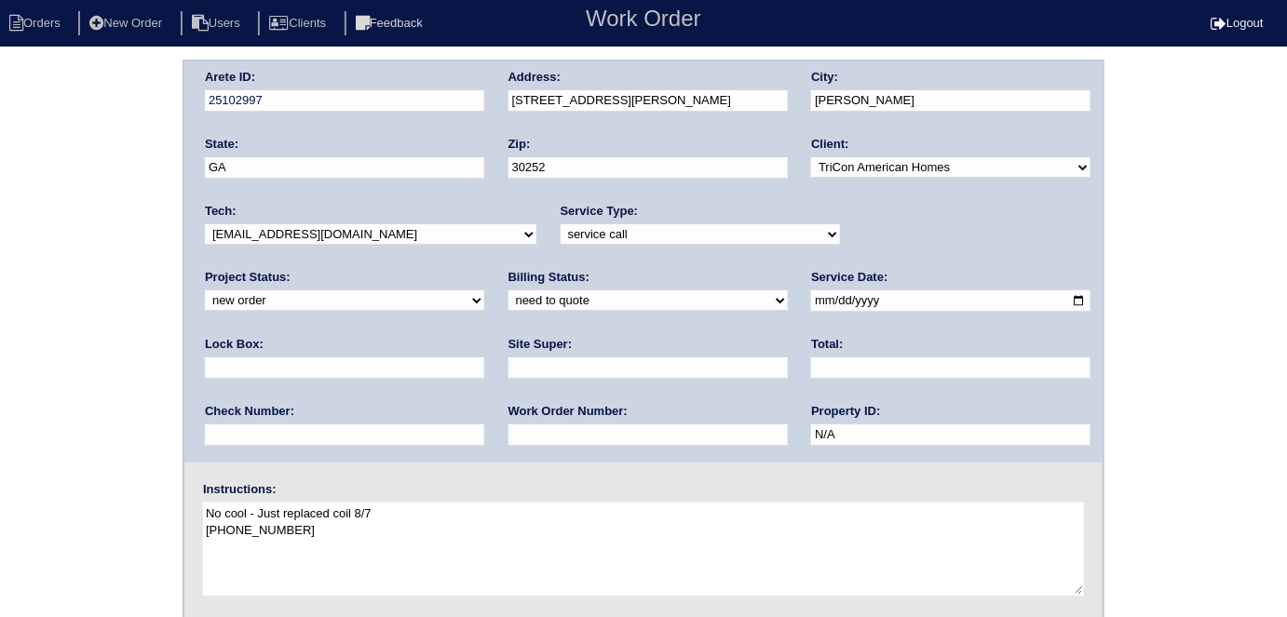
click at [508, 372] on input "text" at bounding box center [647, 368] width 279 height 21
type input "[PERSON_NAME]"
click at [39, 417] on div "Arete ID: 25102997 Address: [STREET_ADDRESS][PERSON_NAME] City: [PERSON_NAME] S…" at bounding box center [643, 436] width 1287 height 753
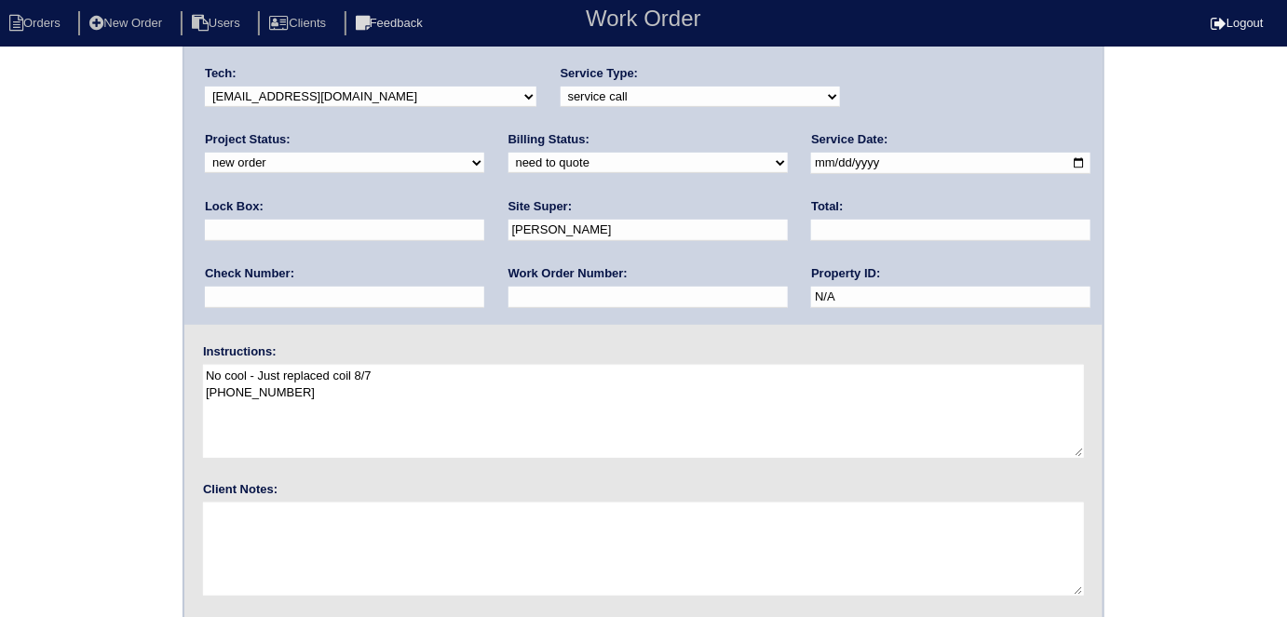
scroll to position [191, 0]
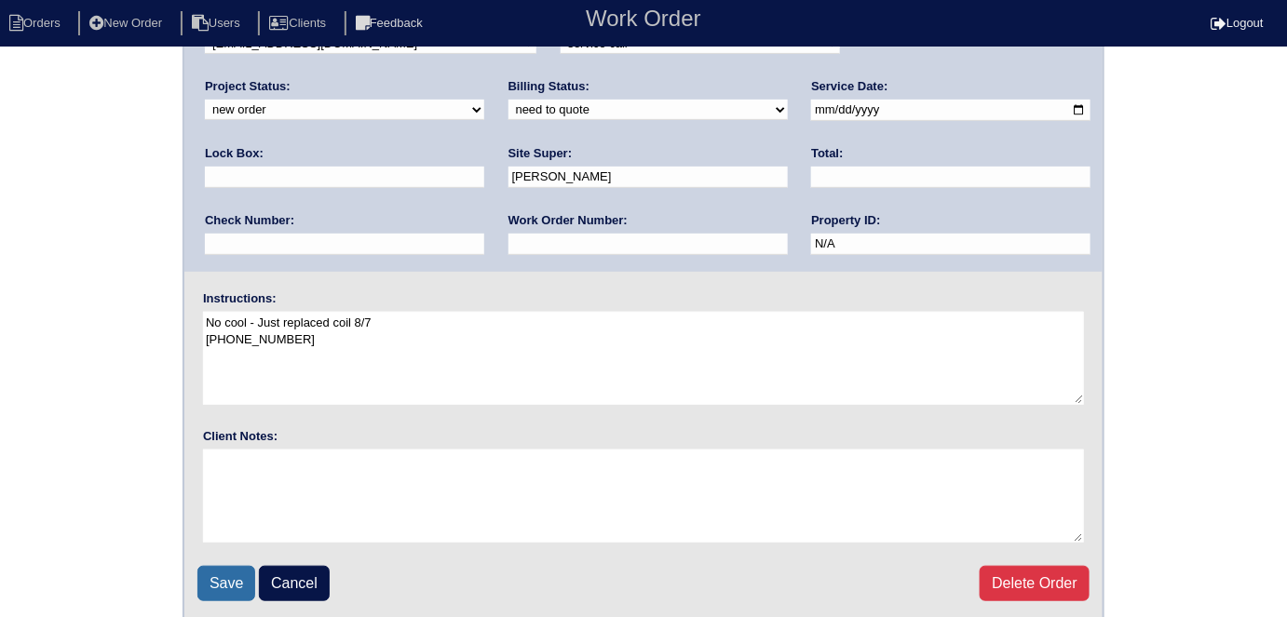
click at [225, 567] on input "Save" at bounding box center [226, 583] width 58 height 35
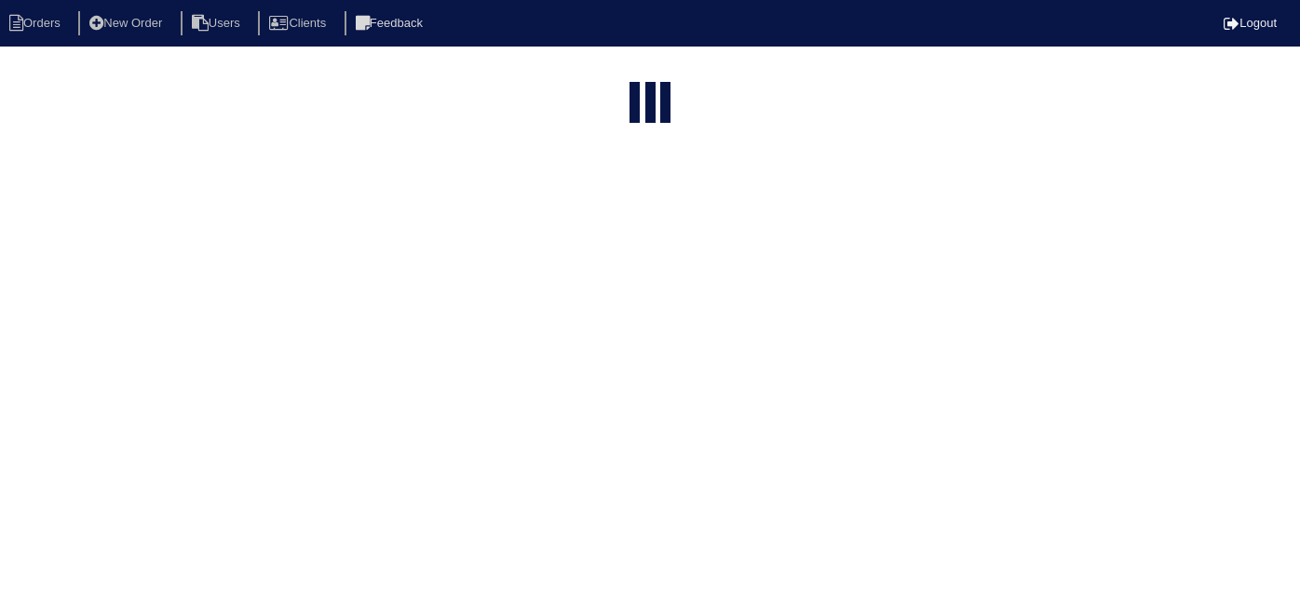
select select "15"
type input "8140 c"
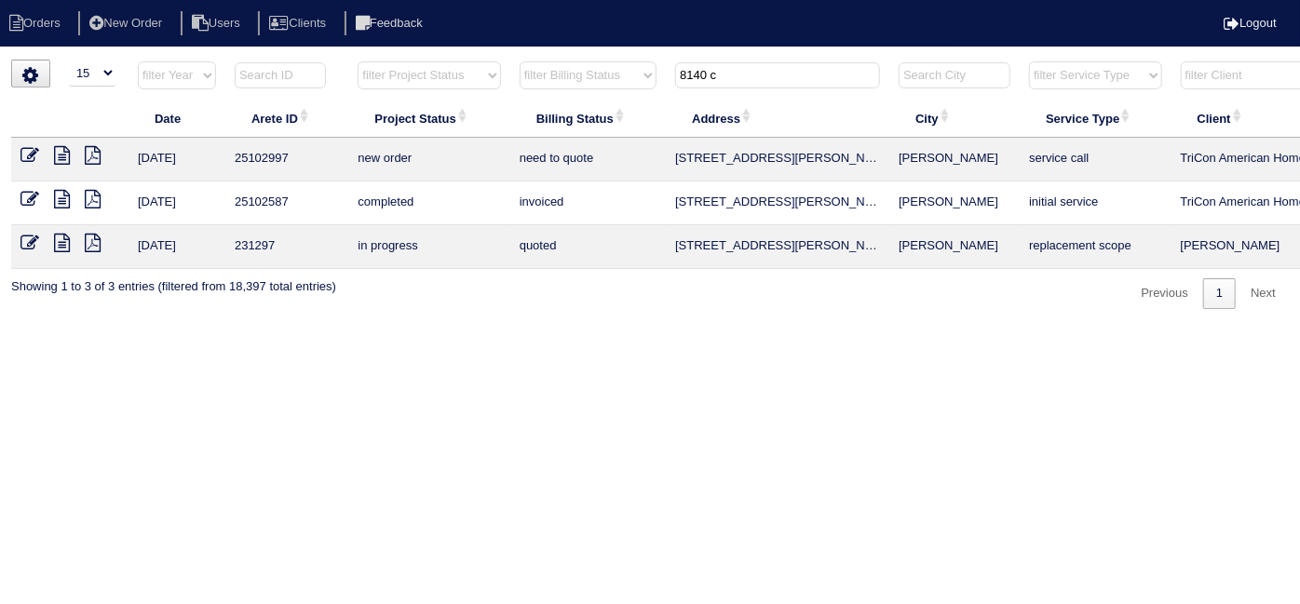
drag, startPoint x: 749, startPoint y: 68, endPoint x: 506, endPoint y: 65, distance: 242.1
click at [507, 66] on tr "filter Year -- Any Year -- 2025 2024 2023 2022 2021 2020 2019 filter Project St…" at bounding box center [818, 80] width 1614 height 38
